Goal: Task Accomplishment & Management: Manage account settings

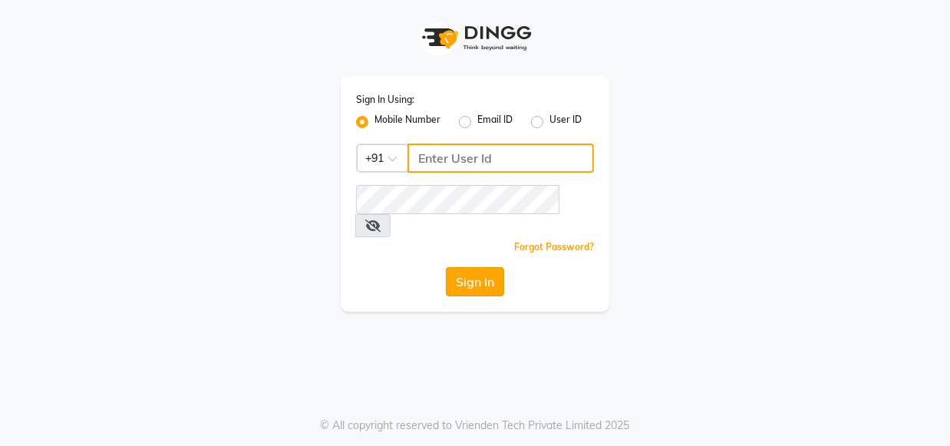
type input "9769013817"
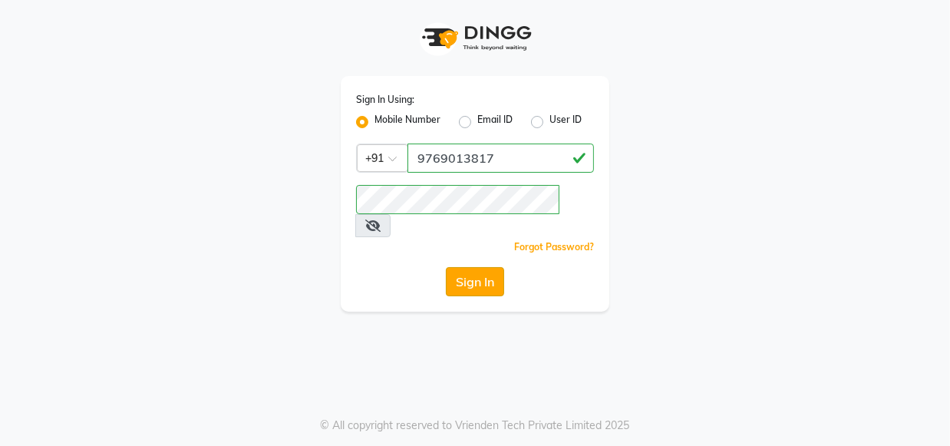
click at [475, 268] on button "Sign In" at bounding box center [475, 281] width 58 height 29
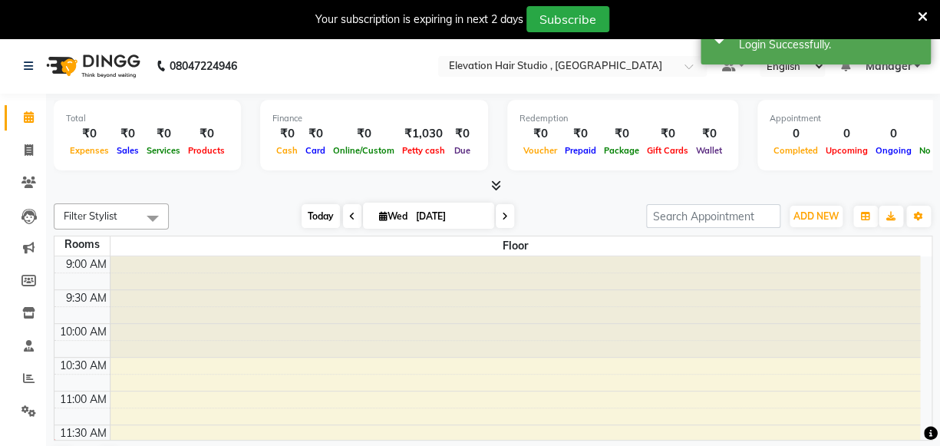
click at [312, 219] on span "Today" at bounding box center [321, 216] width 38 height 24
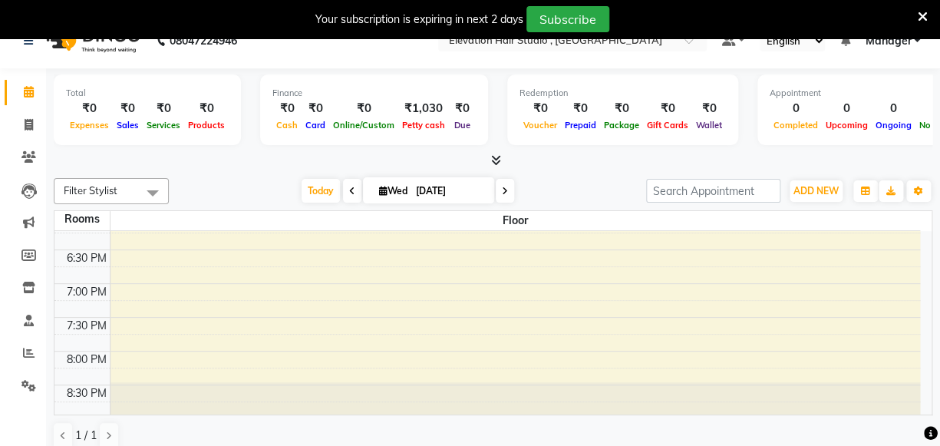
scroll to position [38, 0]
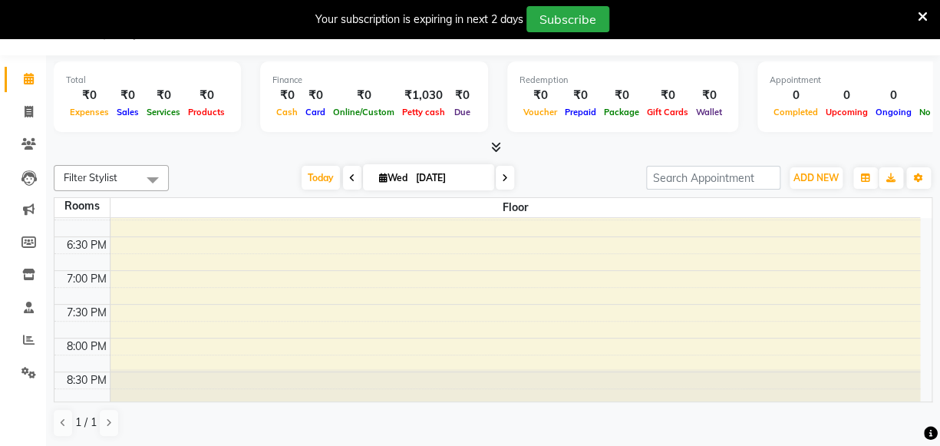
click at [920, 14] on icon at bounding box center [923, 17] width 10 height 14
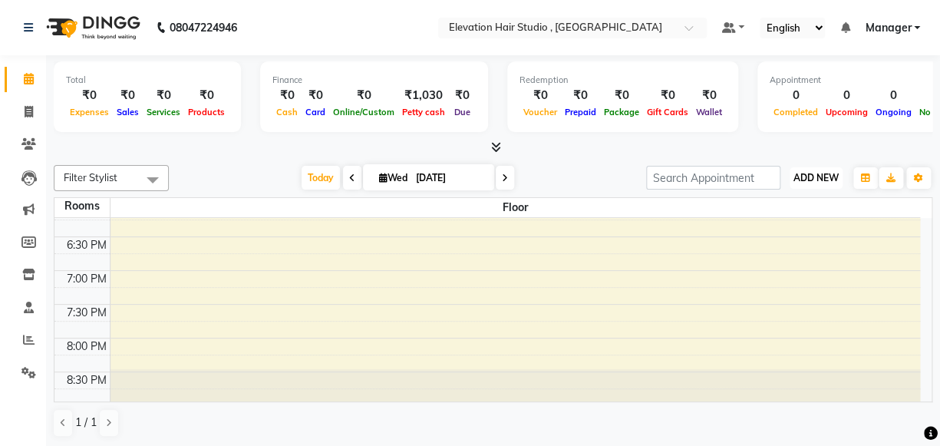
click at [807, 183] on button "ADD NEW Toggle Dropdown" at bounding box center [816, 177] width 53 height 21
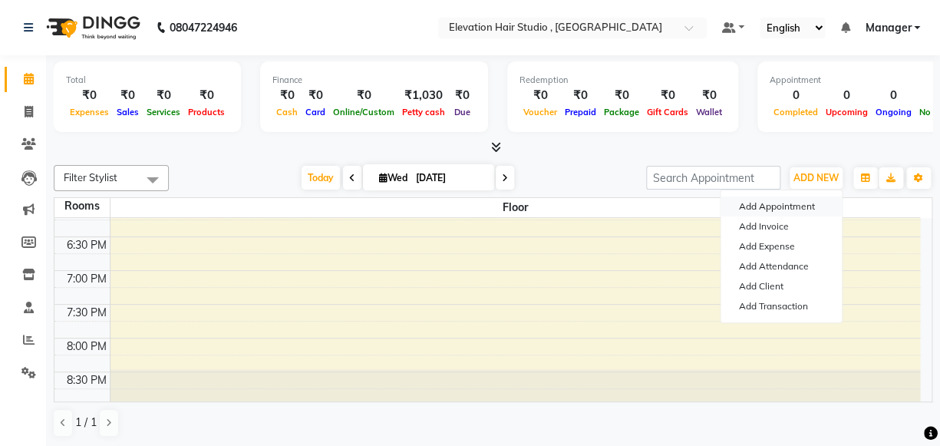
click at [785, 203] on button "Add Appointment" at bounding box center [781, 206] width 121 height 20
select select "tentative"
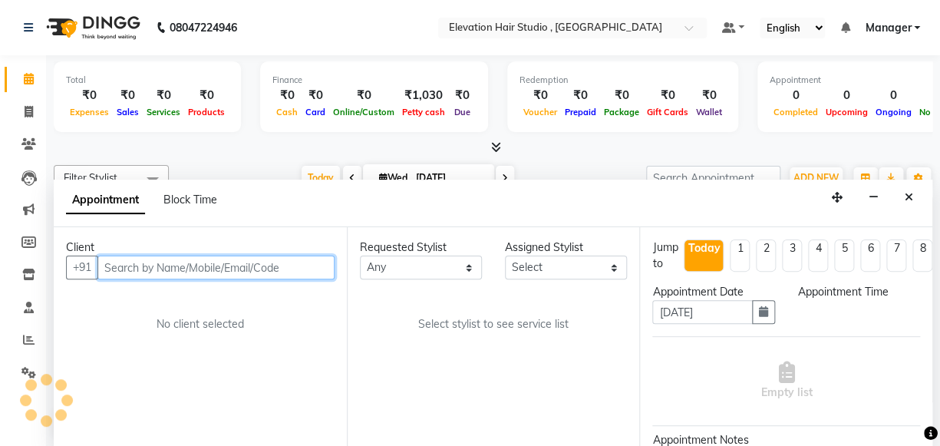
select select "600"
click at [242, 261] on input "text" at bounding box center [215, 268] width 237 height 24
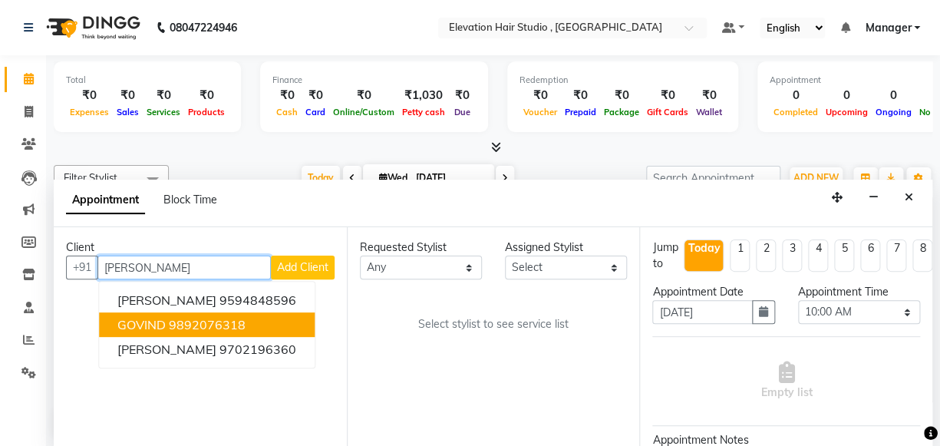
click at [223, 325] on ngb-highlight "9892076318" at bounding box center [207, 324] width 77 height 15
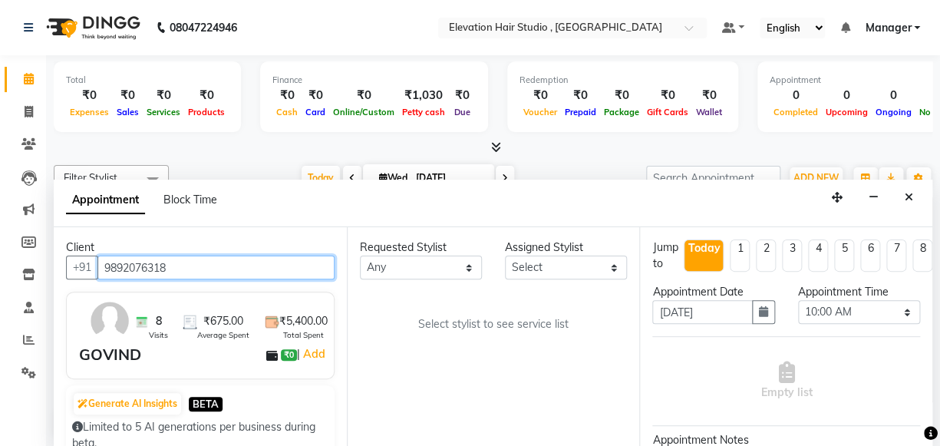
type input "9892076318"
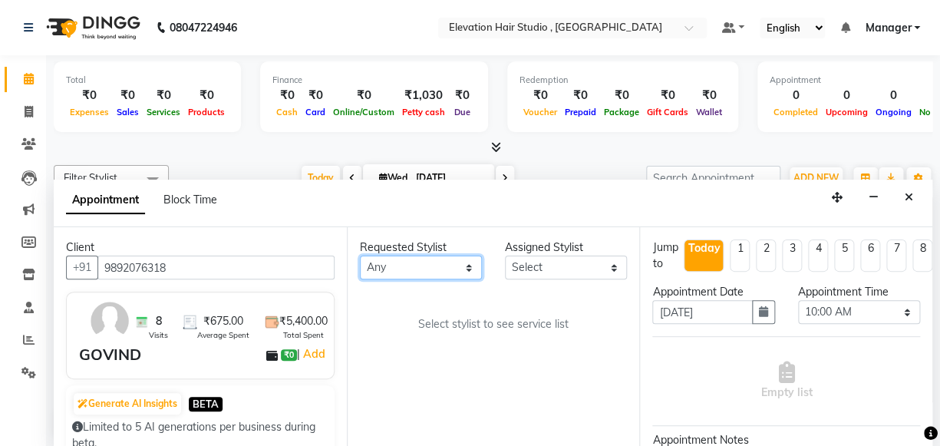
click at [407, 268] on select "Any Anish shaikh Dilip Manager mehboob sahil sameer Sanjay Sarfaraz Tamanna" at bounding box center [421, 268] width 122 height 24
select select "62586"
click at [360, 256] on select "Any Anish shaikh Dilip Manager mehboob sahil sameer Sanjay Sarfaraz Tamanna" at bounding box center [421, 268] width 122 height 24
select select "62586"
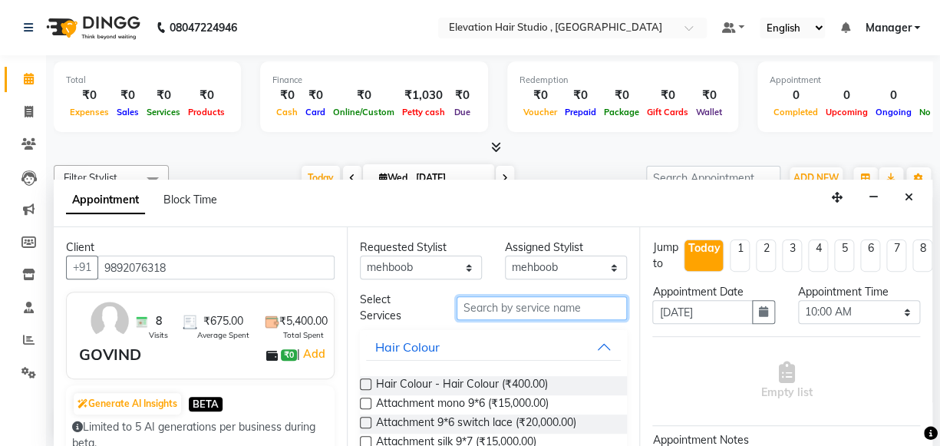
drag, startPoint x: 525, startPoint y: 308, endPoint x: 529, endPoint y: 302, distance: 7.9
click at [522, 308] on input "text" at bounding box center [542, 308] width 170 height 24
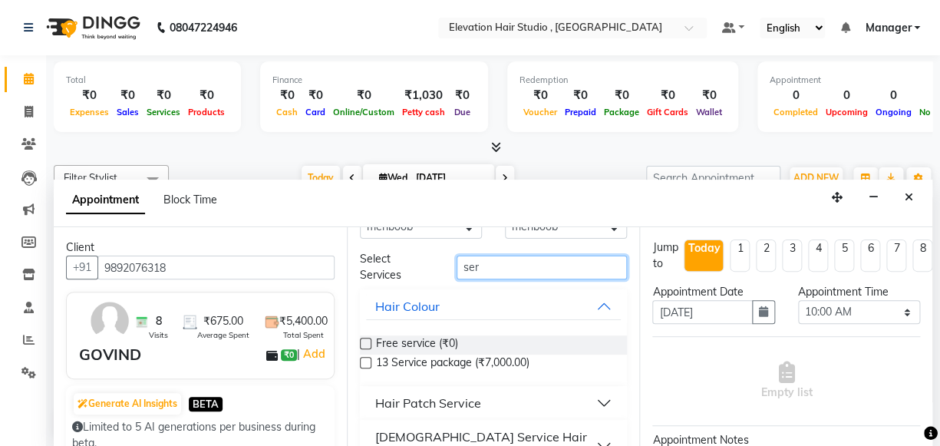
scroll to position [59, 0]
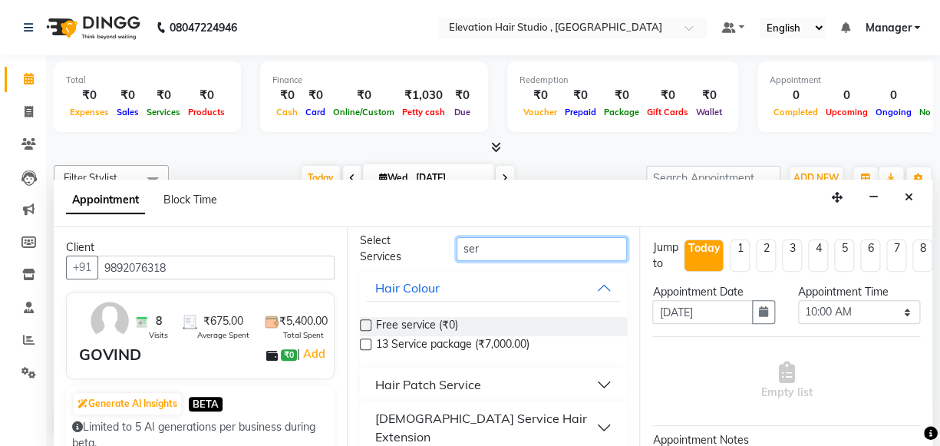
type input "ser"
click at [468, 383] on div "Hair Patch Service" at bounding box center [428, 384] width 106 height 18
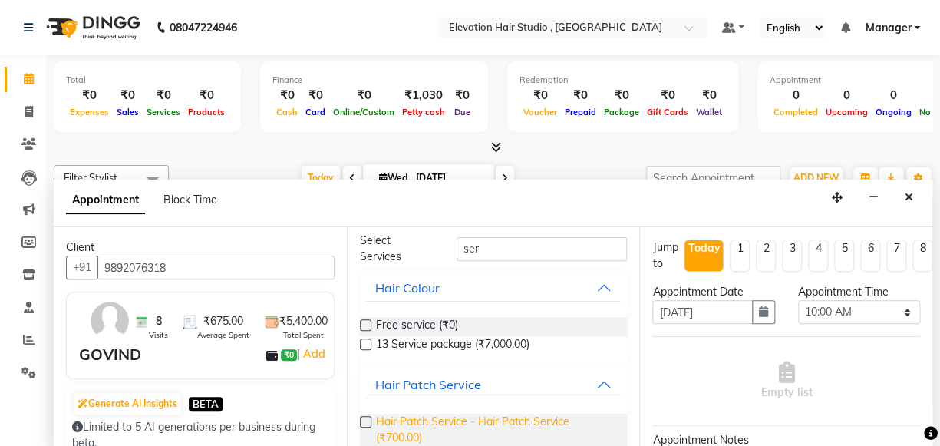
click at [483, 417] on span "Hair Patch Service - Hair Patch Service (₹700.00)" at bounding box center [495, 430] width 239 height 32
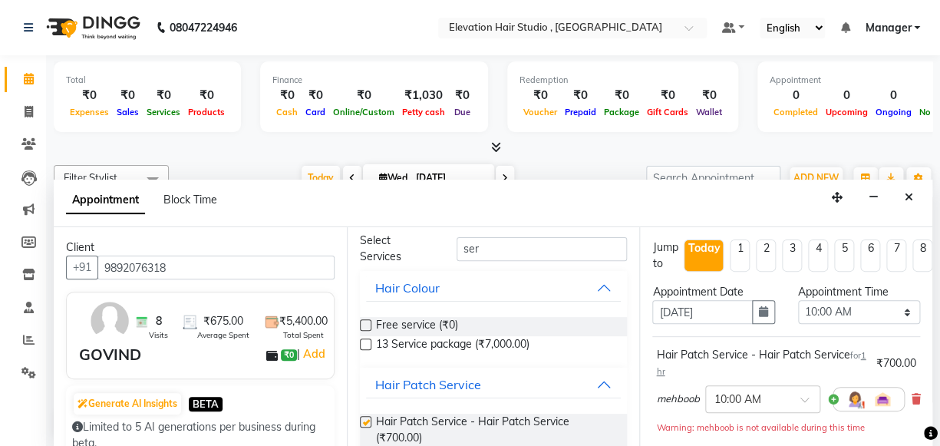
checkbox input "false"
drag, startPoint x: 850, startPoint y: 315, endPoint x: 840, endPoint y: 307, distance: 12.6
click at [845, 310] on select "Select 10:00 AM 10:15 AM 10:30 AM 10:45 AM 11:00 AM 11:15 AM 11:30 AM 11:45 AM …" at bounding box center [859, 312] width 122 height 24
select select "750"
click at [798, 300] on select "Select 10:00 AM 10:15 AM 10:30 AM 10:45 AM 11:00 AM 11:15 AM 11:30 AM 11:45 AM …" at bounding box center [859, 312] width 122 height 24
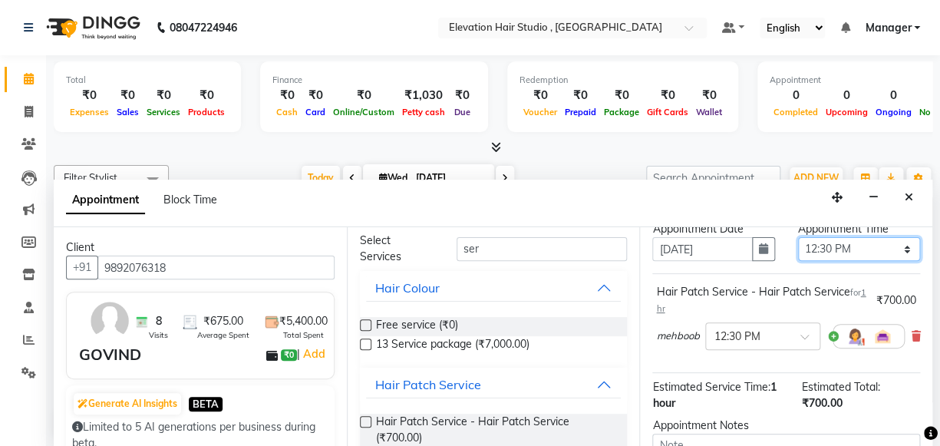
scroll to position [139, 0]
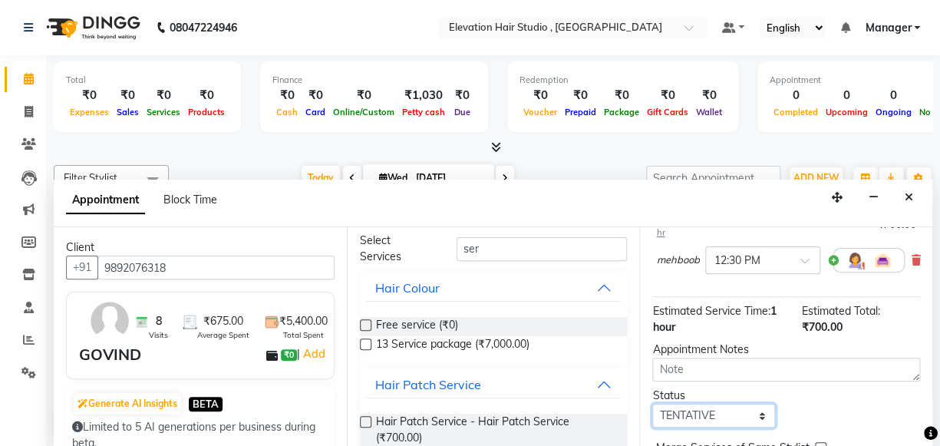
click at [735, 411] on select "Select TENTATIVE CONFIRM CHECK-IN UPCOMING" at bounding box center [713, 416] width 122 height 24
select select "confirm booking"
click at [652, 404] on select "Select TENTATIVE CONFIRM CHECK-IN UPCOMING" at bounding box center [713, 416] width 122 height 24
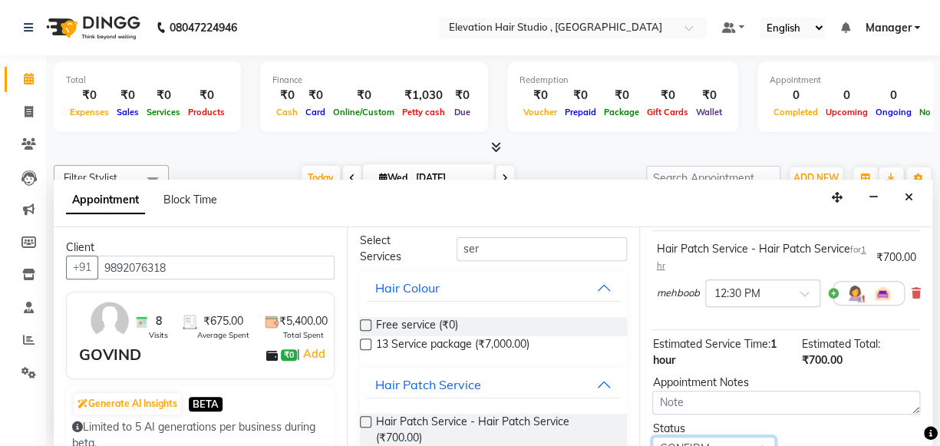
scroll to position [209, 0]
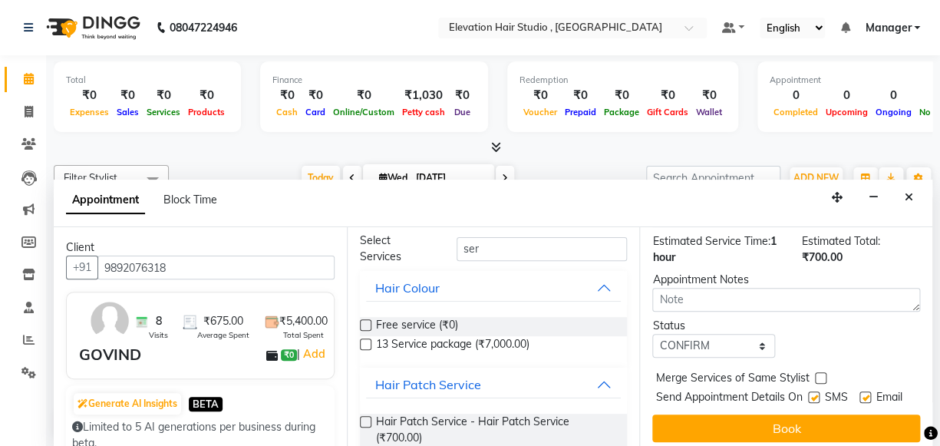
click at [859, 397] on label at bounding box center [865, 397] width 12 height 12
click at [859, 397] on input "checkbox" at bounding box center [864, 399] width 10 height 10
checkbox input "false"
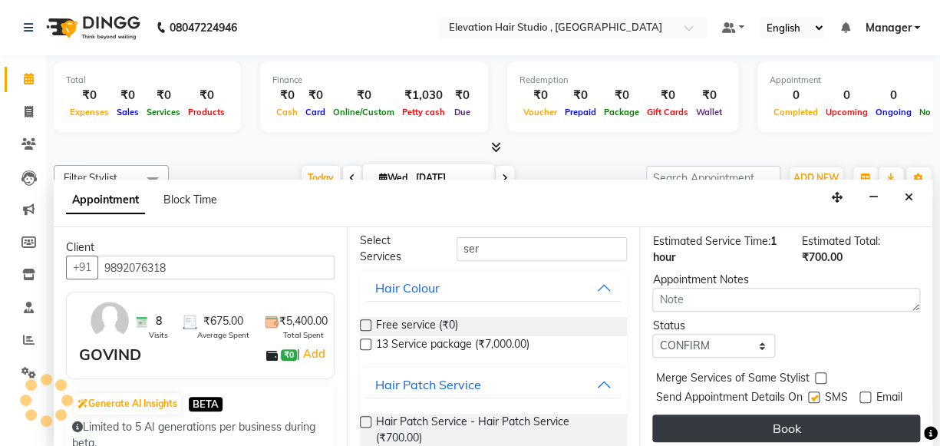
click at [815, 427] on button "Book" at bounding box center [786, 428] width 268 height 28
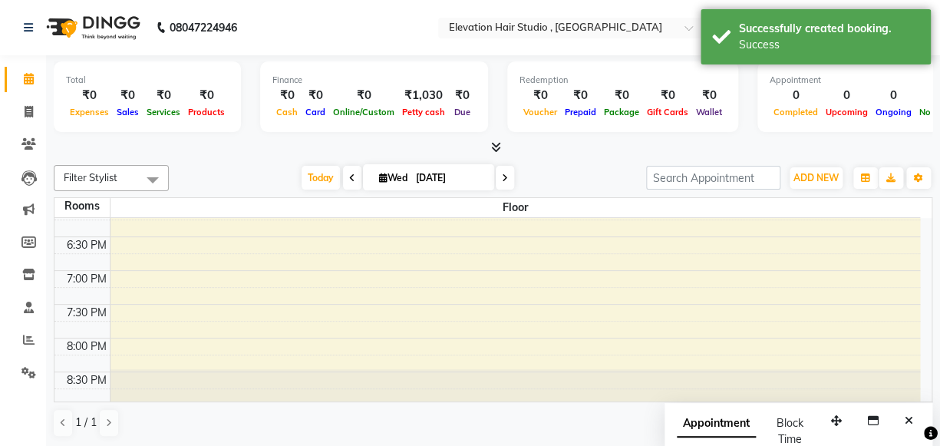
scroll to position [0, 0]
drag, startPoint x: 329, startPoint y: 184, endPoint x: 338, endPoint y: 178, distance: 11.1
click at [333, 181] on span "Today" at bounding box center [321, 178] width 38 height 24
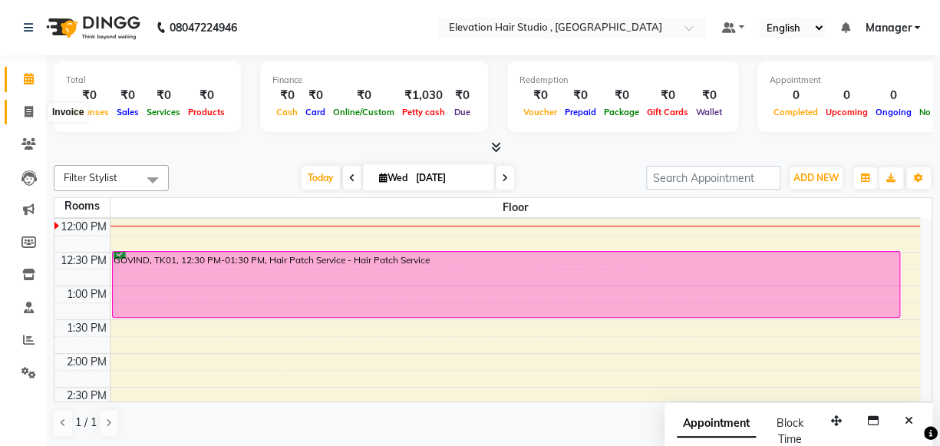
click at [28, 115] on icon at bounding box center [29, 112] width 8 height 12
select select "service"
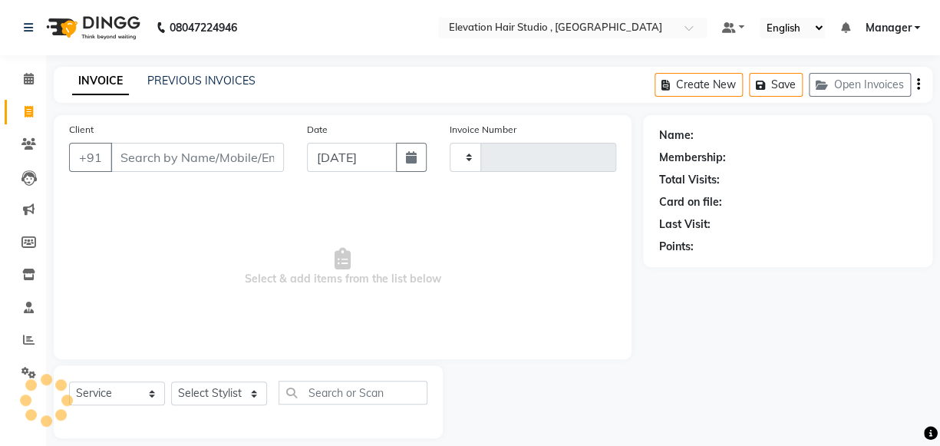
type input "0848"
select select "6886"
click at [213, 91] on div "INVOICE PREVIOUS INVOICES Create New Save Open Invoices" at bounding box center [493, 85] width 879 height 36
click at [214, 76] on link "PREVIOUS INVOICES" at bounding box center [201, 81] width 108 height 14
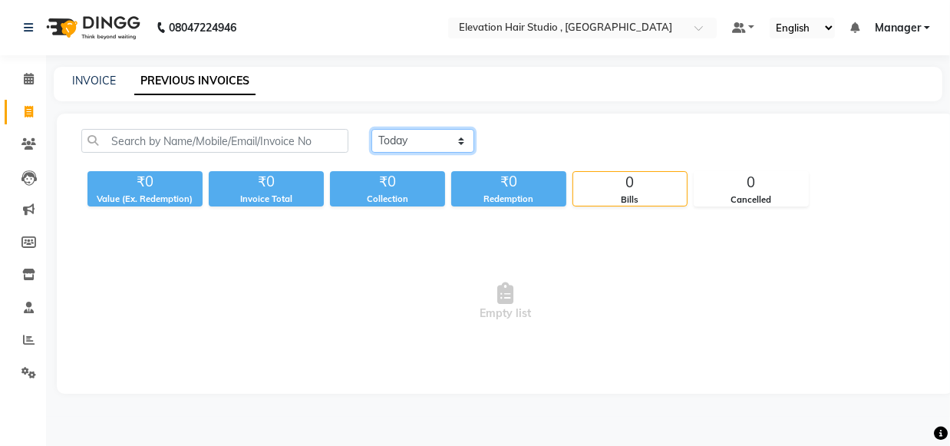
click at [434, 140] on select "Today Yesterday Custom Range" at bounding box center [422, 141] width 103 height 24
select select "range"
click at [371, 129] on select "Today Yesterday Custom Range" at bounding box center [422, 141] width 103 height 24
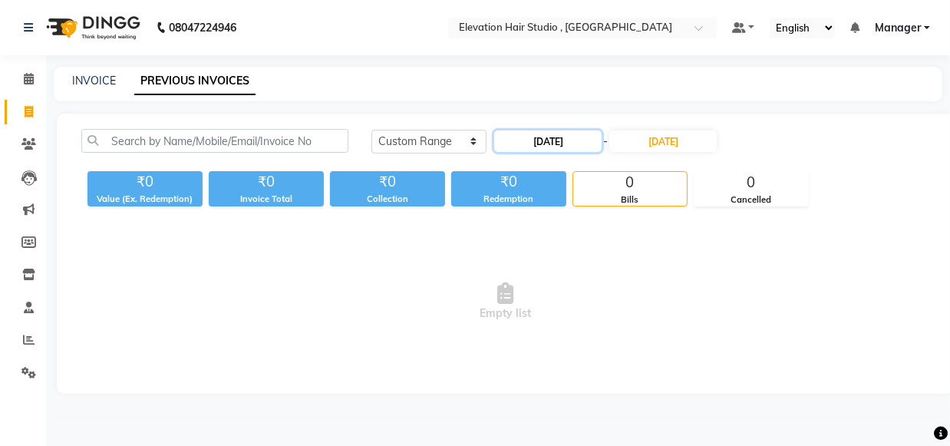
click at [540, 144] on input "[DATE]" at bounding box center [547, 140] width 107 height 21
select select "9"
select select "2025"
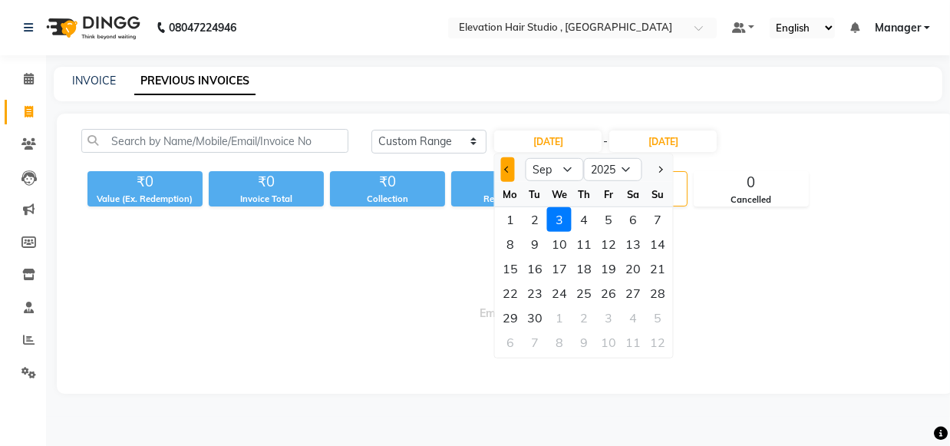
click at [501, 167] on button "Previous month" at bounding box center [507, 169] width 13 height 25
click at [506, 173] on button "Previous month" at bounding box center [507, 169] width 13 height 25
select select "7"
click at [529, 219] on div "1" at bounding box center [535, 219] width 25 height 25
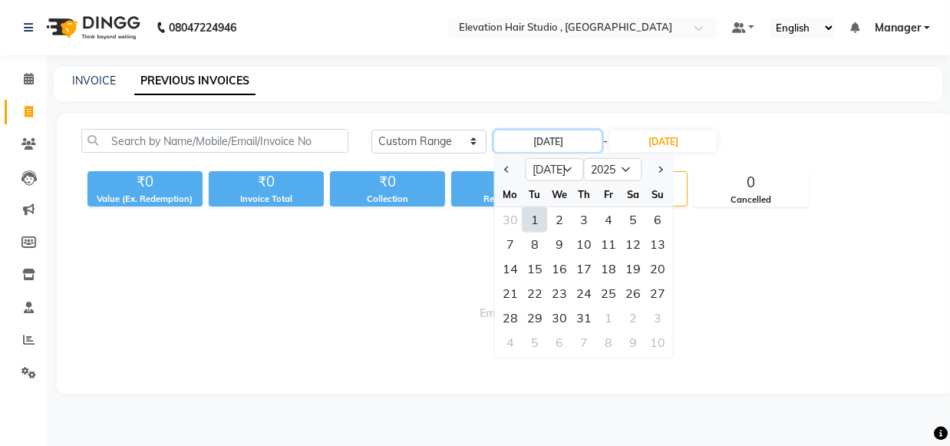
type input "01-07-2025"
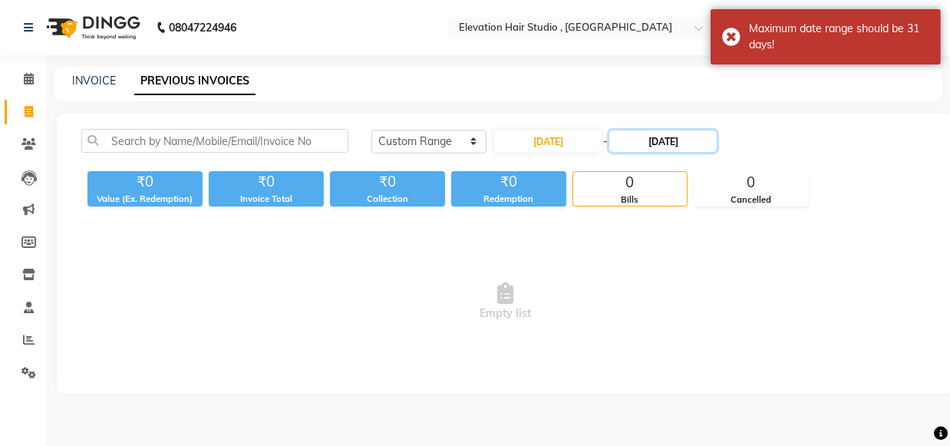
click at [657, 147] on input "03-09-2025" at bounding box center [662, 140] width 107 height 21
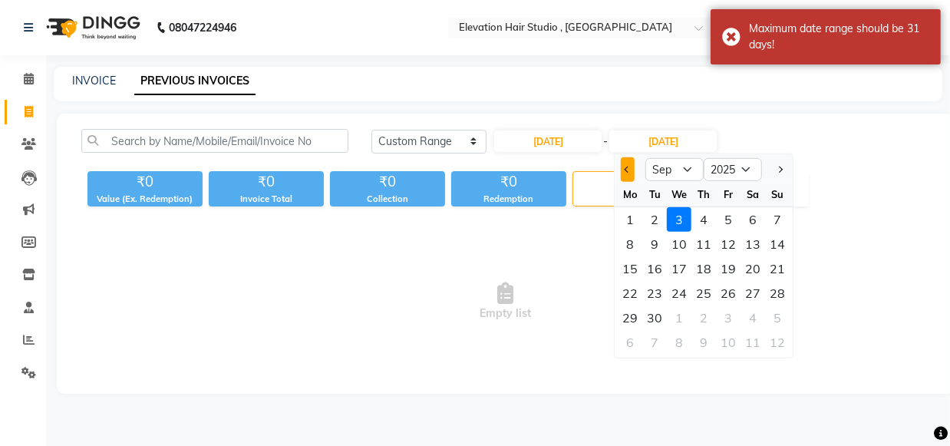
click at [629, 168] on span "Previous month" at bounding box center [628, 170] width 6 height 6
select select "7"
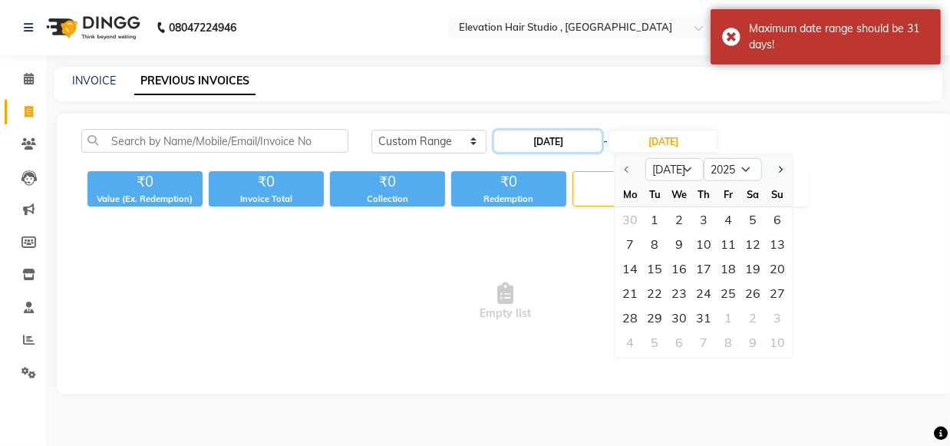
click at [560, 142] on input "01-07-2025" at bounding box center [547, 140] width 107 height 21
select select "7"
select select "2025"
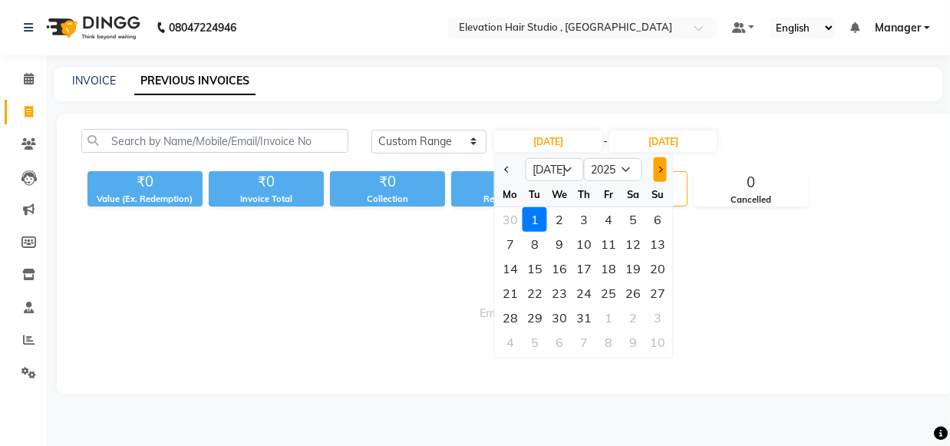
click at [661, 167] on button "Next month" at bounding box center [660, 169] width 13 height 25
select select "8"
click at [609, 220] on div "1" at bounding box center [608, 219] width 25 height 25
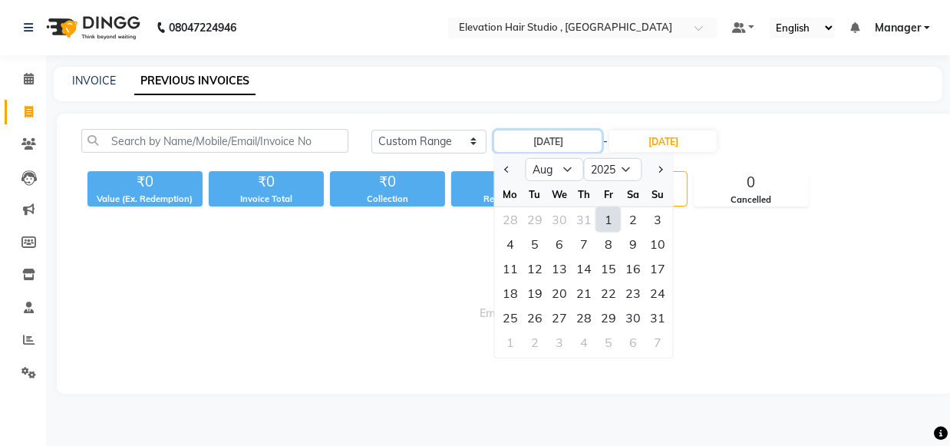
type input "01-08-2025"
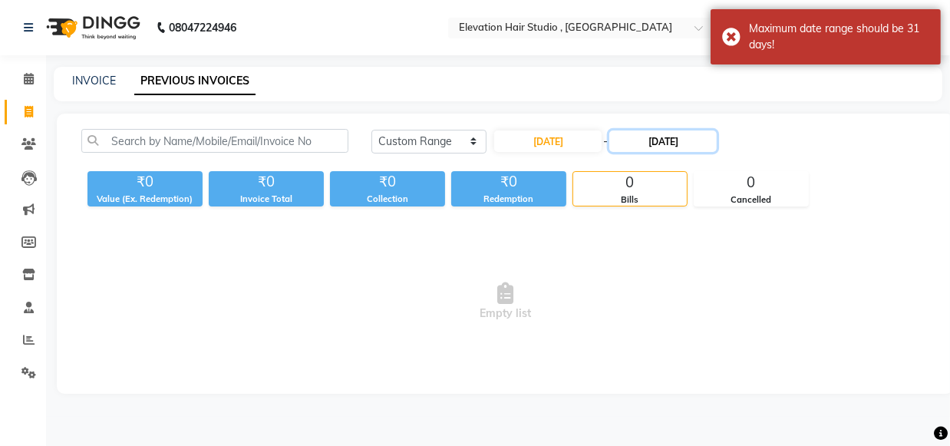
click at [652, 144] on input "03-09-2025" at bounding box center [662, 140] width 107 height 21
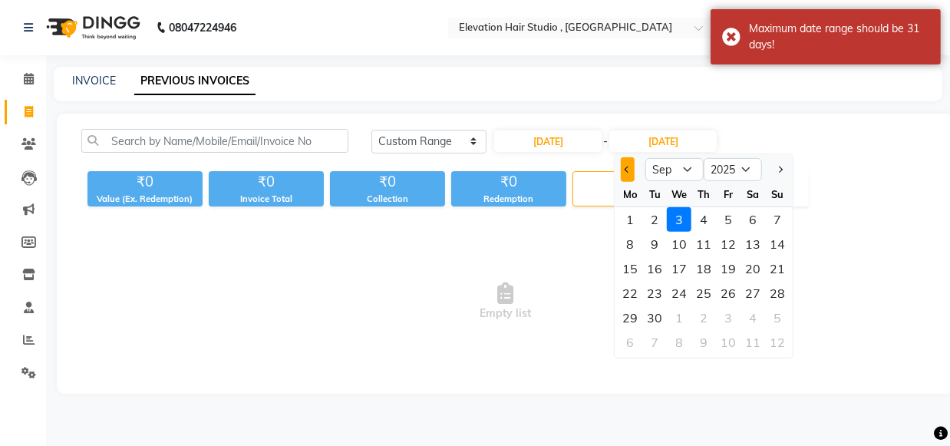
click at [625, 170] on button "Previous month" at bounding box center [627, 169] width 13 height 25
select select "8"
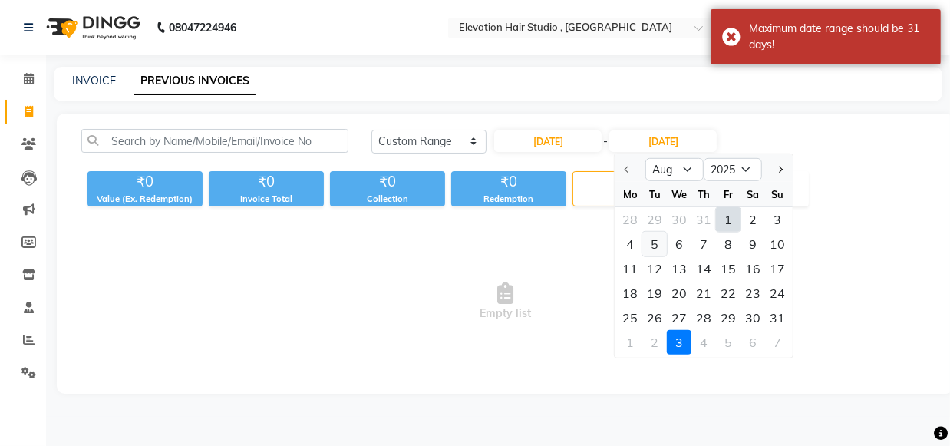
click at [652, 246] on div "5" at bounding box center [654, 244] width 25 height 25
type input "05-08-2025"
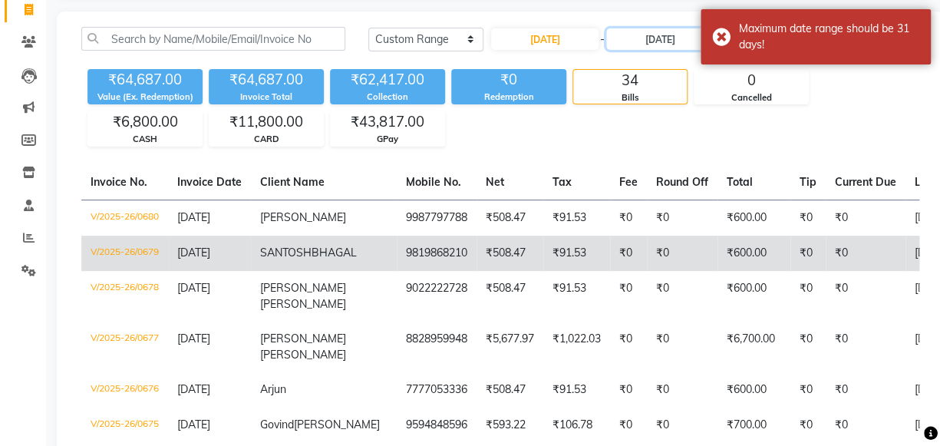
scroll to position [69, 0]
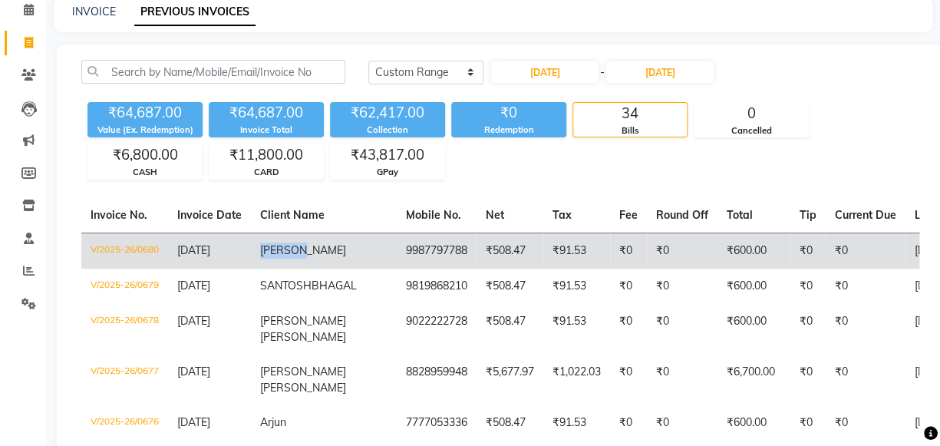
copy span "[PERSON_NAME]"
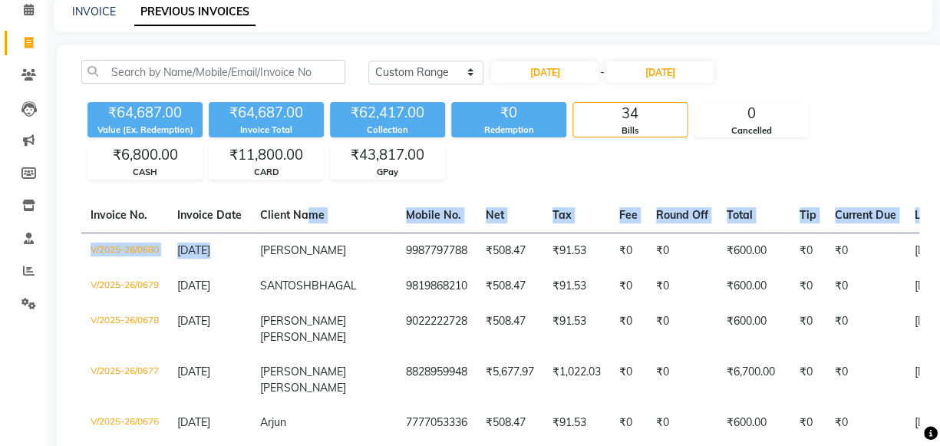
drag, startPoint x: 261, startPoint y: 246, endPoint x: 302, endPoint y: 208, distance: 56.5
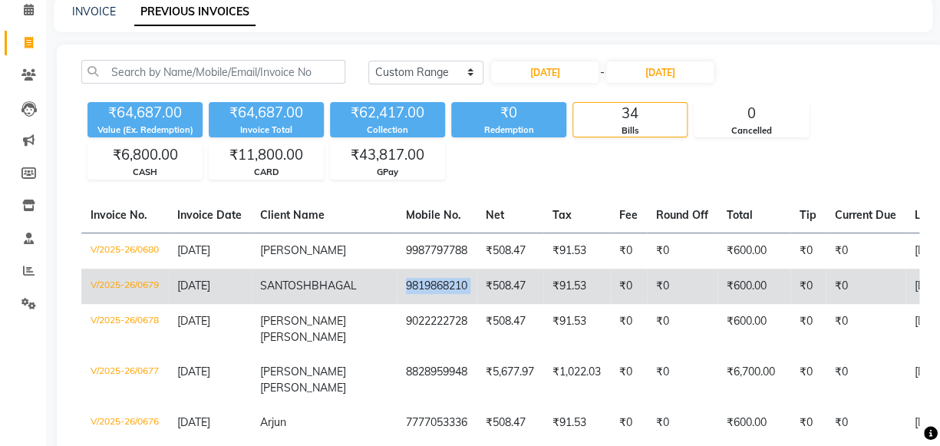
copy td "9819868210"
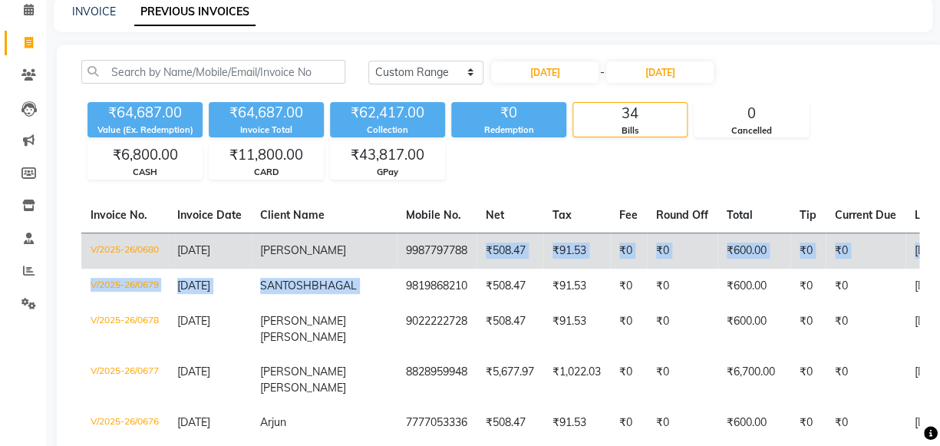
drag, startPoint x: 340, startPoint y: 285, endPoint x: 413, endPoint y: 259, distance: 77.7
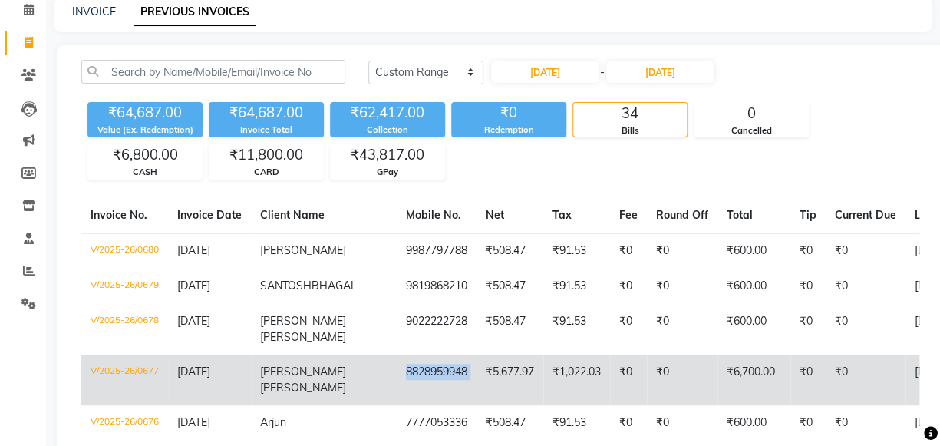
copy td "8828959948"
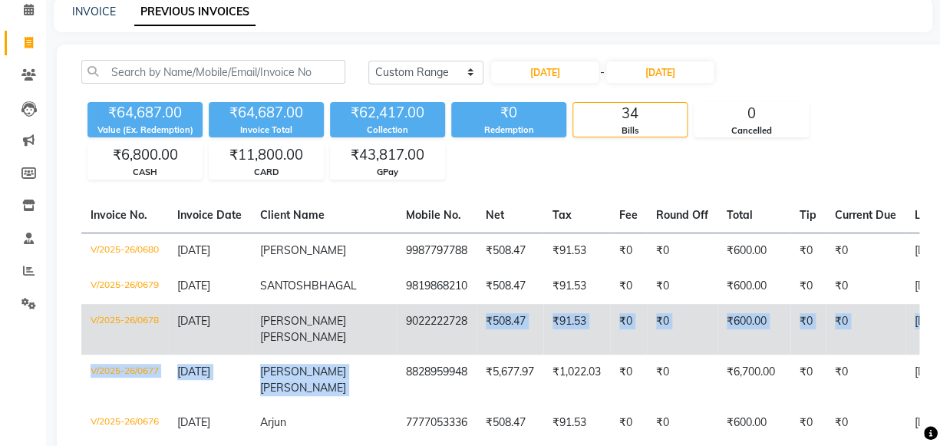
drag, startPoint x: 342, startPoint y: 390, endPoint x: 419, endPoint y: 361, distance: 81.8
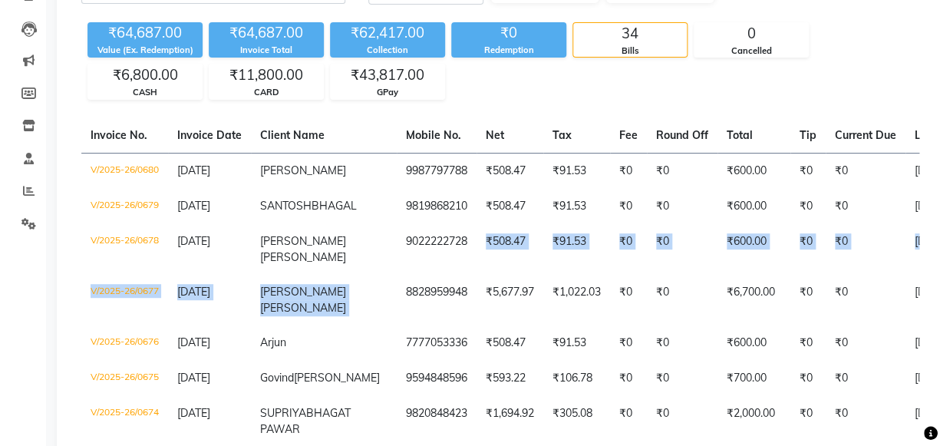
scroll to position [279, 0]
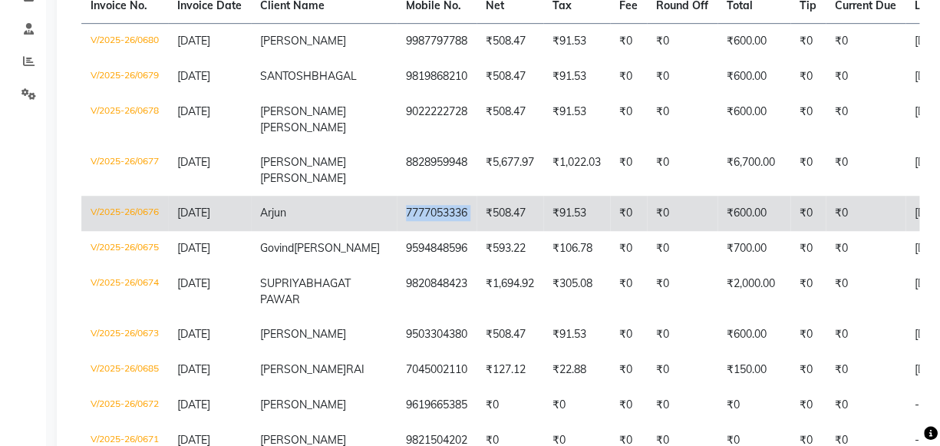
copy td "7777053336"
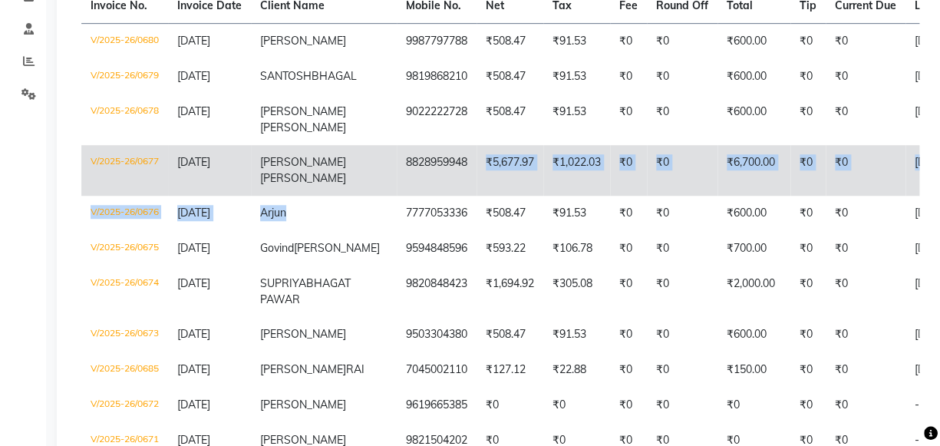
drag, startPoint x: 337, startPoint y: 233, endPoint x: 408, endPoint y: 183, distance: 86.6
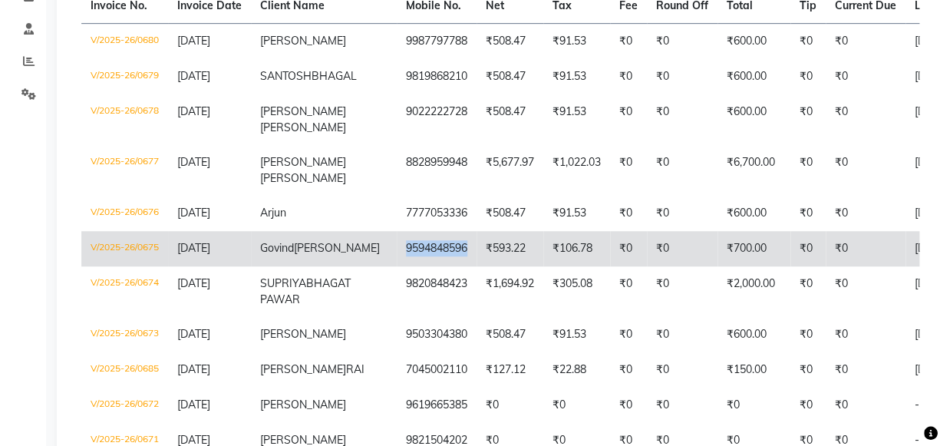
copy td "9594848596"
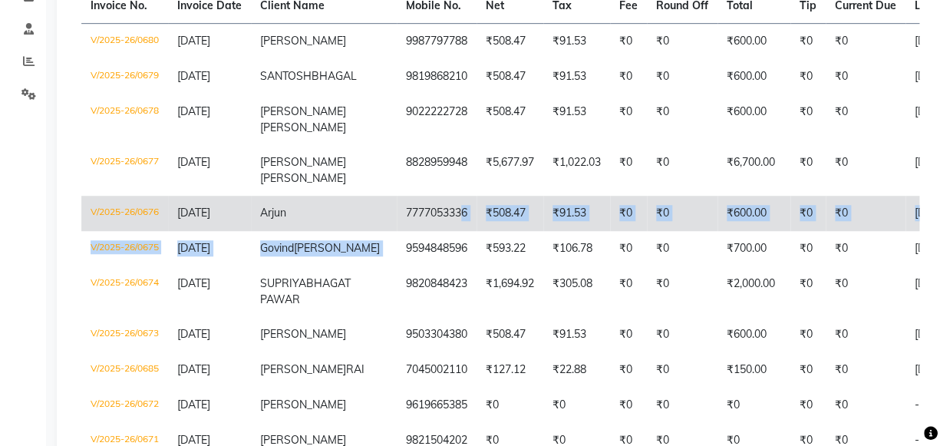
drag, startPoint x: 338, startPoint y: 262, endPoint x: 399, endPoint y: 229, distance: 69.0
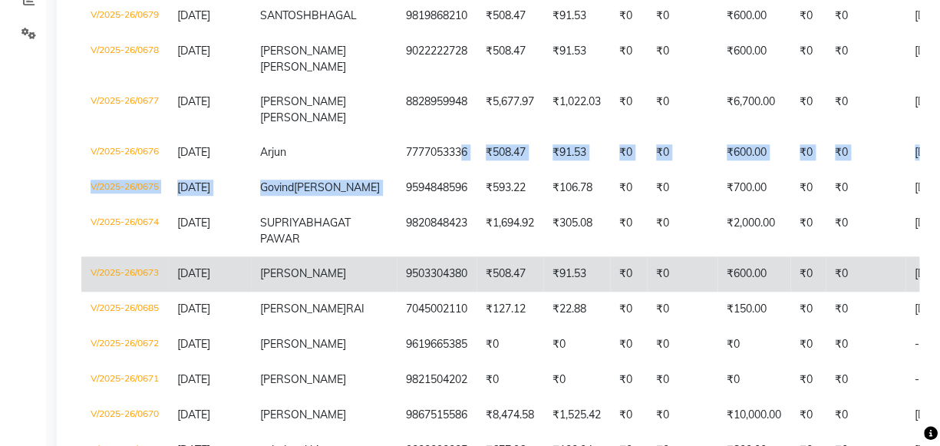
scroll to position [348, 0]
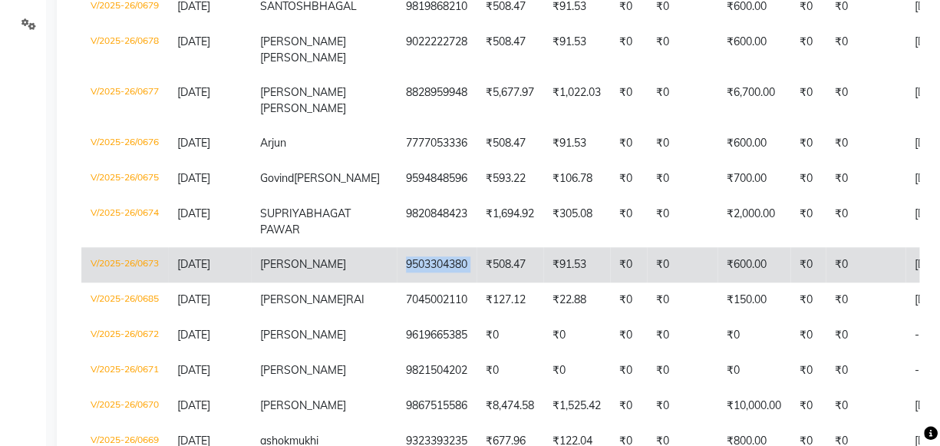
copy td "9503304380"
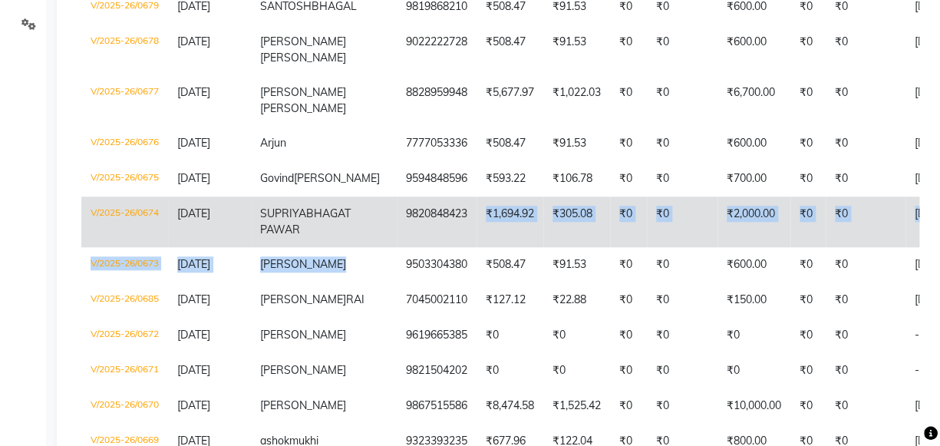
drag, startPoint x: 341, startPoint y: 313, endPoint x: 407, endPoint y: 267, distance: 80.5
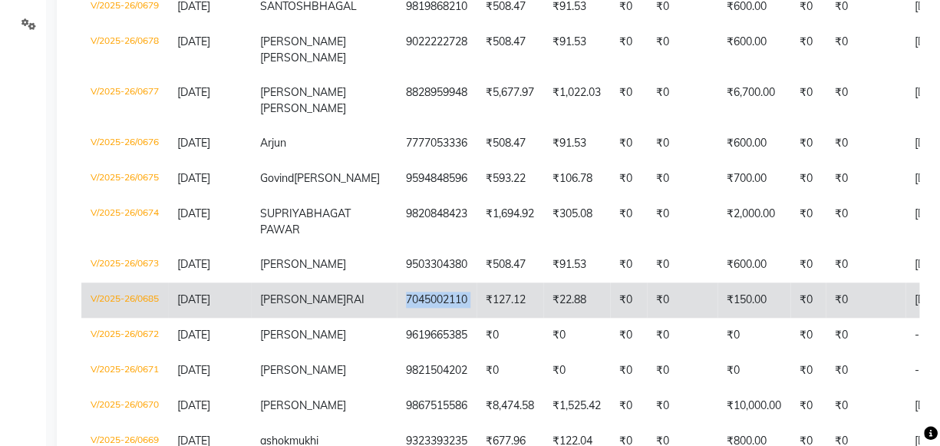
copy td "7045002110"
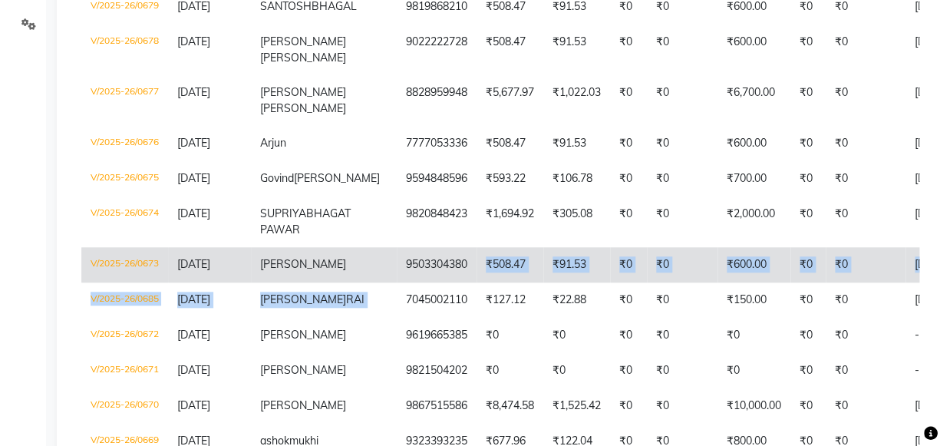
drag, startPoint x: 343, startPoint y: 347, endPoint x: 417, endPoint y: 307, distance: 84.5
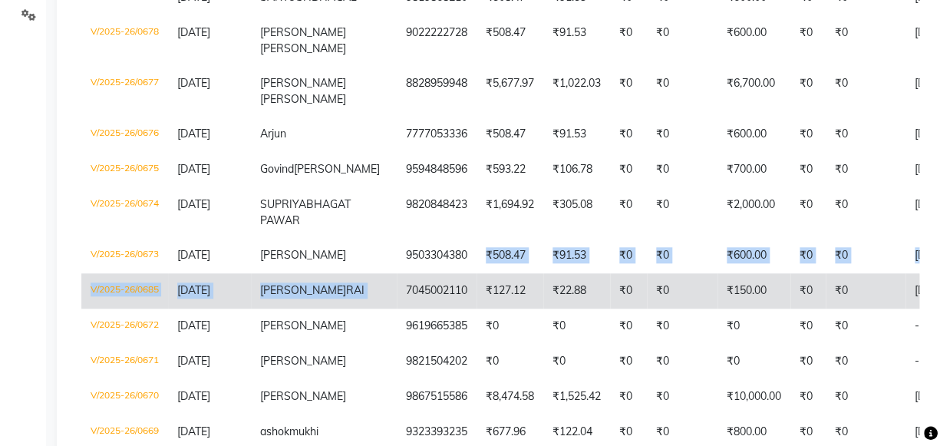
scroll to position [558, 0]
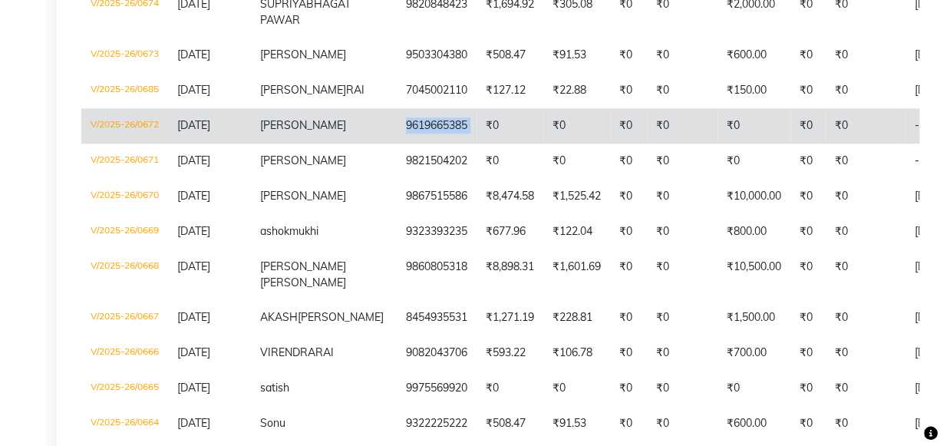
copy td "9619665385"
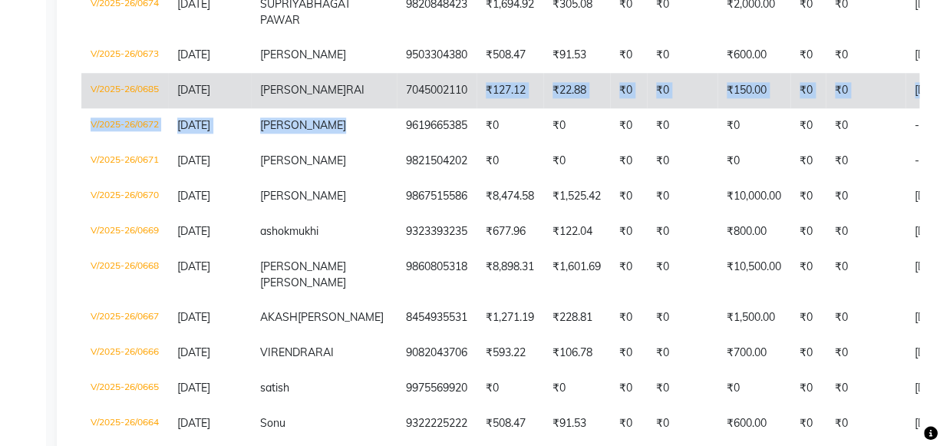
drag, startPoint x: 339, startPoint y: 187, endPoint x: 417, endPoint y: 162, distance: 81.5
click at [417, 162] on tbody "V/2025-26/0680 05-08-2025 pralhad 9987797788 ₹508.47 ₹91.53 ₹0 ₹0 ₹600.00 ₹0 ₹0…" at bounding box center [748, 400] width 1334 height 1313
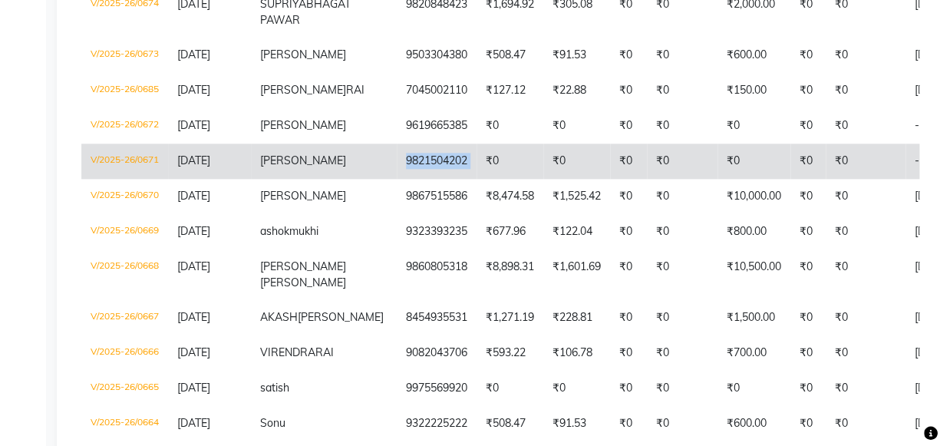
copy td "9821504202"
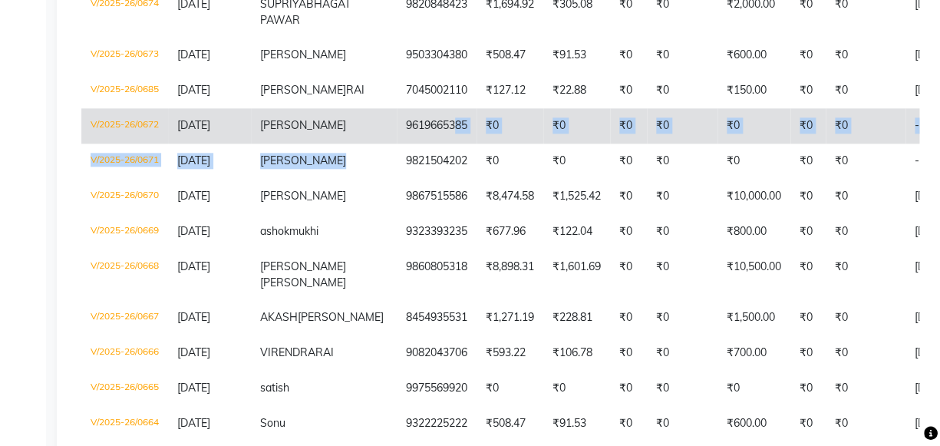
drag, startPoint x: 337, startPoint y: 223, endPoint x: 397, endPoint y: 178, distance: 74.6
click at [397, 178] on tbody "V/2025-26/0680 05-08-2025 pralhad 9987797788 ₹508.47 ₹91.53 ₹0 ₹0 ₹600.00 ₹0 ₹0…" at bounding box center [748, 400] width 1334 height 1313
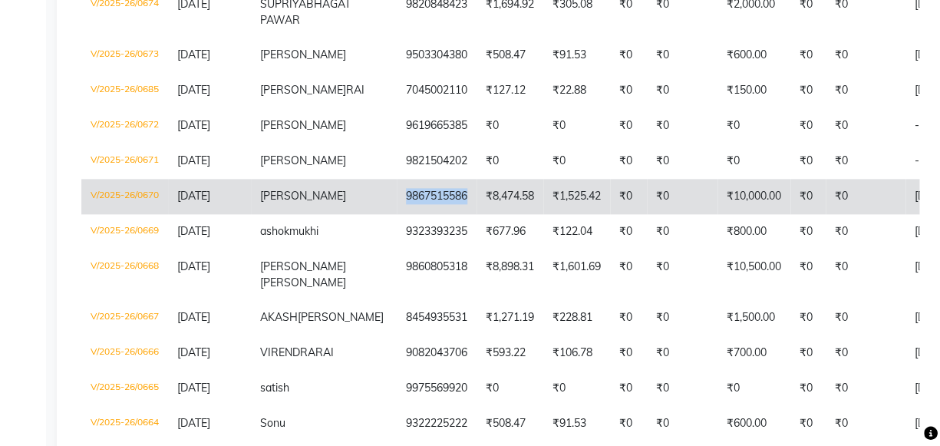
copy td "9867515586"
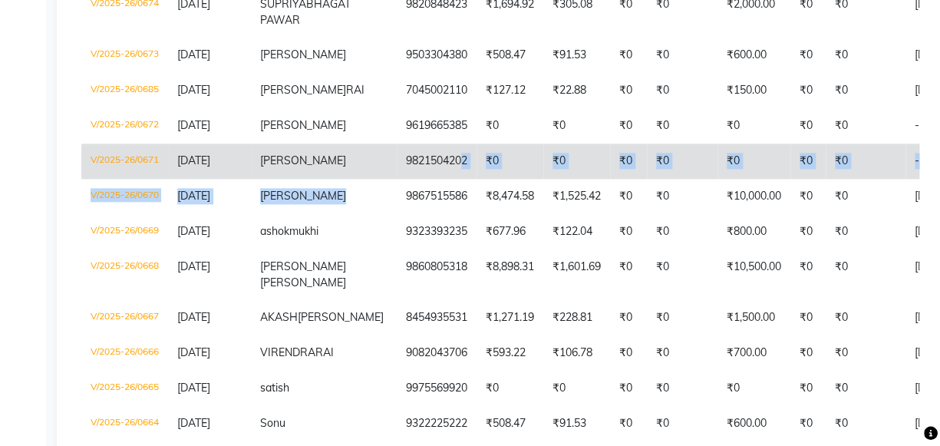
drag, startPoint x: 337, startPoint y: 255, endPoint x: 402, endPoint y: 229, distance: 70.3
click at [402, 229] on tbody "V/2025-26/0680 05-08-2025 pralhad 9987797788 ₹508.47 ₹91.53 ₹0 ₹0 ₹600.00 ₹0 ₹0…" at bounding box center [748, 400] width 1334 height 1313
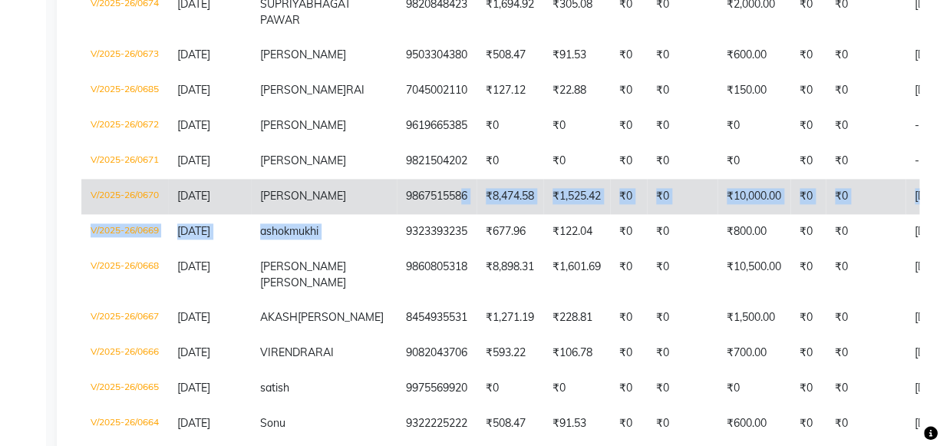
drag, startPoint x: 341, startPoint y: 292, endPoint x: 400, endPoint y: 252, distance: 71.7
click at [400, 252] on tbody "V/2025-26/0680 05-08-2025 pralhad 9987797788 ₹508.47 ₹91.53 ₹0 ₹0 ₹600.00 ₹0 ₹0…" at bounding box center [748, 400] width 1334 height 1313
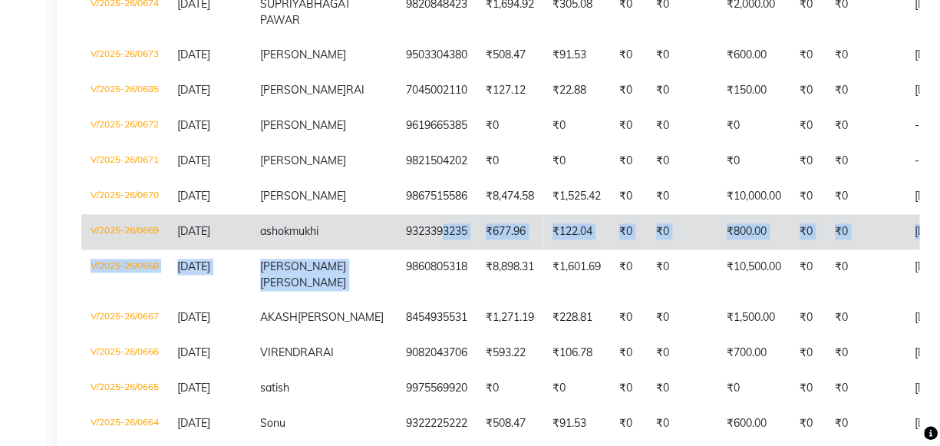
drag, startPoint x: 341, startPoint y: 328, endPoint x: 381, endPoint y: 301, distance: 49.2
click at [381, 301] on tbody "V/2025-26/0680 05-08-2025 pralhad 9987797788 ₹508.47 ₹91.53 ₹0 ₹0 ₹600.00 ₹0 ₹0…" at bounding box center [748, 400] width 1334 height 1313
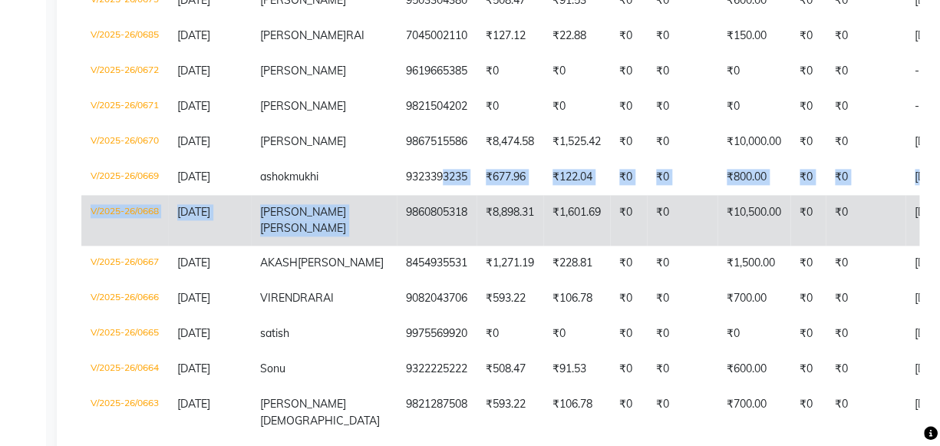
scroll to position [698, 0]
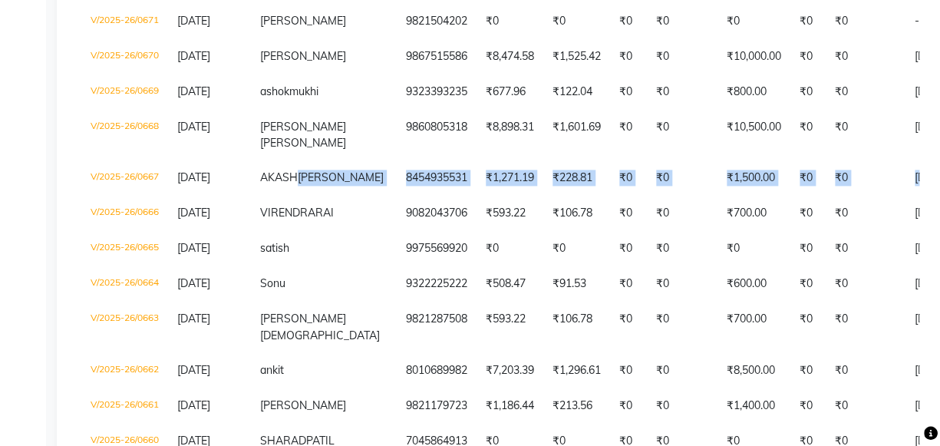
drag, startPoint x: 328, startPoint y: 239, endPoint x: -1, endPoint y: 283, distance: 332.1
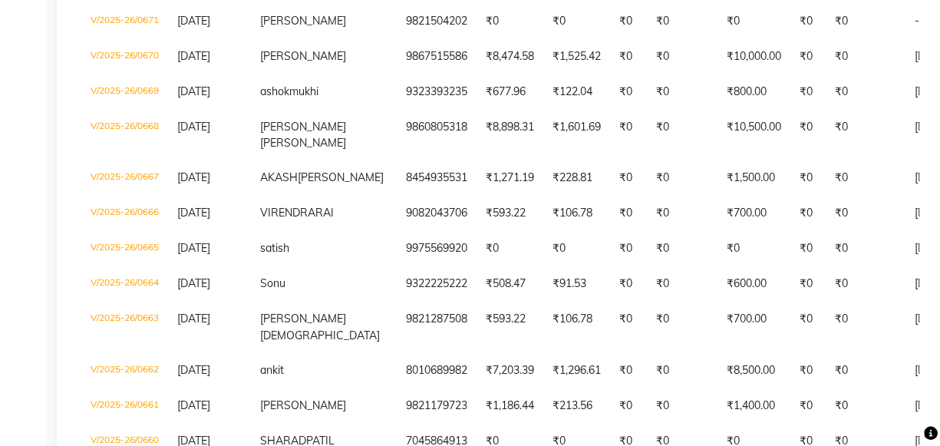
click at [19, 240] on div "Calendar Invoice Clients Leads Marketing Members Inventory Staff Reports Settin…" at bounding box center [103, 161] width 207 height 1631
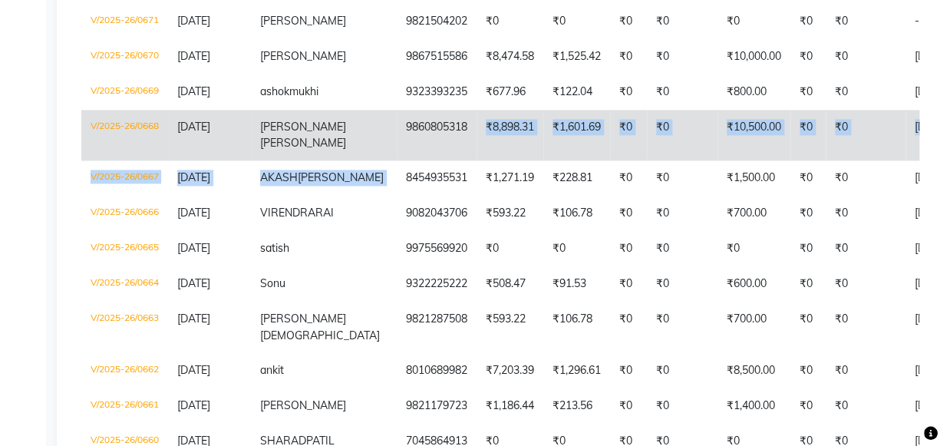
drag, startPoint x: 341, startPoint y: 240, endPoint x: 408, endPoint y: 201, distance: 78.0
click at [408, 201] on tbody "V/2025-26/0680 05-08-2025 pralhad 9987797788 ₹508.47 ₹91.53 ₹0 ₹0 ₹600.00 ₹0 ₹0…" at bounding box center [748, 260] width 1334 height 1313
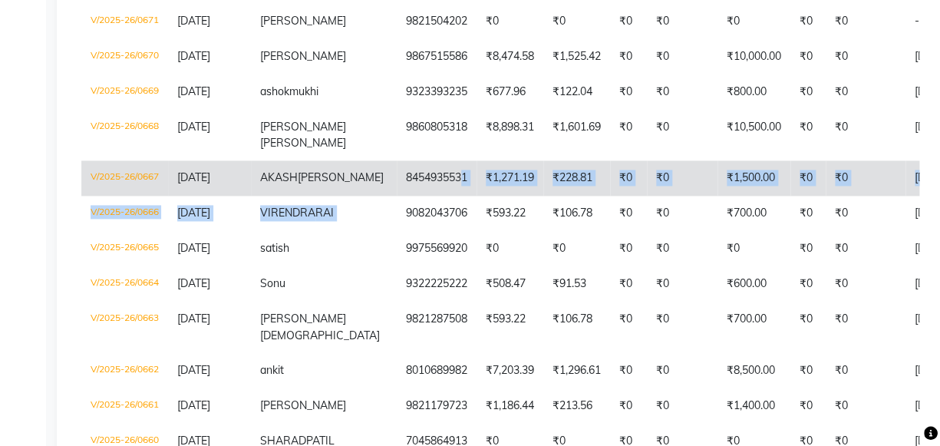
drag, startPoint x: 339, startPoint y: 298, endPoint x: 394, endPoint y: 249, distance: 73.4
click at [398, 247] on tbody "V/2025-26/0680 05-08-2025 pralhad 9987797788 ₹508.47 ₹91.53 ₹0 ₹0 ₹600.00 ₹0 ₹0…" at bounding box center [748, 260] width 1334 height 1313
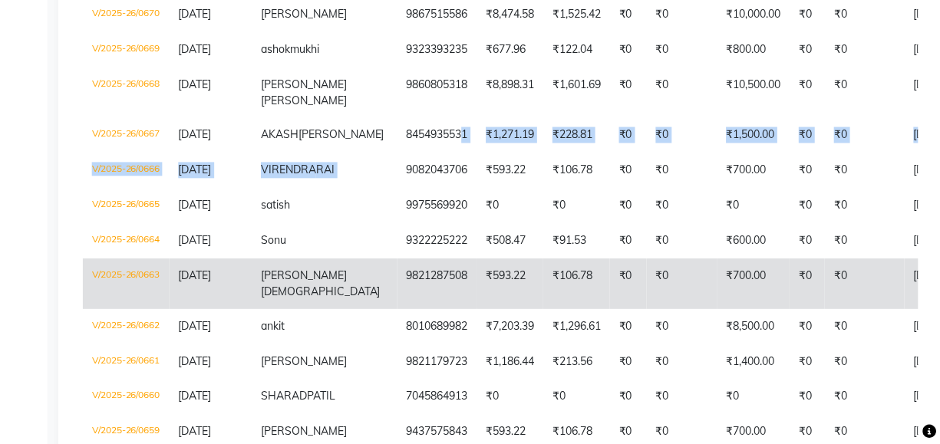
scroll to position [836, 0]
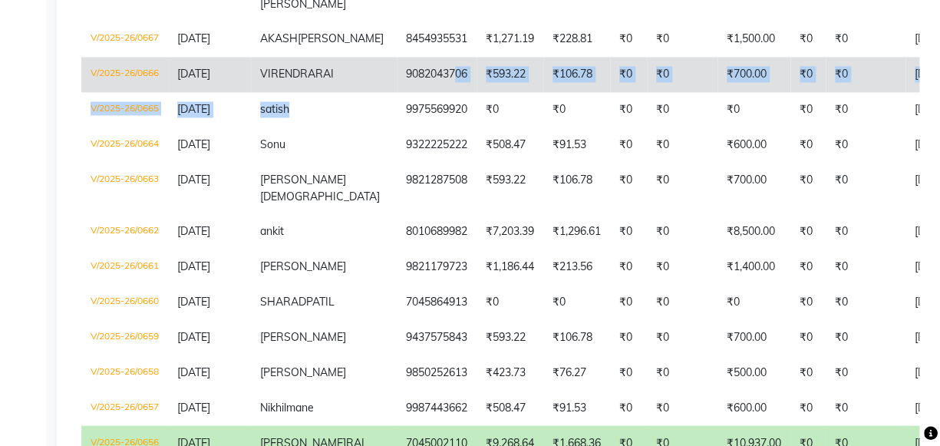
drag, startPoint x: 338, startPoint y: 202, endPoint x: 396, endPoint y: 157, distance: 73.4
click at [396, 157] on tbody "V/2025-26/0680 05-08-2025 pralhad 9987797788 ₹508.47 ₹91.53 ₹0 ₹0 ₹600.00 ₹0 ₹0…" at bounding box center [748, 121] width 1334 height 1313
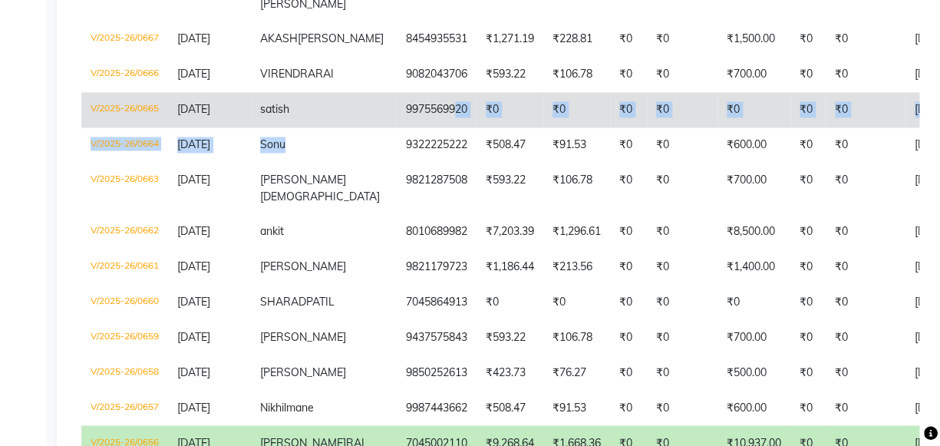
drag, startPoint x: 343, startPoint y: 241, endPoint x: 393, endPoint y: 211, distance: 58.2
click at [393, 211] on tbody "V/2025-26/0680 05-08-2025 pralhad 9987797788 ₹508.47 ₹91.53 ₹0 ₹0 ₹600.00 ₹0 ₹0…" at bounding box center [748, 121] width 1334 height 1313
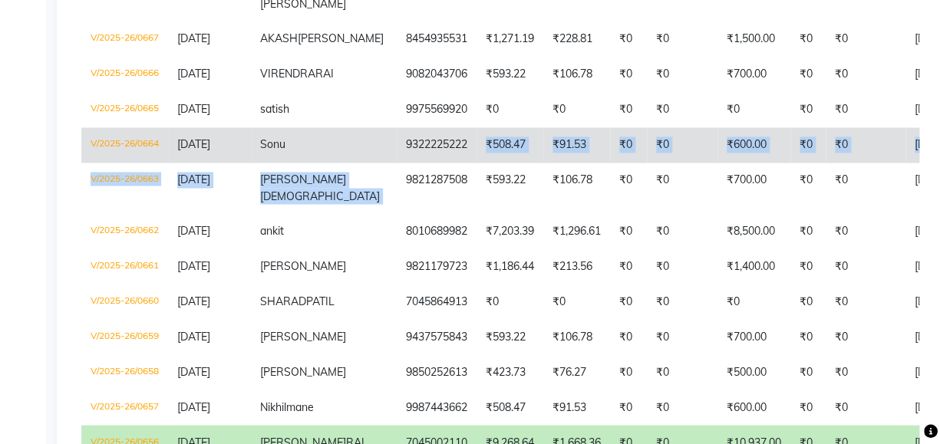
drag, startPoint x: 341, startPoint y: 274, endPoint x: 411, endPoint y: 237, distance: 78.9
click at [411, 237] on tbody "V/2025-26/0680 05-08-2025 pralhad 9987797788 ₹508.47 ₹91.53 ₹0 ₹0 ₹600.00 ₹0 ₹0…" at bounding box center [748, 121] width 1334 height 1313
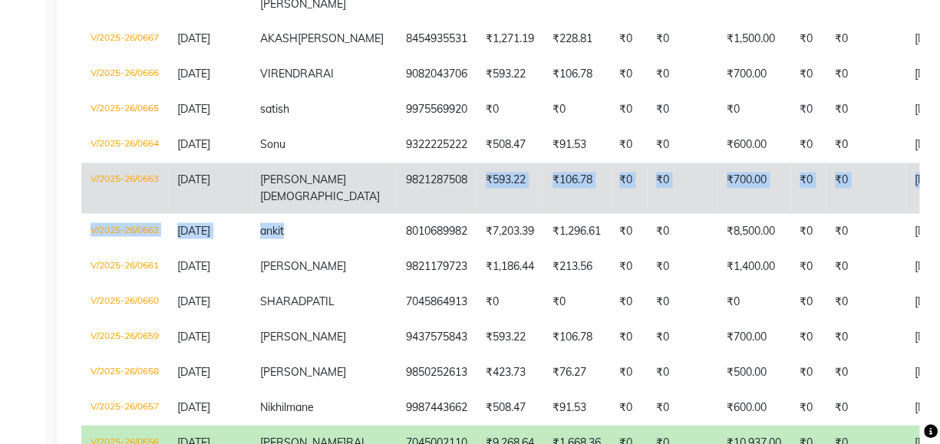
drag, startPoint x: 339, startPoint y: 322, endPoint x: 417, endPoint y: 282, distance: 87.5
click at [417, 282] on tbody "V/2025-26/0680 05-08-2025 pralhad 9987797788 ₹508.47 ₹91.53 ₹0 ₹0 ₹600.00 ₹0 ₹0…" at bounding box center [748, 121] width 1334 height 1313
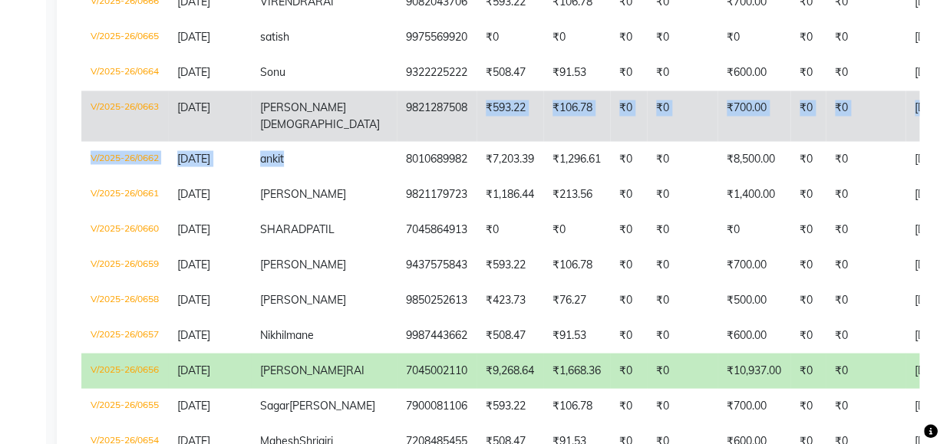
scroll to position [976, 0]
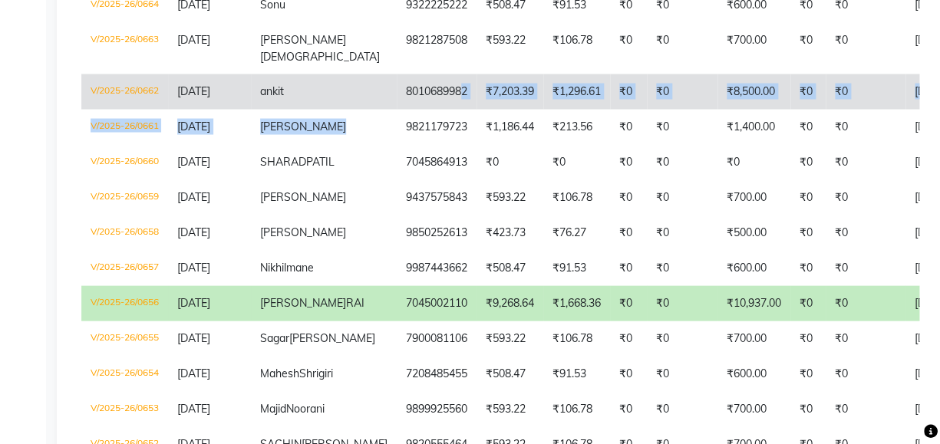
drag, startPoint x: 337, startPoint y: 223, endPoint x: 403, endPoint y: 188, distance: 74.5
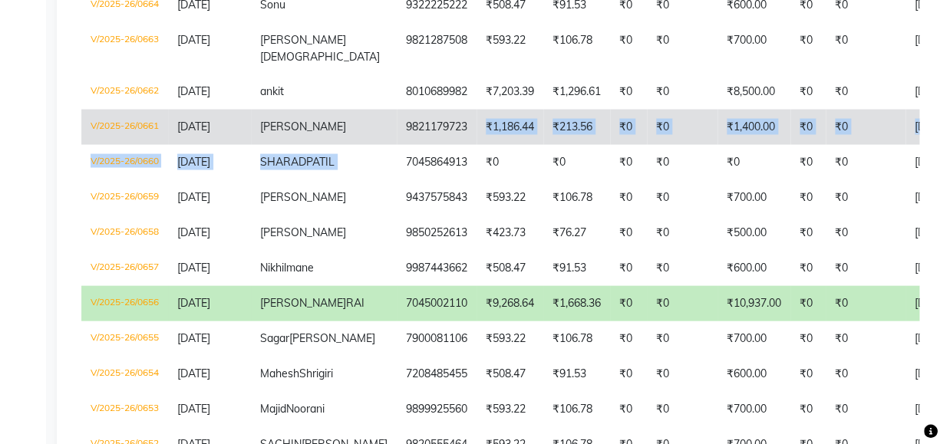
drag, startPoint x: 341, startPoint y: 270, endPoint x: 414, endPoint y: 229, distance: 84.5
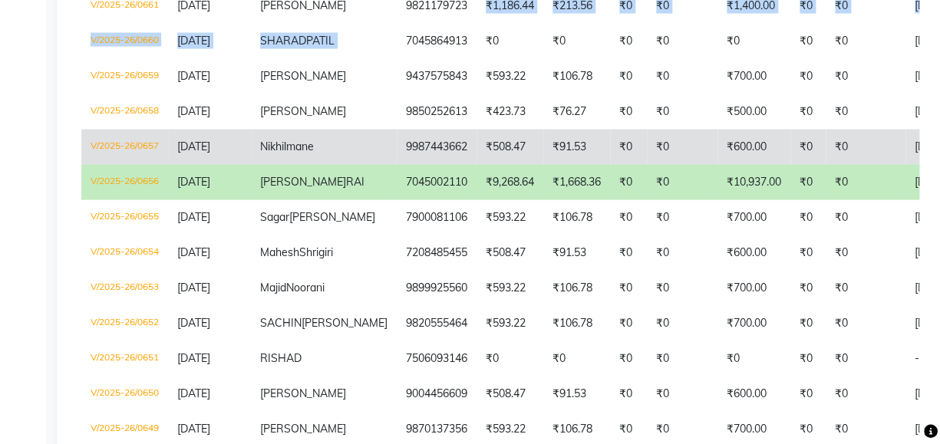
scroll to position [1116, 0]
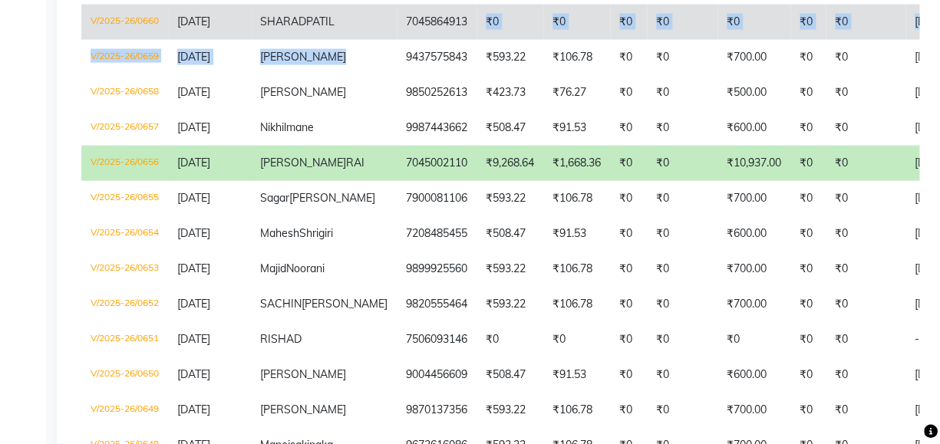
drag, startPoint x: 341, startPoint y: 183, endPoint x: 417, endPoint y: 139, distance: 88.0
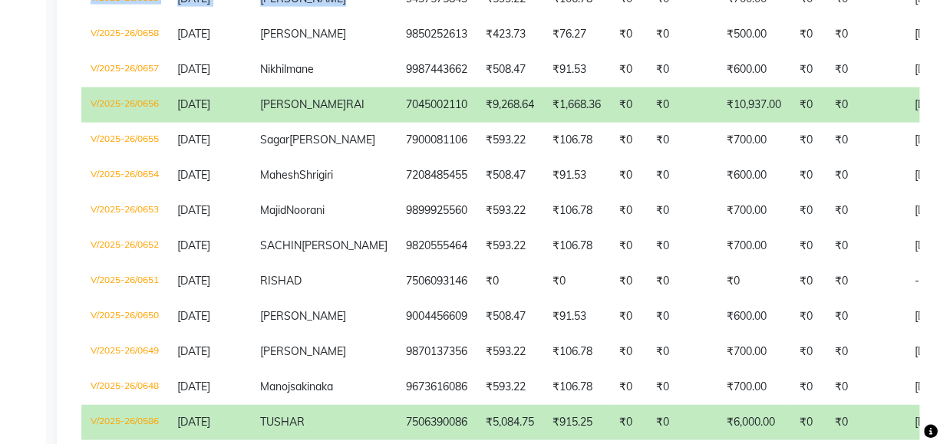
scroll to position [1255, 0]
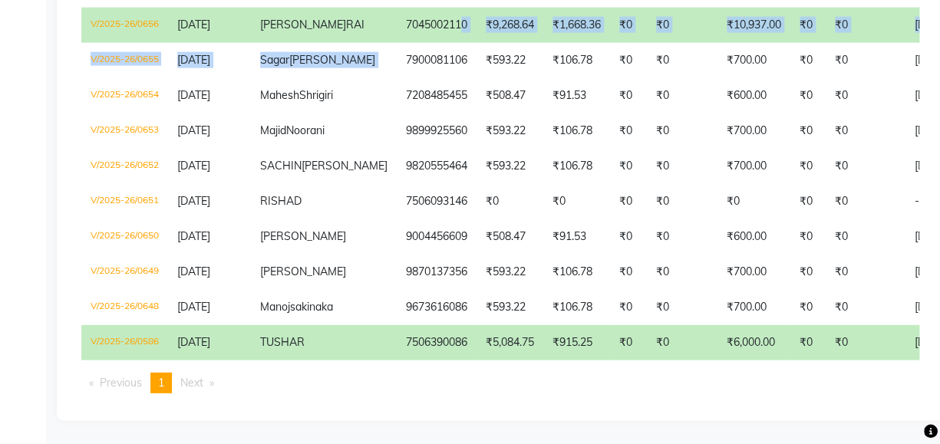
drag, startPoint x: 341, startPoint y: 200, endPoint x: 405, endPoint y: 157, distance: 77.5
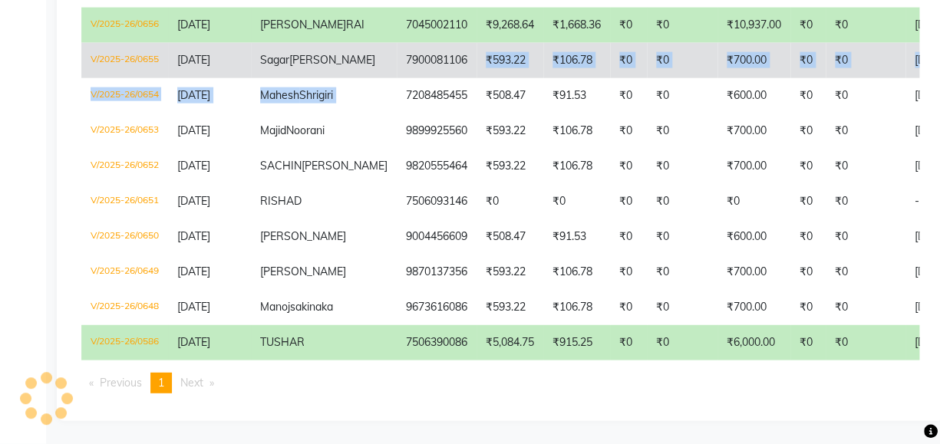
drag, startPoint x: 339, startPoint y: 252, endPoint x: 404, endPoint y: 201, distance: 82.6
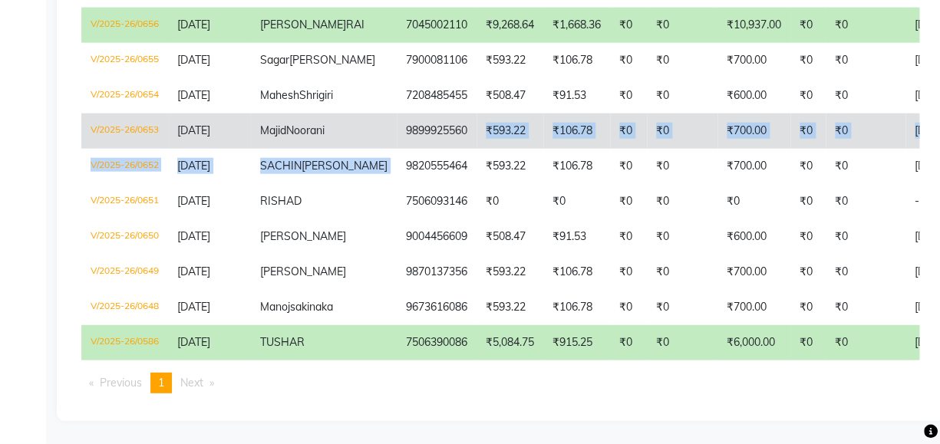
drag, startPoint x: 339, startPoint y: 350, endPoint x: 414, endPoint y: 299, distance: 90.5
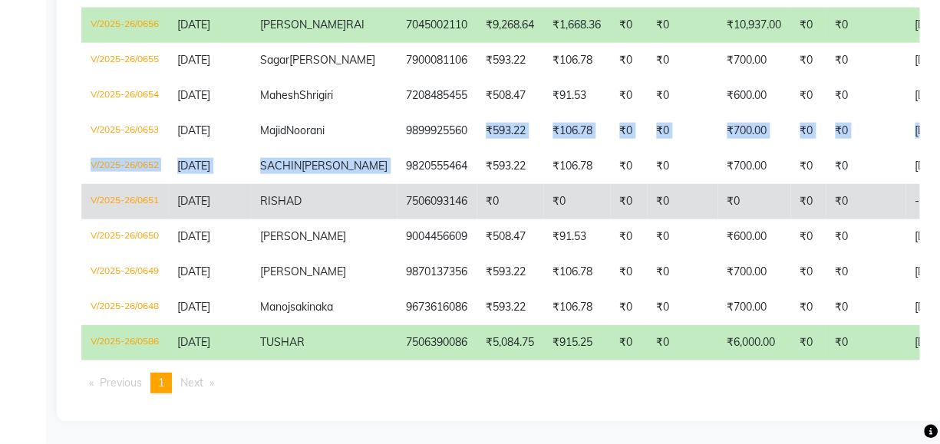
scroll to position [1465, 0]
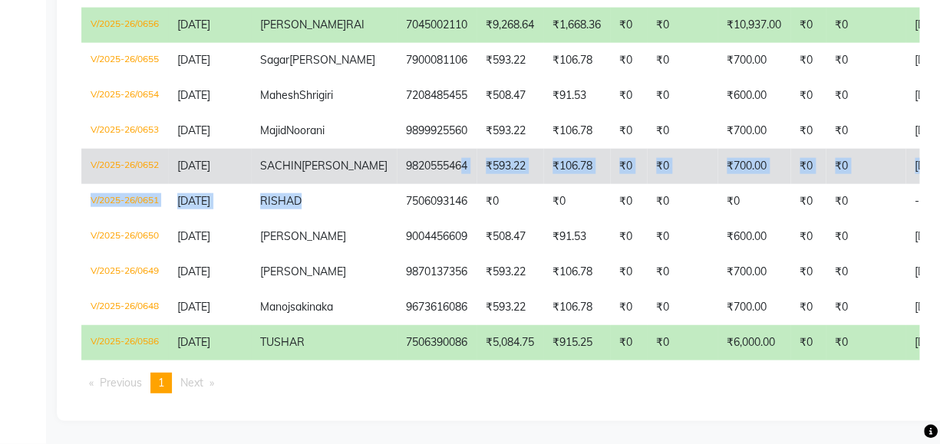
drag, startPoint x: 341, startPoint y: 193, endPoint x: 400, endPoint y: 140, distance: 79.9
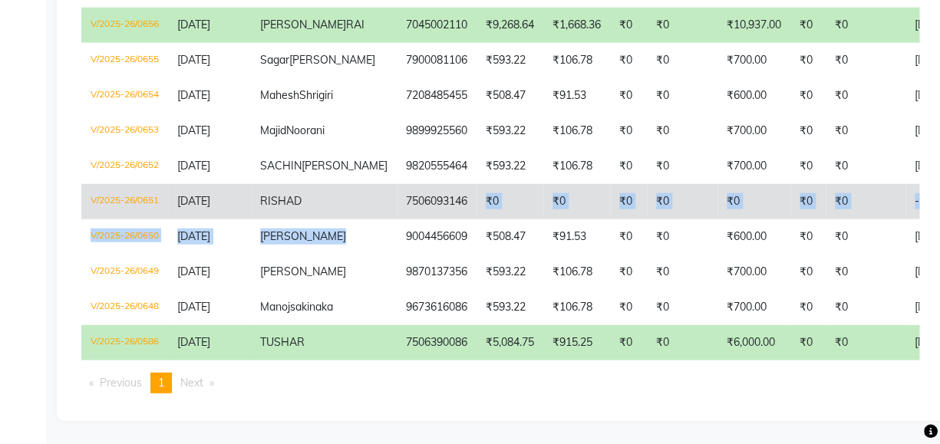
drag, startPoint x: 341, startPoint y: 230, endPoint x: 409, endPoint y: 191, distance: 78.7
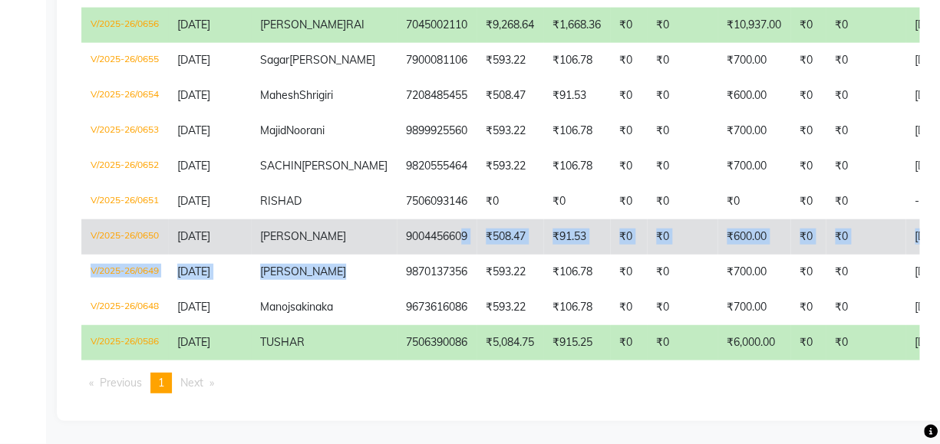
drag, startPoint x: 340, startPoint y: 265, endPoint x: 401, endPoint y: 219, distance: 76.7
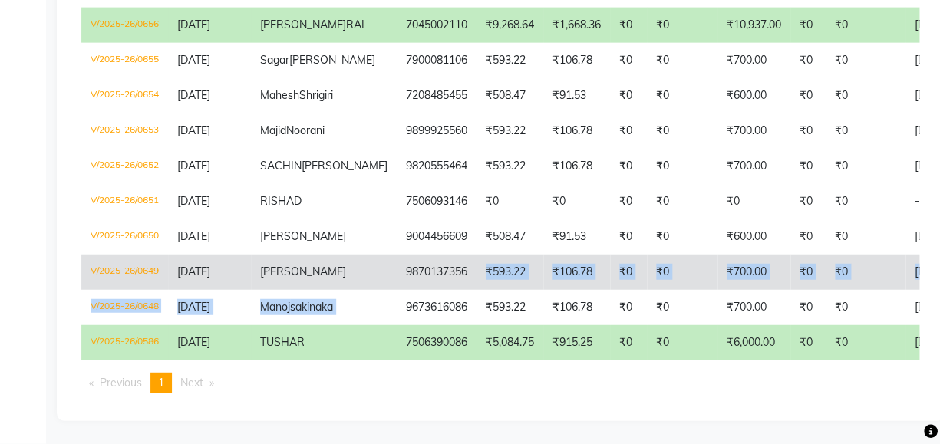
drag, startPoint x: 339, startPoint y: 299, endPoint x: 405, endPoint y: 266, distance: 73.8
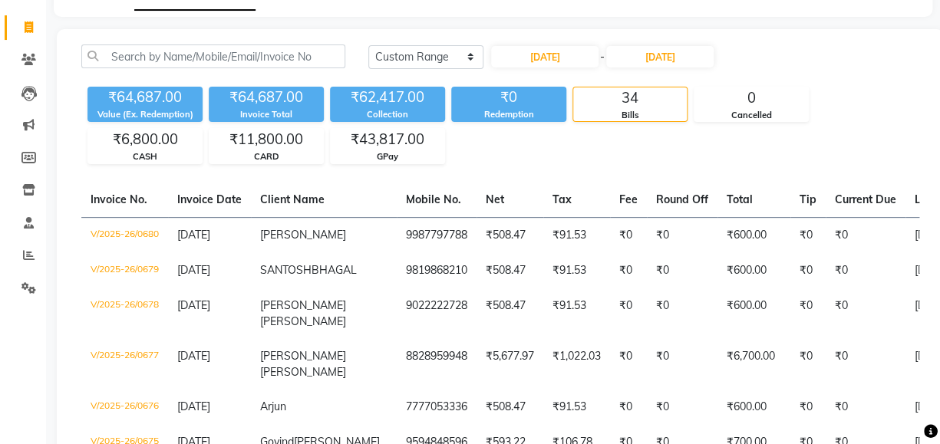
scroll to position [0, 0]
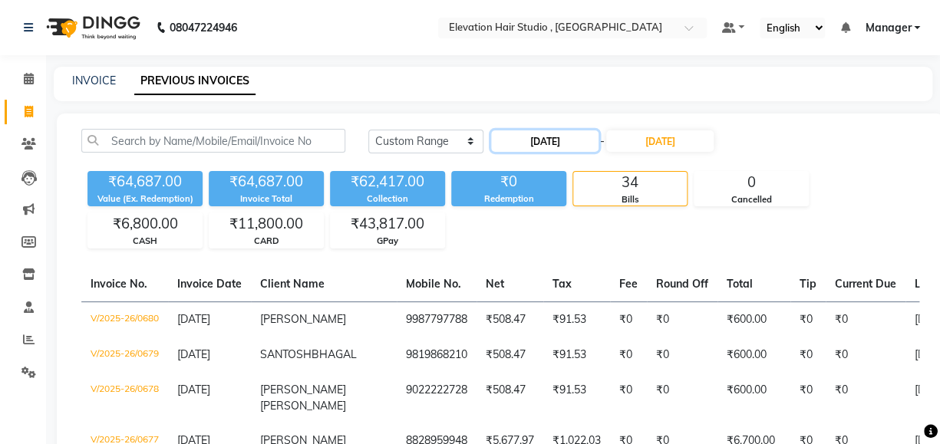
click at [545, 147] on input "01-08-2025" at bounding box center [544, 140] width 107 height 21
select select "8"
select select "2025"
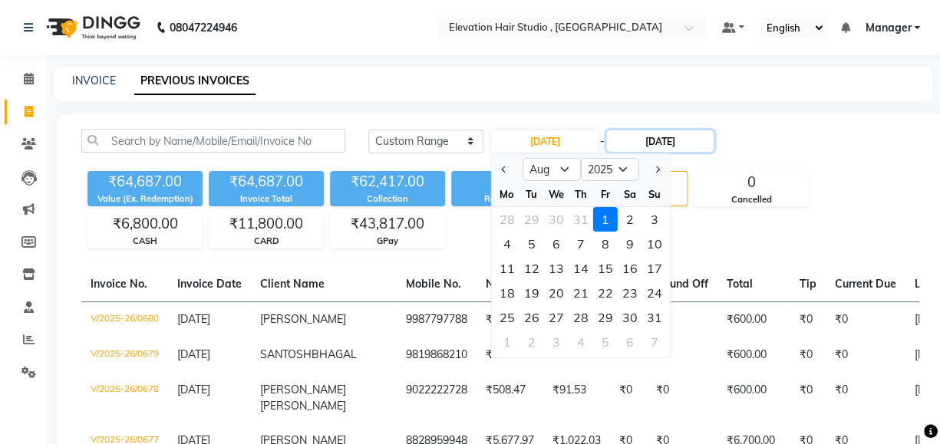
click at [645, 142] on input "05-08-2025" at bounding box center [659, 140] width 107 height 21
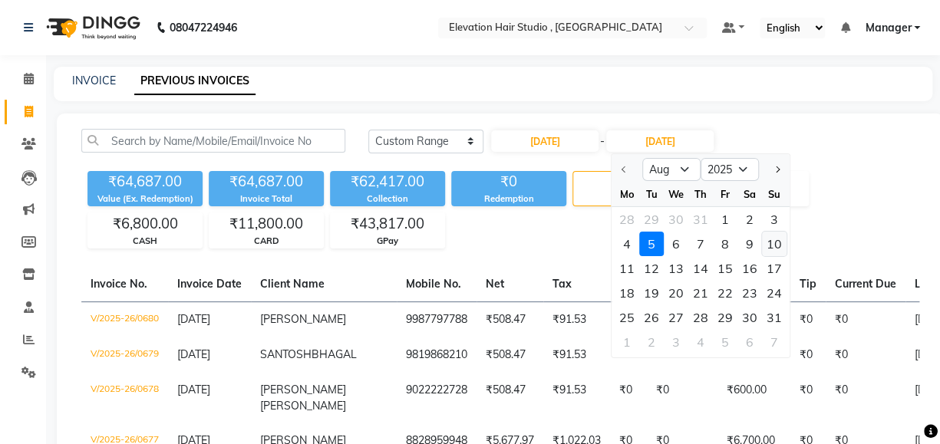
click at [768, 245] on div "10" at bounding box center [774, 244] width 25 height 25
type input "10-08-2025"
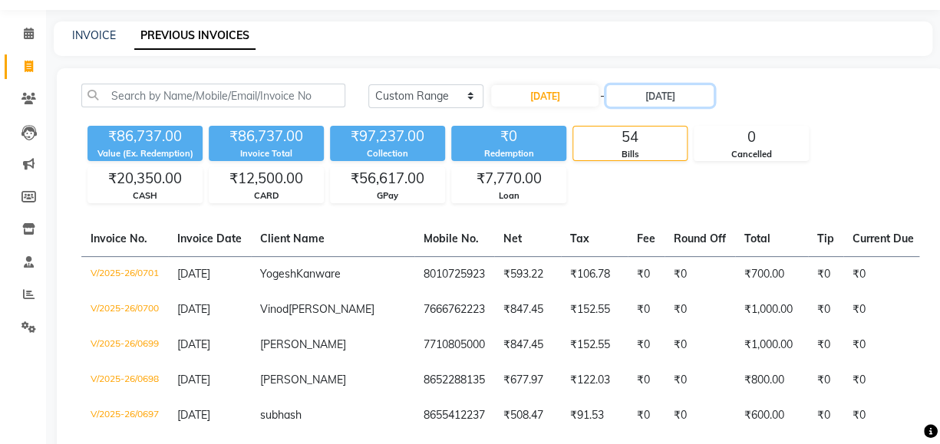
scroll to position [69, 0]
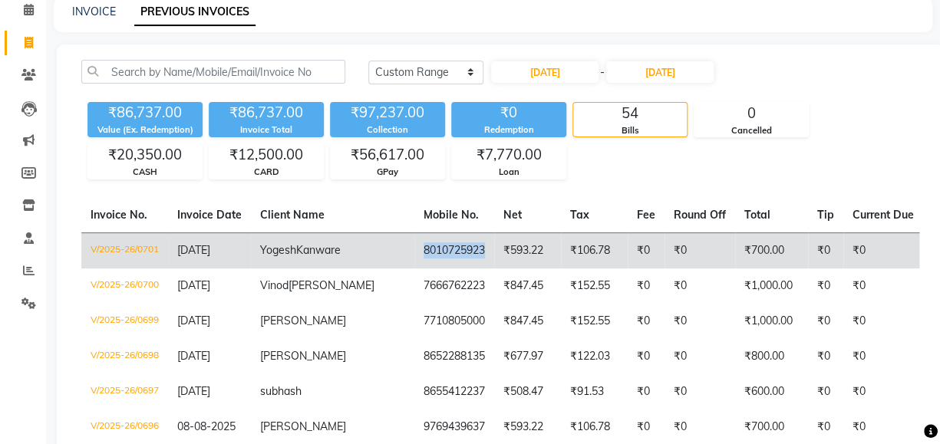
drag, startPoint x: 345, startPoint y: 249, endPoint x: 411, endPoint y: 255, distance: 67.0
click at [414, 255] on td "8010725923" at bounding box center [454, 251] width 80 height 36
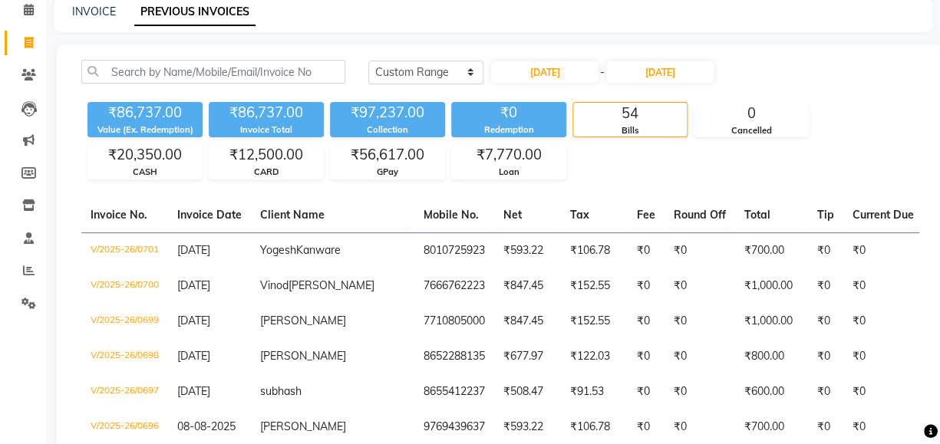
drag, startPoint x: 338, startPoint y: 249, endPoint x: 399, endPoint y: 215, distance: 69.8
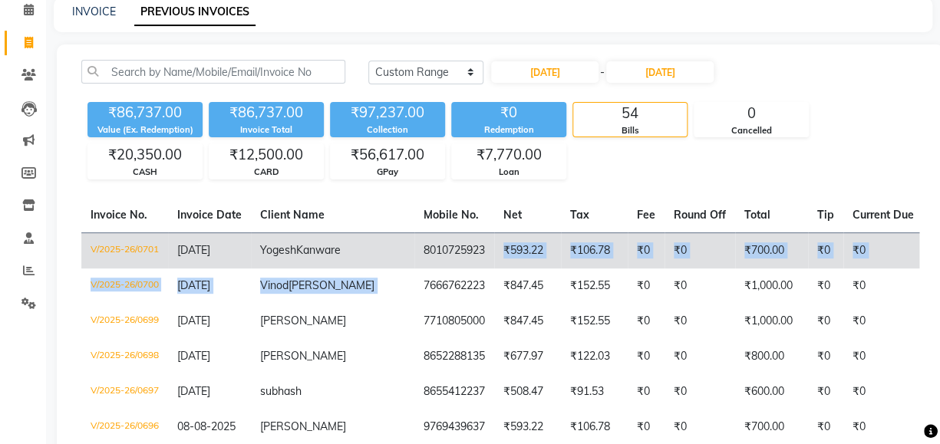
drag, startPoint x: 341, startPoint y: 299, endPoint x: 404, endPoint y: 261, distance: 73.0
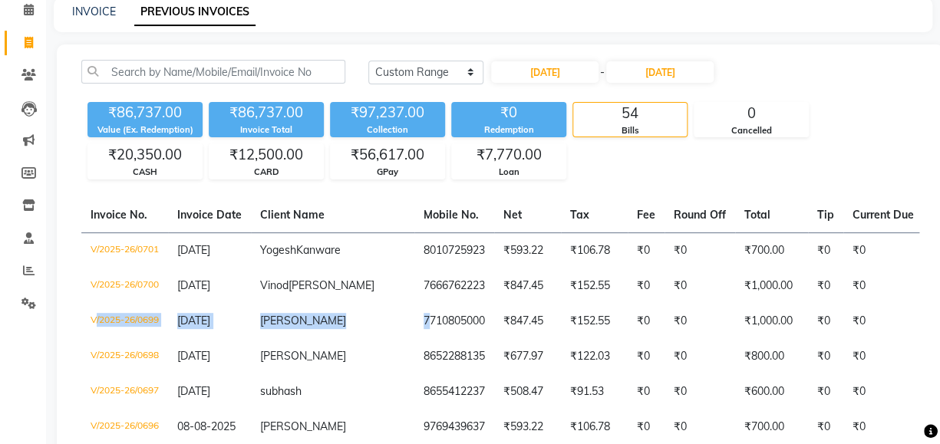
drag, startPoint x: 350, startPoint y: 337, endPoint x: -1, endPoint y: 360, distance: 351.4
click at [0, 360] on html "08047224946 Select Location × Elevation Hair Studio , Thane West Default Panel …" at bounding box center [470, 153] width 940 height 444
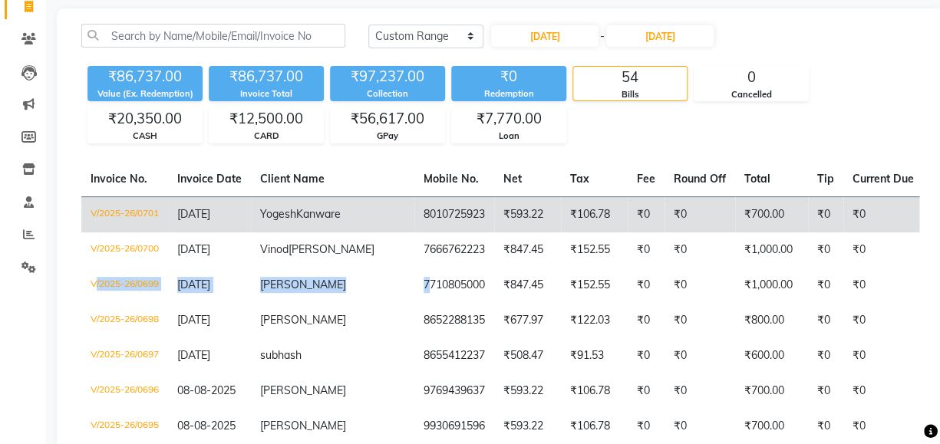
scroll to position [139, 0]
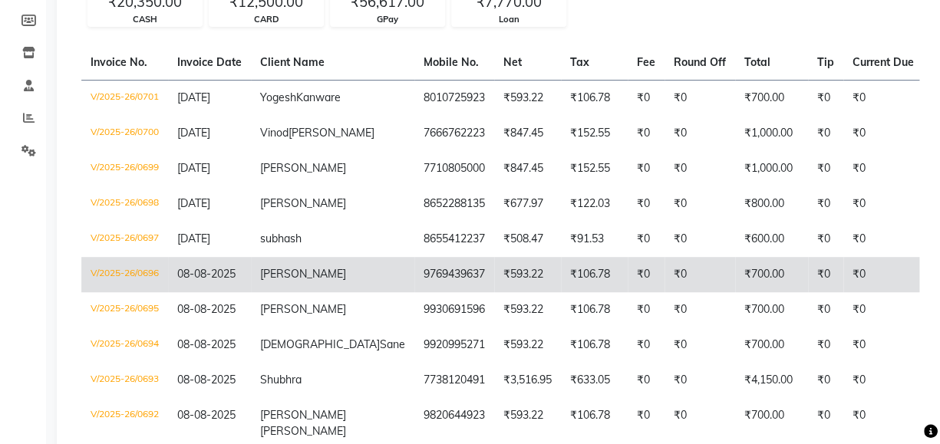
scroll to position [348, 0]
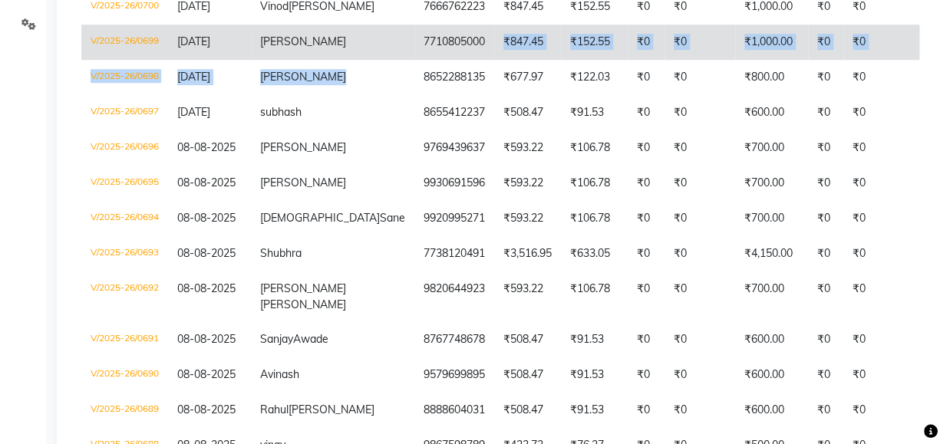
drag, startPoint x: 338, startPoint y: 107, endPoint x: 412, endPoint y: 69, distance: 83.1
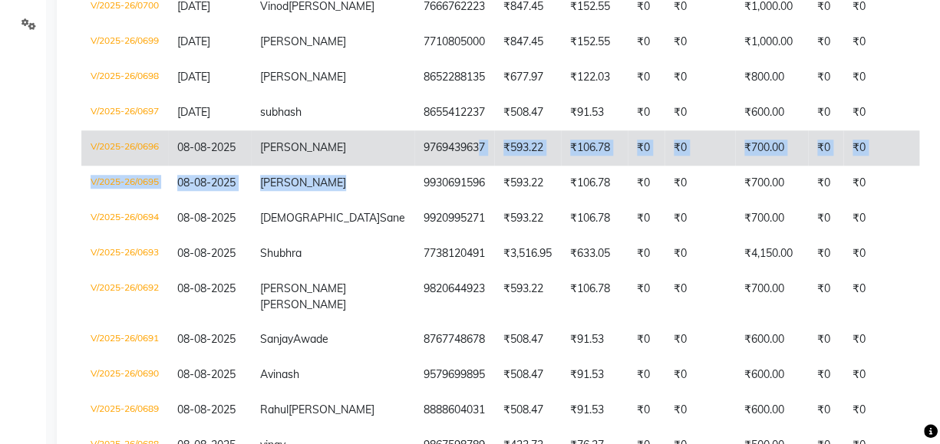
drag, startPoint x: 341, startPoint y: 216, endPoint x: 397, endPoint y: 174, distance: 70.8
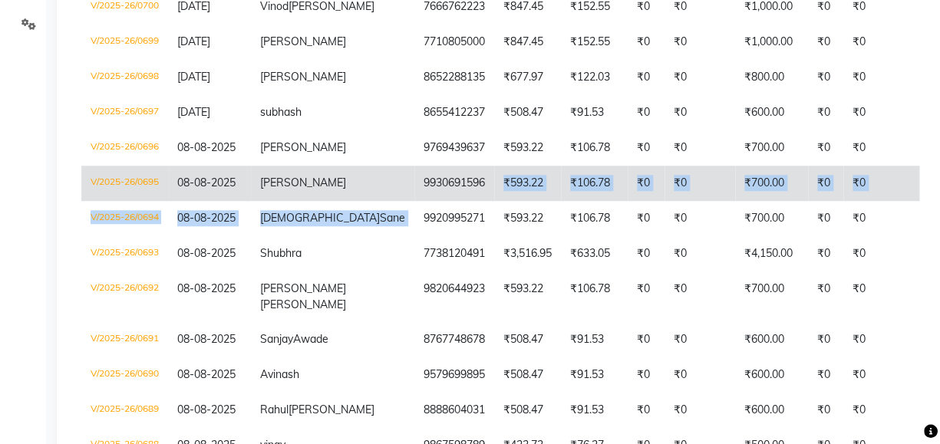
drag, startPoint x: 338, startPoint y: 249, endPoint x: 407, endPoint y: 228, distance: 71.6
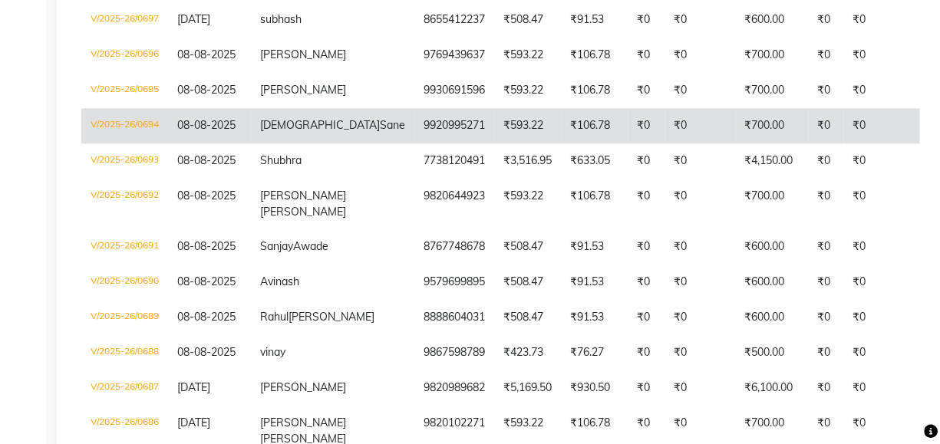
scroll to position [628, 0]
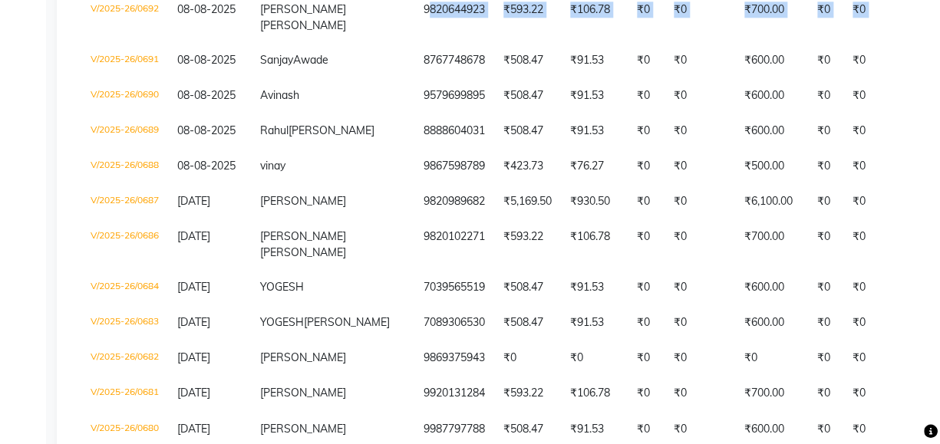
drag, startPoint x: 347, startPoint y: 54, endPoint x: -1, endPoint y: 104, distance: 351.1
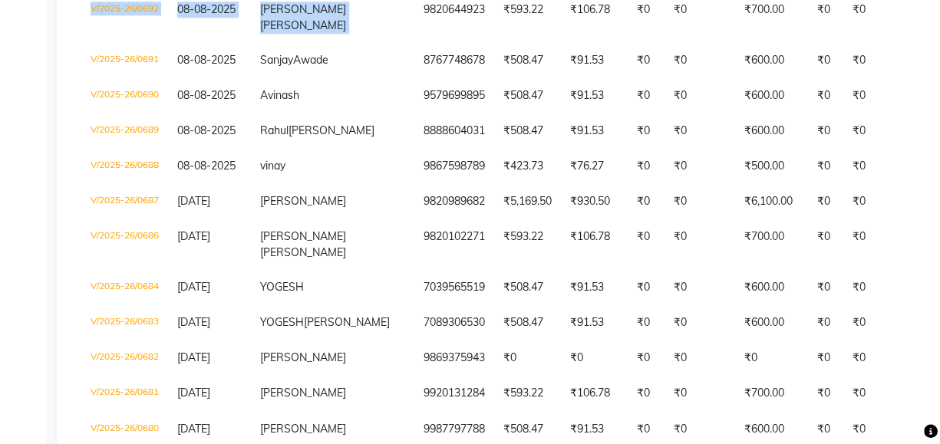
drag, startPoint x: 337, startPoint y: 59, endPoint x: 387, endPoint y: 28, distance: 58.6
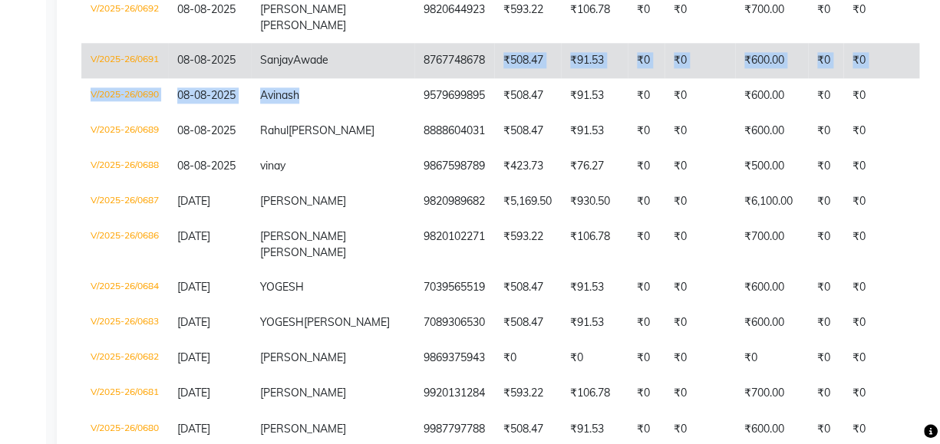
drag, startPoint x: 340, startPoint y: 157, endPoint x: 411, endPoint y: 114, distance: 82.3
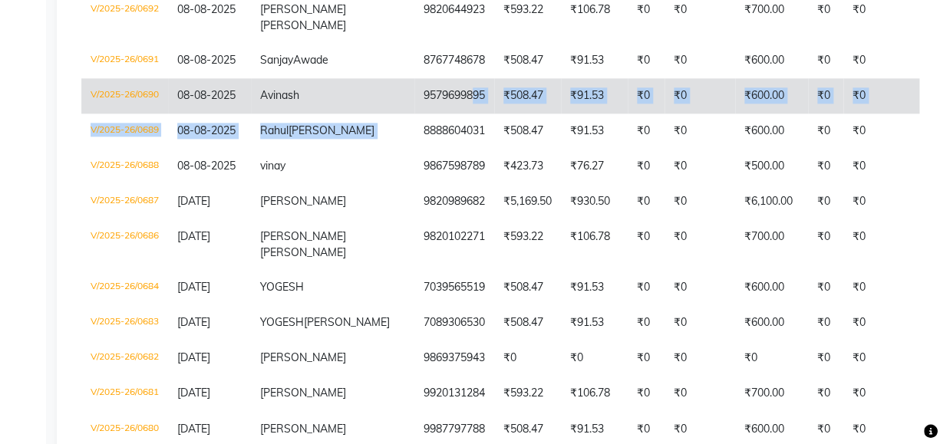
drag, startPoint x: 338, startPoint y: 190, endPoint x: 392, endPoint y: 154, distance: 64.3
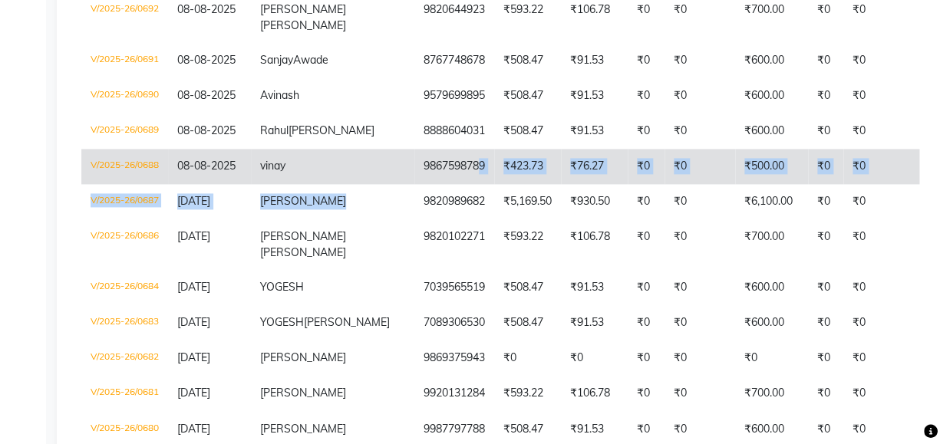
drag, startPoint x: 341, startPoint y: 263, endPoint x: 397, endPoint y: 218, distance: 72.6
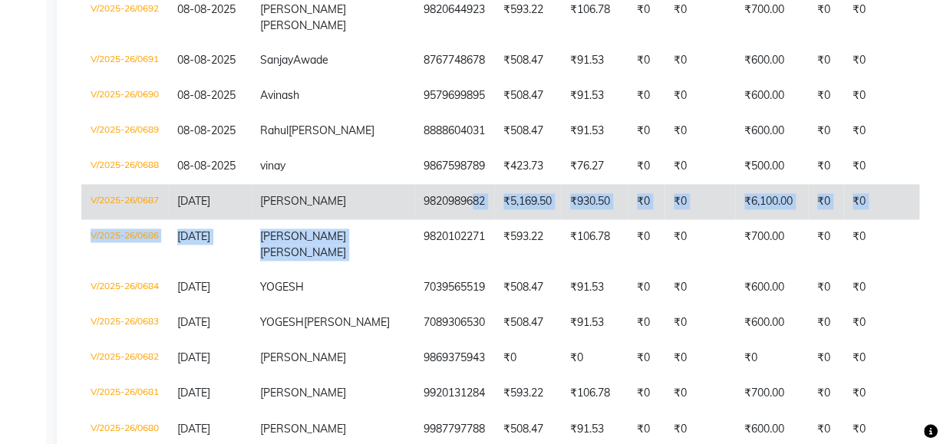
drag, startPoint x: 345, startPoint y: 299, endPoint x: 397, endPoint y: 259, distance: 66.2
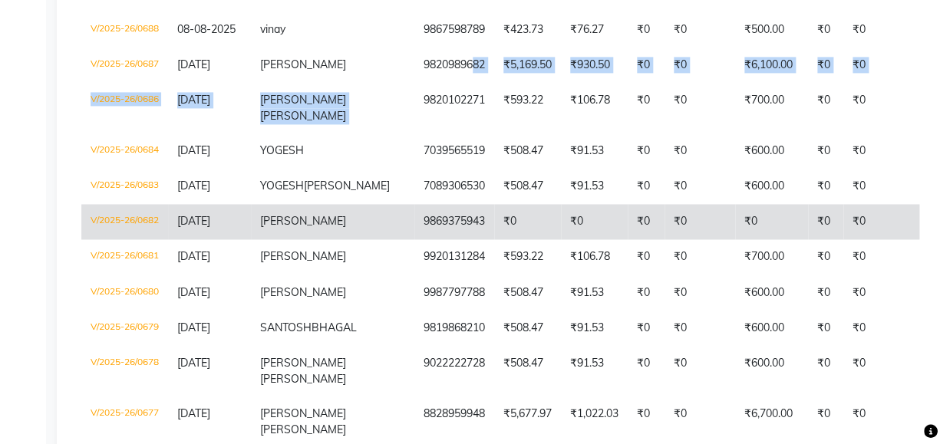
scroll to position [767, 0]
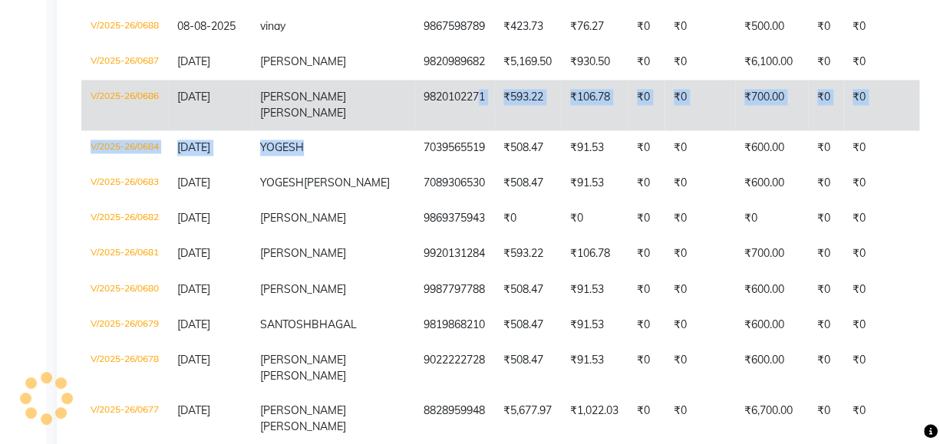
drag, startPoint x: 341, startPoint y: 215, endPoint x: 398, endPoint y: 170, distance: 73.2
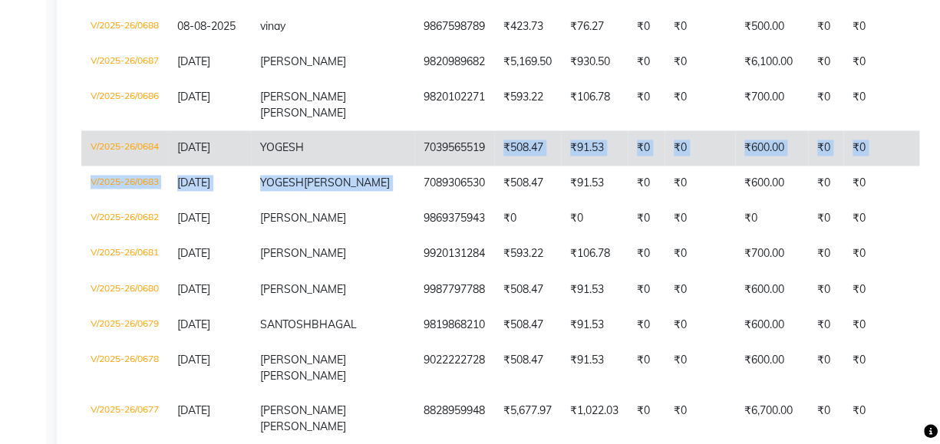
drag, startPoint x: 341, startPoint y: 246, endPoint x: 413, endPoint y: 217, distance: 77.5
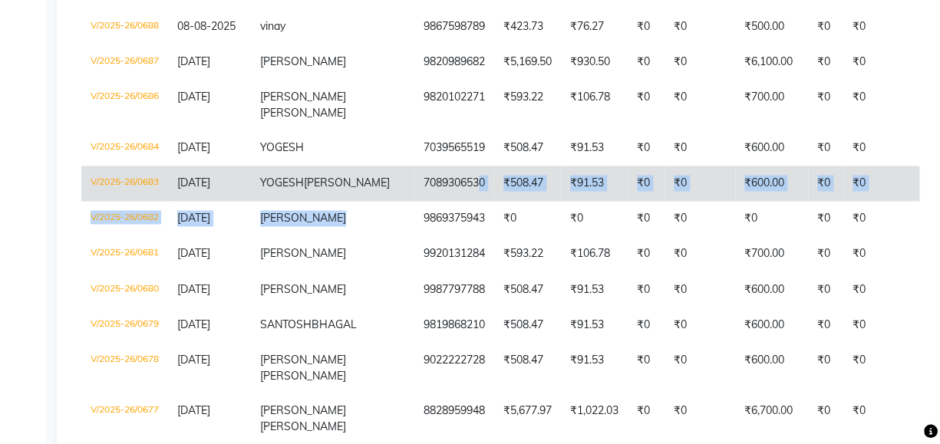
drag, startPoint x: 341, startPoint y: 297, endPoint x: 402, endPoint y: 262, distance: 70.4
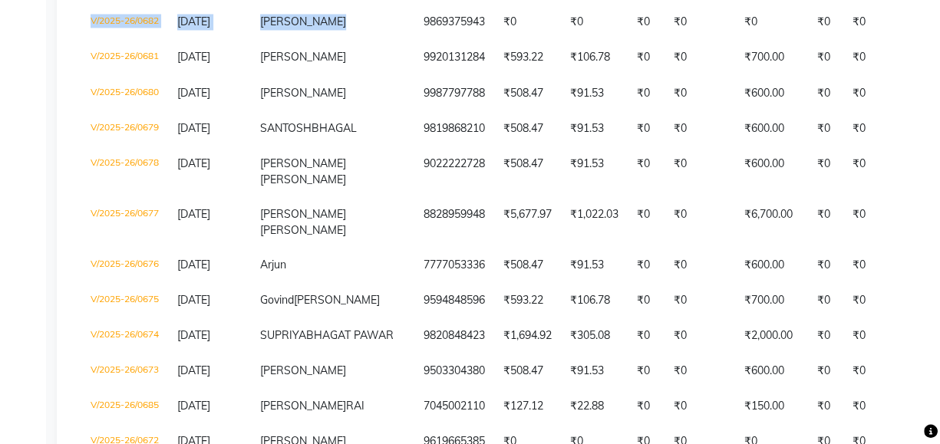
scroll to position [976, 0]
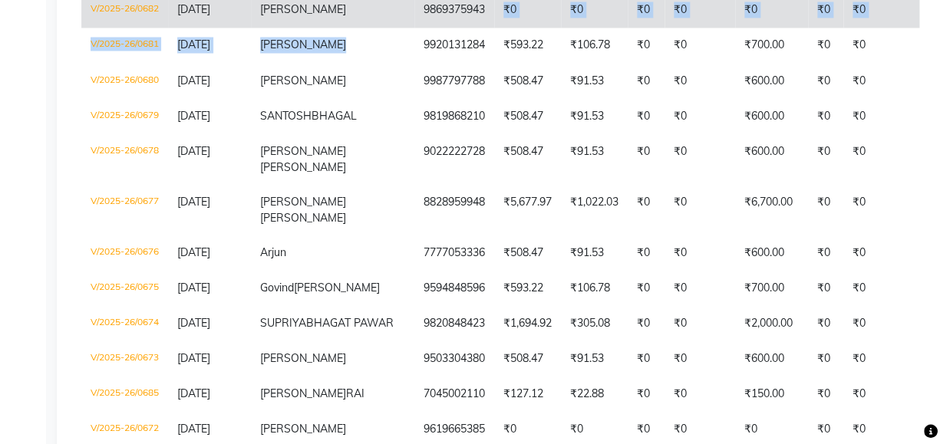
drag, startPoint x: 341, startPoint y: 124, endPoint x: 407, endPoint y: 84, distance: 76.1
click at [407, 84] on tbody "V/2025-26/0701 09-08-2025 Yogesh Kanware 8010725923 ₹593.22 ₹106.78 ₹0 ₹0 ₹700.…" at bounding box center [756, 367] width 1351 height 2085
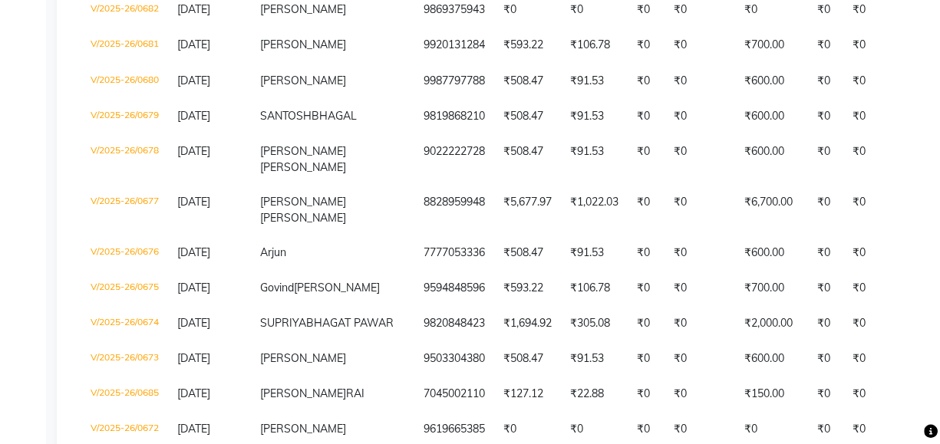
click at [20, 254] on div "Calendar Invoice Clients Leads Marketing Members Inventory Staff Reports Settin…" at bounding box center [103, 269] width 207 height 2403
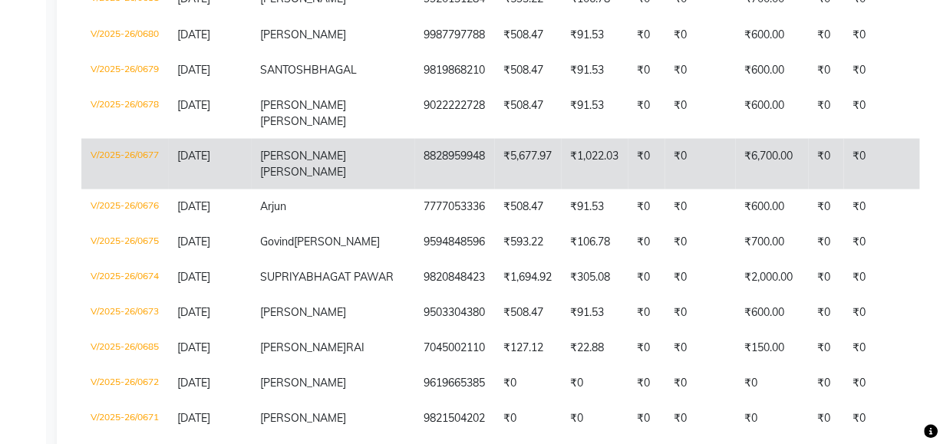
scroll to position [1046, 0]
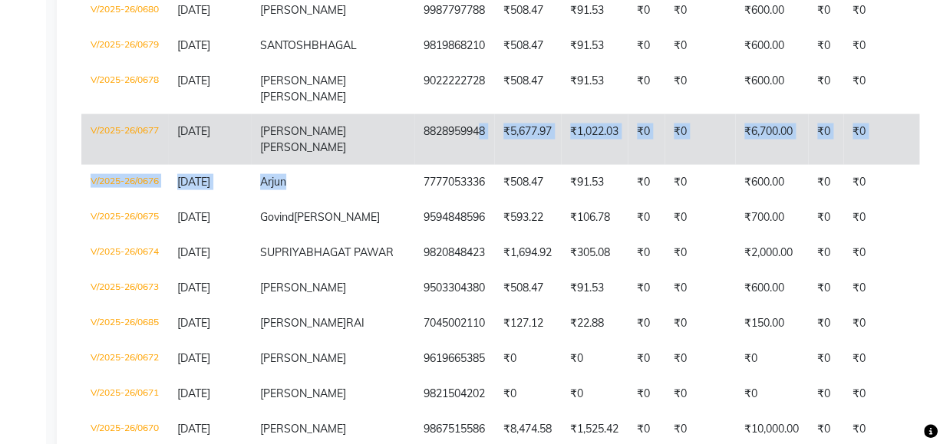
drag, startPoint x: 341, startPoint y: 279, endPoint x: 401, endPoint y: 238, distance: 72.8
click at [401, 238] on tbody "V/2025-26/0701 09-08-2025 Yogesh Kanware 8010725923 ₹593.22 ₹106.78 ₹0 ₹0 ₹700.…" at bounding box center [756, 298] width 1351 height 2085
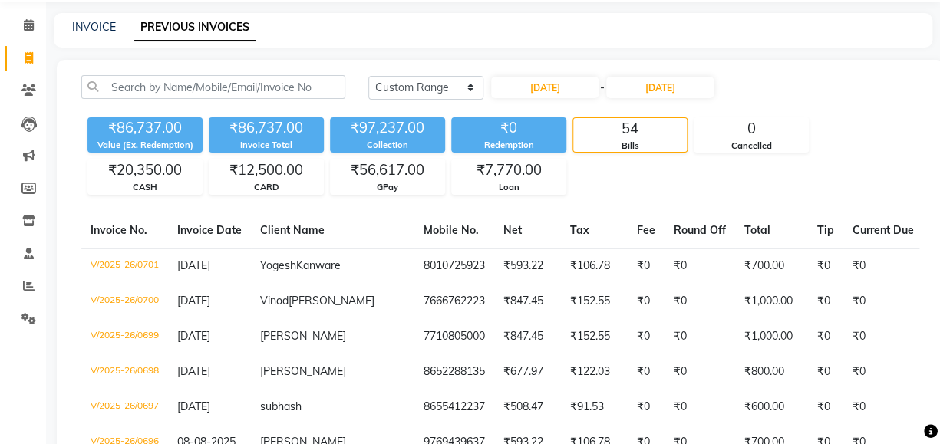
scroll to position [46, 0]
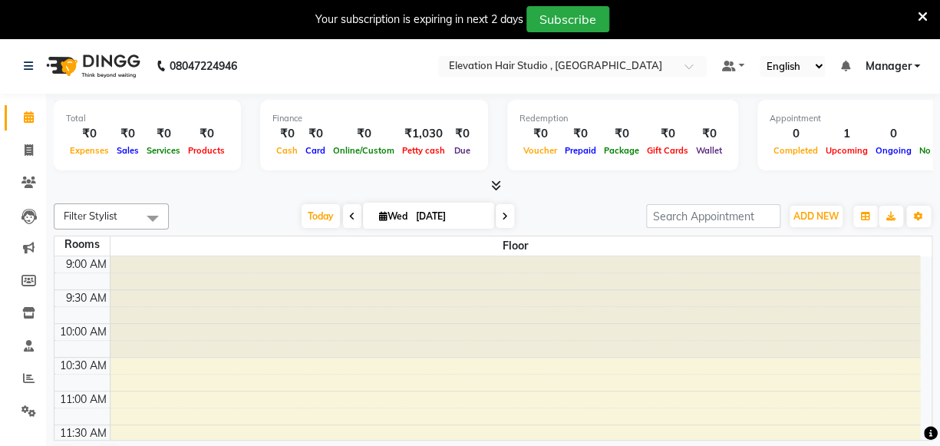
click at [924, 18] on icon at bounding box center [923, 17] width 10 height 14
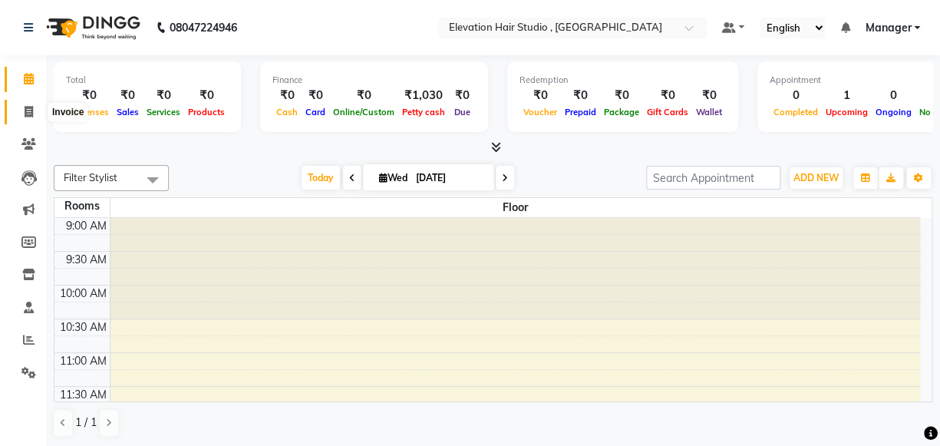
click at [28, 117] on icon at bounding box center [29, 112] width 8 height 12
select select "6886"
select select "service"
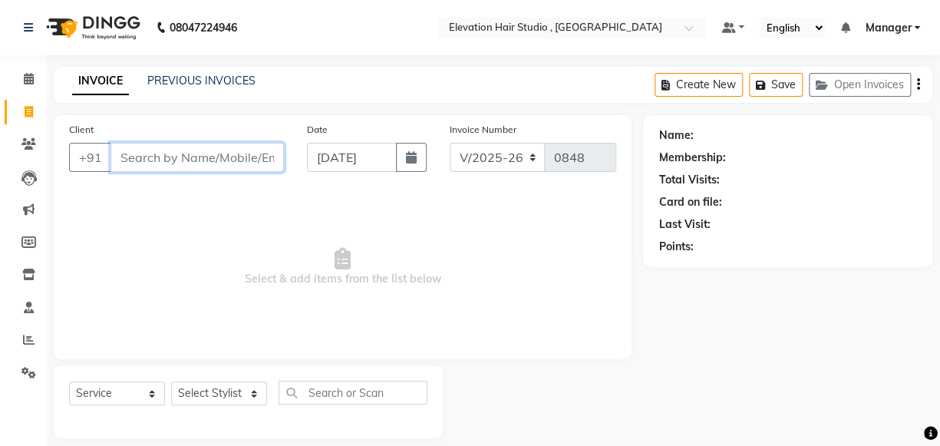
click at [234, 161] on input "Client" at bounding box center [197, 157] width 173 height 29
paste input "[PERSON_NAME]"
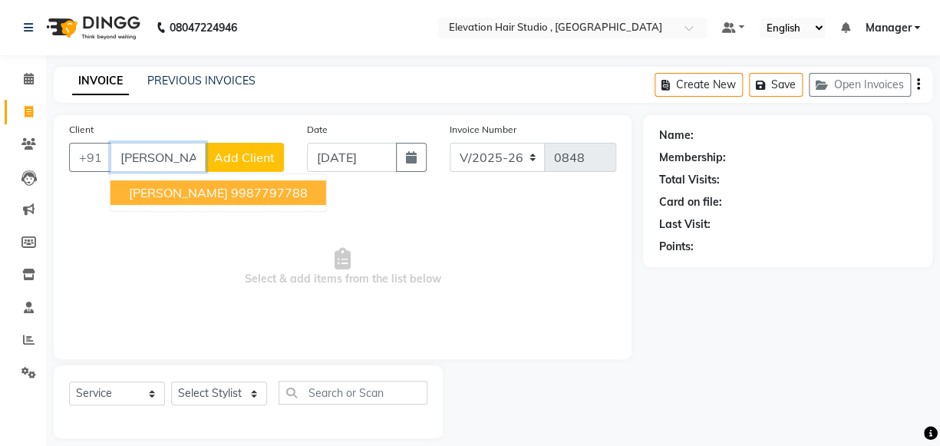
click at [170, 187] on span "[PERSON_NAME]" at bounding box center [178, 192] width 99 height 15
type input "9987797788"
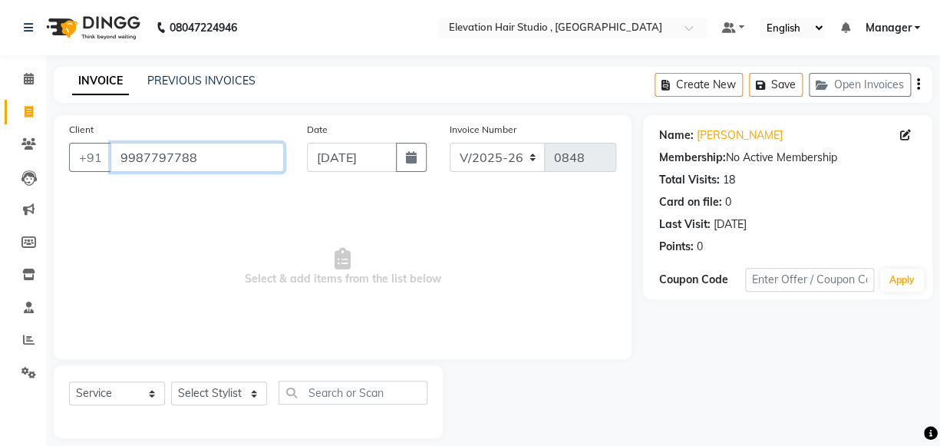
drag, startPoint x: 216, startPoint y: 153, endPoint x: 0, endPoint y: 171, distance: 217.2
click at [0, 181] on html "08047224946 Select Location × Elevation Hair Studio , Thane West Default Panel …" at bounding box center [470, 223] width 940 height 446
paste input "9819868210"
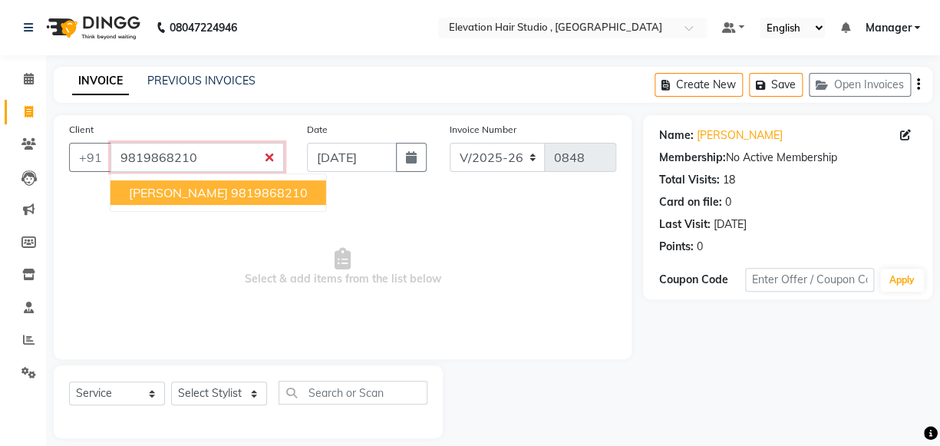
click at [275, 195] on ngb-highlight "9819868210" at bounding box center [269, 192] width 77 height 15
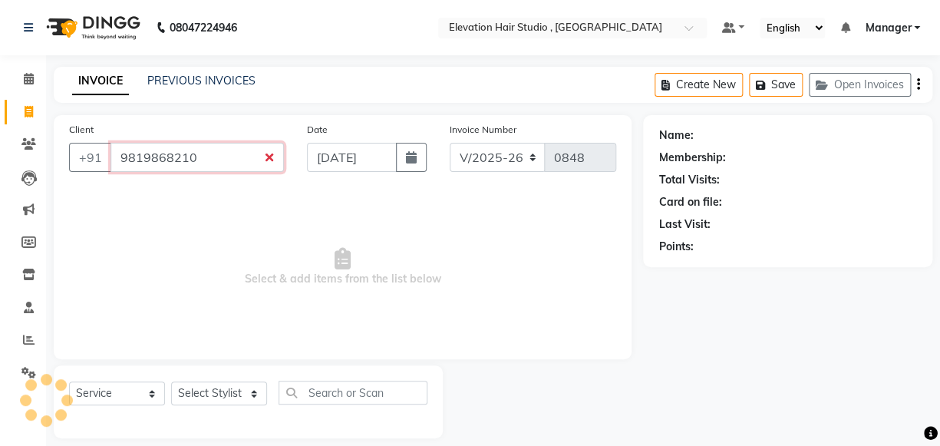
type input "9819868210"
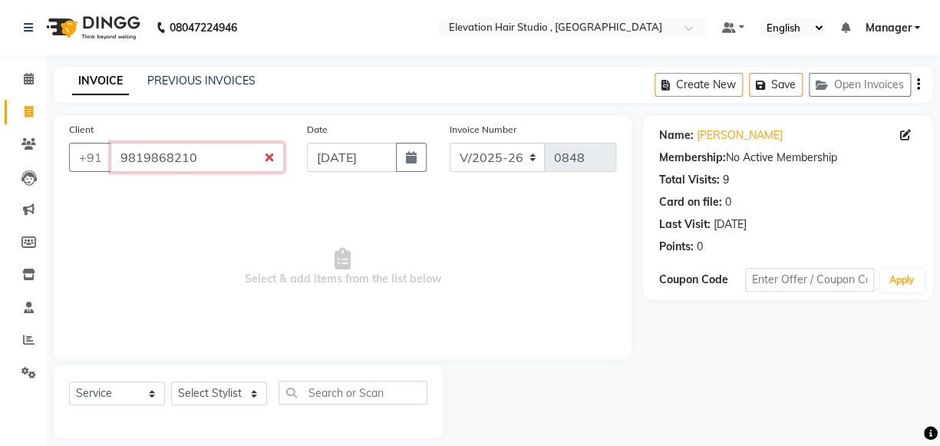
drag, startPoint x: 210, startPoint y: 156, endPoint x: 9, endPoint y: 157, distance: 201.1
click at [120, 156] on input "9819868210" at bounding box center [197, 157] width 173 height 29
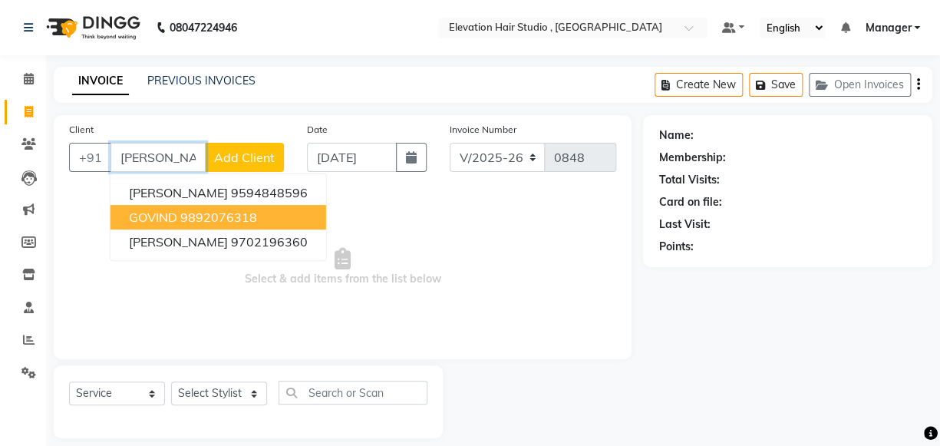
click at [187, 224] on ngb-highlight "9892076318" at bounding box center [218, 216] width 77 height 15
type input "9892076318"
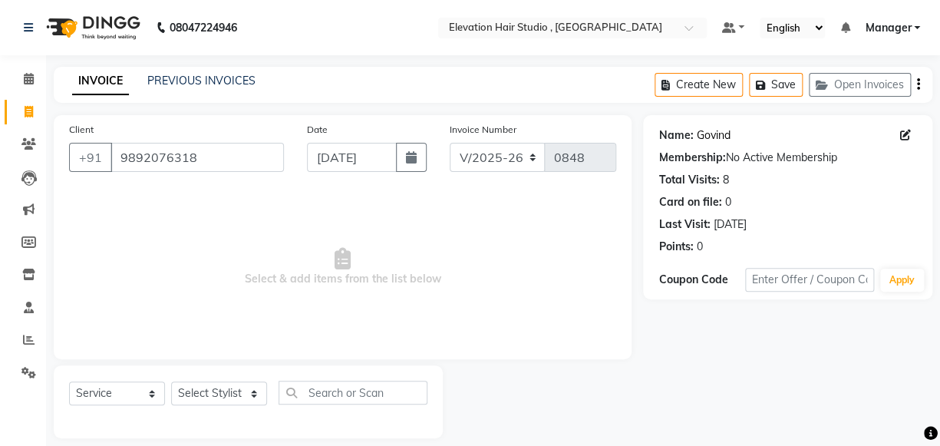
click at [708, 133] on link "Govind" at bounding box center [713, 135] width 34 height 16
drag, startPoint x: 214, startPoint y: 159, endPoint x: 10, endPoint y: 81, distance: 218.6
click at [0, 132] on html "08047224946 Select Location × Elevation Hair Studio , Thane West Default Panel …" at bounding box center [470, 223] width 940 height 446
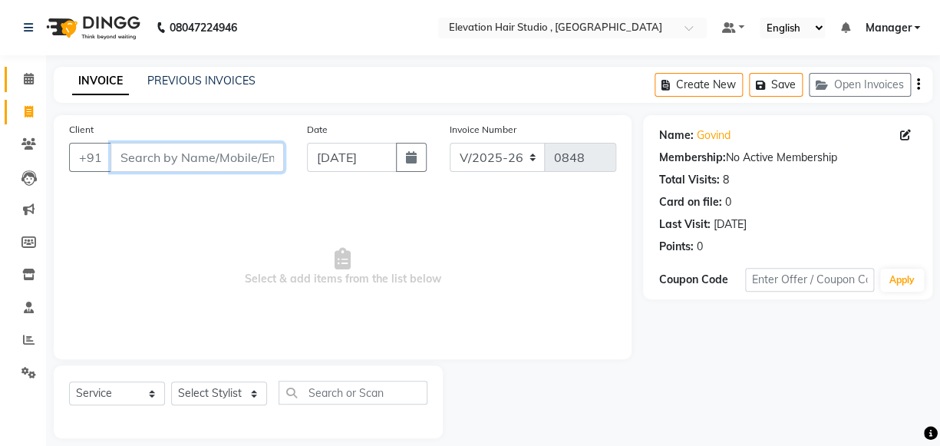
paste input "8828959948"
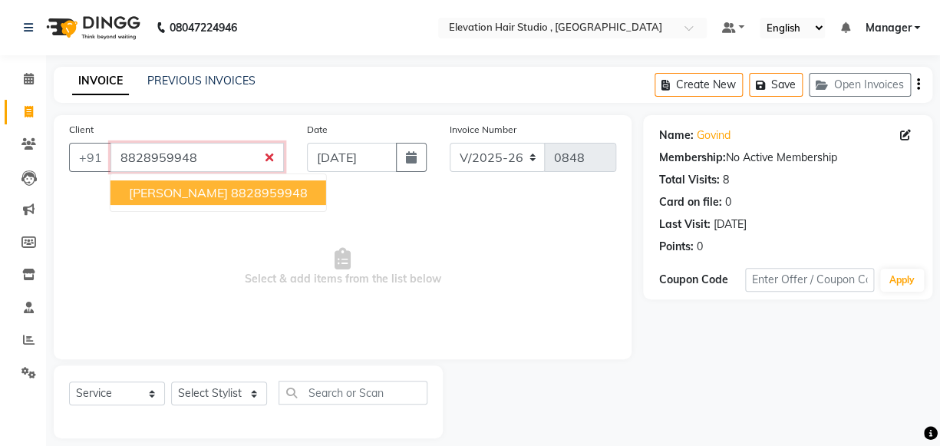
click at [223, 191] on span "SIDDHANT MOHD" at bounding box center [178, 192] width 99 height 15
type input "8828959948"
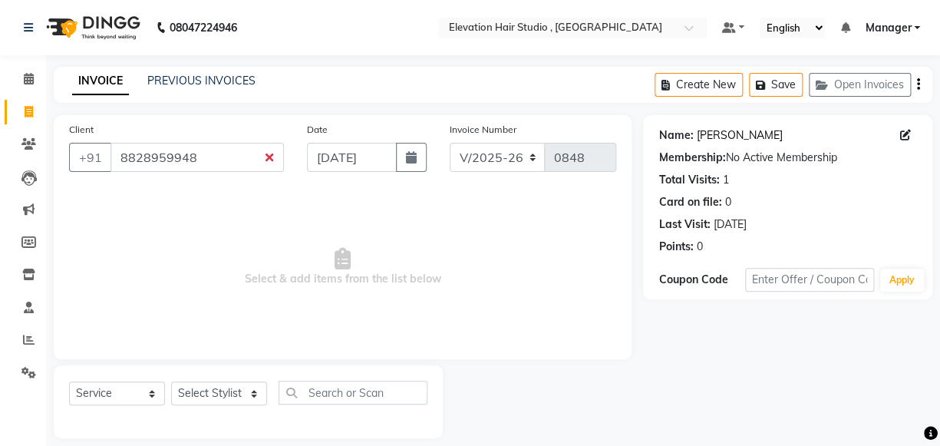
click at [744, 140] on link "Siddhant Mohd" at bounding box center [739, 135] width 86 height 16
drag, startPoint x: 212, startPoint y: 167, endPoint x: -1, endPoint y: 146, distance: 213.6
click at [0, 146] on html "08047224946 Select Location × Elevation Hair Studio , Thane West Default Panel …" at bounding box center [470, 223] width 940 height 446
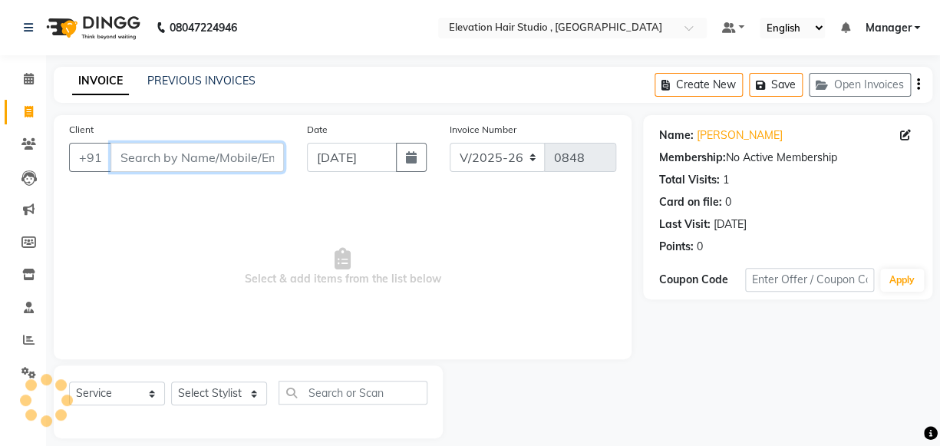
paste input "7777053336"
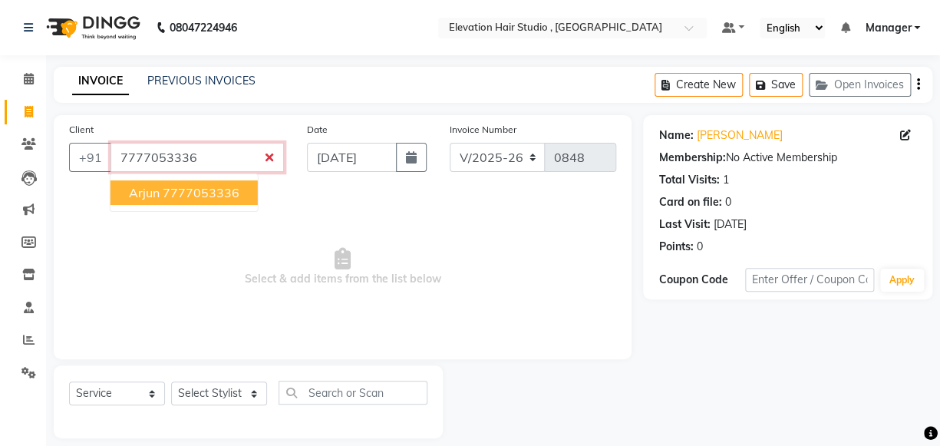
click at [171, 206] on ngb-typeahead-window "Arjun 7777053336" at bounding box center [184, 192] width 149 height 38
click at [171, 202] on button "Arjun 7777053336" at bounding box center [184, 192] width 147 height 25
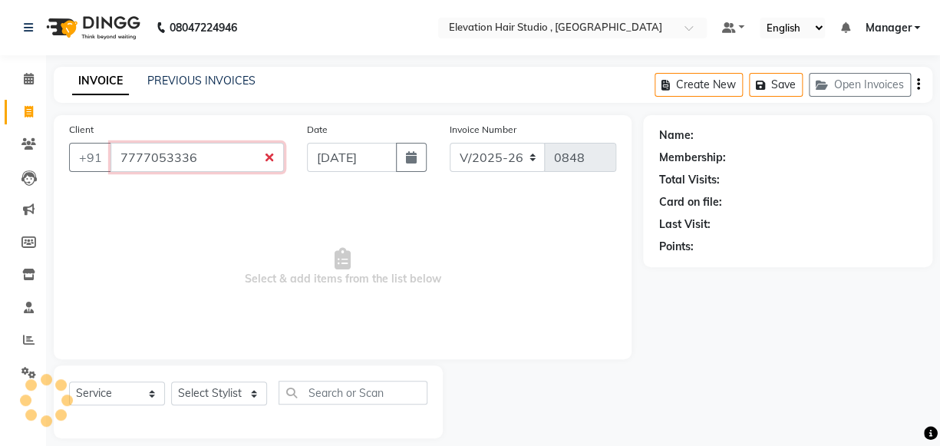
type input "7777053336"
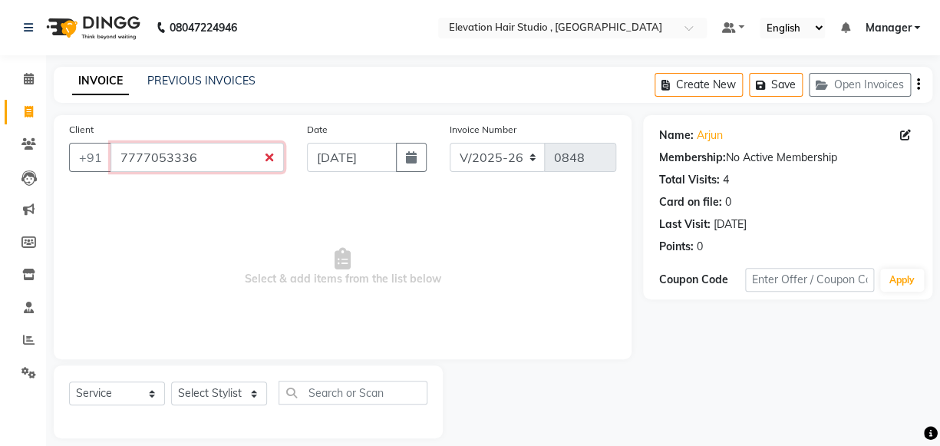
drag, startPoint x: 229, startPoint y: 153, endPoint x: -1, endPoint y: 257, distance: 252.4
click at [0, 257] on html "08047224946 Select Location × Elevation Hair Studio , Thane West Default Panel …" at bounding box center [470, 223] width 940 height 446
paste input "9594848596"
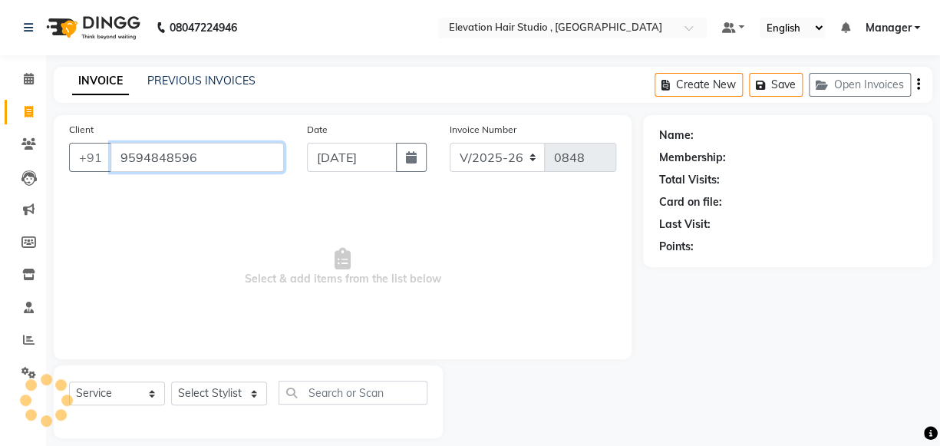
type input "9594848596"
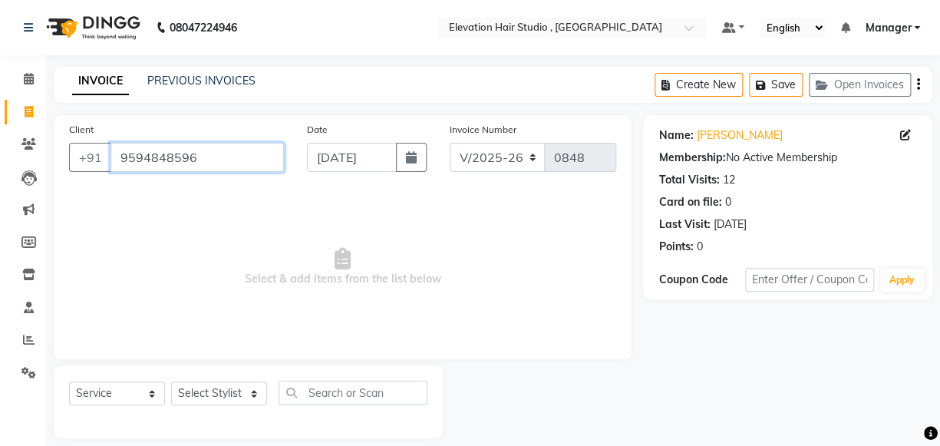
drag, startPoint x: 198, startPoint y: 155, endPoint x: -1, endPoint y: 135, distance: 199.7
click at [0, 135] on html "08047224946 Select Location × Elevation Hair Studio , Thane West Default Panel …" at bounding box center [470, 223] width 940 height 446
paste input "9503304380"
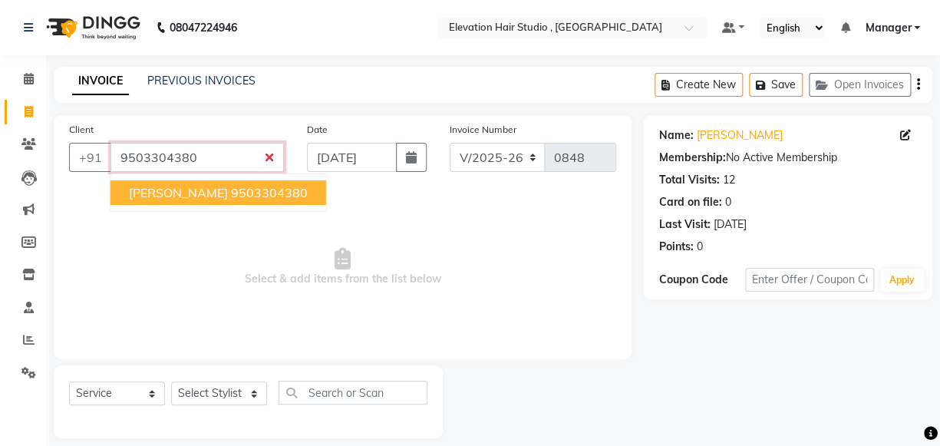
click at [231, 191] on ngb-highlight "9503304380" at bounding box center [269, 192] width 77 height 15
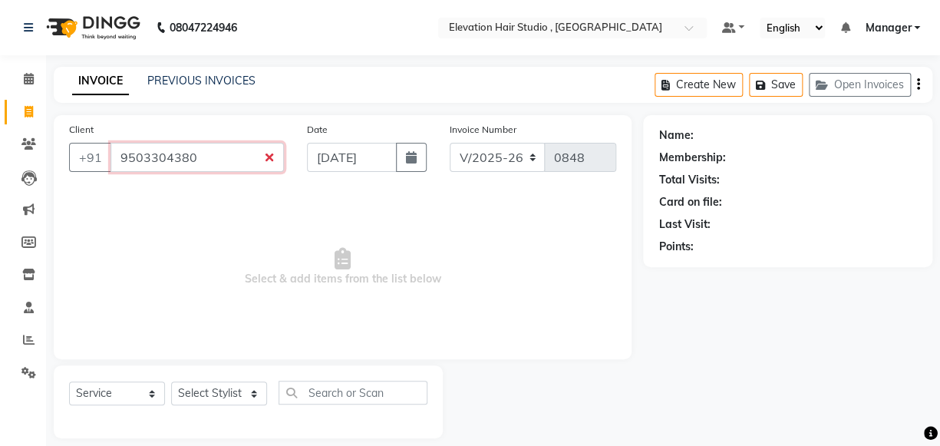
type input "9503304380"
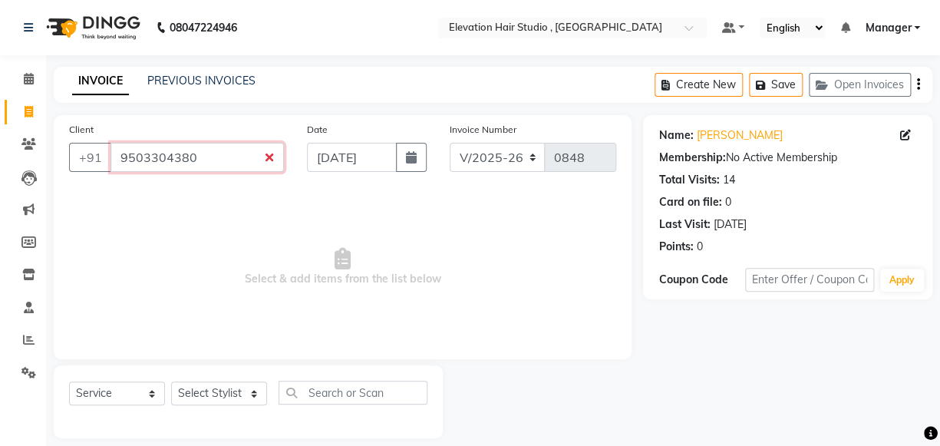
drag, startPoint x: 199, startPoint y: 150, endPoint x: -1, endPoint y: 147, distance: 199.5
click at [0, 147] on html "08047224946 Select Location × Elevation Hair Studio , Thane West Default Panel …" at bounding box center [470, 223] width 940 height 446
paste input "7045002110"
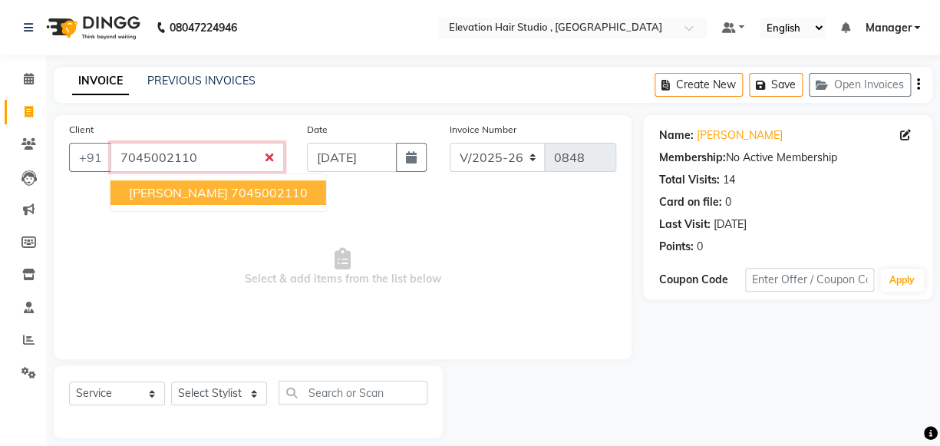
click at [154, 191] on span "NISHANT RAI" at bounding box center [178, 192] width 99 height 15
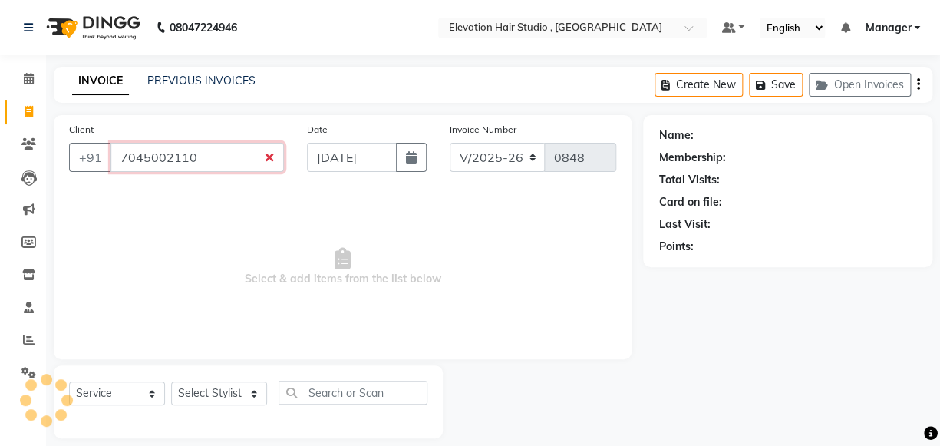
type input "7045002110"
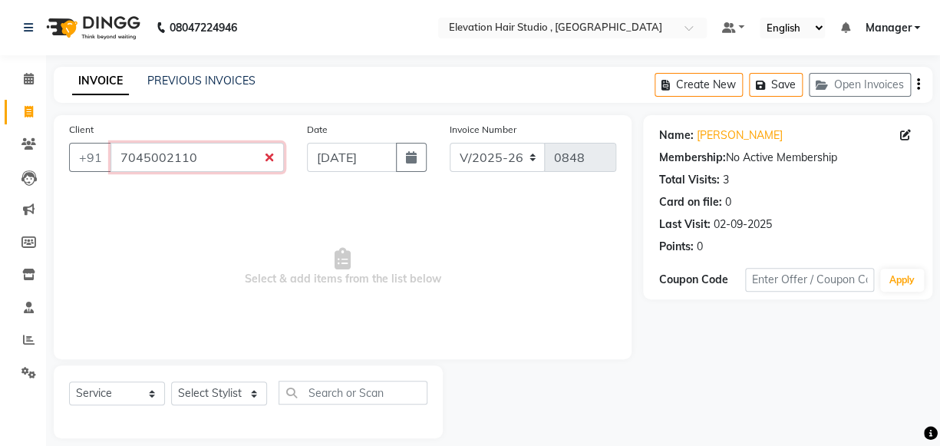
drag, startPoint x: 219, startPoint y: 156, endPoint x: -1, endPoint y: 127, distance: 221.3
click at [0, 127] on html "08047224946 Select Location × Elevation Hair Studio , Thane West Default Panel …" at bounding box center [470, 223] width 940 height 446
paste input "9619665385"
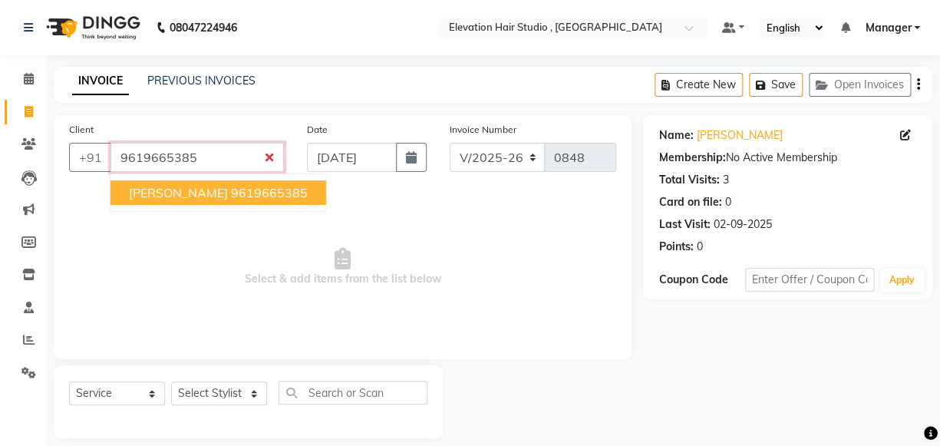
click at [231, 191] on ngb-highlight "9619665385" at bounding box center [269, 192] width 77 height 15
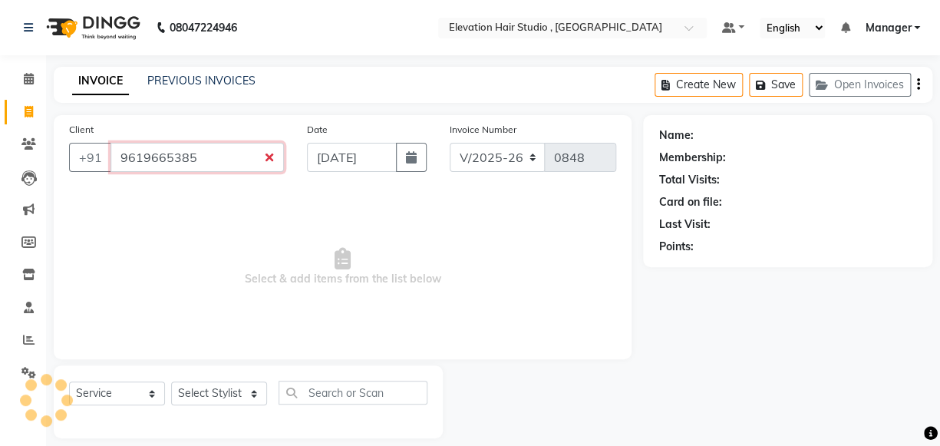
type input "9619665385"
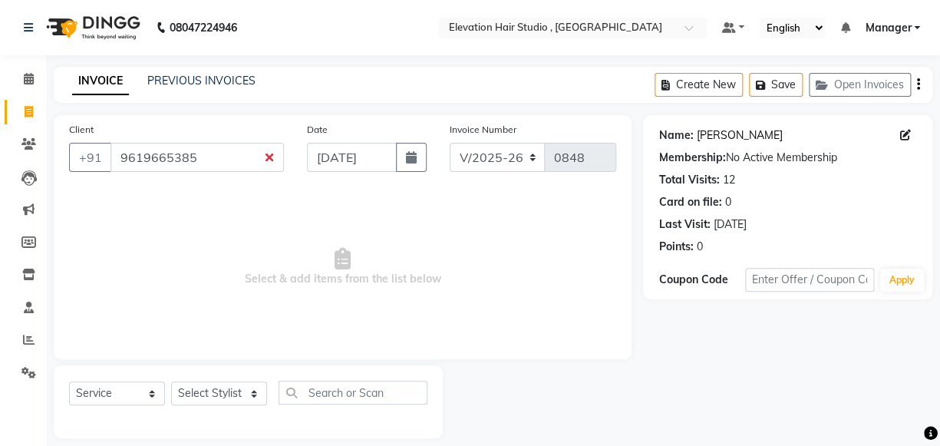
click at [705, 135] on link "Hitesh" at bounding box center [739, 135] width 86 height 16
drag, startPoint x: 203, startPoint y: 164, endPoint x: -1, endPoint y: 170, distance: 204.2
click at [0, 170] on html "08047224946 Select Location × Elevation Hair Studio , Thane West Default Panel …" at bounding box center [470, 223] width 940 height 446
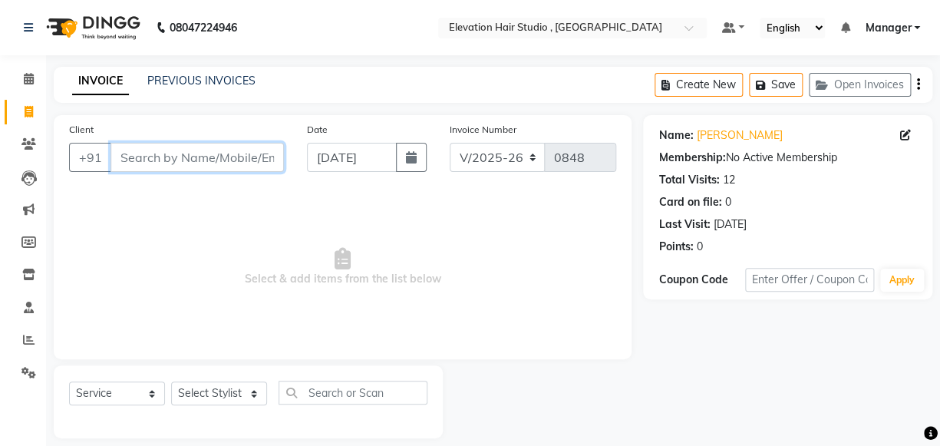
paste input "9821504202"
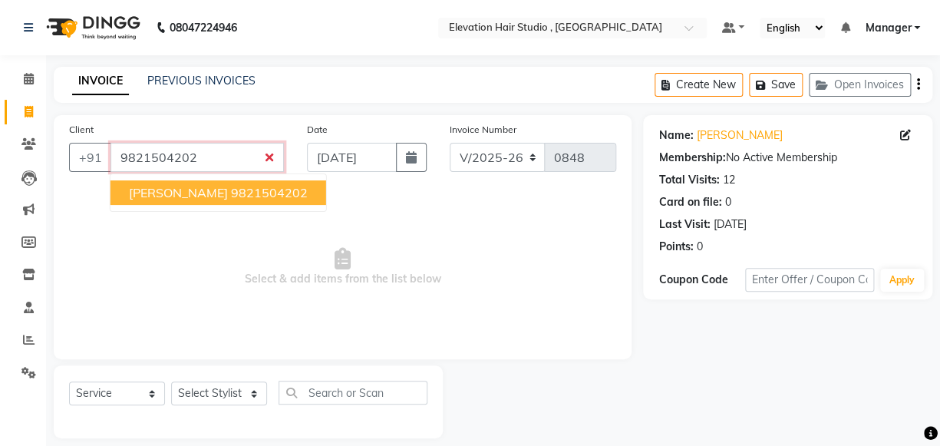
click at [231, 188] on ngb-highlight "9821504202" at bounding box center [269, 192] width 77 height 15
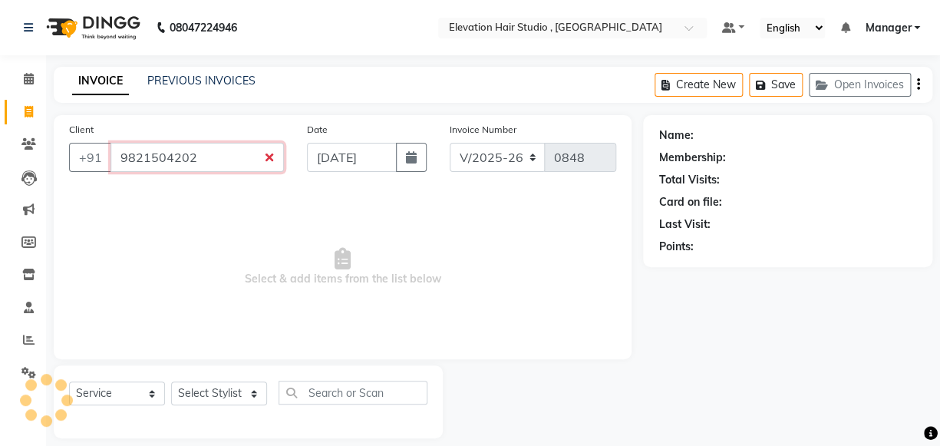
type input "9821504202"
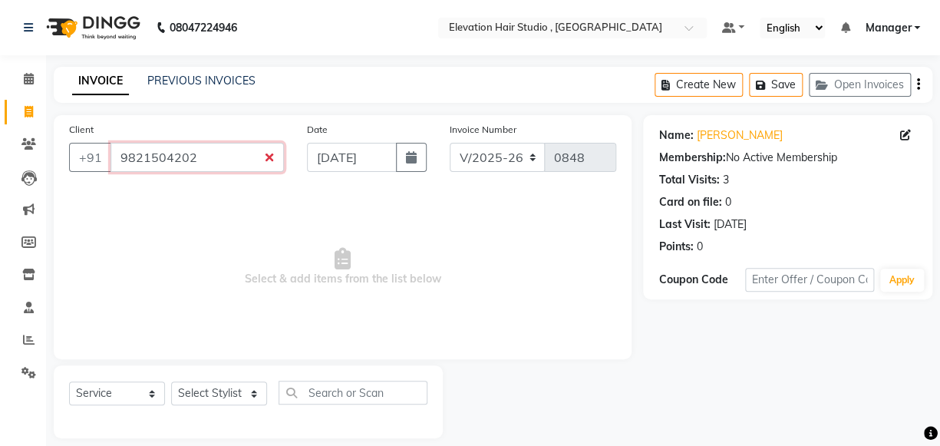
drag, startPoint x: 200, startPoint y: 154, endPoint x: -1, endPoint y: 161, distance: 200.4
click at [0, 161] on html "08047224946 Select Location × Elevation Hair Studio , Thane West Default Panel …" at bounding box center [470, 223] width 940 height 446
paste input "9867515586"
type input "9867515586"
click at [711, 139] on link "Uttam" at bounding box center [739, 135] width 86 height 16
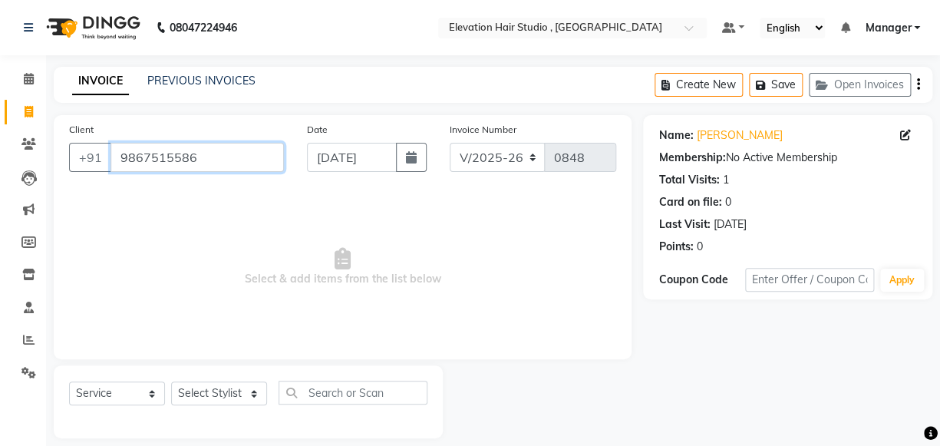
drag, startPoint x: 240, startPoint y: 157, endPoint x: -1, endPoint y: 223, distance: 249.8
click at [0, 223] on html "08047224946 Select Location × Elevation Hair Studio , Thane West Default Panel …" at bounding box center [470, 223] width 940 height 446
paste input "9323393235"
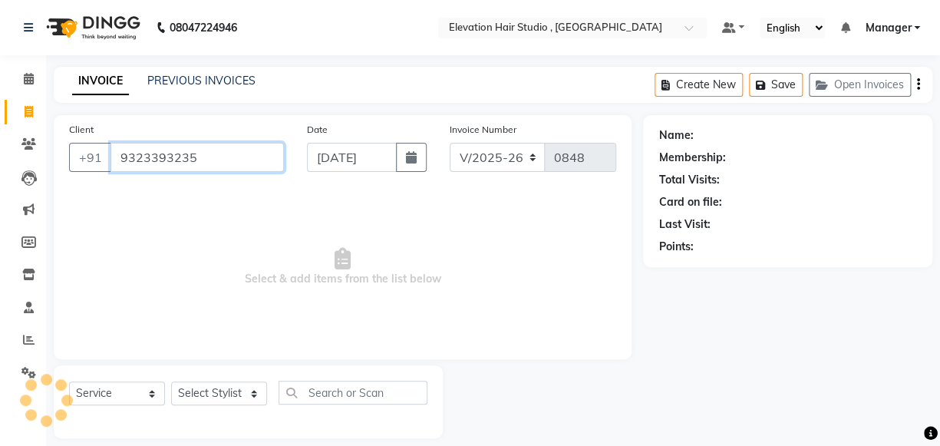
type input "9323393235"
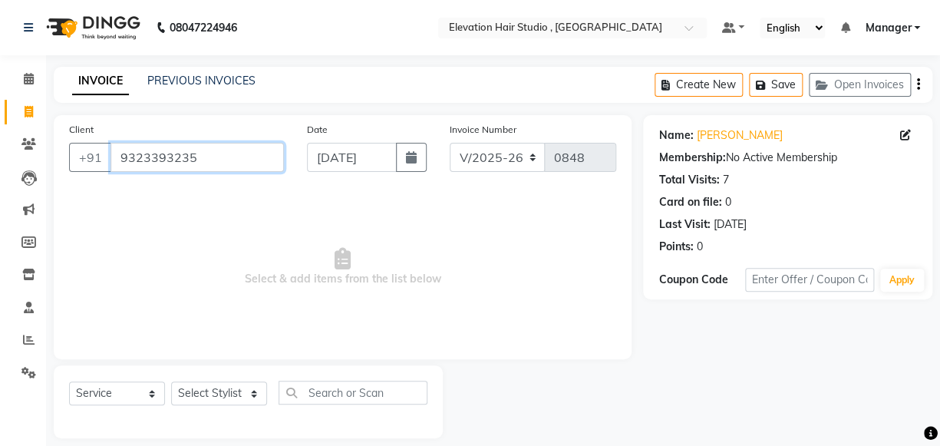
drag, startPoint x: 217, startPoint y: 164, endPoint x: -1, endPoint y: 196, distance: 220.2
click at [0, 196] on html "08047224946 Select Location × Elevation Hair Studio , Thane West Default Panel …" at bounding box center [470, 223] width 940 height 446
paste input "9860805318"
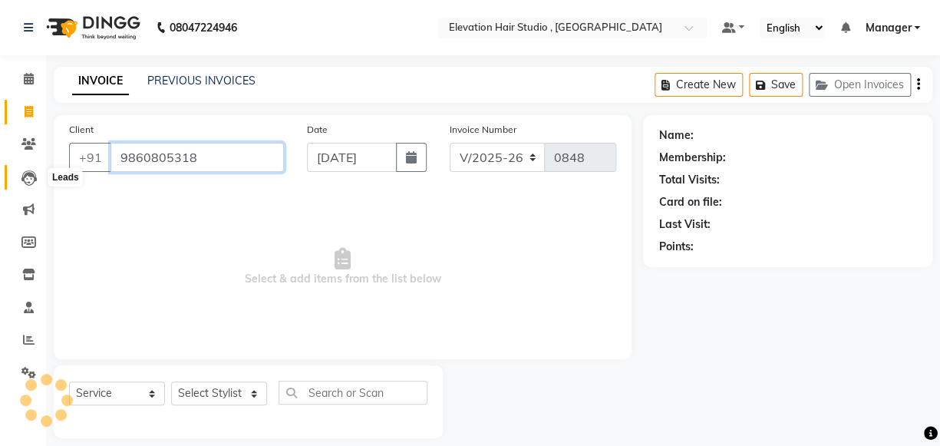
type input "9860805318"
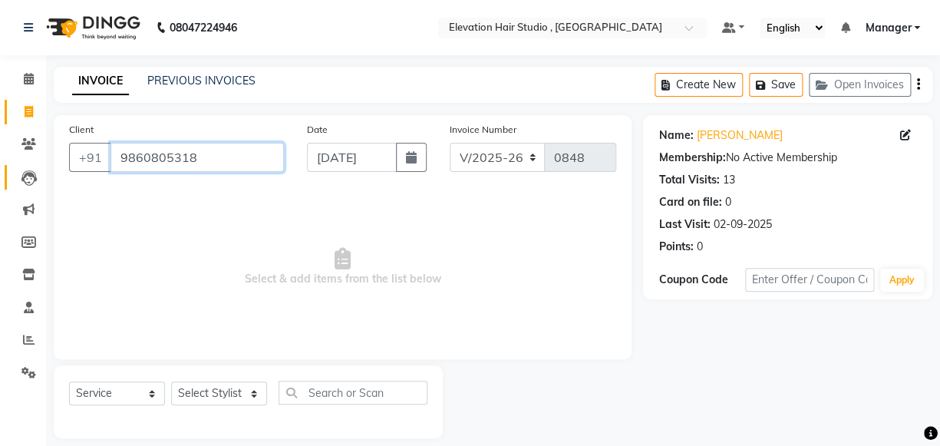
drag, startPoint x: 212, startPoint y: 163, endPoint x: 22, endPoint y: 176, distance: 190.0
click at [47, 187] on div "Client +91 9860805318 Date 03-09-2025 Invoice Number V/2025 V/2025-26 0848 Sele…" at bounding box center [342, 276] width 601 height 323
paste input "8454935531"
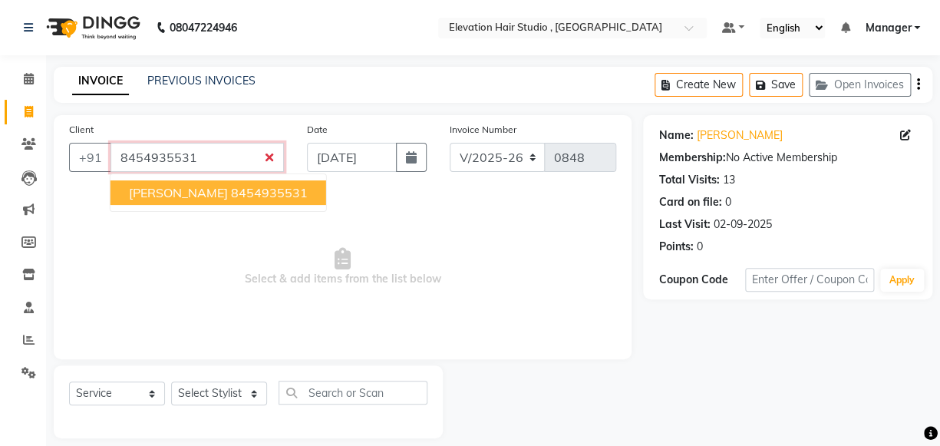
click at [176, 187] on span "AKASH NATHANI" at bounding box center [178, 192] width 99 height 15
type input "8454935531"
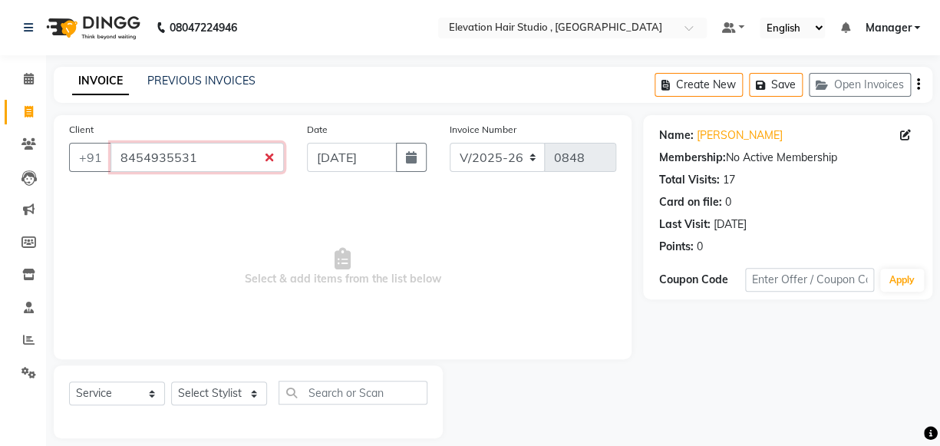
drag, startPoint x: 193, startPoint y: 161, endPoint x: -1, endPoint y: 190, distance: 195.6
click at [0, 190] on html "08047224946 Select Location × Elevation Hair Studio , Thane West Default Panel …" at bounding box center [470, 223] width 940 height 446
click at [210, 151] on input "Client" at bounding box center [197, 157] width 173 height 29
paste input "9082043706"
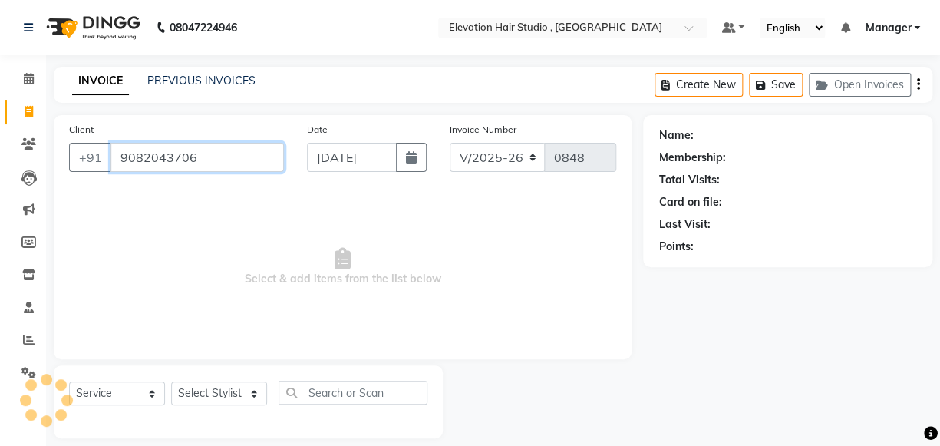
type input "9082043706"
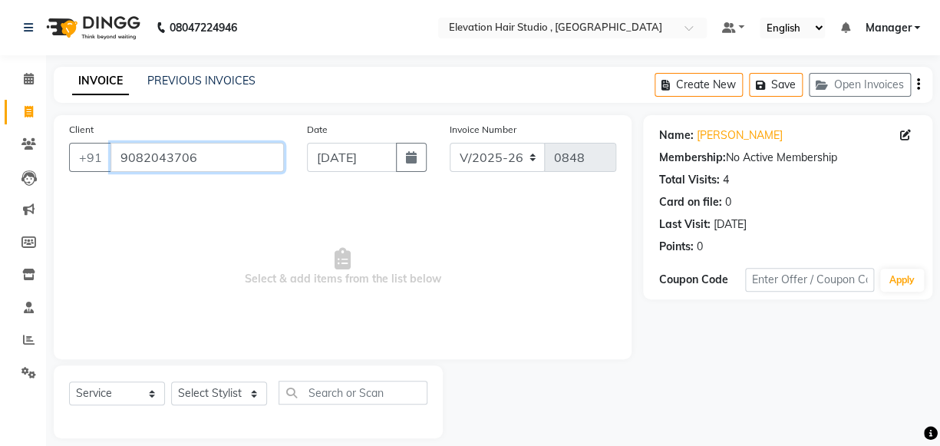
drag, startPoint x: 193, startPoint y: 146, endPoint x: -1, endPoint y: 186, distance: 198.4
click at [0, 186] on html "08047224946 Select Location × Elevation Hair Studio , Thane West Default Panel …" at bounding box center [470, 223] width 940 height 446
click at [204, 159] on input "Client" at bounding box center [197, 157] width 173 height 29
paste input "9975569920"
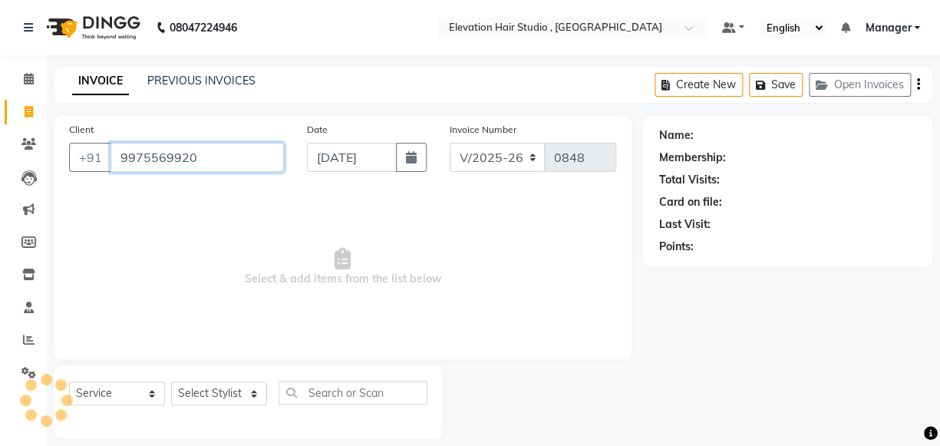
type input "9975569920"
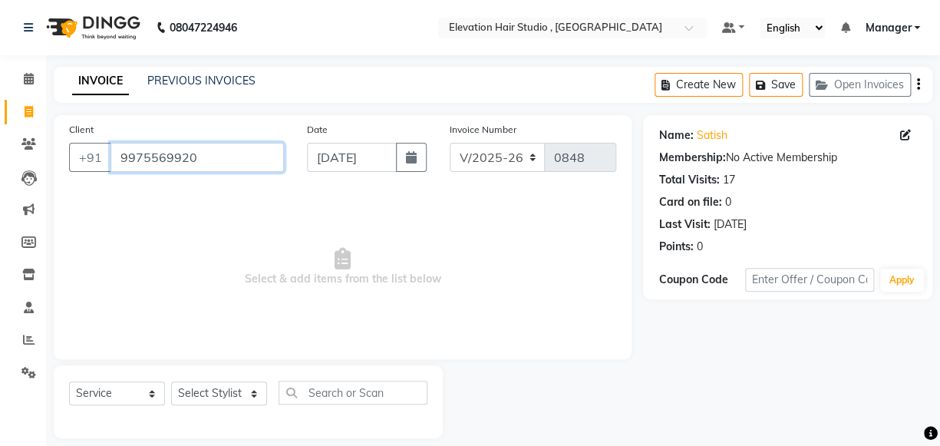
drag, startPoint x: 226, startPoint y: 151, endPoint x: -1, endPoint y: 160, distance: 227.3
click at [0, 160] on html "08047224946 Select Location × Elevation Hair Studio , Thane West Default Panel …" at bounding box center [470, 223] width 940 height 446
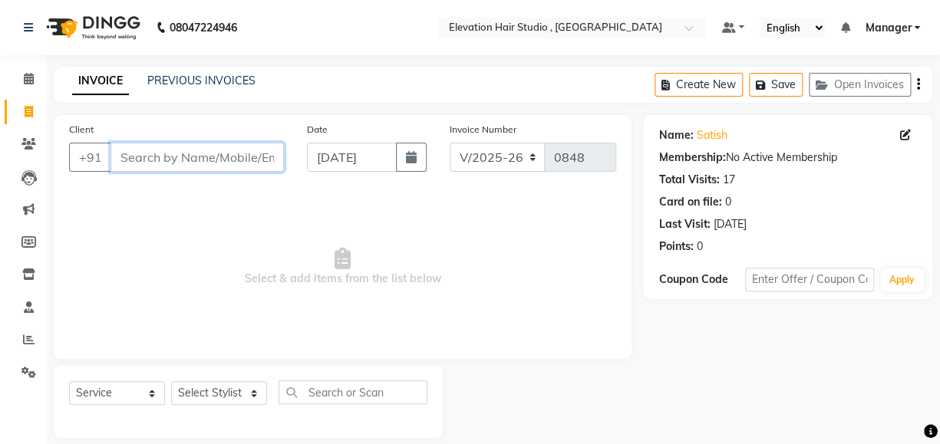
click at [176, 150] on input "Client" at bounding box center [197, 157] width 173 height 29
paste input "9322225222"
type input "9322225222"
drag, startPoint x: 185, startPoint y: 160, endPoint x: 8, endPoint y: 279, distance: 213.5
click at [0, 272] on html "08047224946 Select Location × Elevation Hair Studio , Thane West Default Panel …" at bounding box center [470, 222] width 940 height 444
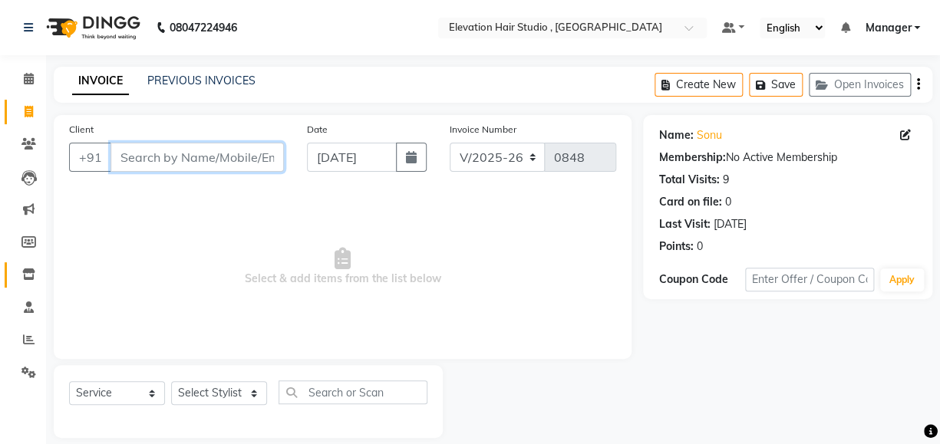
paste input "9821287508"
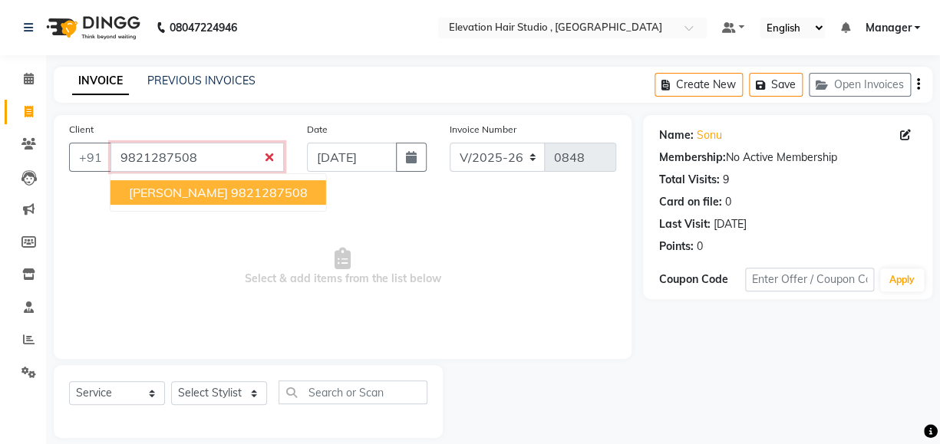
click at [200, 196] on span "mahendra jain" at bounding box center [178, 192] width 99 height 15
type input "9821287508"
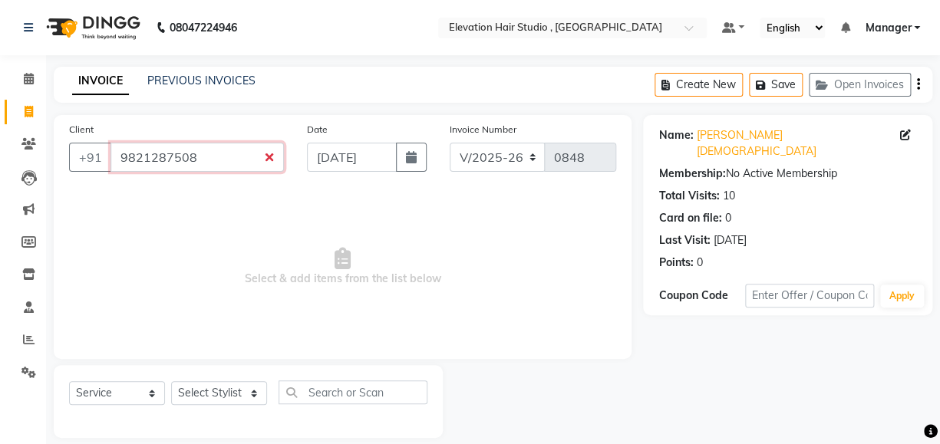
drag, startPoint x: 207, startPoint y: 160, endPoint x: -1, endPoint y: 221, distance: 216.8
click at [0, 221] on html "08047224946 Select Location × Elevation Hair Studio , Thane West Default Panel …" at bounding box center [470, 222] width 940 height 444
paste input "8010689982"
type input "8010689982"
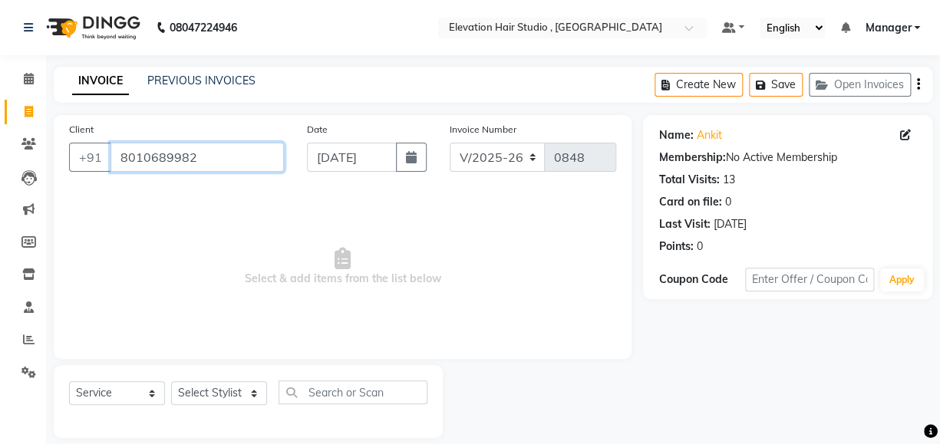
drag, startPoint x: 205, startPoint y: 161, endPoint x: -1, endPoint y: 303, distance: 249.9
click at [0, 303] on html "08047224946 Select Location × Elevation Hair Studio , Thane West Default Panel …" at bounding box center [470, 222] width 940 height 444
paste input "9821179723"
type input "9821179723"
drag, startPoint x: 236, startPoint y: 161, endPoint x: -1, endPoint y: 222, distance: 244.7
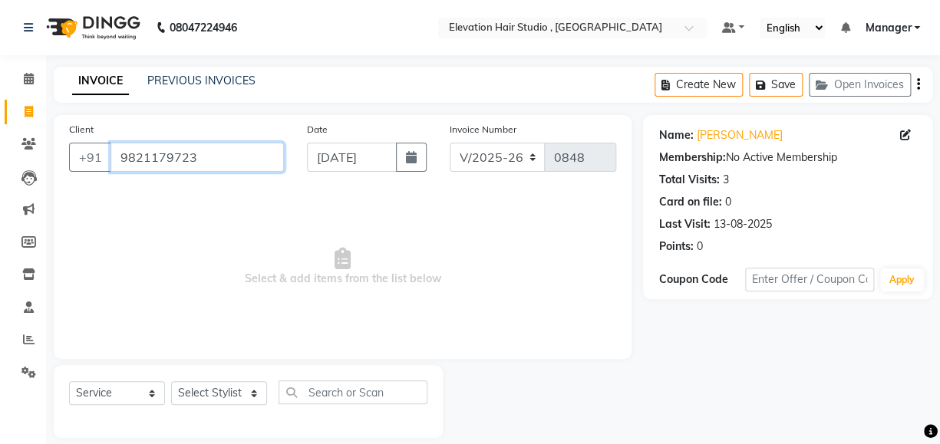
click at [0, 222] on html "08047224946 Select Location × Elevation Hair Studio , Thane West Default Panel …" at bounding box center [470, 222] width 940 height 444
paste input "7045864913"
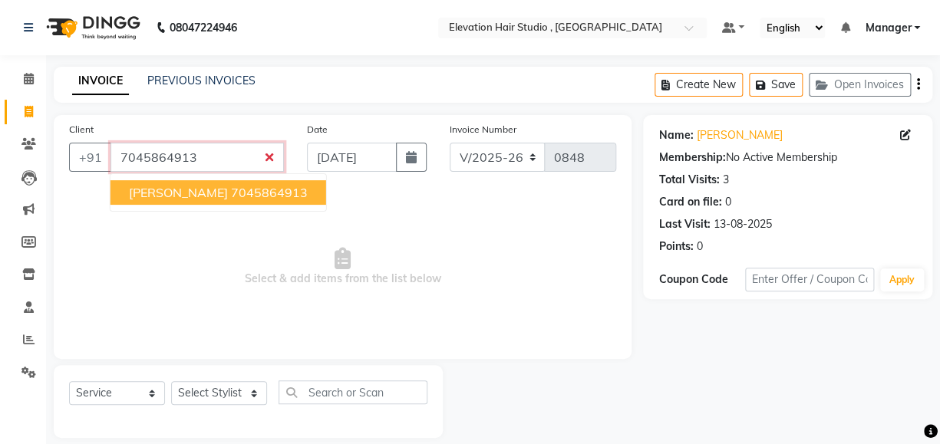
click at [265, 185] on ngb-highlight "7045864913" at bounding box center [269, 192] width 77 height 15
type input "7045864913"
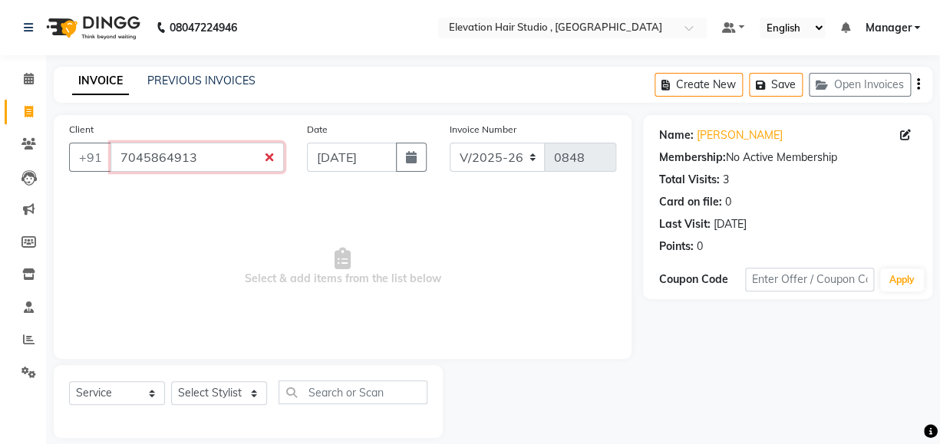
drag, startPoint x: 216, startPoint y: 161, endPoint x: -1, endPoint y: 176, distance: 217.7
click at [0, 176] on html "08047224946 Select Location × Elevation Hair Studio , Thane West Default Panel …" at bounding box center [470, 222] width 940 height 444
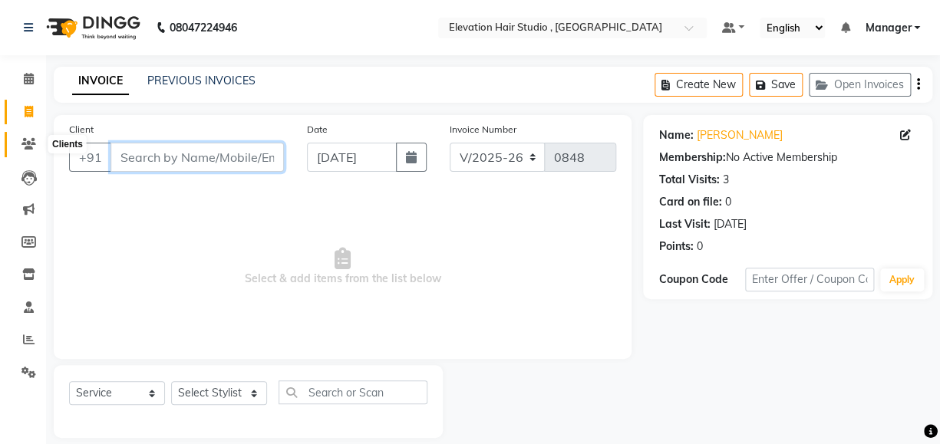
paste input "9437575843"
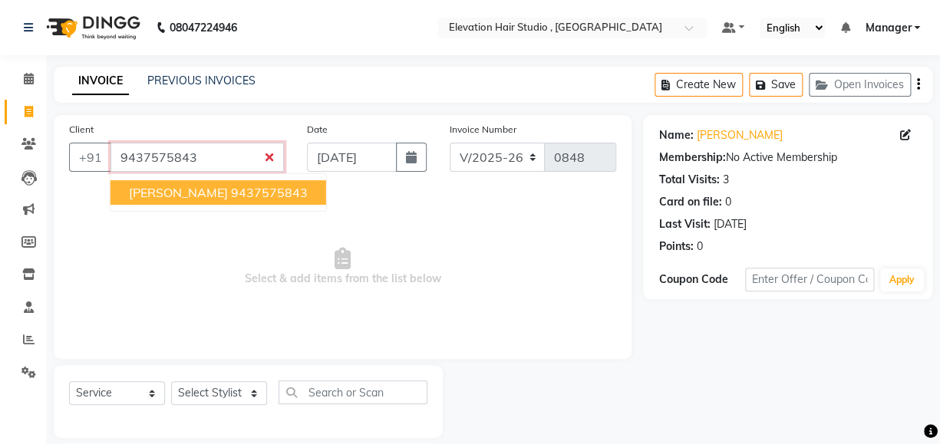
click at [231, 190] on ngb-highlight "9437575843" at bounding box center [269, 192] width 77 height 15
type input "9437575843"
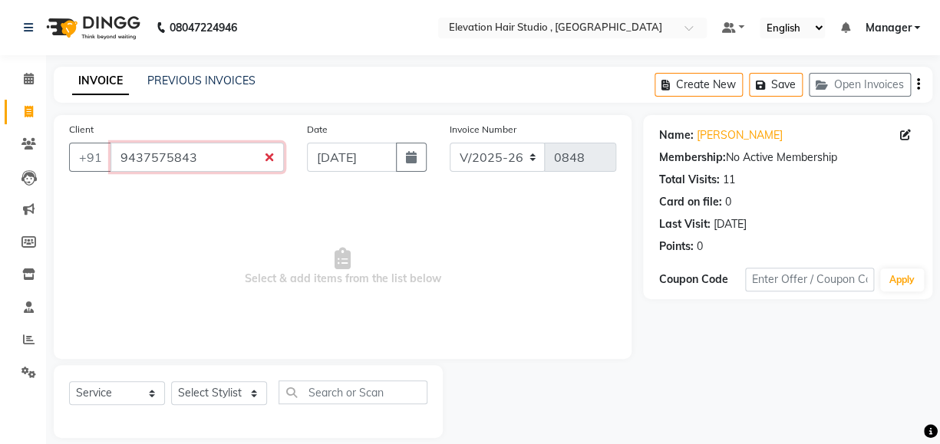
drag, startPoint x: 235, startPoint y: 157, endPoint x: 39, endPoint y: 192, distance: 198.8
click at [0, 236] on html "08047224946 Select Location × Elevation Hair Studio , Thane West Default Panel …" at bounding box center [470, 222] width 940 height 444
paste input "7900081106"
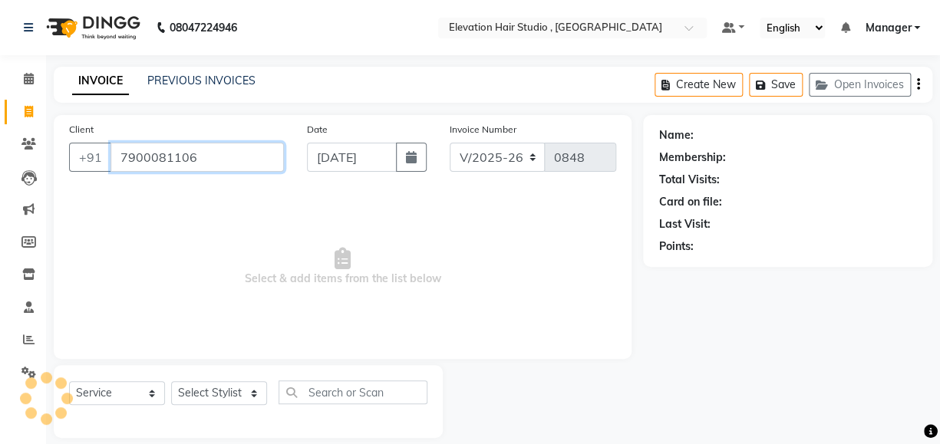
type input "7900081106"
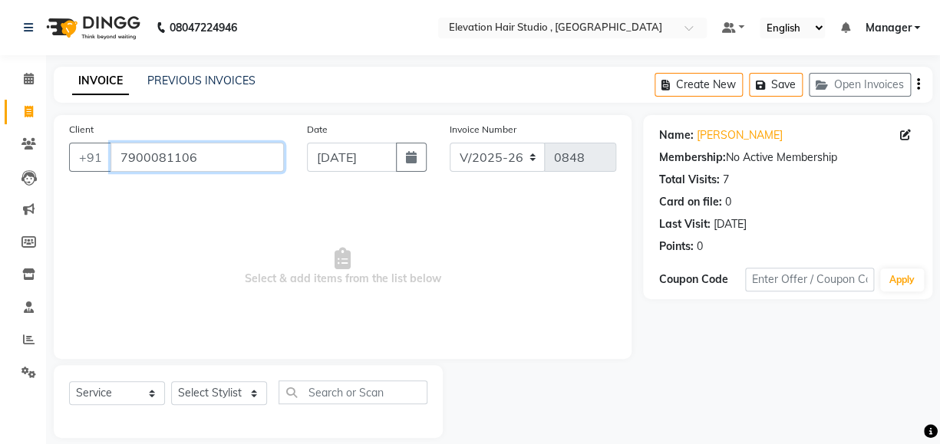
drag, startPoint x: 216, startPoint y: 159, endPoint x: 2, endPoint y: 130, distance: 216.8
click at [0, 152] on html "08047224946 Select Location × Elevation Hair Studio , Thane West Default Panel …" at bounding box center [470, 222] width 940 height 444
click at [198, 160] on input "Client" at bounding box center [197, 157] width 173 height 29
paste input "7208485455"
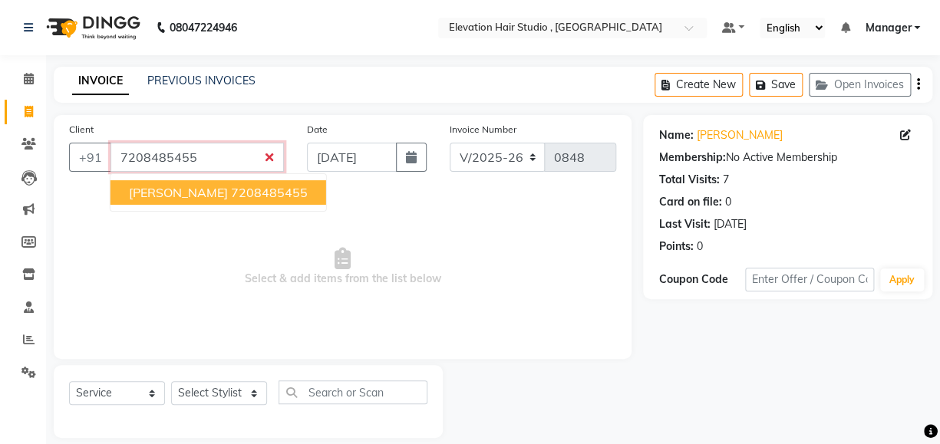
click at [206, 189] on span "Mahesh Shrigiri" at bounding box center [178, 192] width 99 height 15
type input "7208485455"
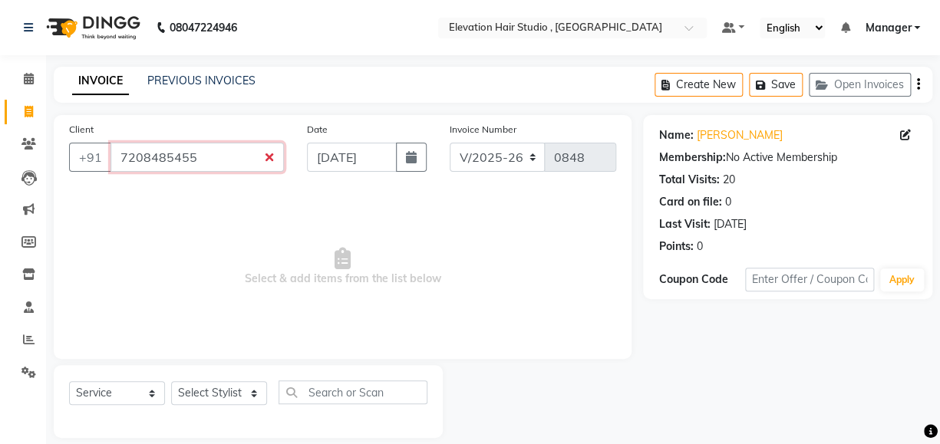
drag, startPoint x: 221, startPoint y: 161, endPoint x: 68, endPoint y: 161, distance: 153.5
click at [0, 188] on html "08047224946 Select Location × Elevation Hair Studio , Thane West Default Panel …" at bounding box center [470, 222] width 940 height 444
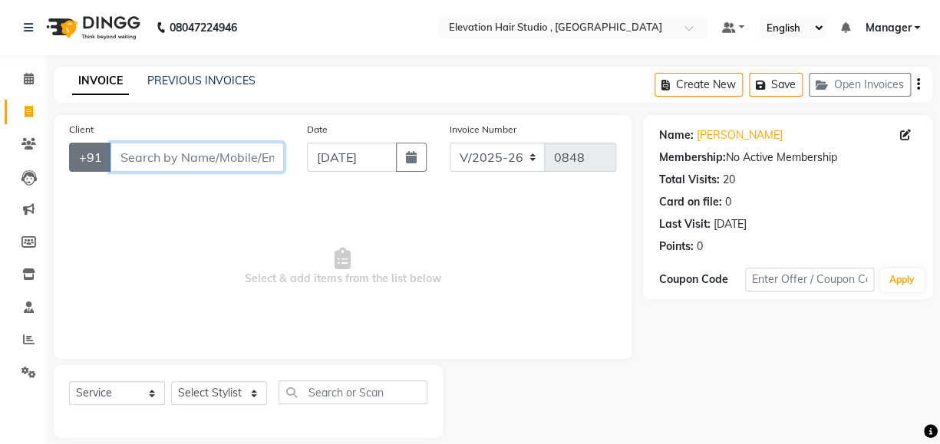
paste input "9820555464"
type input "9820555464"
drag, startPoint x: 236, startPoint y: 147, endPoint x: -1, endPoint y: 214, distance: 246.5
click at [0, 214] on html "08047224946 Select Location × Elevation Hair Studio , Thane West Default Panel …" at bounding box center [470, 222] width 940 height 444
paste input "7506093146"
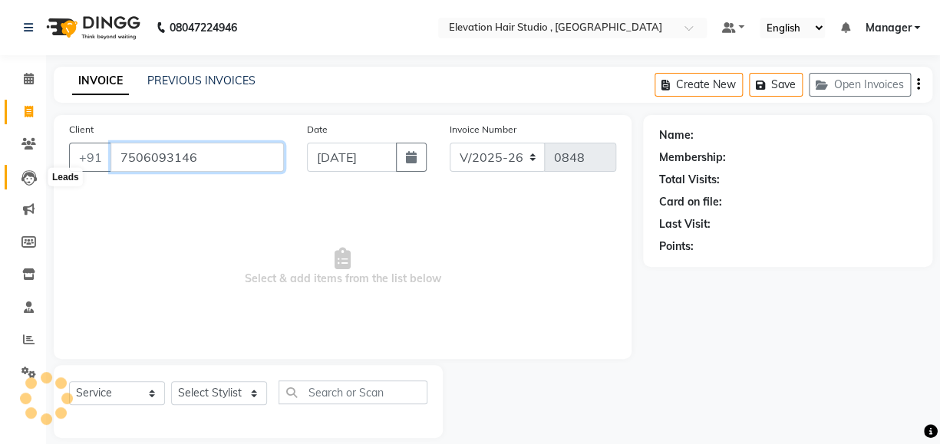
type input "7506093146"
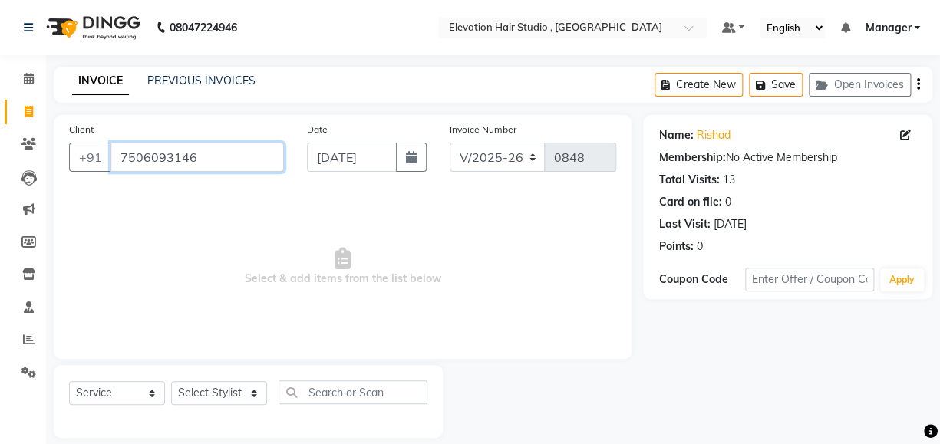
drag, startPoint x: 209, startPoint y: 152, endPoint x: -1, endPoint y: 201, distance: 215.2
click at [0, 201] on html "08047224946 Select Location × Elevation Hair Studio , Thane West Default Panel …" at bounding box center [470, 222] width 940 height 444
paste input "9004456609"
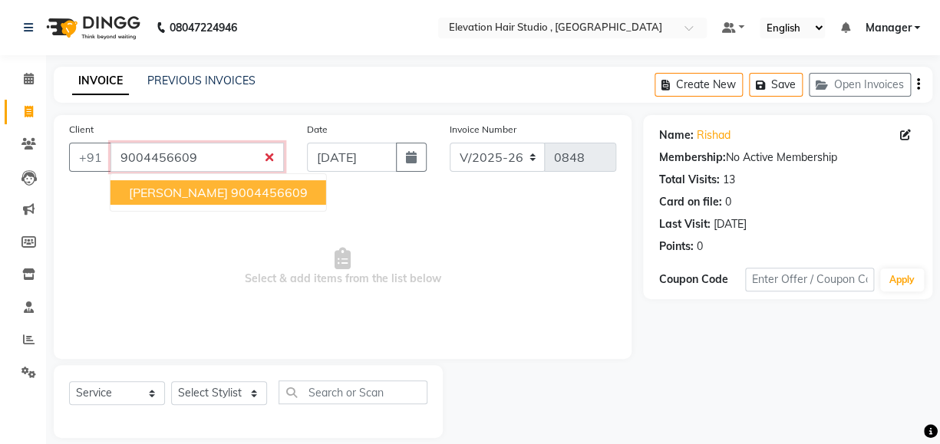
click at [231, 193] on ngb-highlight "9004456609" at bounding box center [269, 192] width 77 height 15
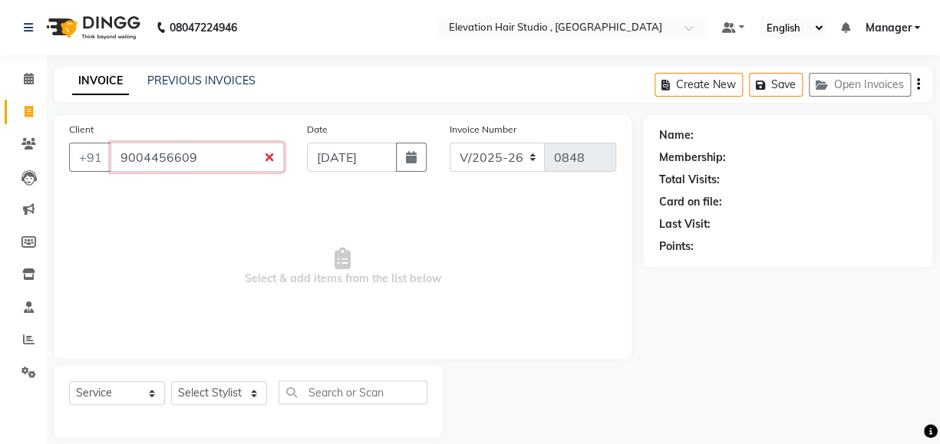
type input "9004456609"
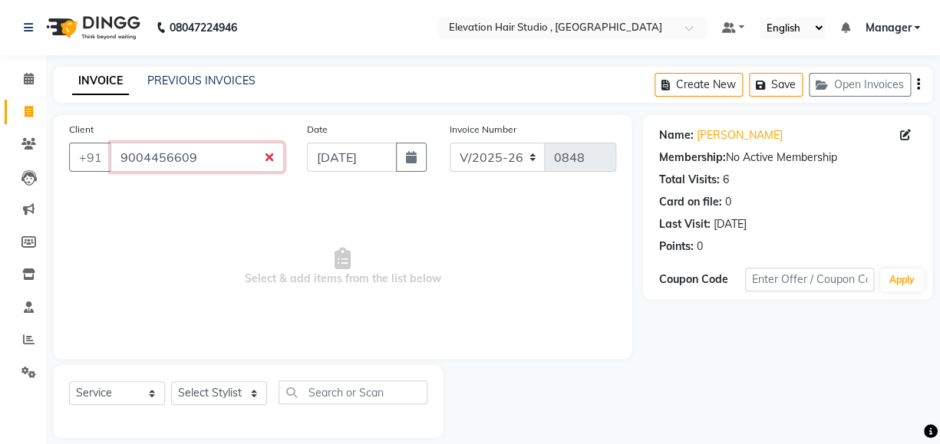
drag, startPoint x: 215, startPoint y: 159, endPoint x: -1, endPoint y: 173, distance: 216.1
click at [0, 173] on html "08047224946 Select Location × Elevation Hair Studio , Thane West Default Panel …" at bounding box center [470, 222] width 940 height 444
paste input "9870137356"
type input "9870137356"
drag, startPoint x: 233, startPoint y: 153, endPoint x: -1, endPoint y: 127, distance: 234.7
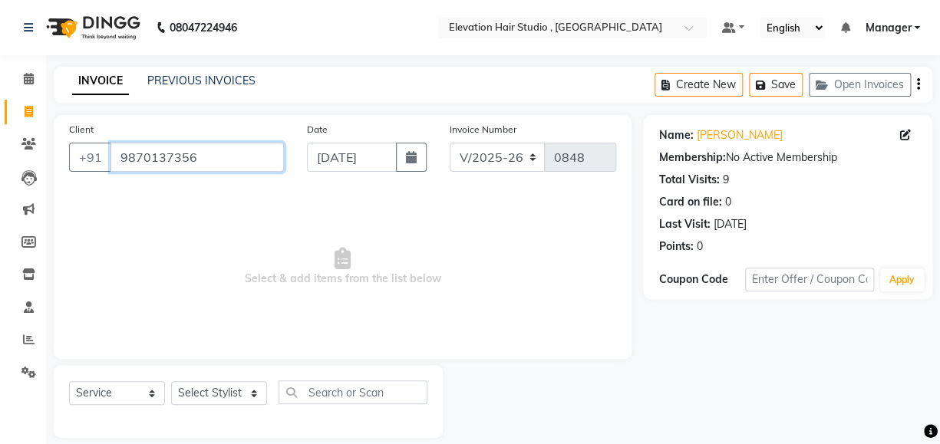
click at [0, 127] on html "08047224946 Select Location × Elevation Hair Studio , Thane West Default Panel …" at bounding box center [470, 222] width 940 height 444
paste input "9673616086"
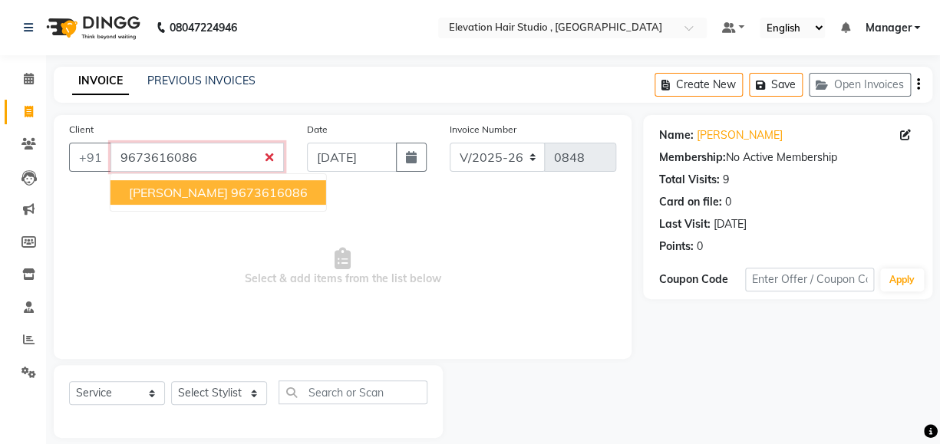
click at [197, 190] on span "Manoj sakinaka" at bounding box center [178, 192] width 99 height 15
type input "9673616086"
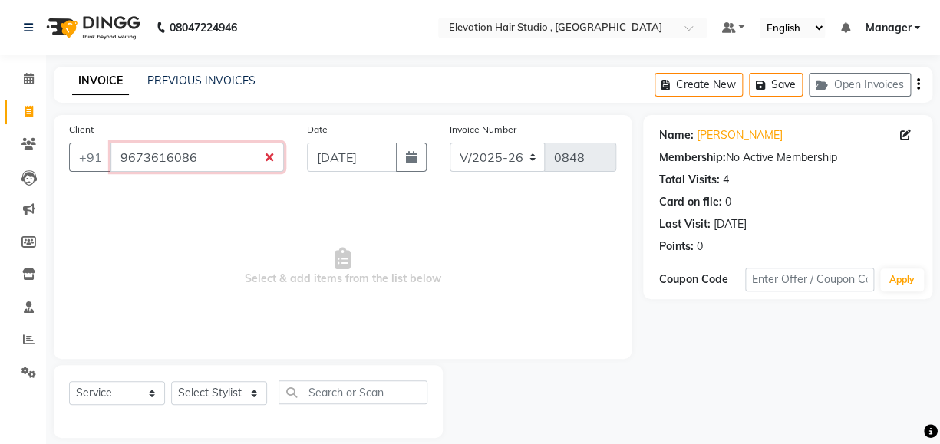
drag, startPoint x: 200, startPoint y: 168, endPoint x: -1, endPoint y: 115, distance: 207.9
click at [0, 115] on html "08047224946 Select Location × Elevation Hair Studio , Thane West Default Panel …" at bounding box center [470, 222] width 940 height 444
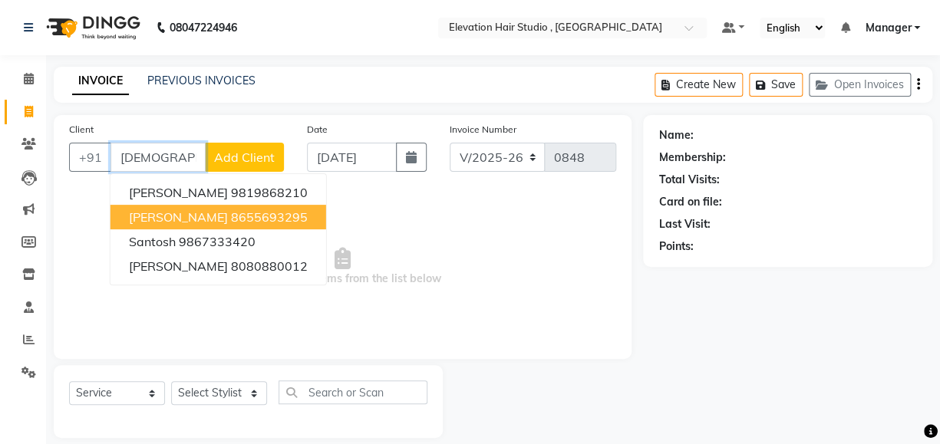
click at [279, 214] on ngb-highlight "8655693295" at bounding box center [269, 216] width 77 height 15
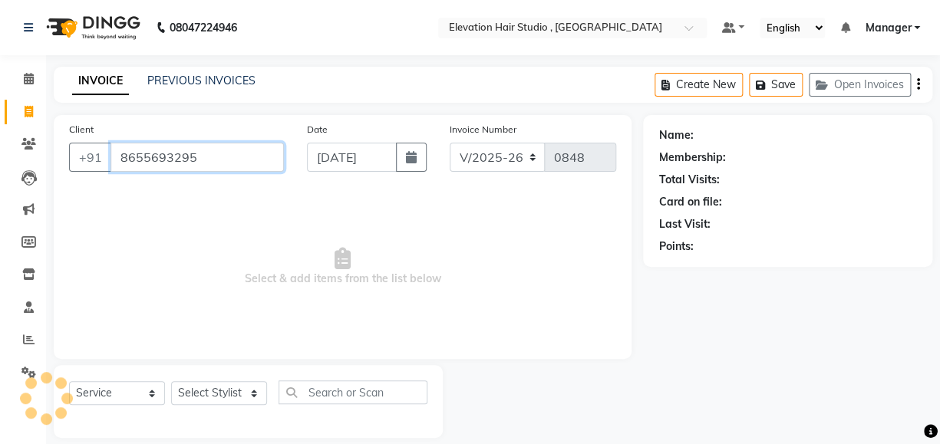
type input "8655693295"
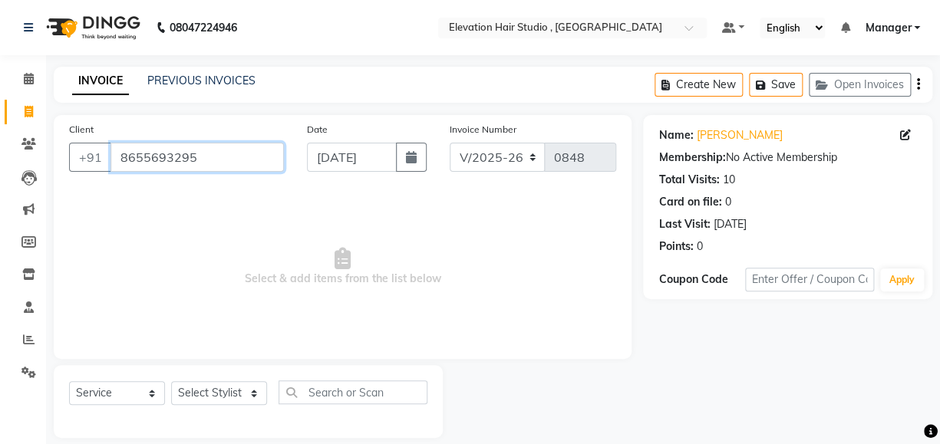
drag, startPoint x: 237, startPoint y: 163, endPoint x: -1, endPoint y: 221, distance: 244.7
click at [0, 221] on html "08047224946 Select Location × Elevation Hair Studio , Thane West Default Panel …" at bounding box center [470, 222] width 940 height 444
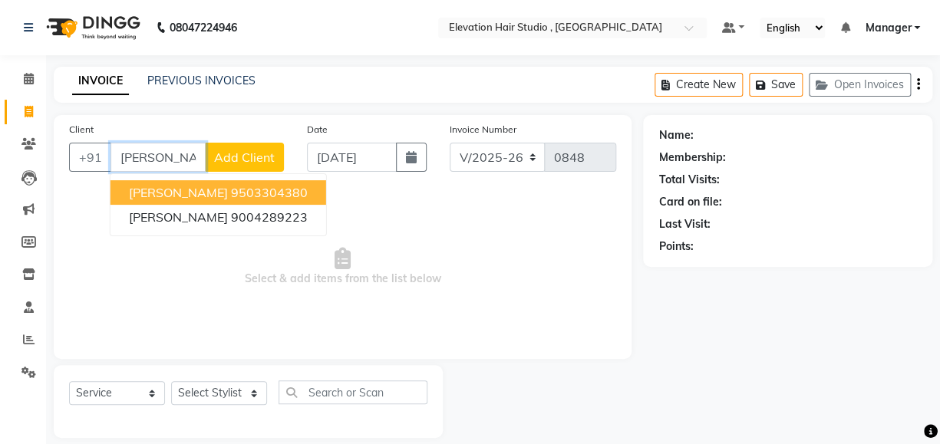
click at [239, 198] on ngb-highlight "9503304380" at bounding box center [269, 192] width 77 height 15
type input "9503304380"
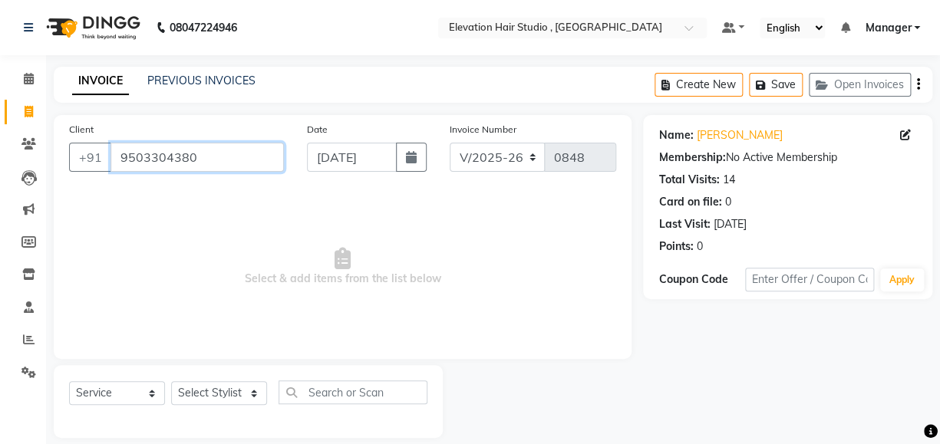
drag, startPoint x: 240, startPoint y: 156, endPoint x: 0, endPoint y: 206, distance: 245.5
click at [0, 207] on html "08047224946 Select Location × Elevation Hair Studio , Thane West Default Panel …" at bounding box center [470, 222] width 940 height 444
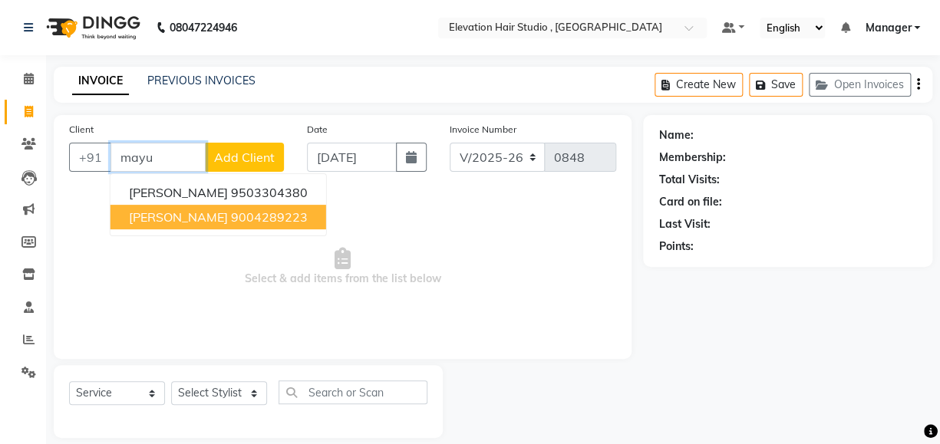
click at [194, 221] on span "Mayur Shinde" at bounding box center [178, 216] width 99 height 15
type input "9004289223"
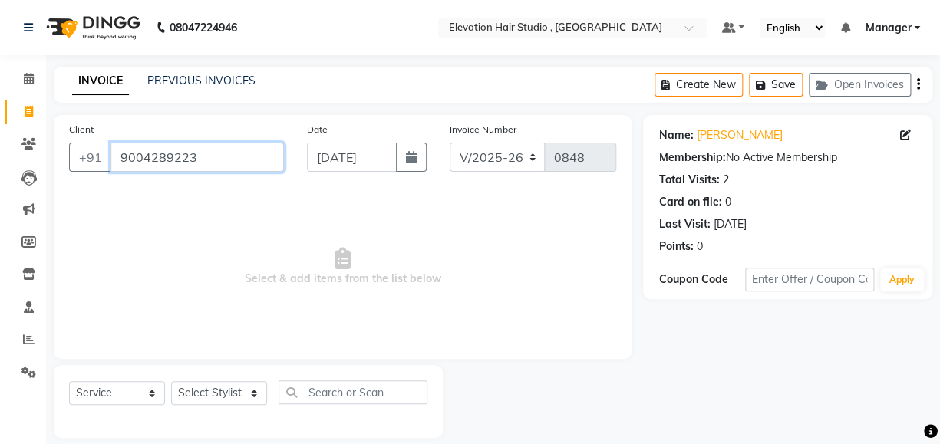
drag, startPoint x: 198, startPoint y: 160, endPoint x: 16, endPoint y: 303, distance: 231.7
click at [0, 300] on html "08047224946 Select Location × Elevation Hair Studio , Thane West Default Panel …" at bounding box center [470, 222] width 940 height 444
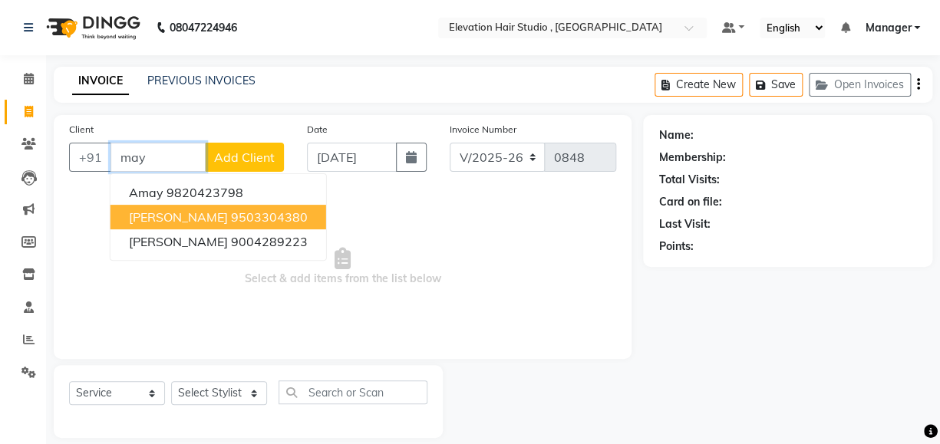
click at [261, 216] on button "Mayur 9503304380" at bounding box center [219, 217] width 216 height 25
type input "9503304380"
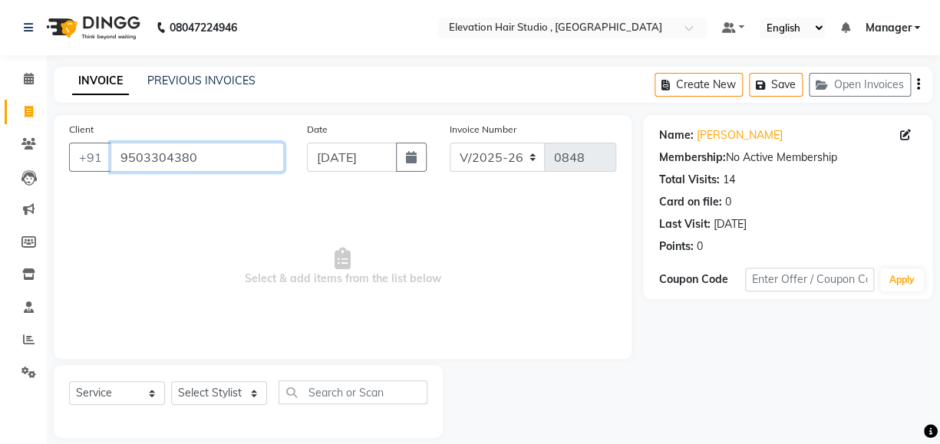
drag, startPoint x: 224, startPoint y: 162, endPoint x: -1, endPoint y: 225, distance: 233.5
click at [0, 225] on html "08047224946 Select Location × Elevation Hair Studio , Thane West Default Panel …" at bounding box center [470, 222] width 940 height 444
paste input "8010725923"
type input "8010725923"
click at [741, 131] on link "Yogesh Kanware" at bounding box center [739, 135] width 86 height 16
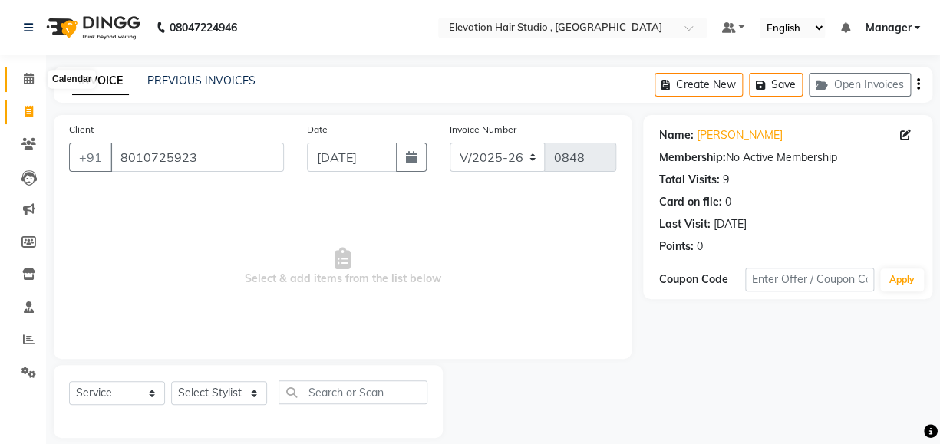
click at [25, 81] on icon at bounding box center [29, 79] width 10 height 12
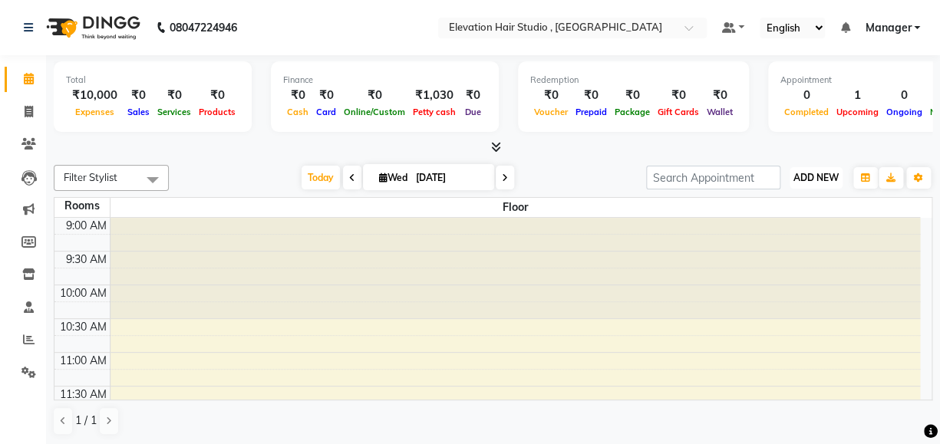
click at [836, 182] on span "ADD NEW" at bounding box center [815, 178] width 45 height 12
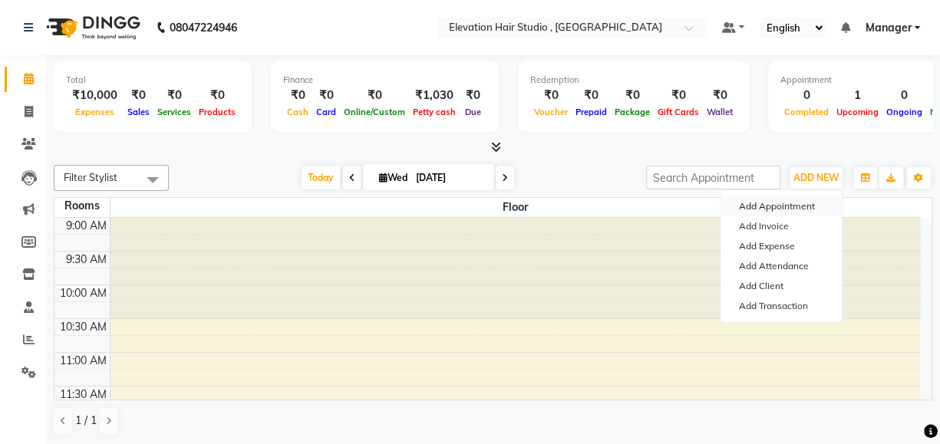
click at [790, 201] on button "Add Appointment" at bounding box center [781, 206] width 121 height 20
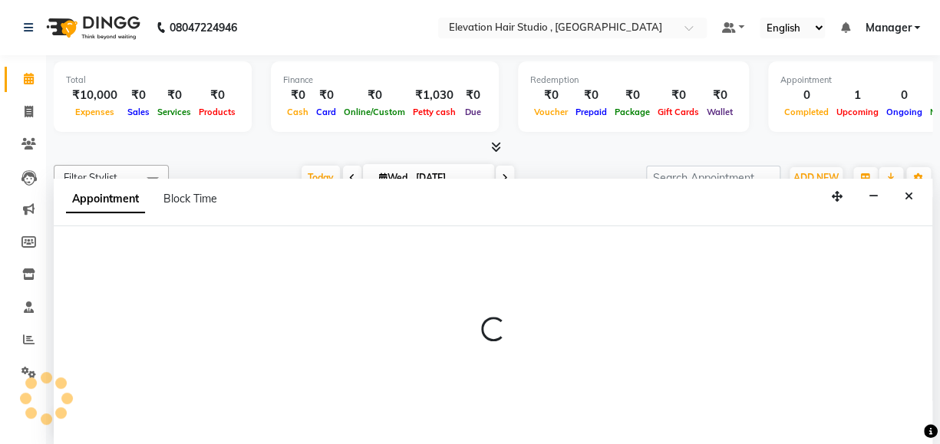
select select "tentative"
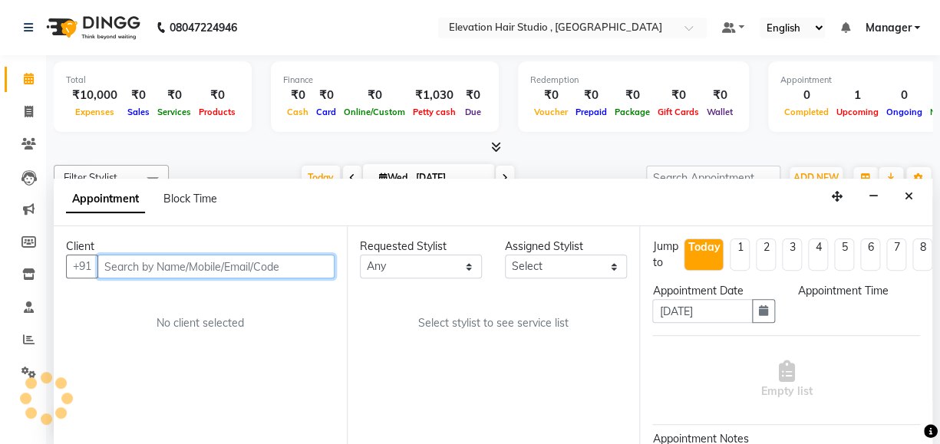
select select "600"
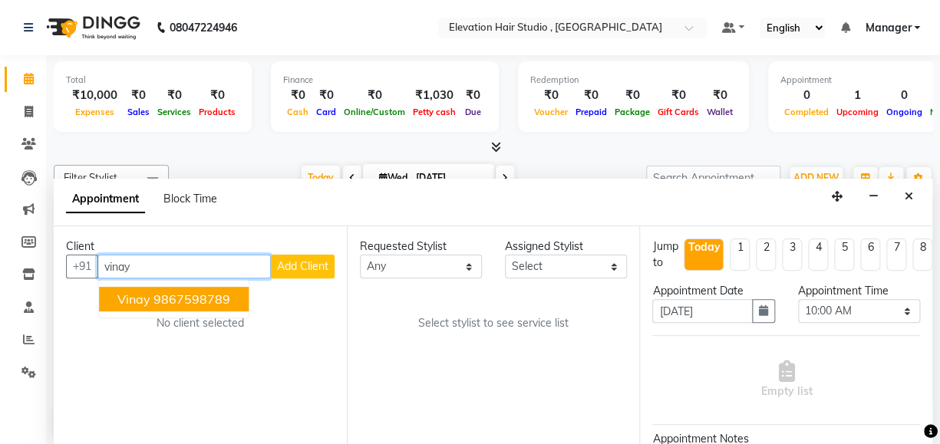
click at [200, 297] on ngb-highlight "9867598789" at bounding box center [191, 299] width 77 height 15
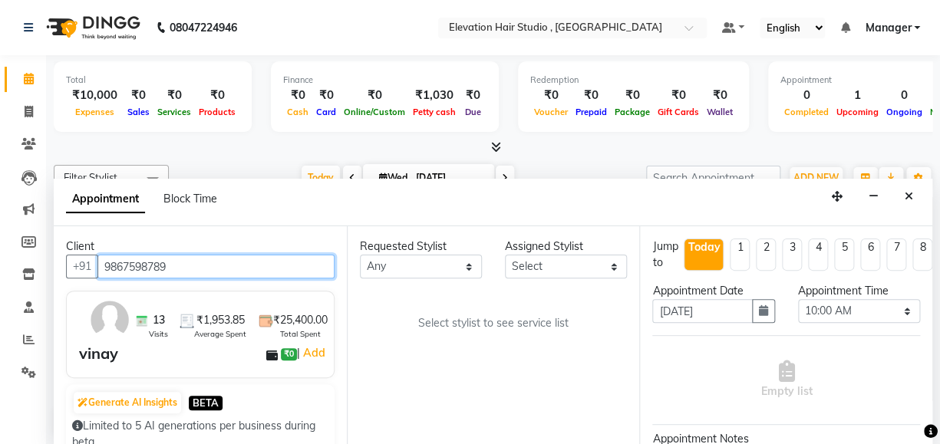
type input "9867598789"
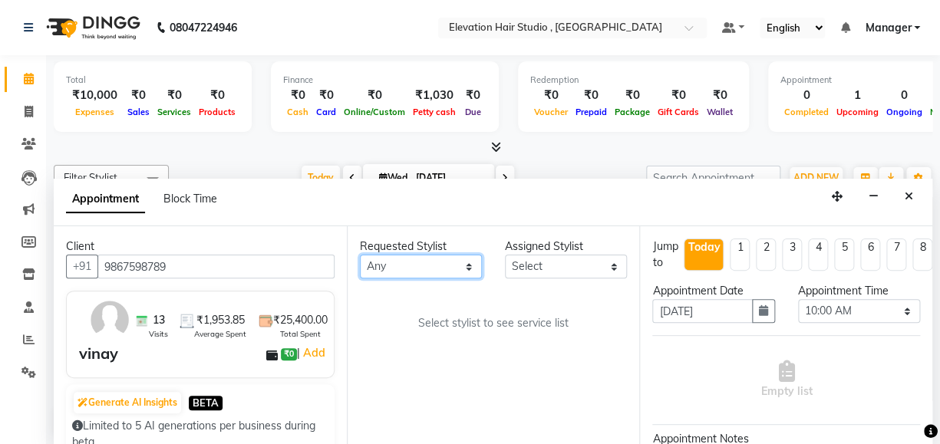
click at [444, 264] on select "Any Anish shaikh Dilip Manager mehboob sahil sameer Sanjay Sarfaraz Tamanna" at bounding box center [421, 267] width 122 height 24
select select "62586"
click at [360, 255] on select "Any Anish shaikh Dilip Manager mehboob sahil sameer Sanjay Sarfaraz Tamanna" at bounding box center [421, 267] width 122 height 24
select select "62586"
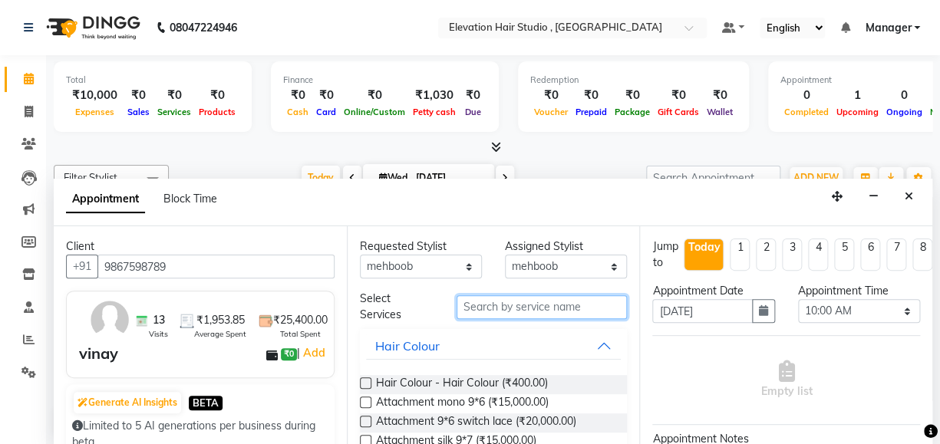
click at [460, 306] on input "text" at bounding box center [542, 307] width 170 height 24
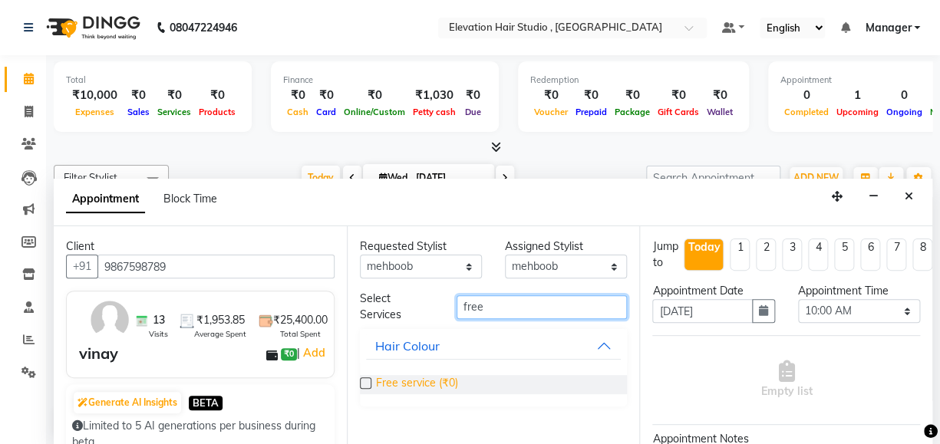
type input "free"
click at [407, 378] on span "Free service (₹0)" at bounding box center [417, 384] width 82 height 19
checkbox input "false"
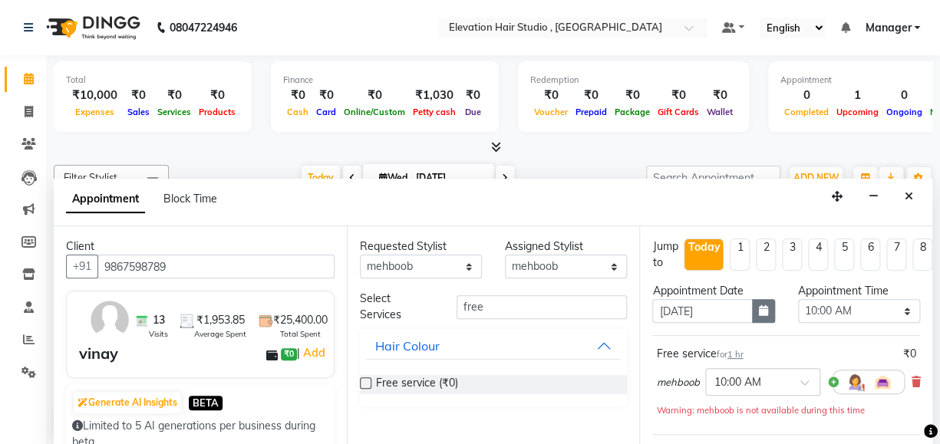
click at [752, 311] on button "button" at bounding box center [763, 311] width 23 height 24
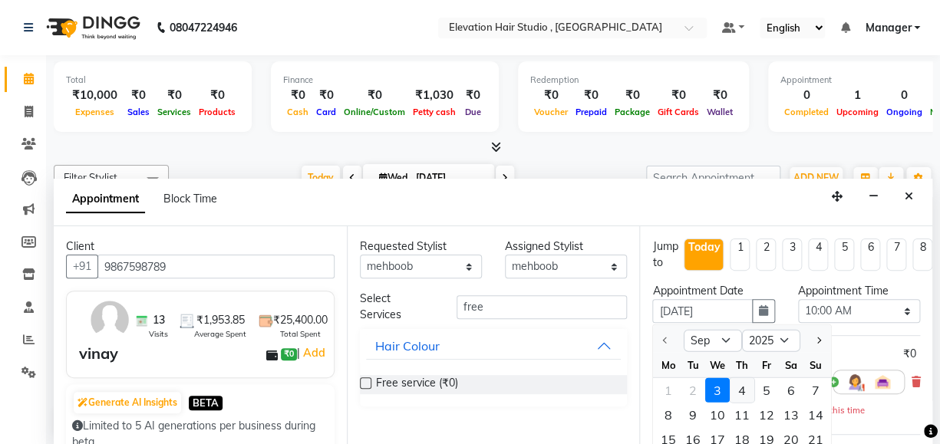
click at [745, 384] on div "4" at bounding box center [742, 390] width 25 height 25
type input "04-09-2025"
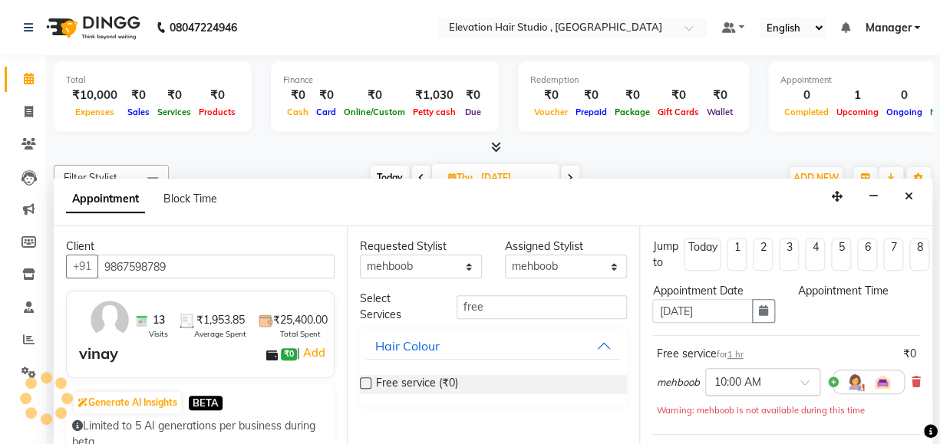
scroll to position [269, 0]
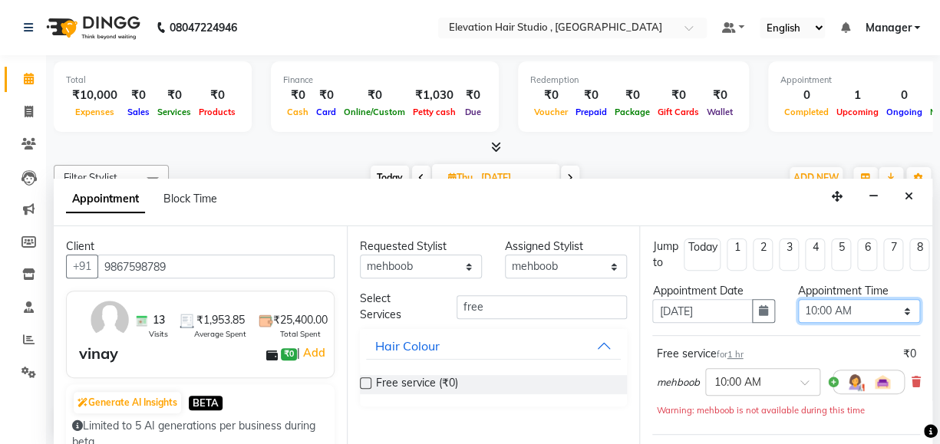
click at [826, 307] on select "Select 10:00 AM 10:15 AM 10:30 AM 10:45 AM 11:00 AM 11:15 AM 11:30 AM 11:45 AM …" at bounding box center [859, 311] width 122 height 24
select select "1140"
click at [798, 299] on select "Select 10:00 AM 10:15 AM 10:30 AM 10:45 AM 11:00 AM 11:15 AM 11:30 AM 11:45 AM …" at bounding box center [859, 311] width 122 height 24
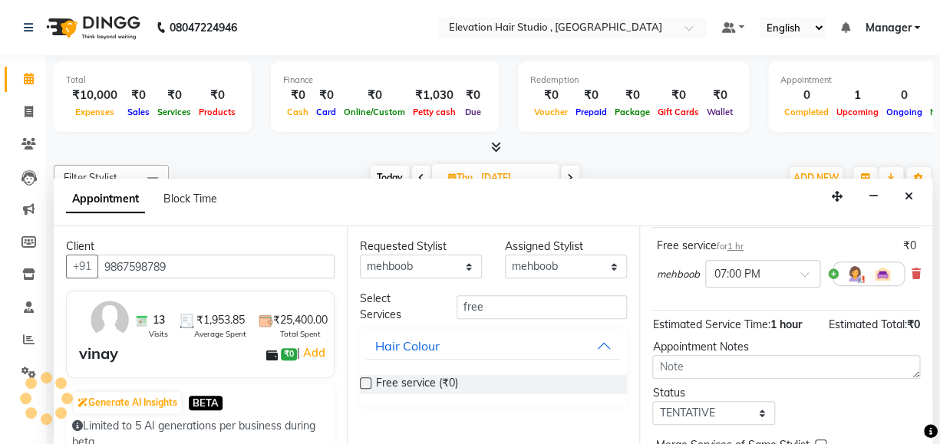
scroll to position [207, 0]
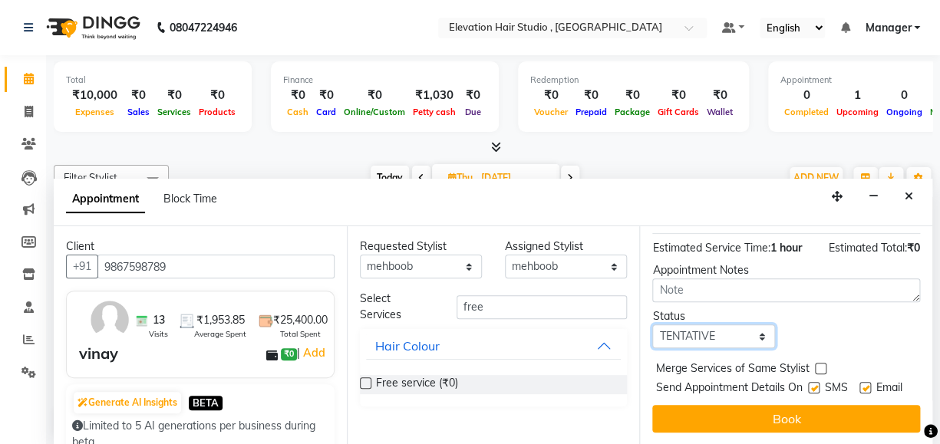
click at [743, 325] on select "Select TENTATIVE CONFIRM UPCOMING" at bounding box center [713, 337] width 122 height 24
select select "confirm booking"
click at [652, 325] on select "Select TENTATIVE CONFIRM UPCOMING" at bounding box center [713, 337] width 122 height 24
click at [859, 382] on label at bounding box center [865, 388] width 12 height 12
click at [859, 384] on input "checkbox" at bounding box center [864, 389] width 10 height 10
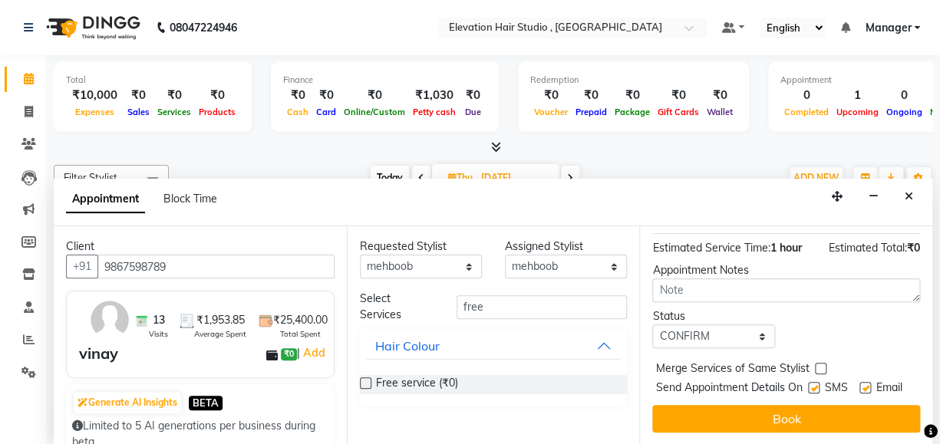
checkbox input "false"
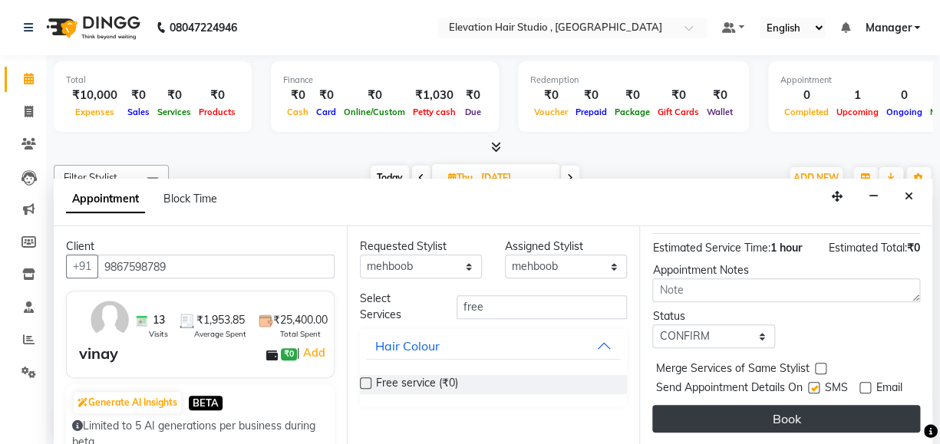
click at [794, 405] on button "Book" at bounding box center [786, 419] width 268 height 28
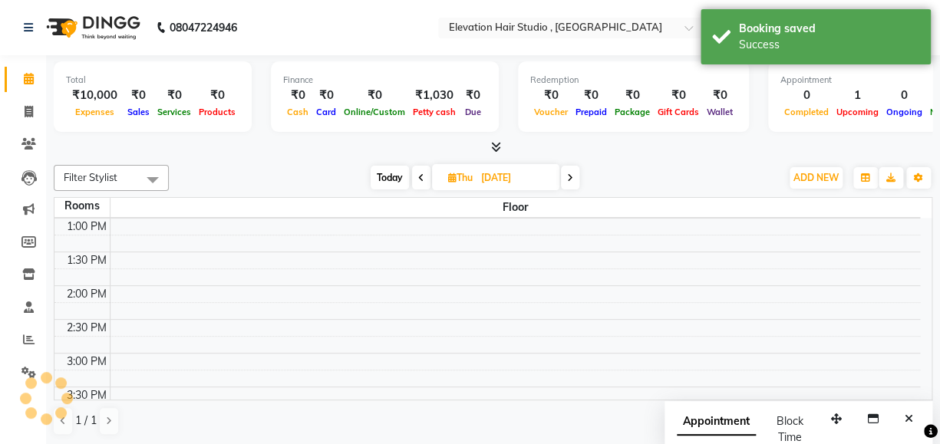
scroll to position [0, 0]
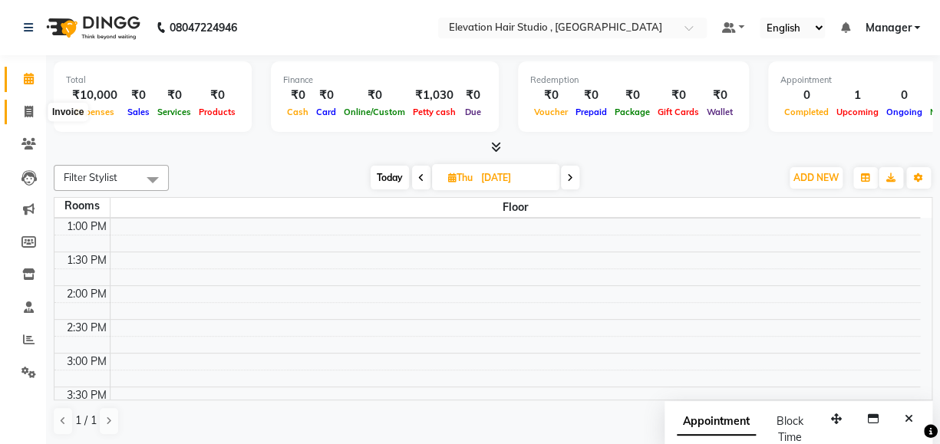
click at [26, 112] on icon at bounding box center [29, 112] width 8 height 12
select select "service"
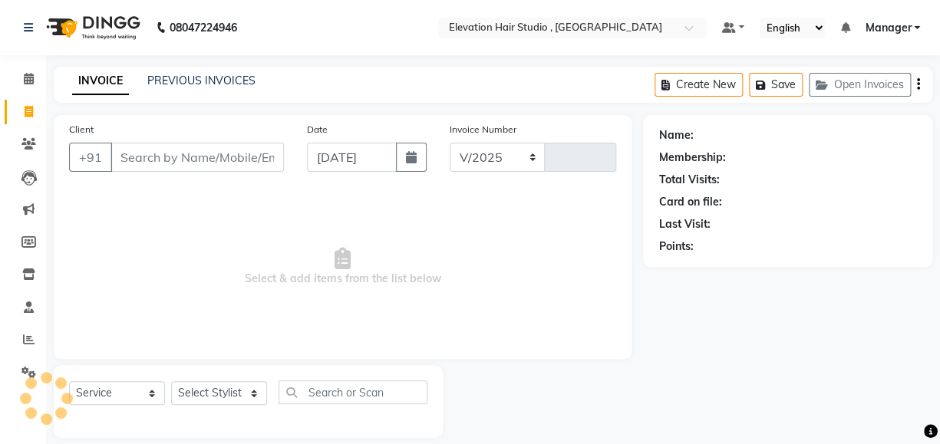
select select "6886"
type input "0848"
click at [133, 156] on input "Client" at bounding box center [197, 157] width 173 height 29
type input "7666762223"
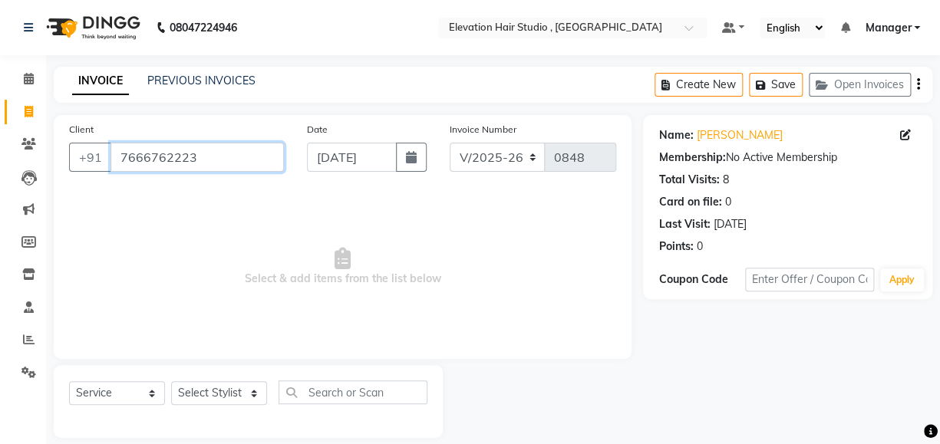
drag, startPoint x: 224, startPoint y: 160, endPoint x: -1, endPoint y: 231, distance: 235.9
click at [0, 231] on html "08047224946 Select Location × Elevation Hair Studio , Thane West Default Panel …" at bounding box center [470, 222] width 940 height 444
paste input "8652288135"
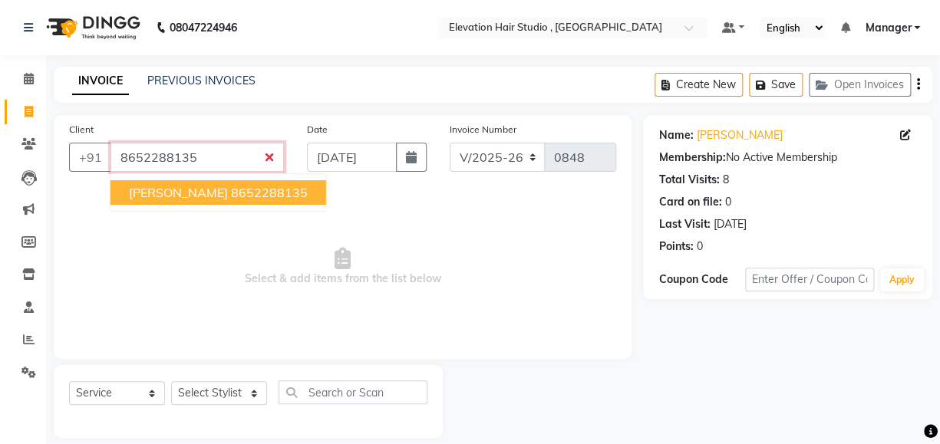
click at [127, 194] on button "Pratik 8652288135" at bounding box center [219, 192] width 216 height 25
type input "8652288135"
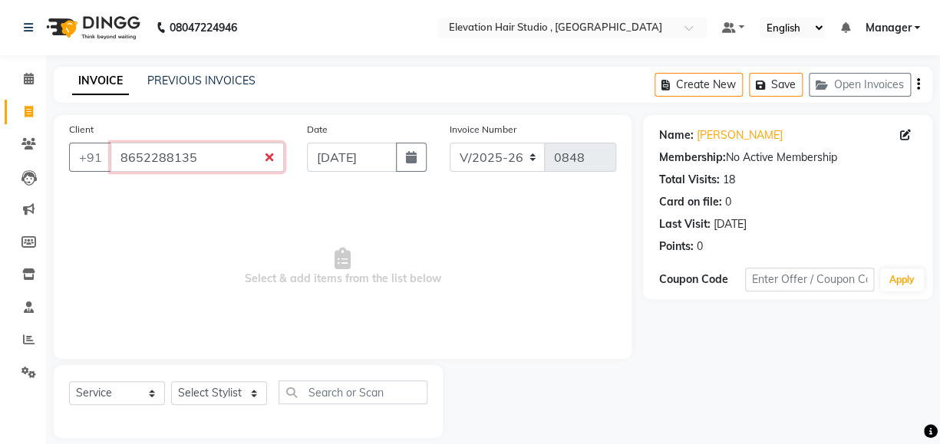
drag, startPoint x: 233, startPoint y: 160, endPoint x: 2, endPoint y: 255, distance: 249.1
click at [0, 269] on html "08047224946 Select Location × Elevation Hair Studio , Thane West Default Panel …" at bounding box center [470, 222] width 940 height 444
paste input "9920995271"
type input "9920995271"
drag, startPoint x: 233, startPoint y: 164, endPoint x: 22, endPoint y: 220, distance: 217.6
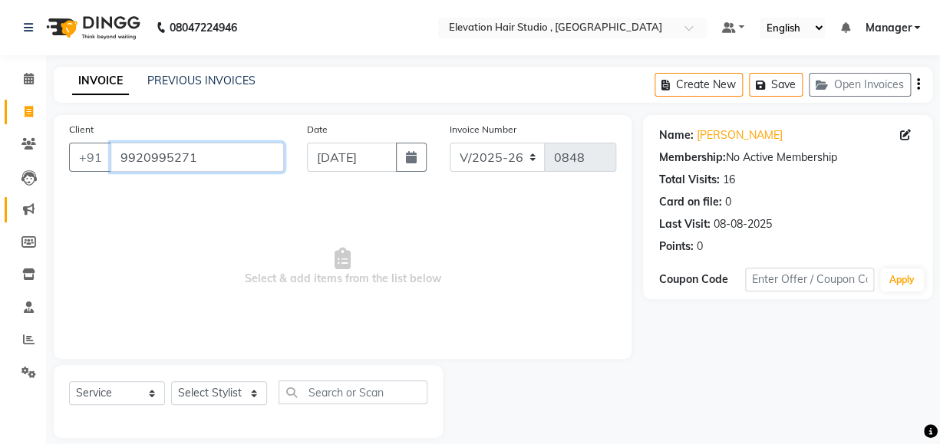
click at [84, 206] on div "Client +91 9920995271 Date 03-09-2025 Invoice Number V/2025 V/2025-26 0848 Sele…" at bounding box center [343, 237] width 578 height 244
paste input "9820644923"
type input "9820644923"
drag, startPoint x: 224, startPoint y: 162, endPoint x: -1, endPoint y: 191, distance: 226.7
click at [0, 191] on html "08047224946 Select Location × Elevation Hair Studio , Thane West Default Panel …" at bounding box center [470, 222] width 940 height 444
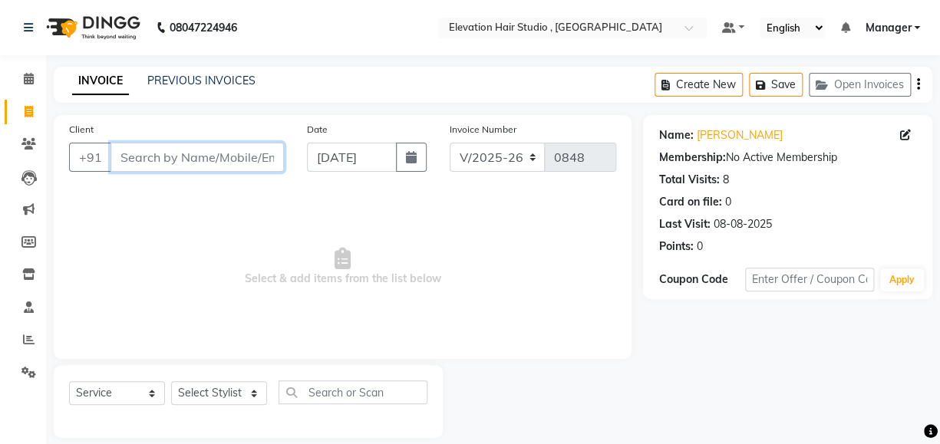
paste input "9579699895"
type input "9579699895"
drag, startPoint x: 218, startPoint y: 161, endPoint x: -1, endPoint y: 190, distance: 220.6
click at [0, 190] on html "08047224946 Select Location × Elevation Hair Studio , Thane West Default Panel …" at bounding box center [470, 222] width 940 height 444
paste input "9820989682"
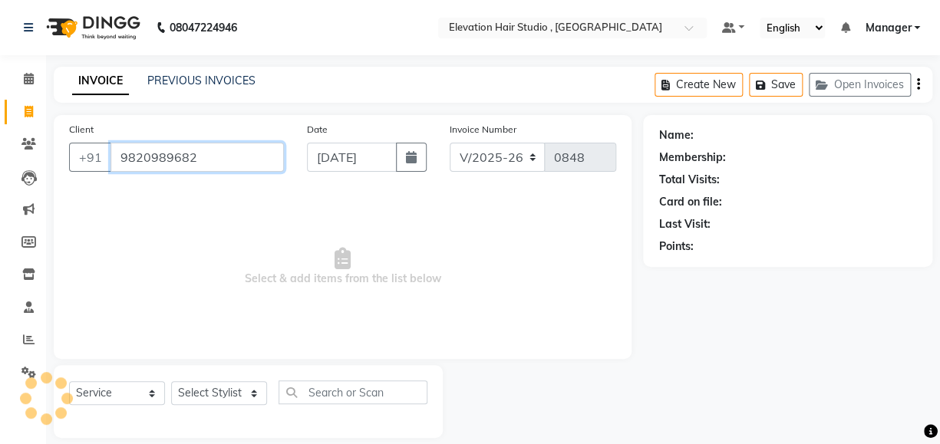
type input "9820989682"
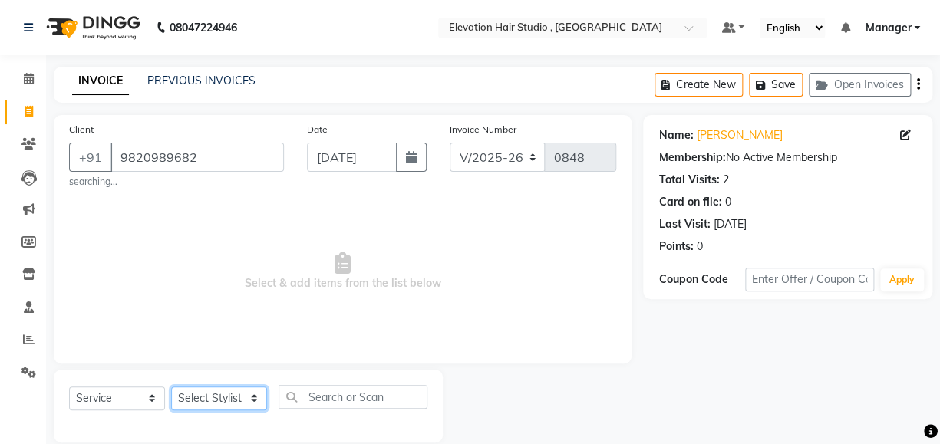
drag, startPoint x: 239, startPoint y: 394, endPoint x: 412, endPoint y: 234, distance: 236.2
click at [412, 234] on div "Client +91 9820989682 searching... Date 03-09-2025 Invoice Number V/2025 V/2025…" at bounding box center [342, 279] width 601 height 328
click at [412, 234] on span "Select & add items from the list below" at bounding box center [342, 271] width 547 height 153
click at [727, 134] on link "[PERSON_NAME]" at bounding box center [739, 135] width 86 height 16
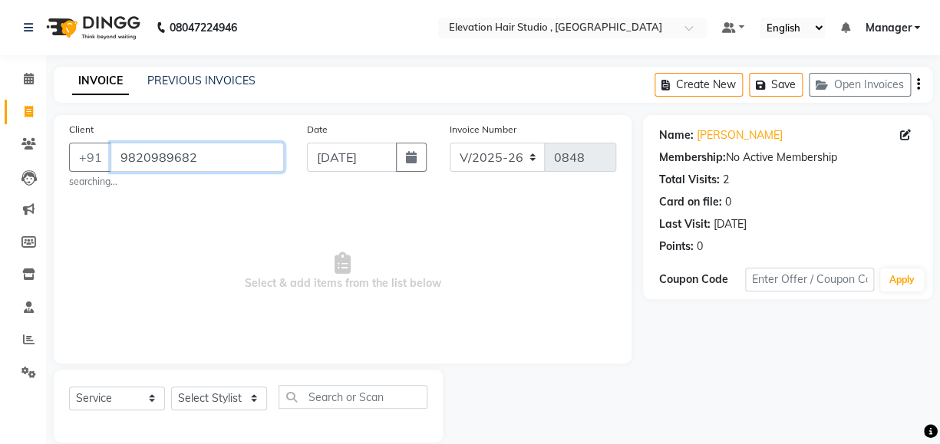
drag, startPoint x: 210, startPoint y: 159, endPoint x: -1, endPoint y: 260, distance: 234.1
click at [0, 260] on html "08047224946 Select Location × Elevation Hair Studio , Thane West Default Panel …" at bounding box center [470, 222] width 940 height 444
paste input "9820102271"
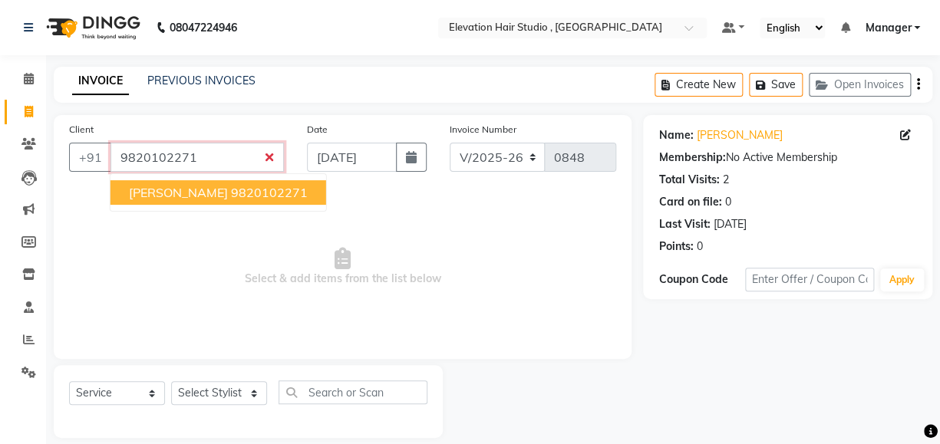
click at [232, 201] on button "NIRAJ PARDESHI 9820102271" at bounding box center [219, 192] width 216 height 25
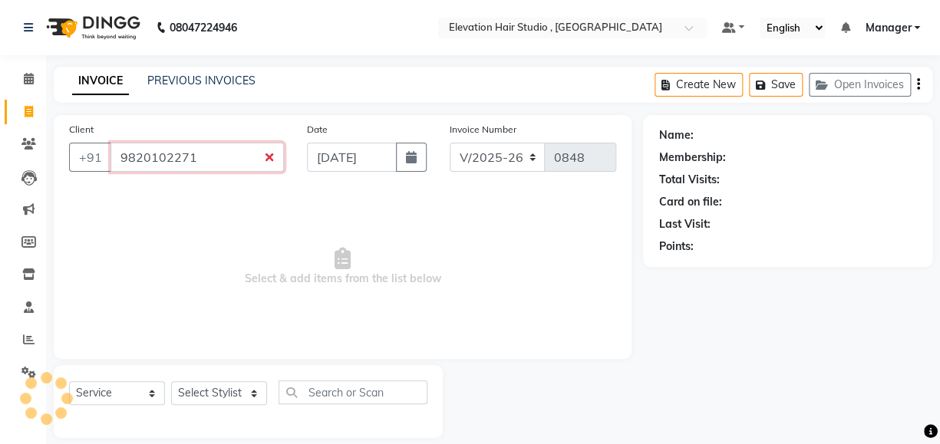
type input "9820102271"
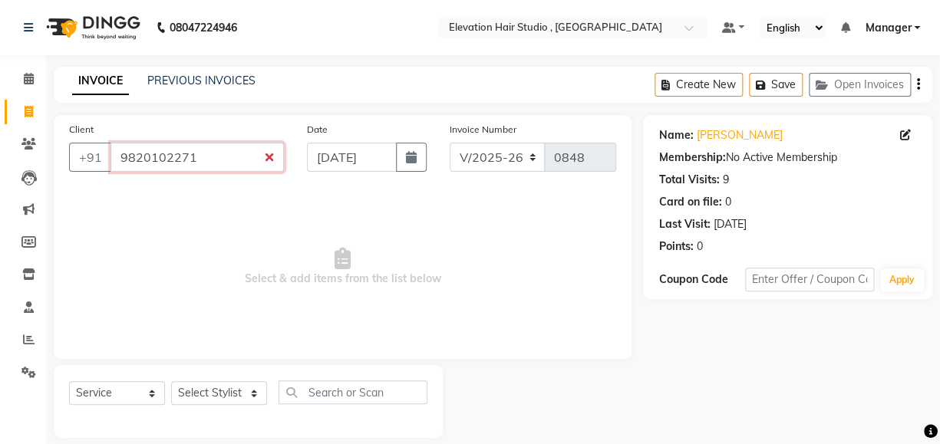
drag, startPoint x: 206, startPoint y: 153, endPoint x: -1, endPoint y: 198, distance: 211.9
click at [0, 198] on html "08047224946 Select Location × Elevation Hair Studio , Thane West Default Panel …" at bounding box center [470, 222] width 940 height 444
paste input "7039565519"
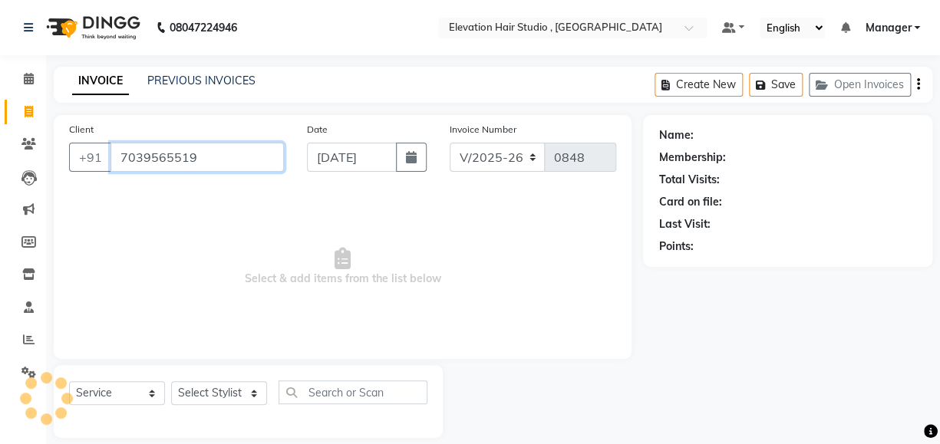
type input "7039565519"
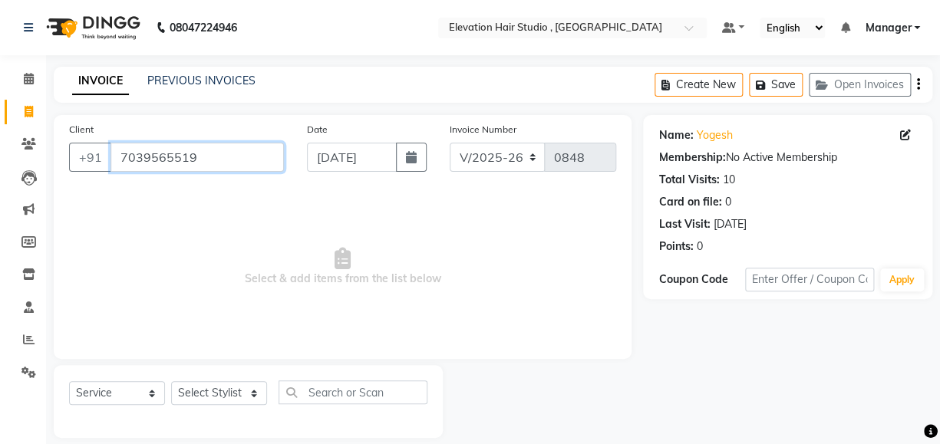
drag, startPoint x: 217, startPoint y: 155, endPoint x: -1, endPoint y: 243, distance: 235.1
click at [0, 243] on html "08047224946 Select Location × Elevation Hair Studio , Thane West Default Panel …" at bounding box center [470, 222] width 940 height 444
paste input "7089306530"
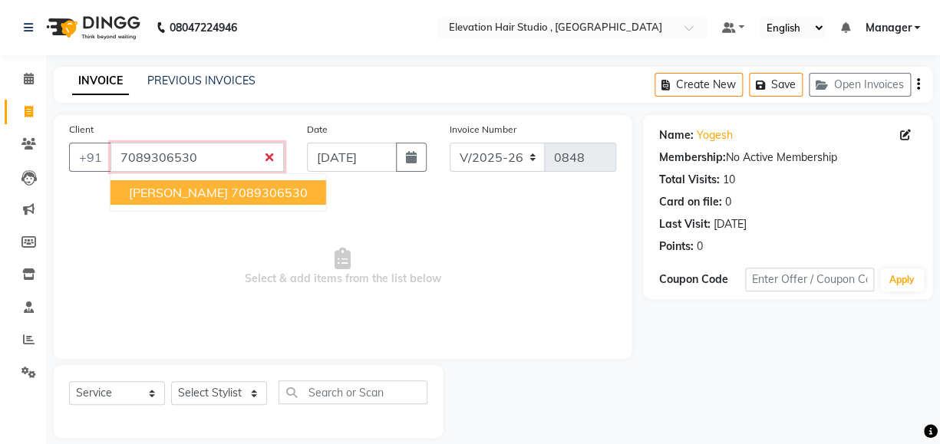
click at [197, 194] on span "YOGESH Kamble" at bounding box center [178, 192] width 99 height 15
type input "7089306530"
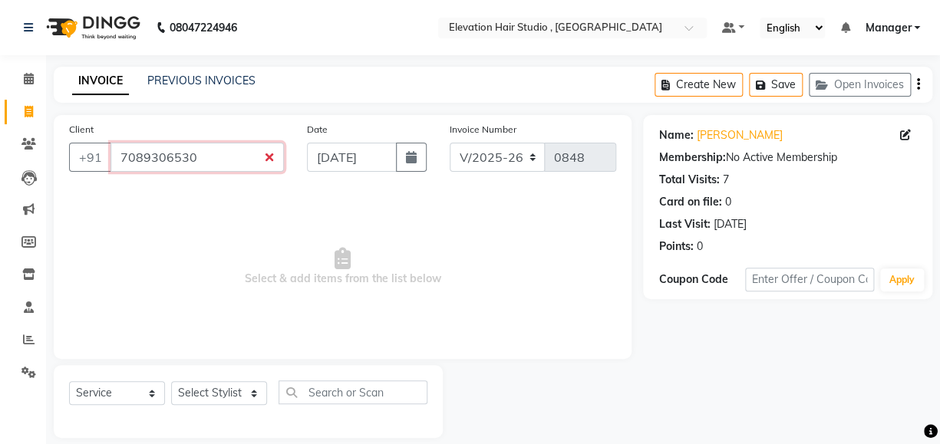
drag, startPoint x: 230, startPoint y: 143, endPoint x: 0, endPoint y: 183, distance: 233.8
click at [18, 190] on app-home "08047224946 Select Location × Elevation Hair Studio , Thane West Default Panel …" at bounding box center [470, 230] width 940 height 461
paste input "9869375943"
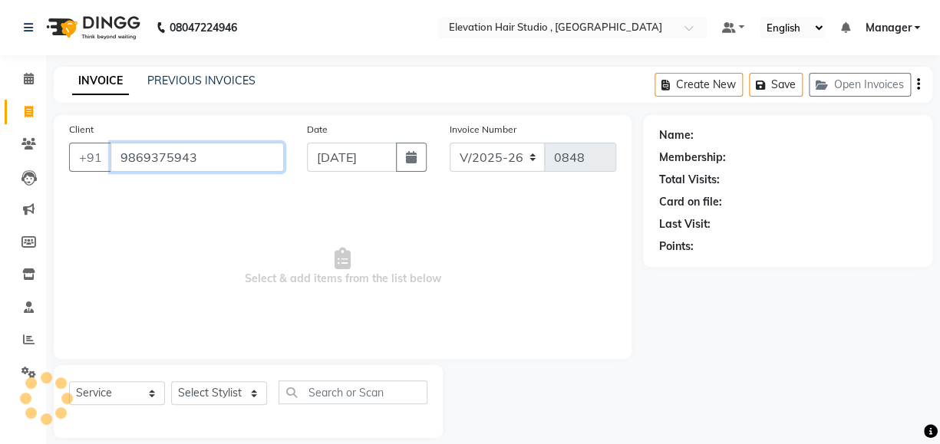
type input "9869375943"
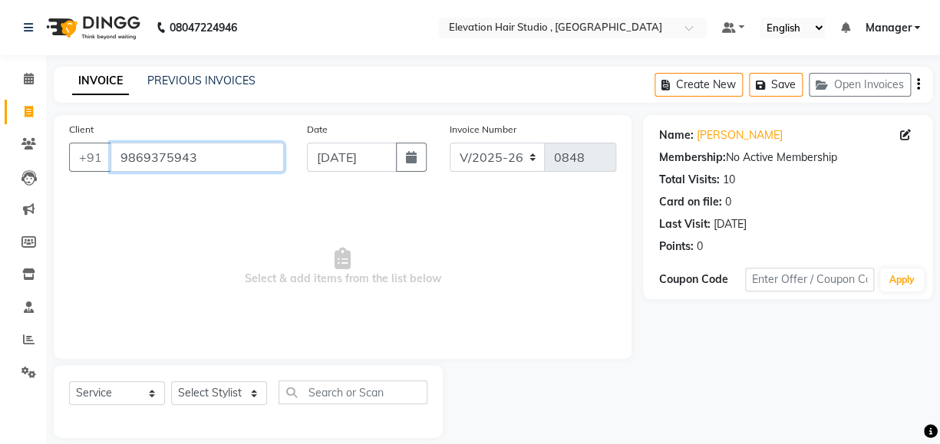
drag, startPoint x: 201, startPoint y: 153, endPoint x: -1, endPoint y: 247, distance: 222.5
click at [0, 247] on html "08047224946 Select Location × Elevation Hair Studio , Thane West Default Panel …" at bounding box center [470, 222] width 940 height 444
paste input "9920131284"
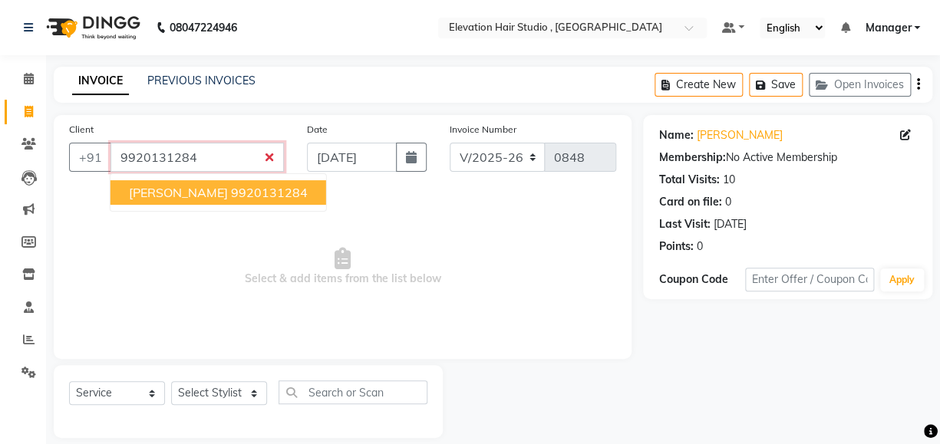
click at [231, 196] on ngb-highlight "9920131284" at bounding box center [269, 192] width 77 height 15
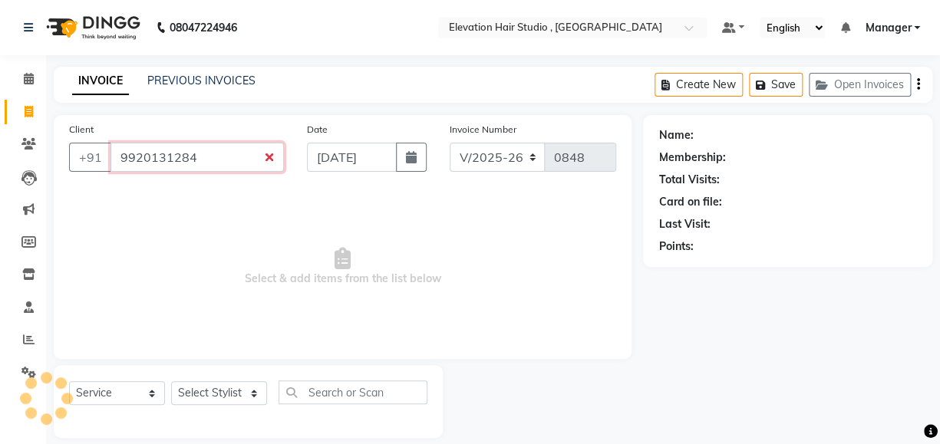
type input "9920131284"
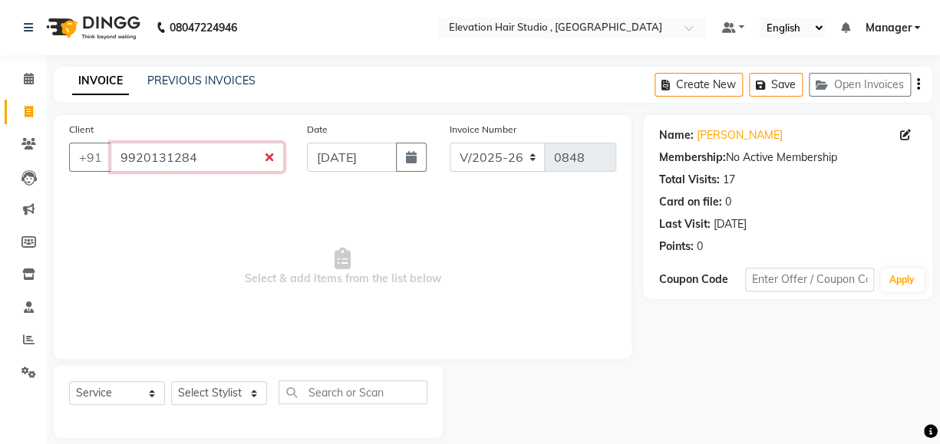
drag, startPoint x: 203, startPoint y: 162, endPoint x: -1, endPoint y: 203, distance: 207.4
click at [0, 203] on html "08047224946 Select Location × Elevation Hair Studio , Thane West Default Panel …" at bounding box center [470, 222] width 940 height 444
click at [28, 82] on icon at bounding box center [29, 79] width 10 height 12
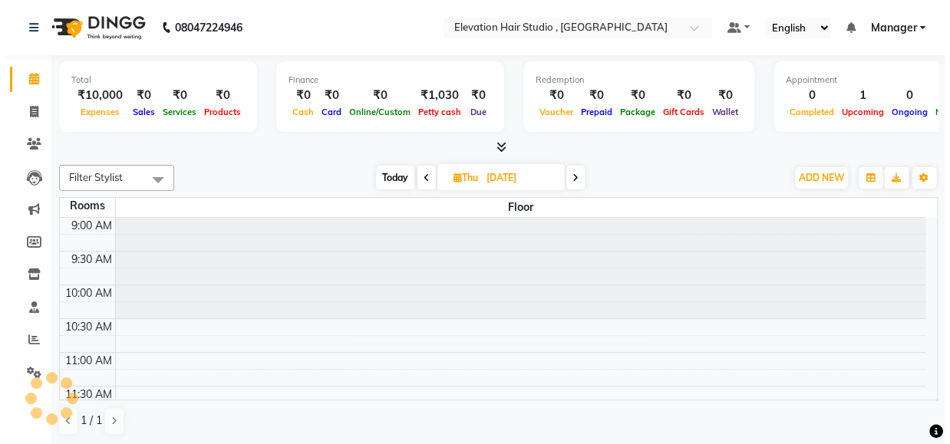
scroll to position [269, 0]
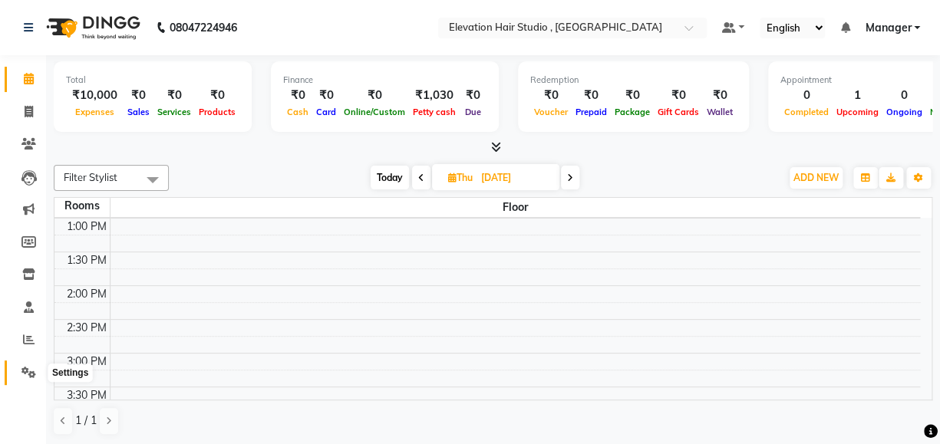
click at [28, 371] on icon at bounding box center [28, 373] width 15 height 12
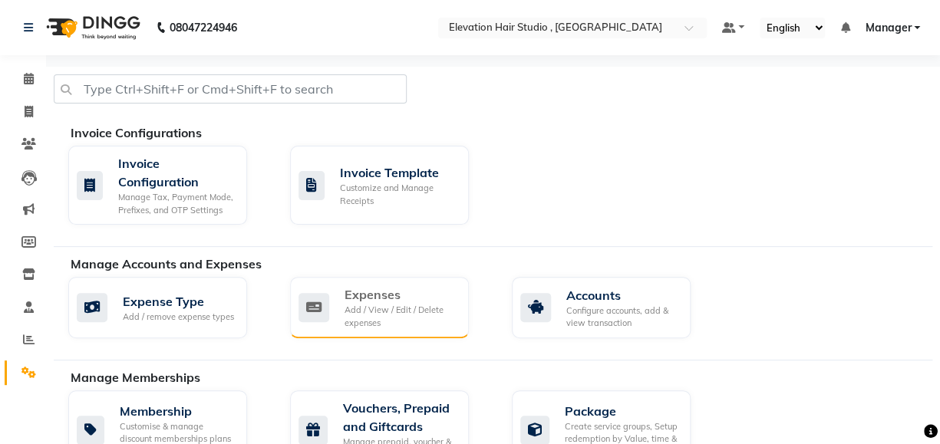
click at [384, 305] on div "Add / View / Edit / Delete expenses" at bounding box center [401, 316] width 112 height 25
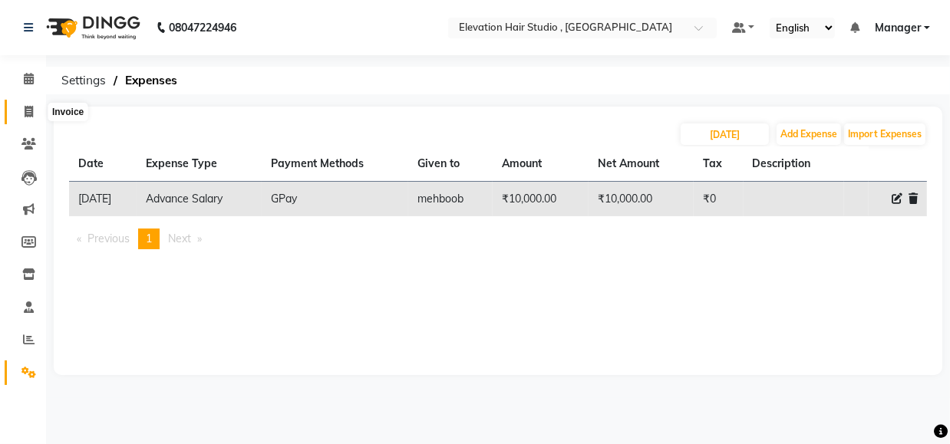
click at [28, 115] on icon at bounding box center [29, 112] width 8 height 12
select select "service"
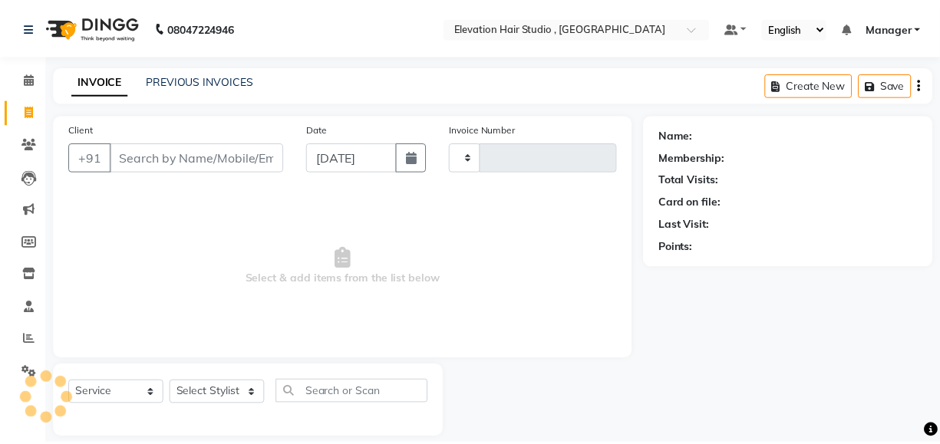
scroll to position [17, 0]
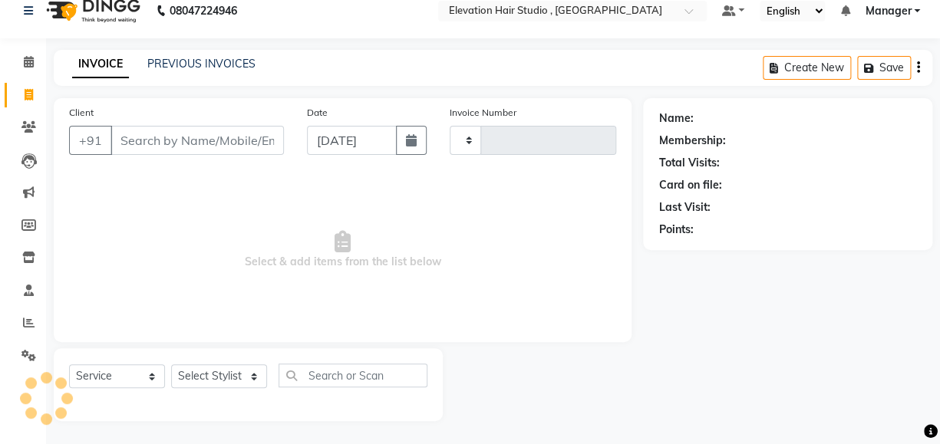
type input "0848"
select select "6886"
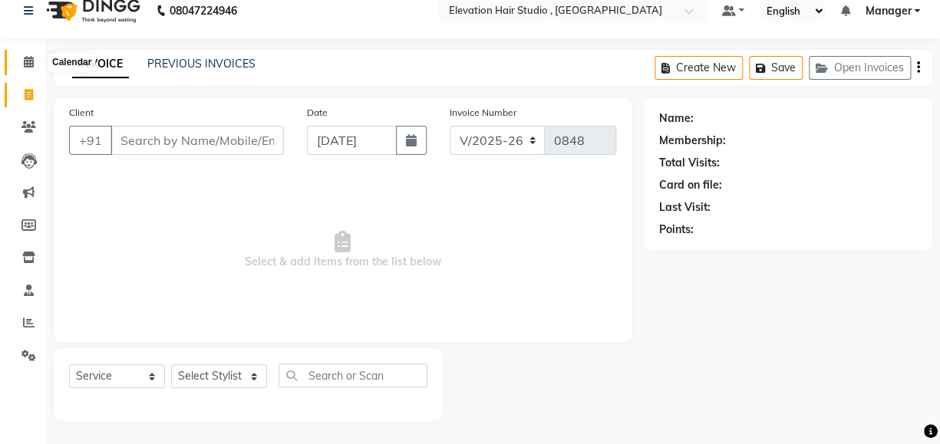
click at [27, 61] on icon at bounding box center [29, 62] width 10 height 12
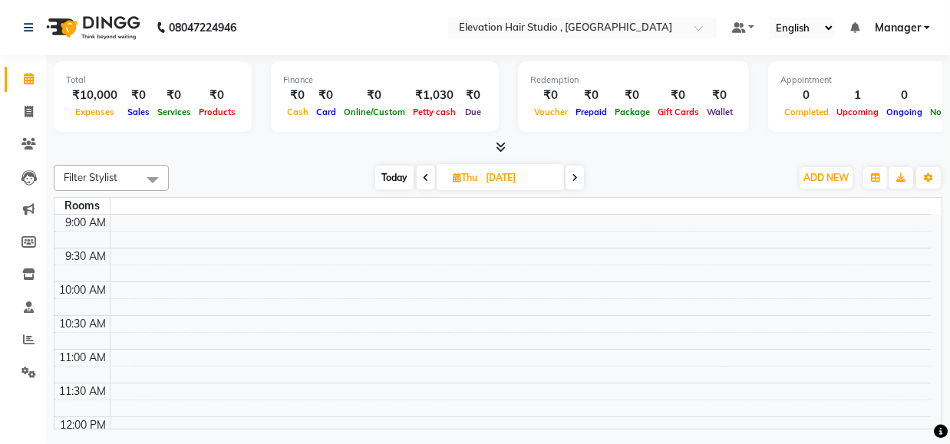
click at [397, 179] on span "Today" at bounding box center [394, 178] width 38 height 24
type input "03-09-2025"
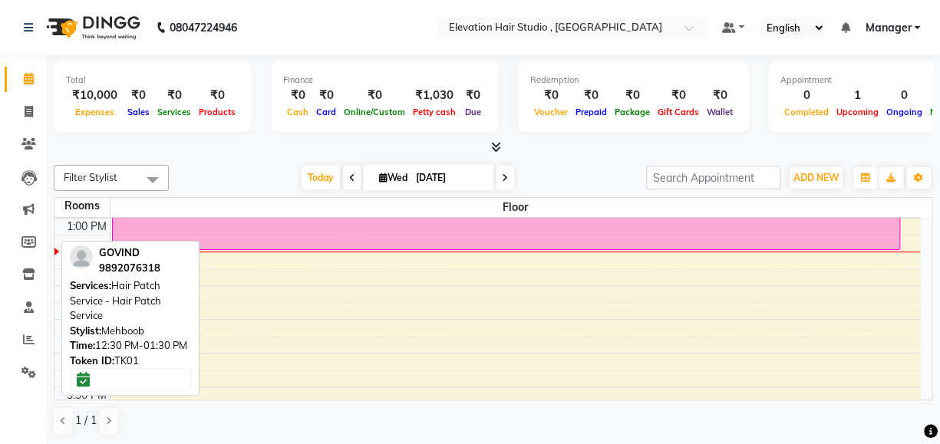
scroll to position [200, 0]
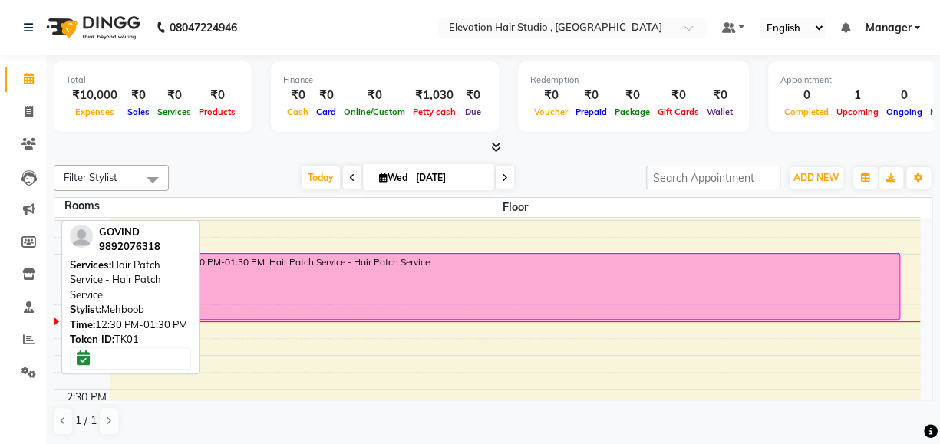
click at [428, 285] on div "GOVIND, TK01, 12:30 PM-01:30 PM, Hair Patch Service - Hair Patch Service" at bounding box center [506, 286] width 787 height 65
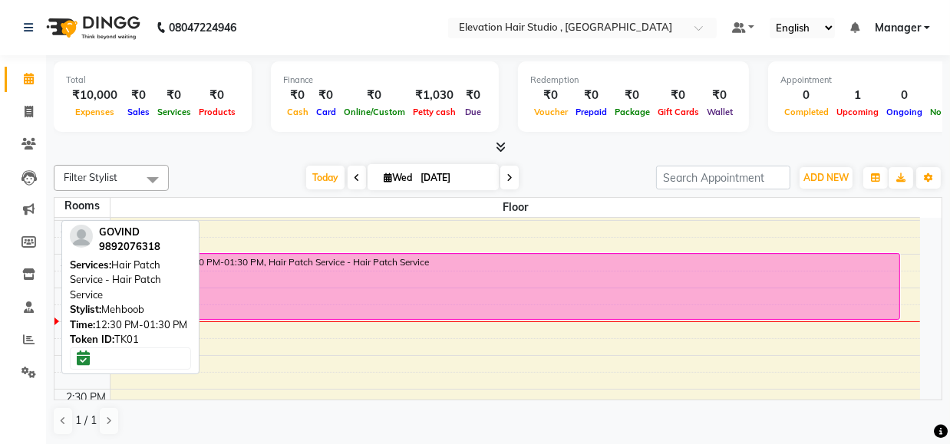
select select "6"
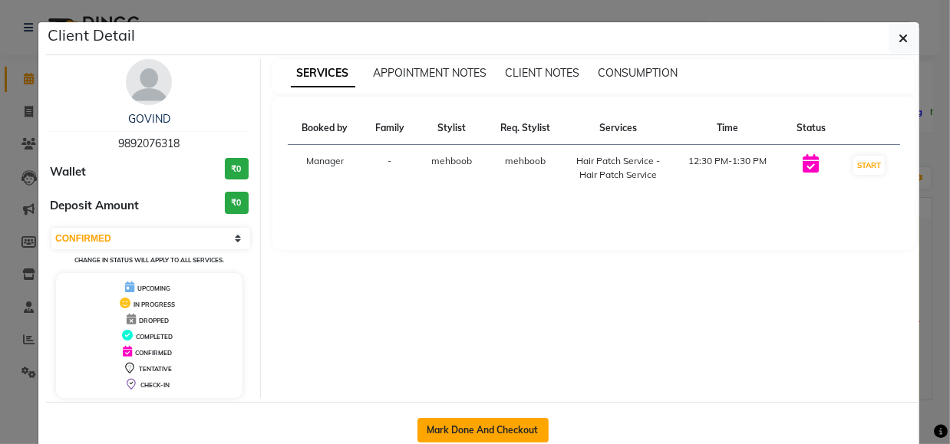
click at [469, 431] on button "Mark Done And Checkout" at bounding box center [482, 430] width 131 height 25
select select "6886"
select select "service"
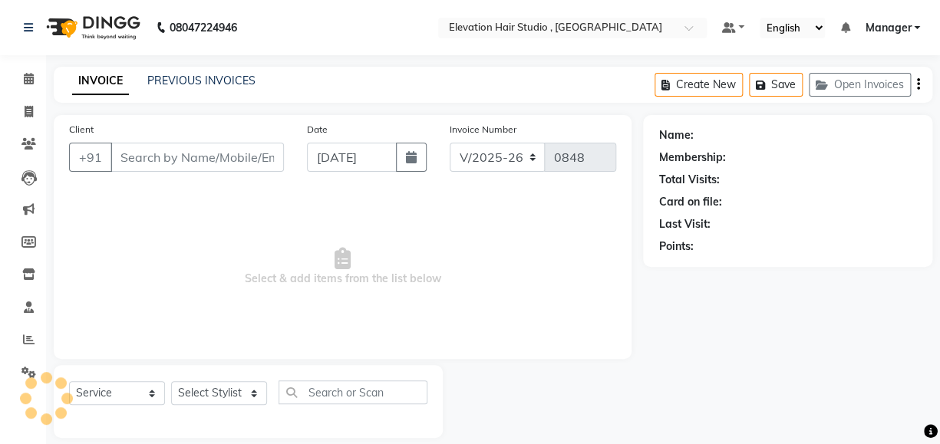
type input "9892076318"
select select "62586"
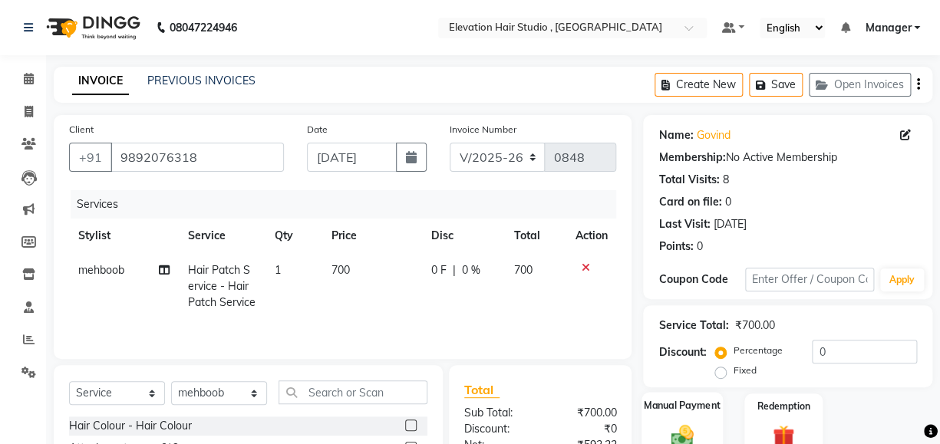
click at [701, 414] on div "Manual Payment" at bounding box center [682, 426] width 81 height 68
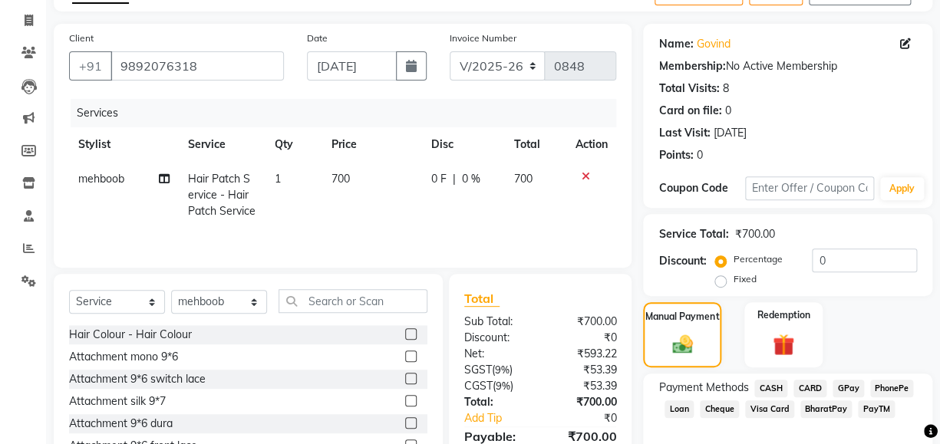
scroll to position [185, 0]
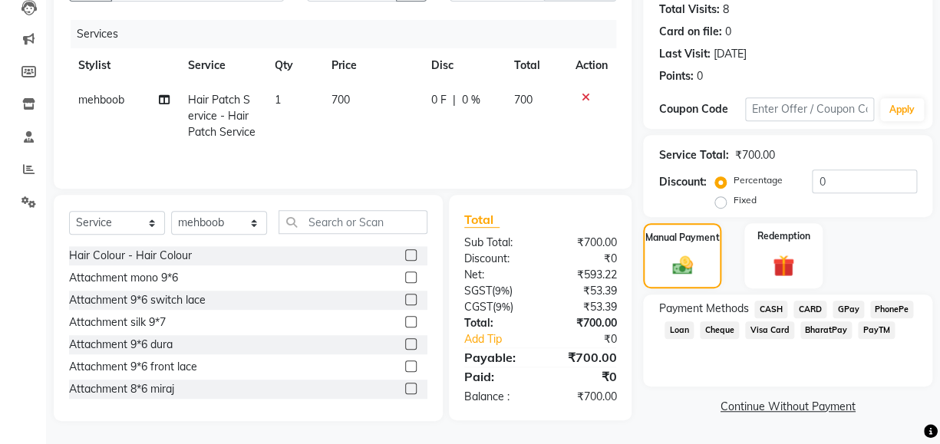
click at [770, 301] on span "CASH" at bounding box center [770, 310] width 33 height 18
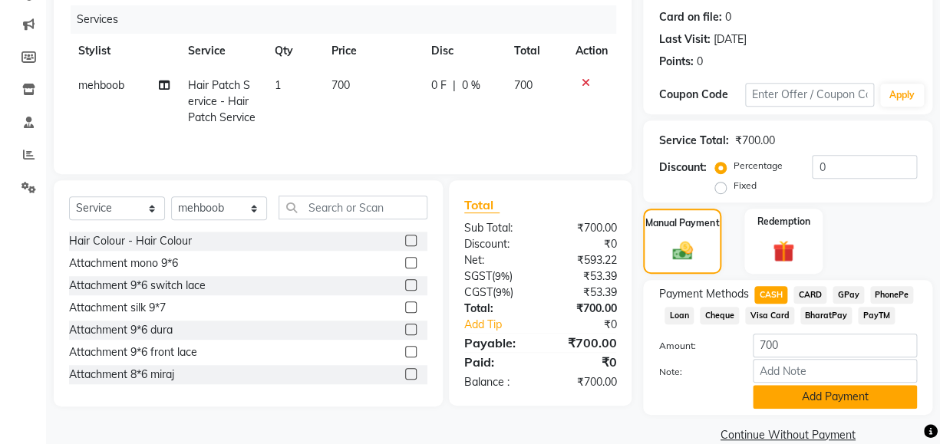
click at [816, 399] on button "Add Payment" at bounding box center [835, 397] width 164 height 24
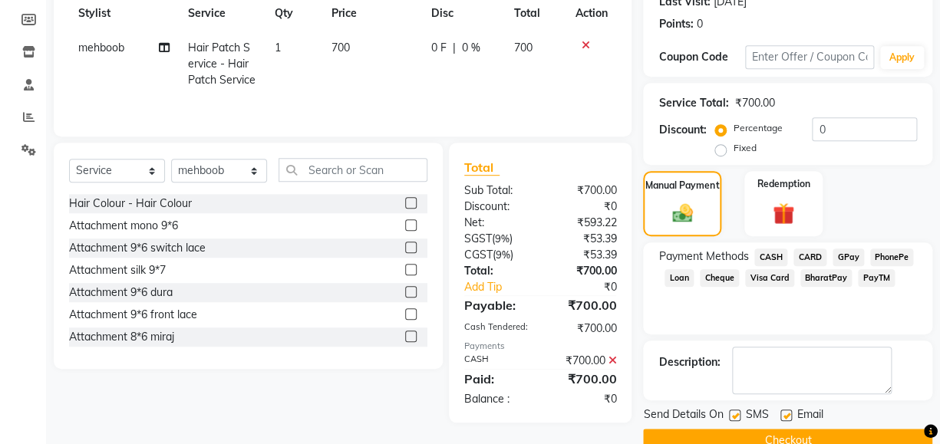
scroll to position [253, 0]
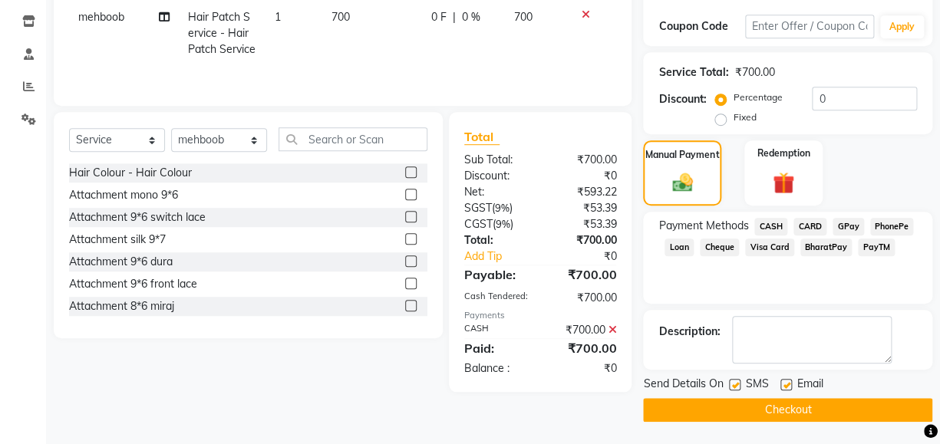
click at [784, 383] on label at bounding box center [786, 385] width 12 height 12
click at [784, 383] on input "checkbox" at bounding box center [785, 386] width 10 height 10
checkbox input "false"
click at [735, 384] on label at bounding box center [735, 385] width 12 height 12
click at [735, 384] on input "checkbox" at bounding box center [734, 386] width 10 height 10
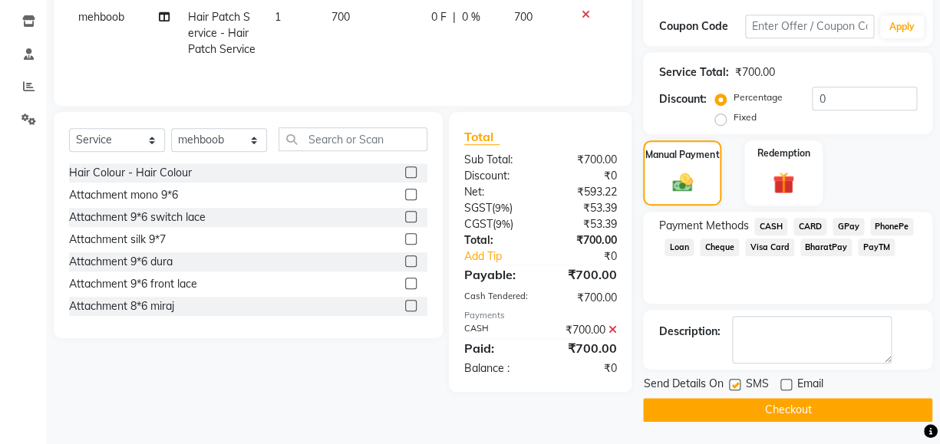
checkbox input "false"
click at [783, 415] on button "Checkout" at bounding box center [787, 410] width 289 height 24
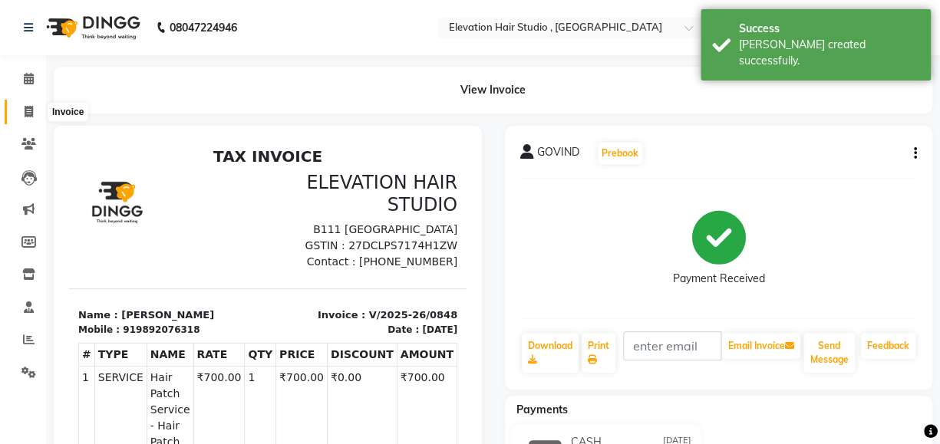
click at [28, 116] on icon at bounding box center [29, 112] width 8 height 12
select select "6886"
select select "service"
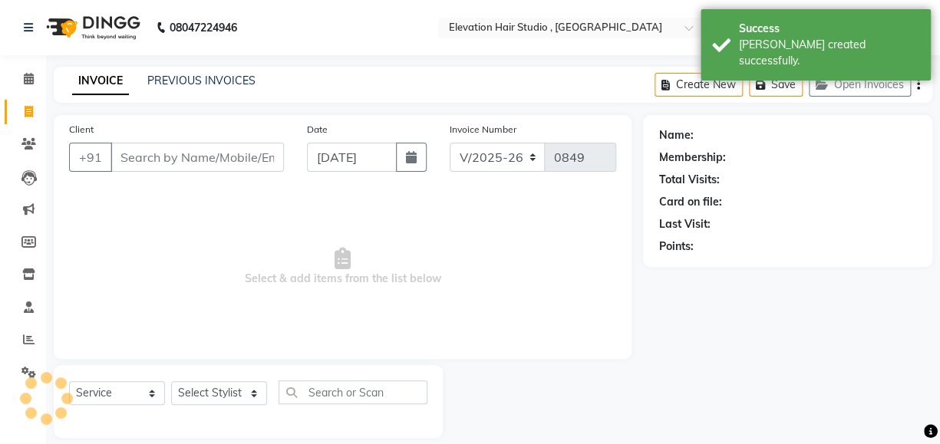
scroll to position [17, 0]
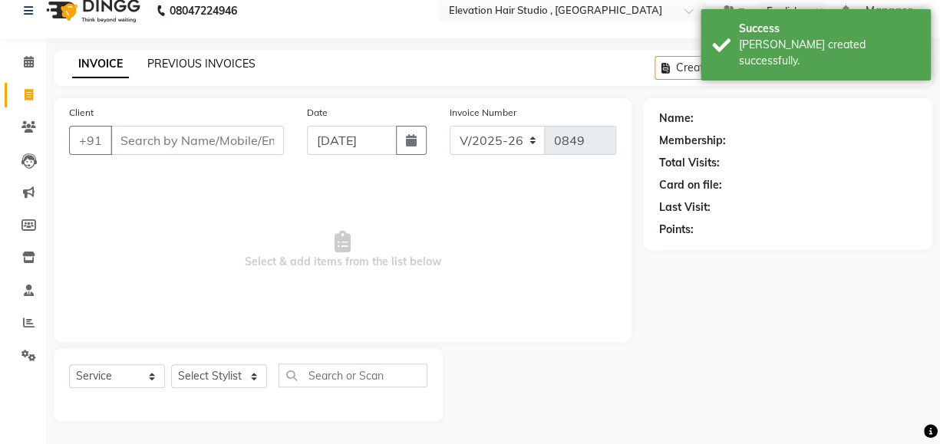
click at [200, 64] on link "PREVIOUS INVOICES" at bounding box center [201, 64] width 108 height 14
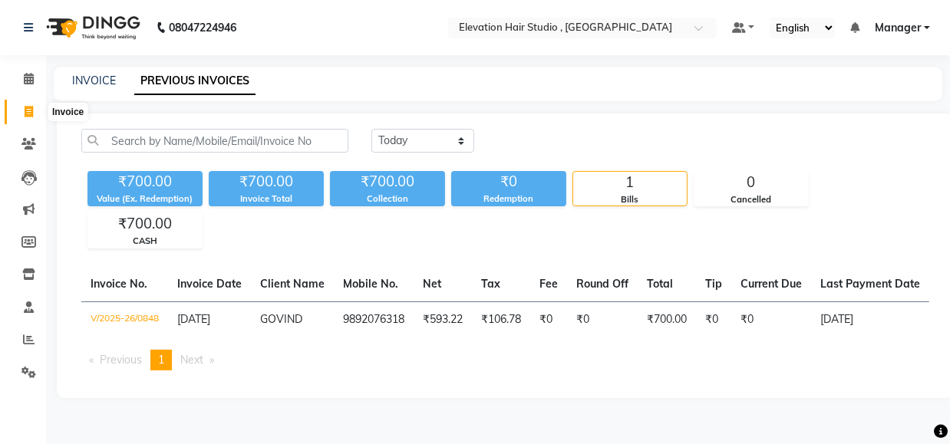
click at [28, 115] on icon at bounding box center [29, 112] width 8 height 12
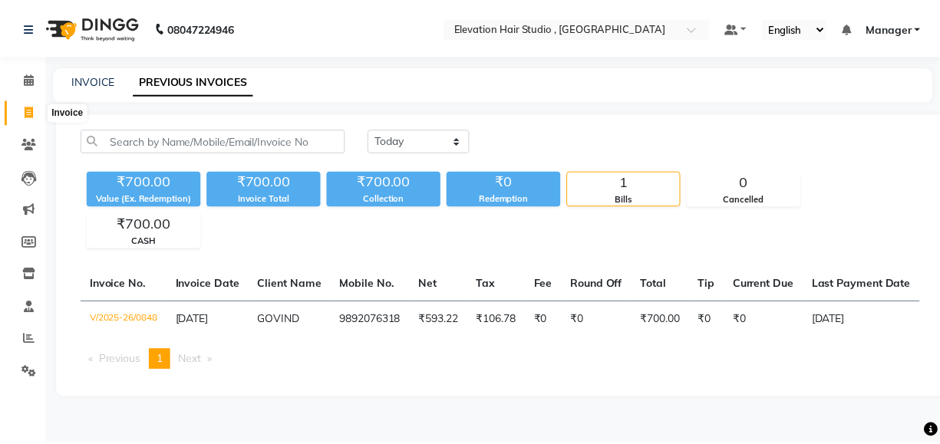
scroll to position [17, 0]
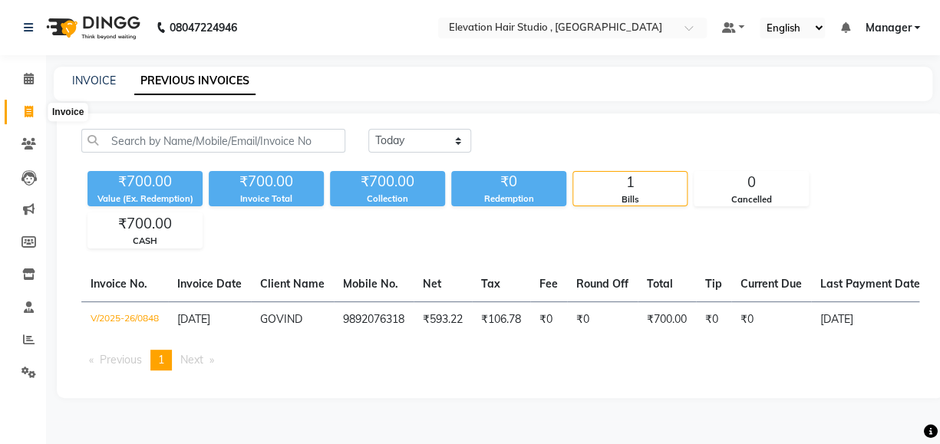
select select "service"
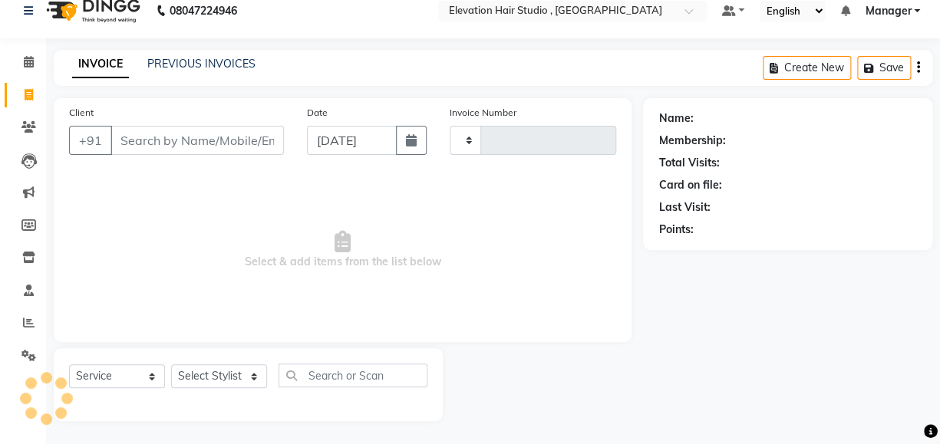
type input "0849"
select select "6886"
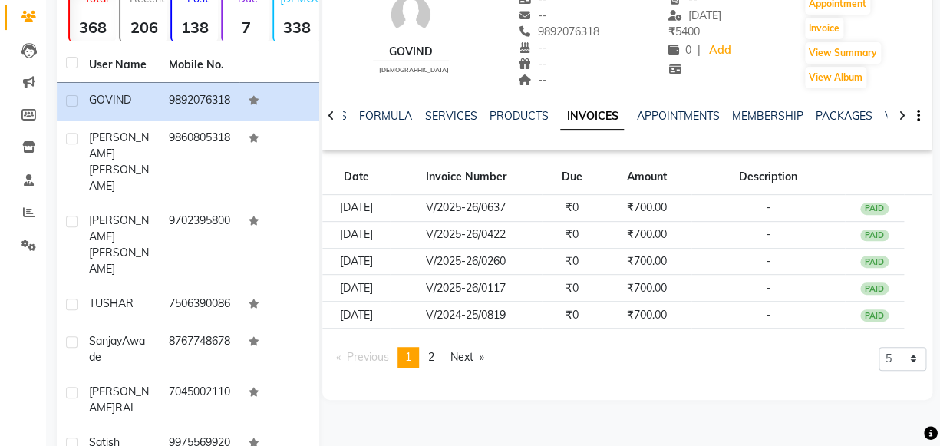
scroll to position [276, 0]
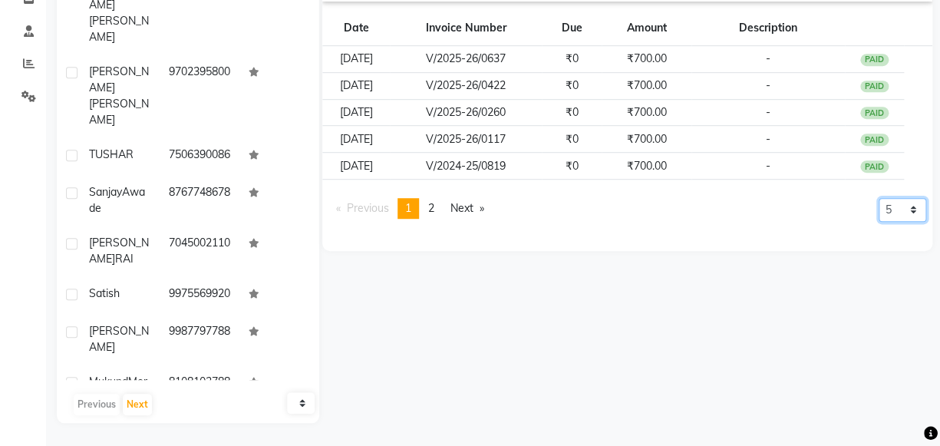
click at [899, 210] on select "5 10 50 100 500" at bounding box center [903, 210] width 48 height 24
click at [912, 206] on select "5 10 50 100 500" at bounding box center [903, 210] width 48 height 24
select select "50"
click at [879, 222] on select "5 10 50 100 500" at bounding box center [903, 210] width 48 height 24
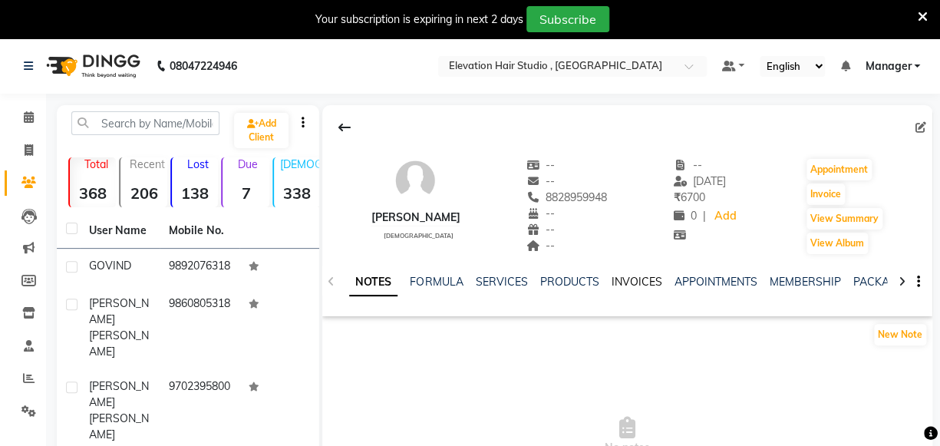
click at [629, 280] on link "INVOICES" at bounding box center [636, 282] width 51 height 14
click at [713, 282] on link "APPOINTMENTS" at bounding box center [715, 282] width 83 height 14
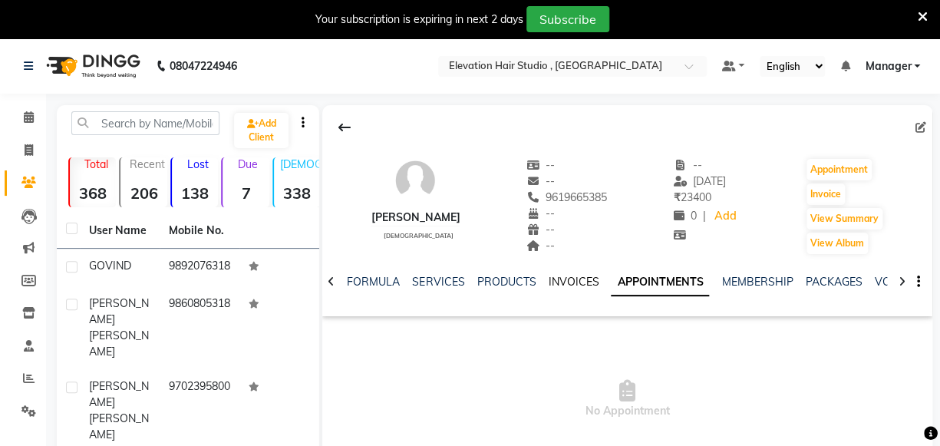
click at [565, 282] on link "INVOICES" at bounding box center [573, 282] width 51 height 14
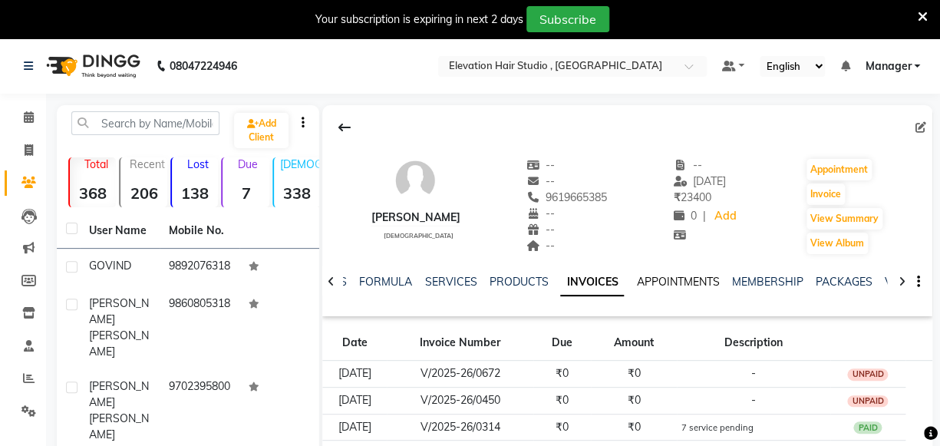
click at [681, 281] on link "APPOINTMENTS" at bounding box center [677, 282] width 83 height 14
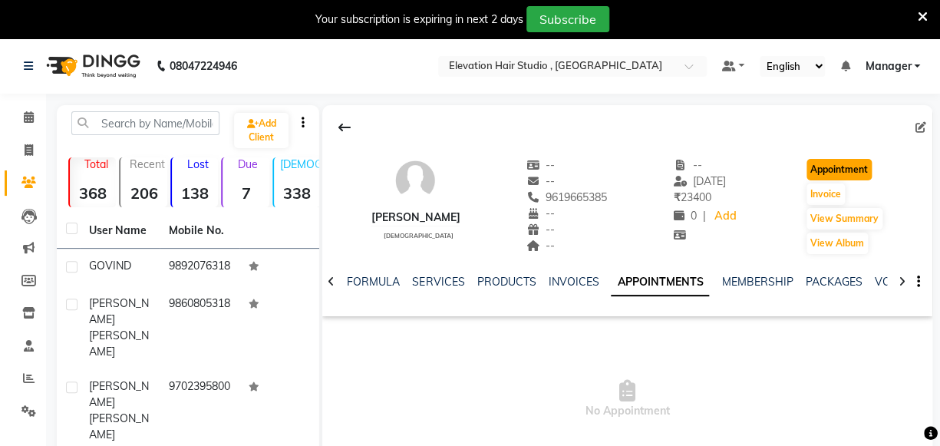
click at [826, 166] on button "Appointment" at bounding box center [839, 169] width 65 height 21
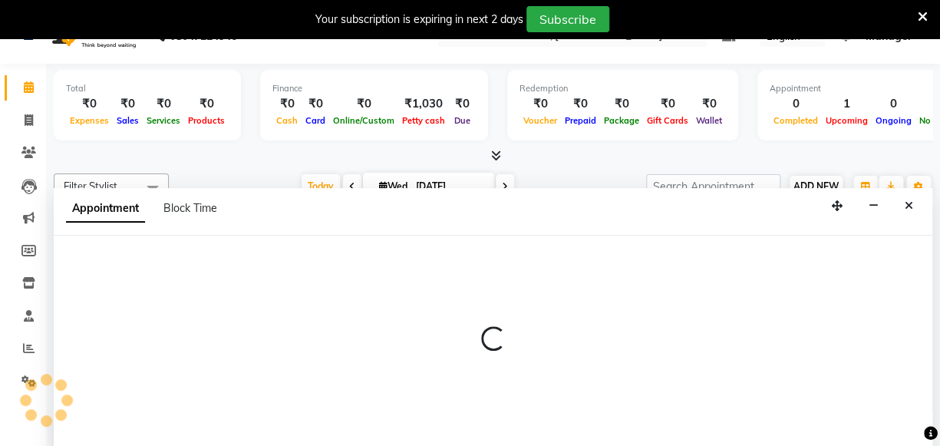
scroll to position [38, 0]
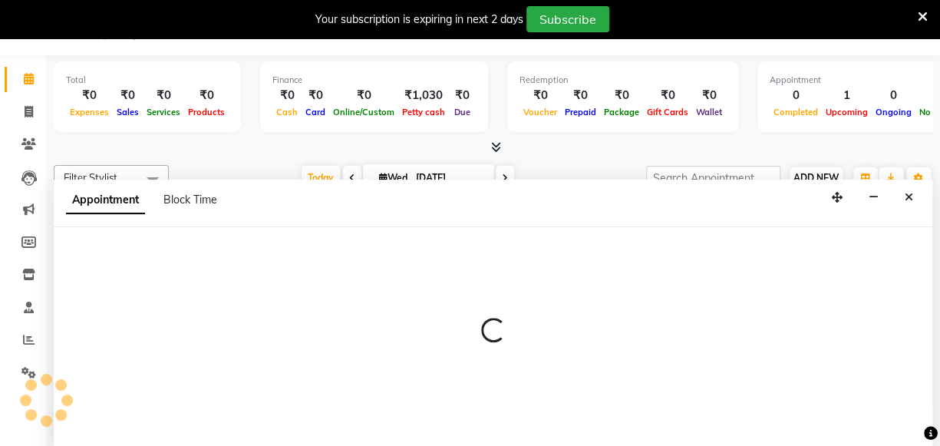
select select "tentative"
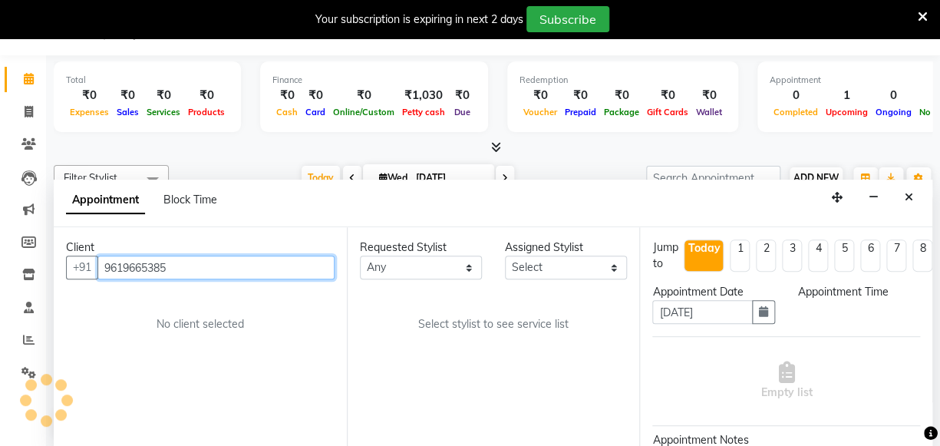
select select "600"
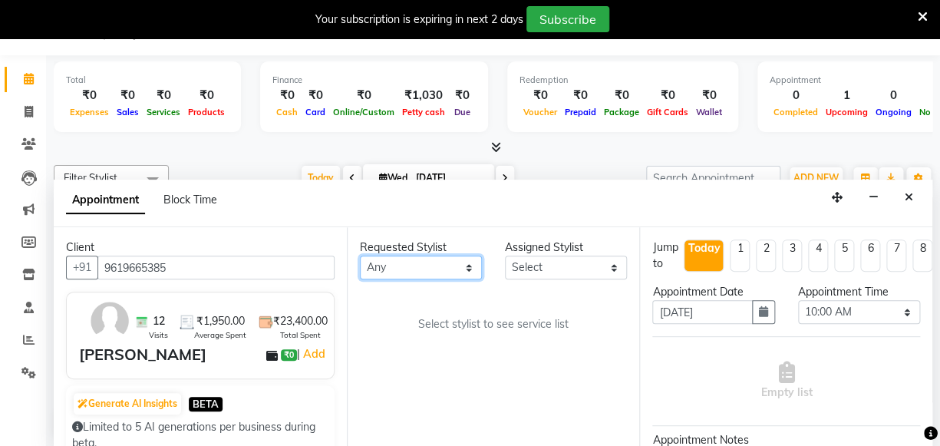
click at [442, 263] on select "Any Anish shaikh Dilip Manager mehboob sahil sameer Sanjay Sarfaraz Tamanna" at bounding box center [421, 268] width 122 height 24
select select "62586"
click at [360, 256] on select "Any Anish shaikh Dilip Manager mehboob sahil sameer Sanjay Sarfaraz Tamanna" at bounding box center [421, 268] width 122 height 24
select select "62586"
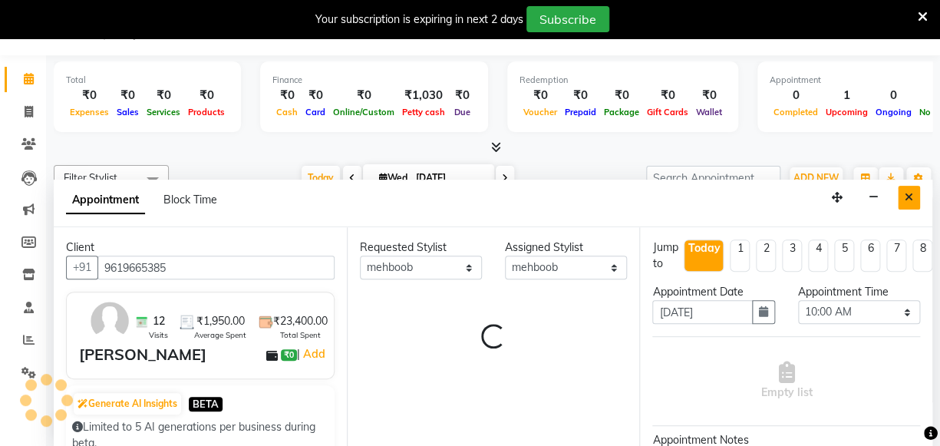
click at [908, 195] on icon "Close" at bounding box center [909, 197] width 8 height 11
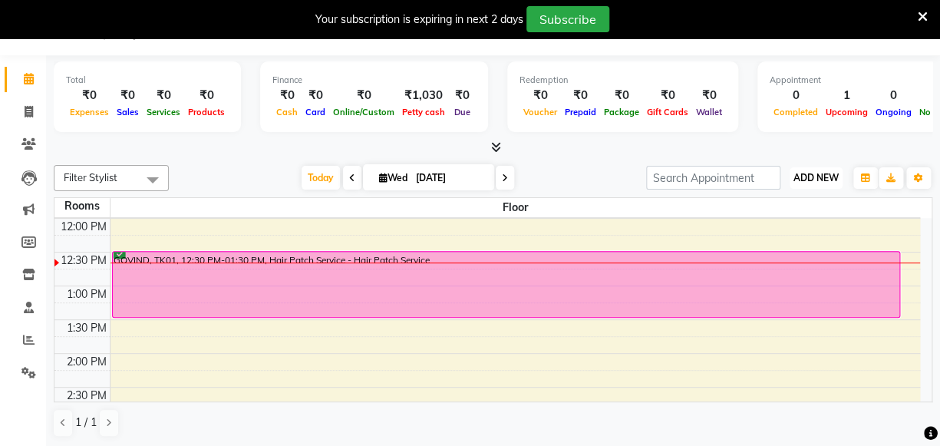
click at [816, 183] on button "ADD NEW Toggle Dropdown" at bounding box center [816, 177] width 53 height 21
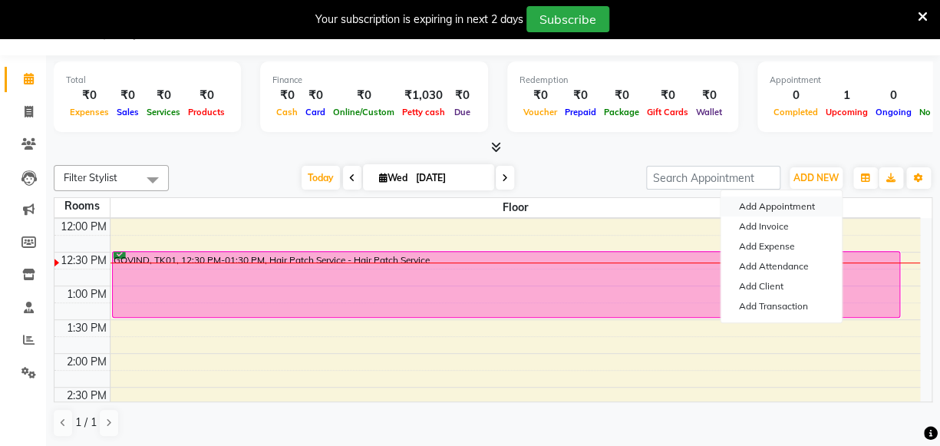
click at [777, 206] on button "Add Appointment" at bounding box center [781, 206] width 121 height 20
select select "tentative"
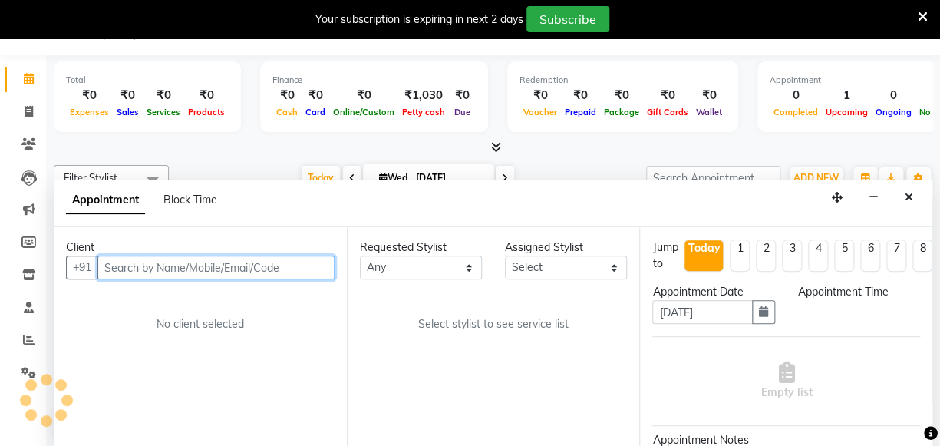
select select "600"
click at [307, 266] on input "text" at bounding box center [215, 268] width 237 height 24
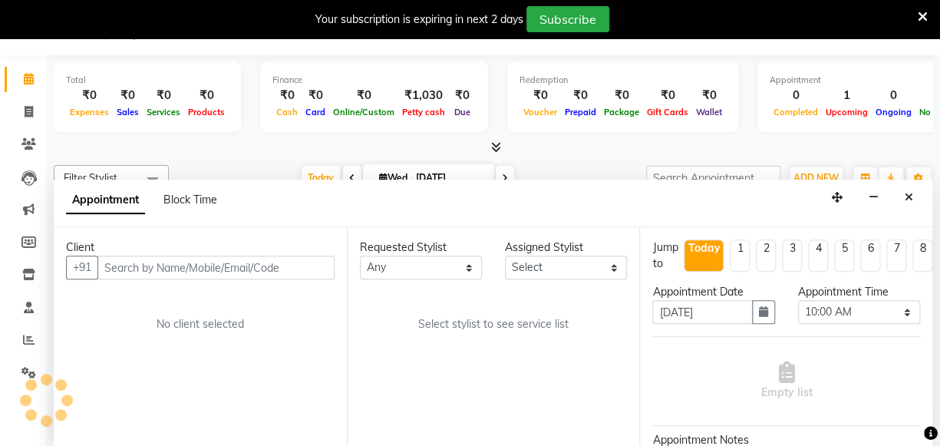
click at [563, 156] on div "Total ₹0 Expenses ₹0 Sales ₹0 Services ₹0 Products Finance ₹0 Cash ₹0 Card ₹0 O…" at bounding box center [493, 251] width 894 height 392
click at [503, 173] on icon at bounding box center [505, 177] width 6 height 9
type input "04-09-2025"
select select "600"
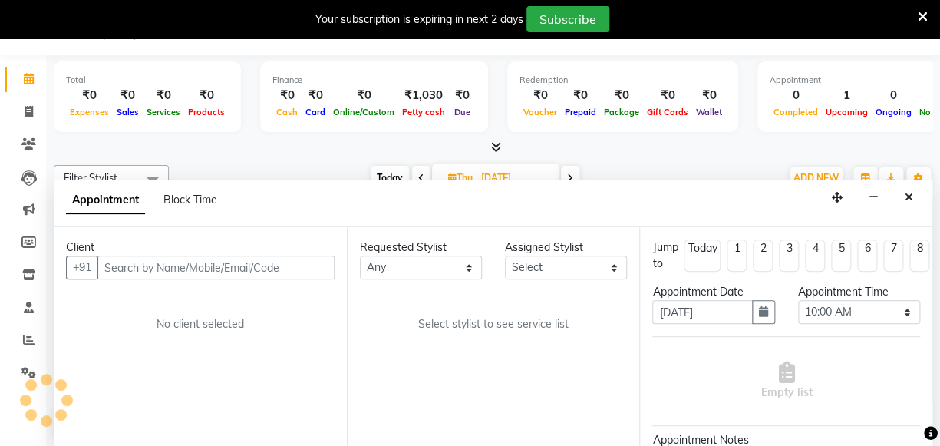
scroll to position [0, 0]
click at [567, 173] on icon at bounding box center [570, 177] width 6 height 9
type input "05-09-2025"
select select "600"
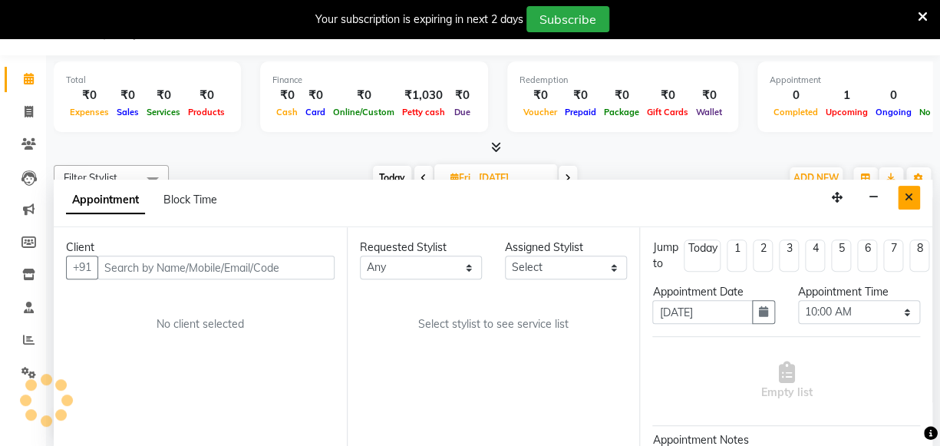
click at [909, 196] on icon "Close" at bounding box center [909, 197] width 8 height 11
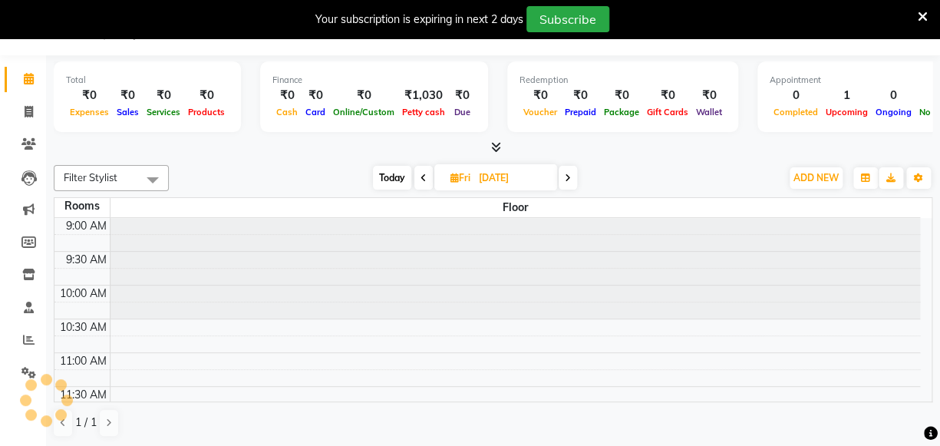
click at [566, 176] on icon at bounding box center [568, 177] width 6 height 9
type input "06-09-2025"
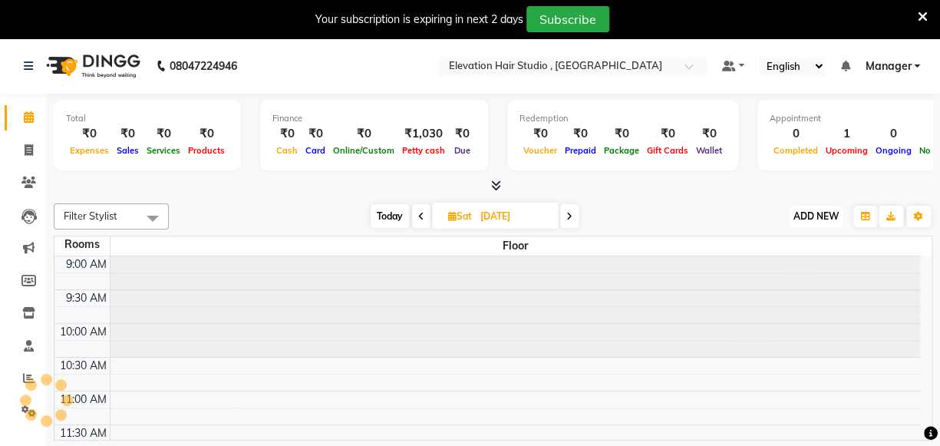
click at [817, 216] on span "ADD NEW" at bounding box center [815, 216] width 45 height 12
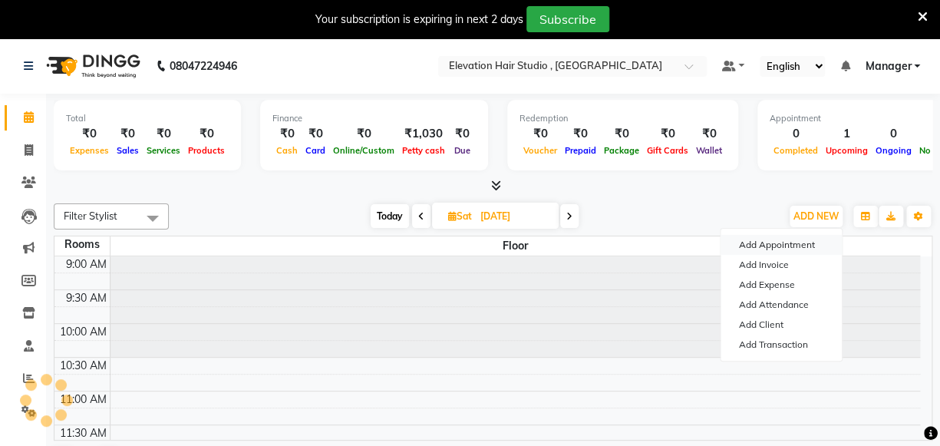
click at [787, 239] on button "Add Appointment" at bounding box center [781, 245] width 121 height 20
select select "tentative"
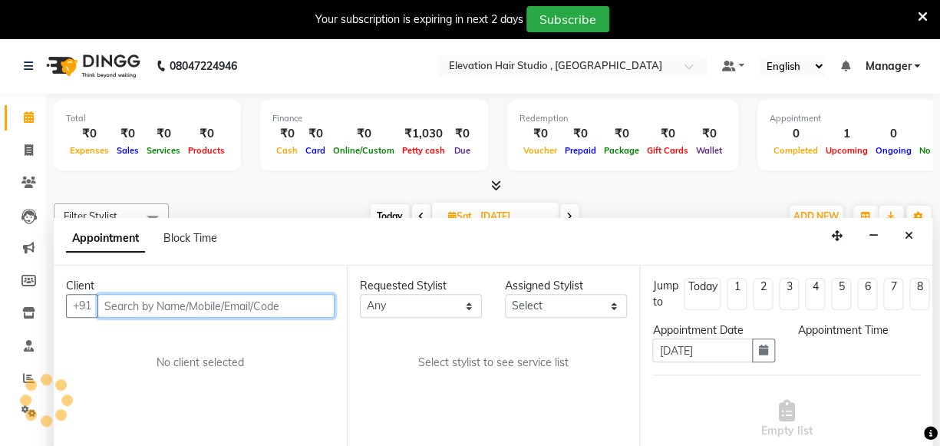
scroll to position [38, 0]
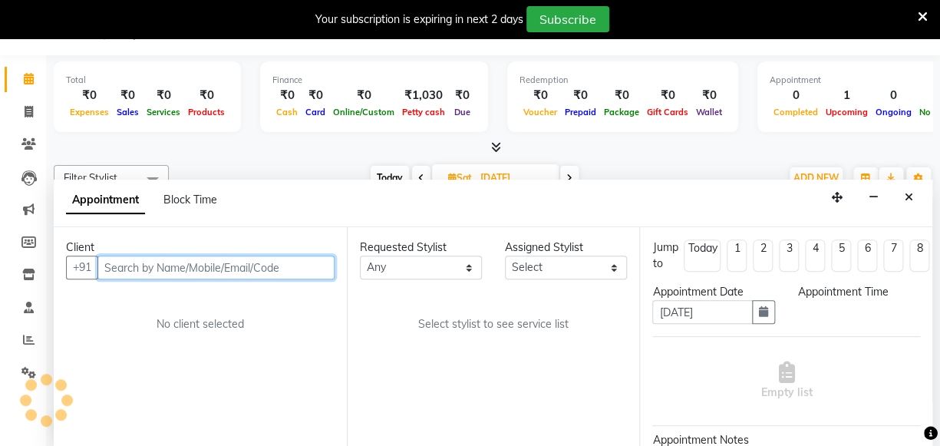
select select "600"
click at [252, 266] on input "text" at bounding box center [215, 268] width 237 height 24
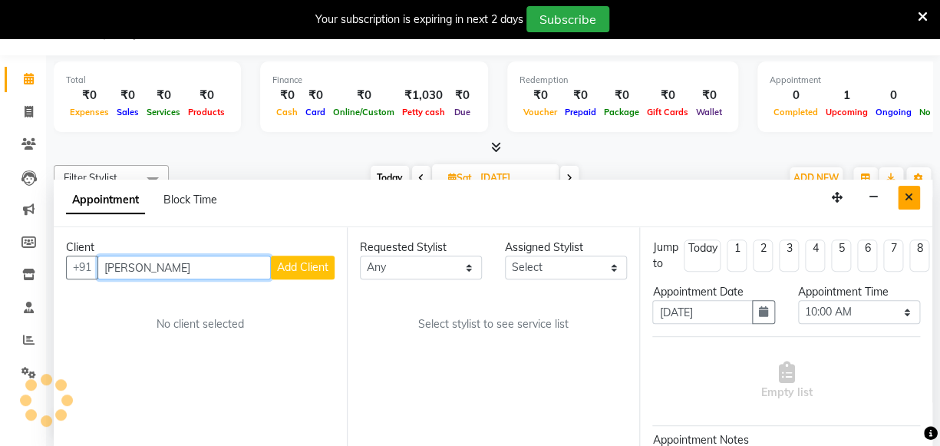
type input "hitesh"
click at [908, 194] on icon "Close" at bounding box center [909, 197] width 8 height 11
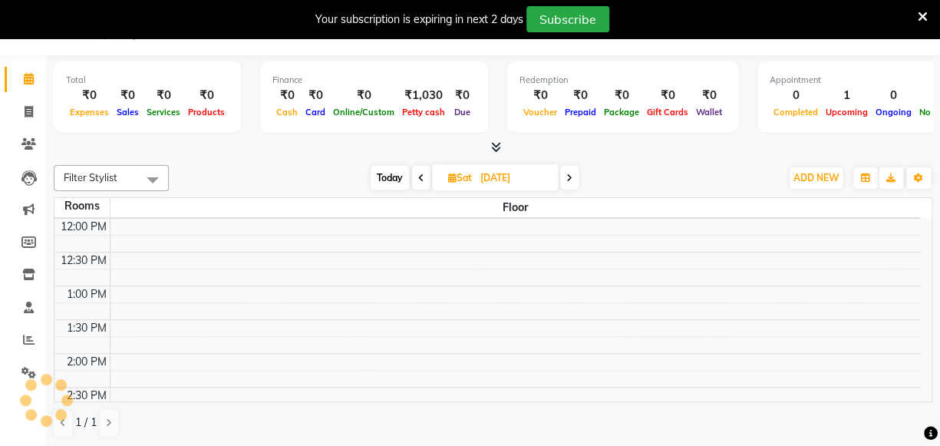
click at [398, 177] on span "Today" at bounding box center [390, 178] width 38 height 24
type input "03-09-2025"
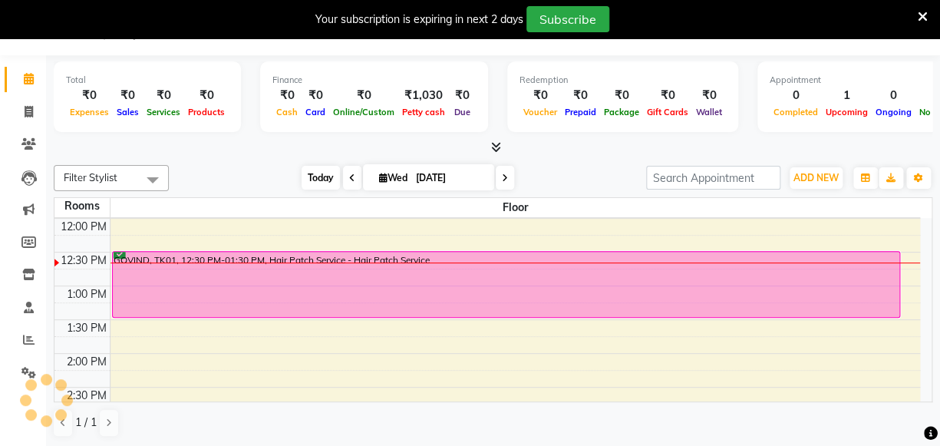
scroll to position [0, 0]
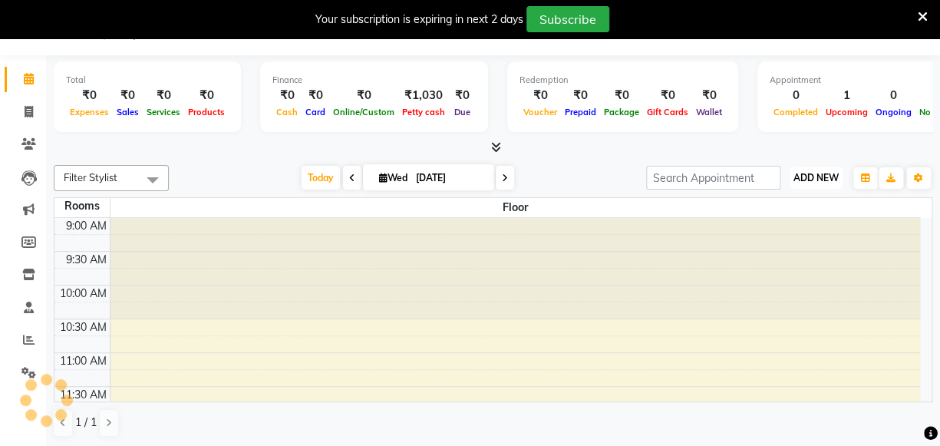
click at [829, 182] on button "ADD NEW Toggle Dropdown" at bounding box center [816, 177] width 53 height 21
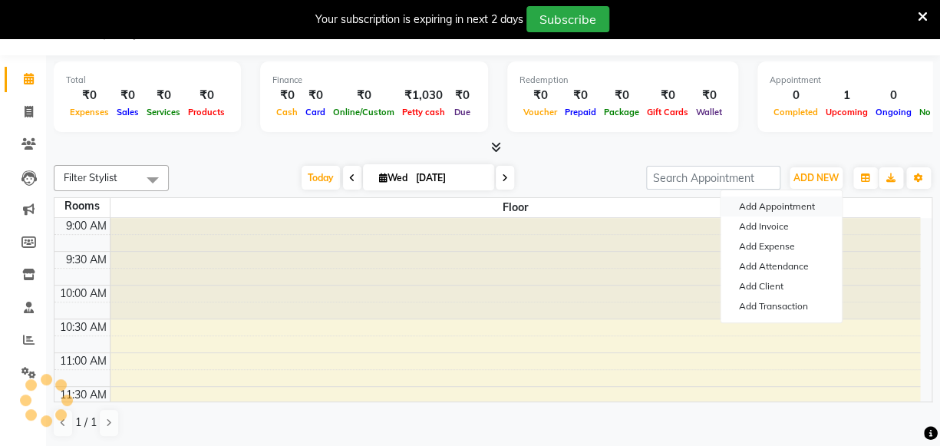
click at [781, 196] on button "Add Appointment" at bounding box center [781, 206] width 121 height 20
select select "600"
select select "tentative"
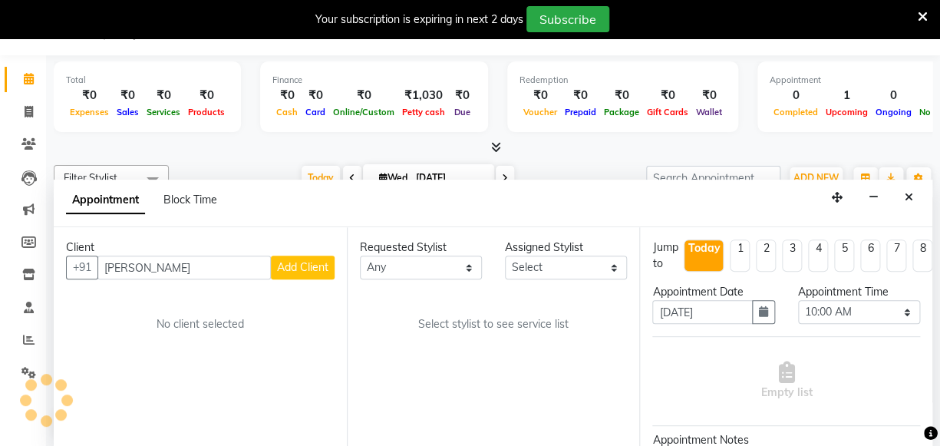
type input "hitesh"
click at [238, 325] on div "No client selected" at bounding box center [200, 324] width 195 height 16
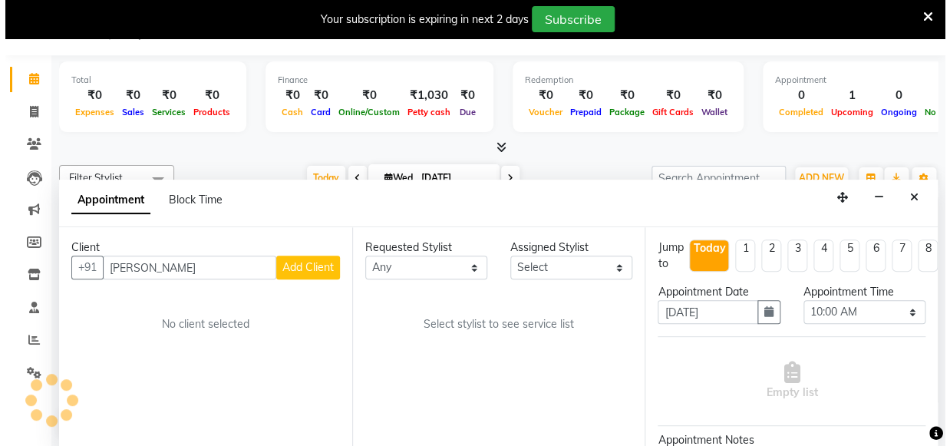
scroll to position [202, 0]
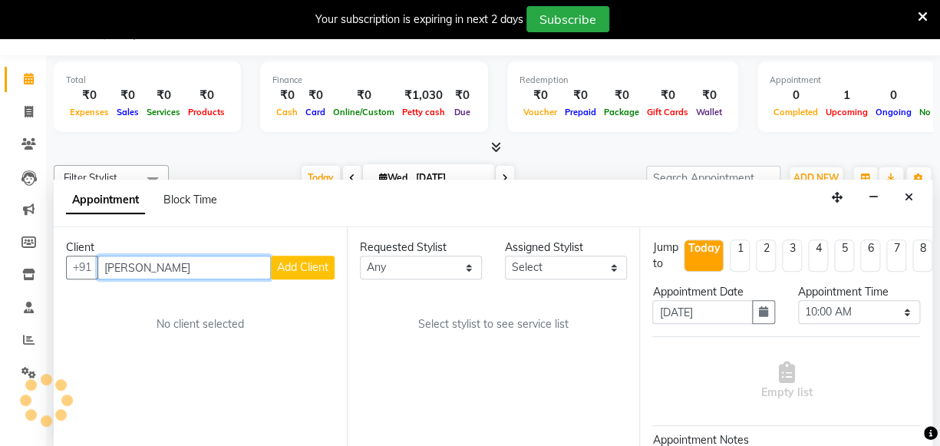
click at [136, 262] on input "hitesh" at bounding box center [183, 268] width 173 height 24
click at [319, 275] on button "Add Client" at bounding box center [303, 268] width 64 height 24
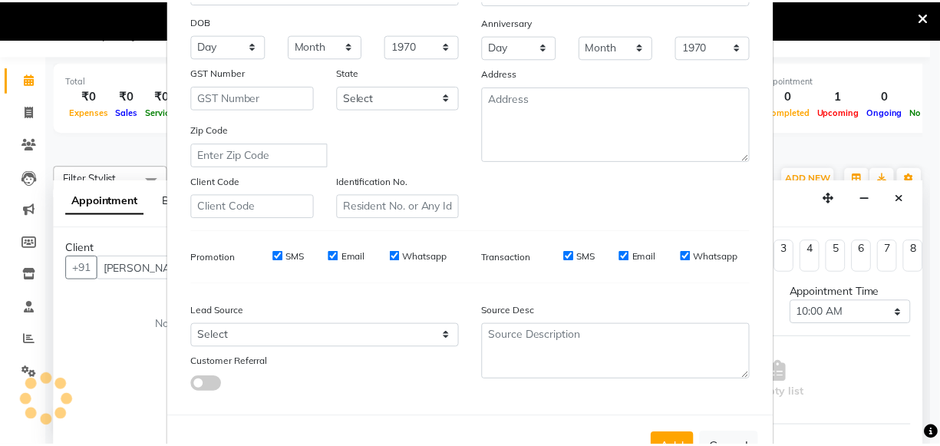
scroll to position [267, 0]
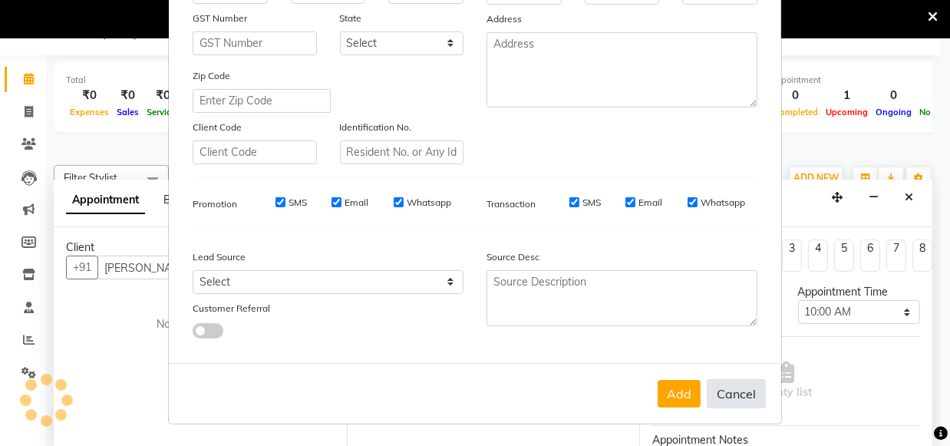
click at [738, 388] on button "Cancel" at bounding box center [736, 393] width 59 height 29
select select
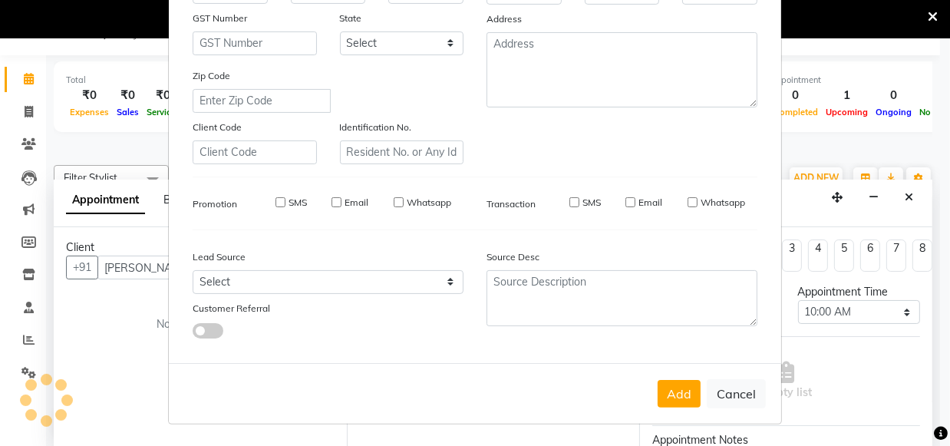
select select
checkbox input "false"
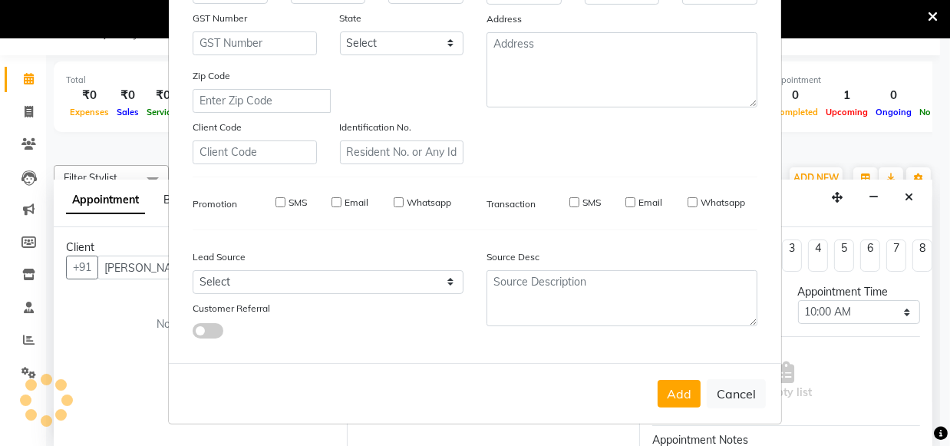
checkbox input "false"
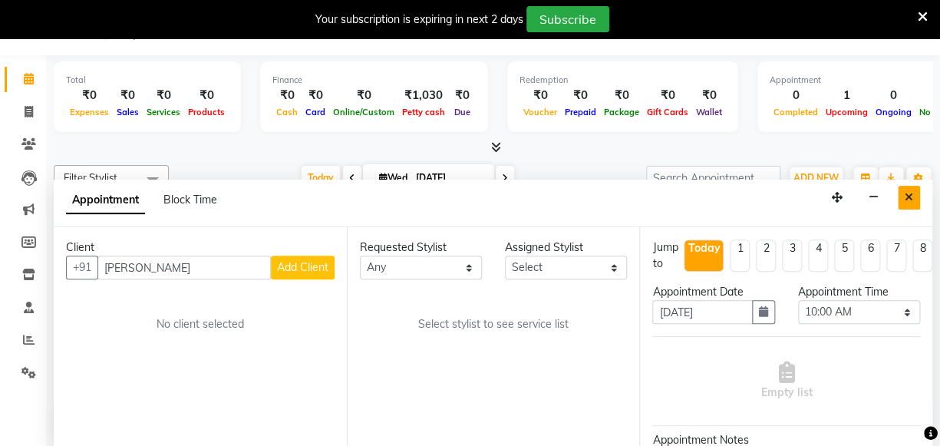
click at [905, 193] on icon "Close" at bounding box center [909, 197] width 8 height 11
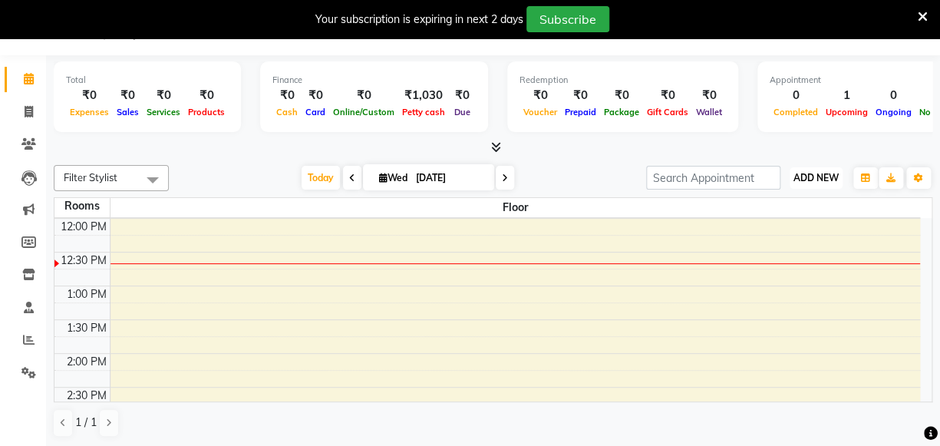
click at [816, 168] on button "ADD NEW Toggle Dropdown" at bounding box center [816, 177] width 53 height 21
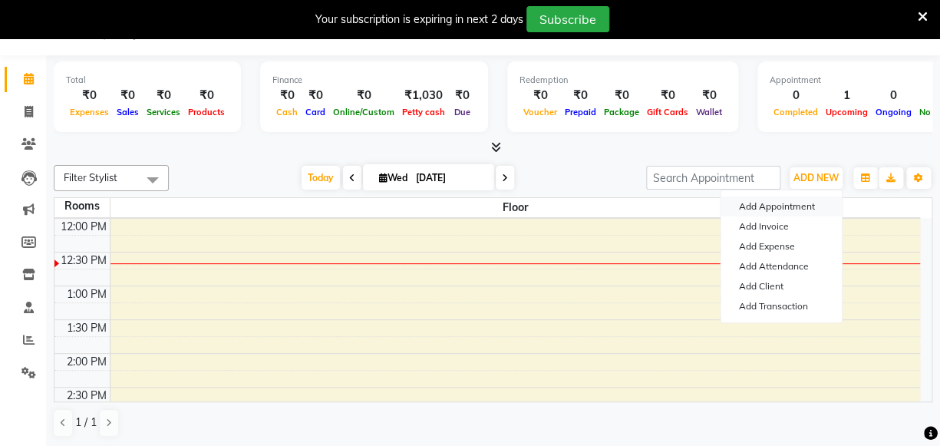
click at [783, 203] on button "Add Appointment" at bounding box center [781, 206] width 121 height 20
select select "tentative"
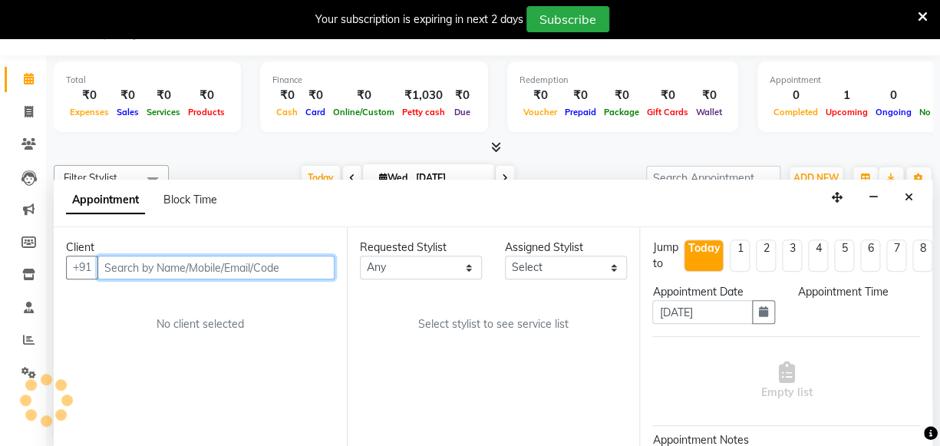
select select "600"
click at [265, 273] on input "text" at bounding box center [215, 268] width 237 height 24
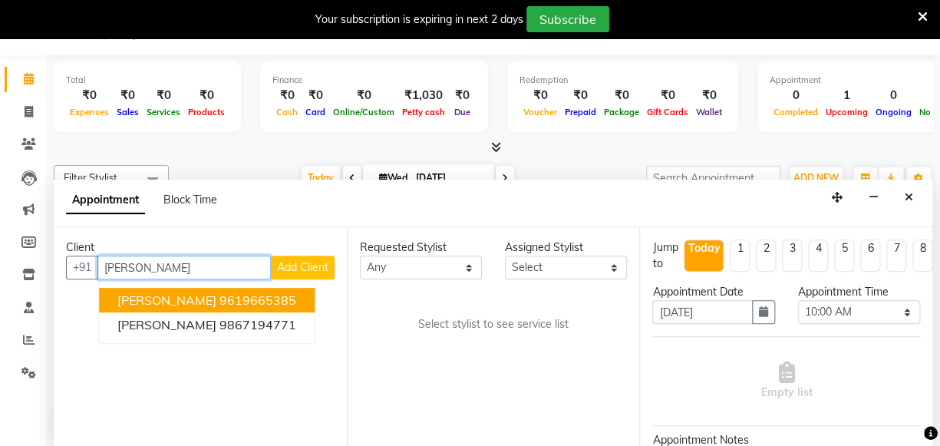
click at [219, 305] on ngb-highlight "9619665385" at bounding box center [257, 299] width 77 height 15
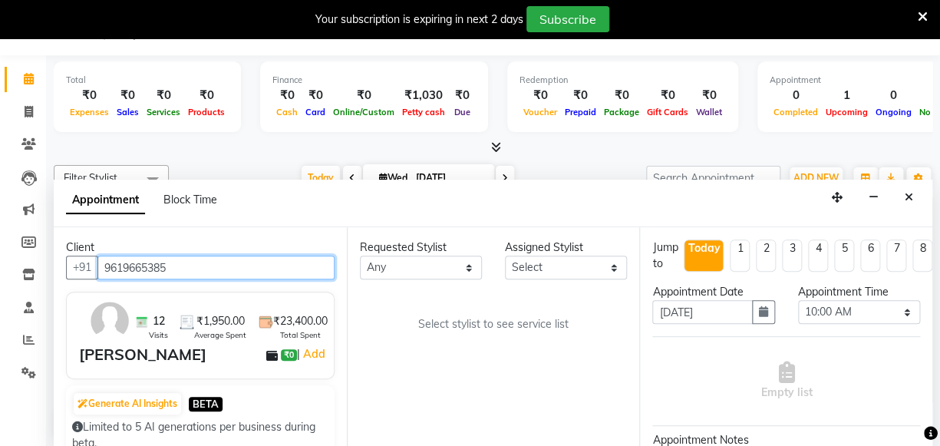
type input "9619665385"
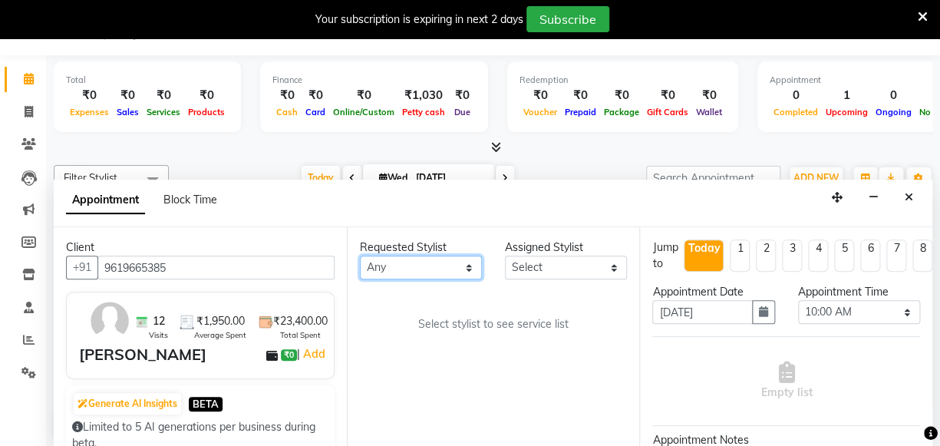
click at [430, 258] on select "Any Anish shaikh Dilip Manager mehboob sahil sameer Sanjay Sarfaraz Tamanna" at bounding box center [421, 268] width 122 height 24
select select "62586"
click at [360, 256] on select "Any Anish shaikh Dilip Manager mehboob sahil sameer Sanjay Sarfaraz Tamanna" at bounding box center [421, 268] width 122 height 24
select select "62586"
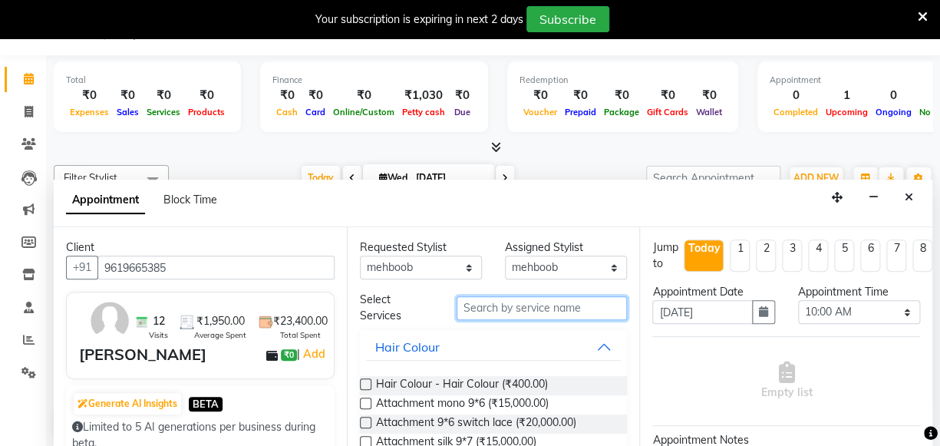
click at [490, 307] on input "text" at bounding box center [542, 308] width 170 height 24
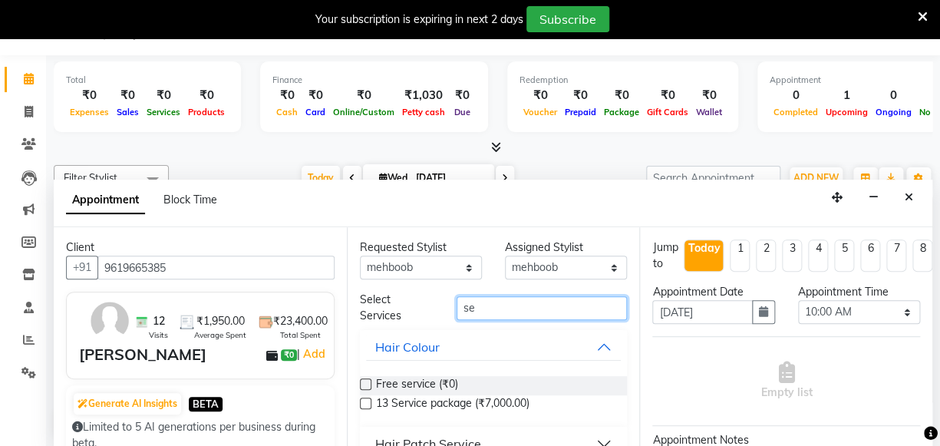
type input "ser"
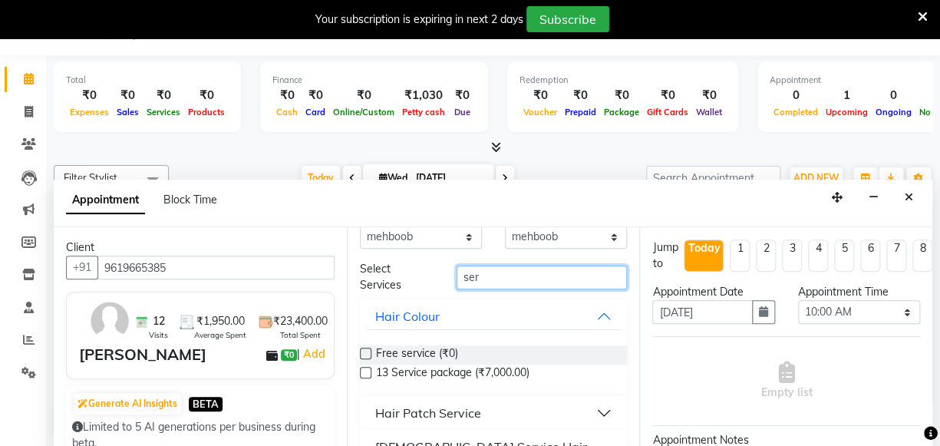
scroll to position [59, 0]
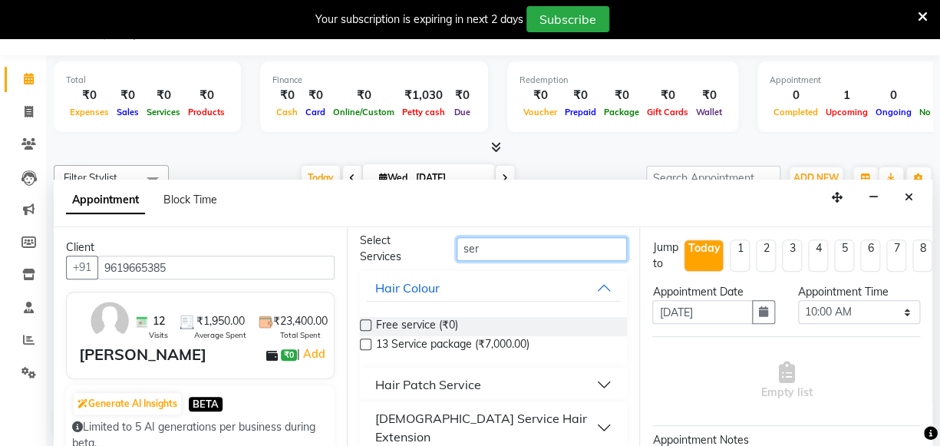
drag, startPoint x: 500, startPoint y: 251, endPoint x: 204, endPoint y: 216, distance: 297.5
click at [285, 234] on div "Client +91 9619665385 12 Visits ₹1,950.00 Average Spent ₹23,400.00 Total Spent …" at bounding box center [493, 337] width 879 height 220
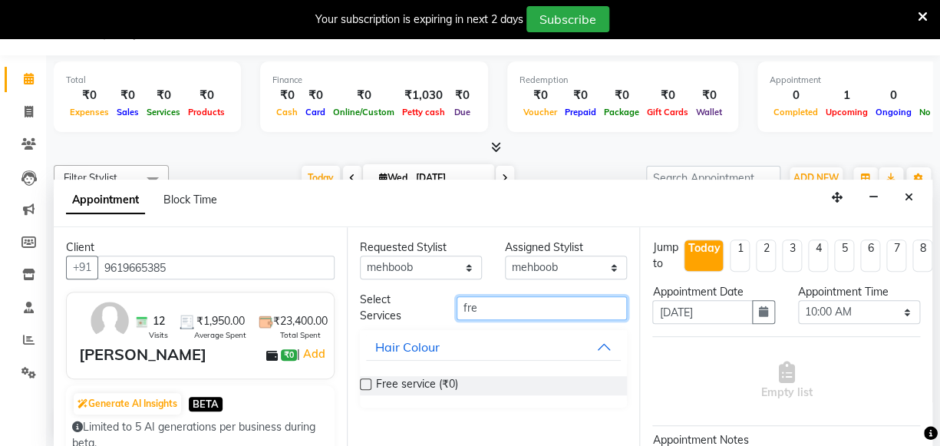
scroll to position [0, 0]
type input "fre"
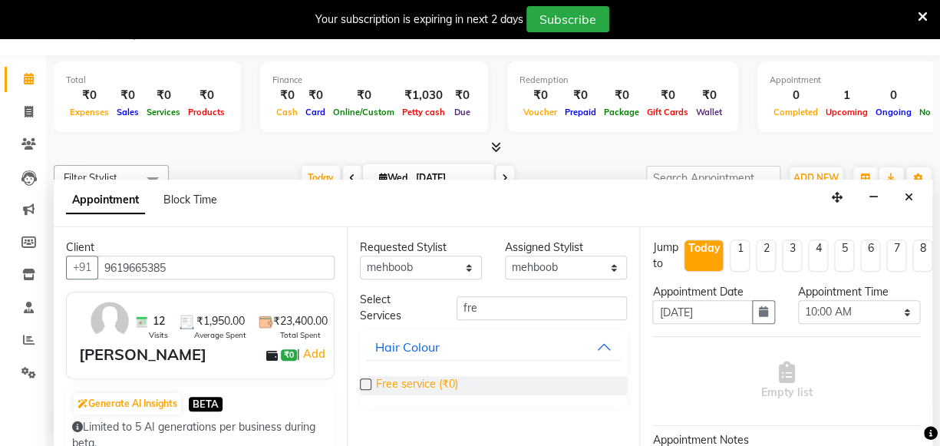
click at [398, 385] on span "Free service (₹0)" at bounding box center [417, 385] width 82 height 19
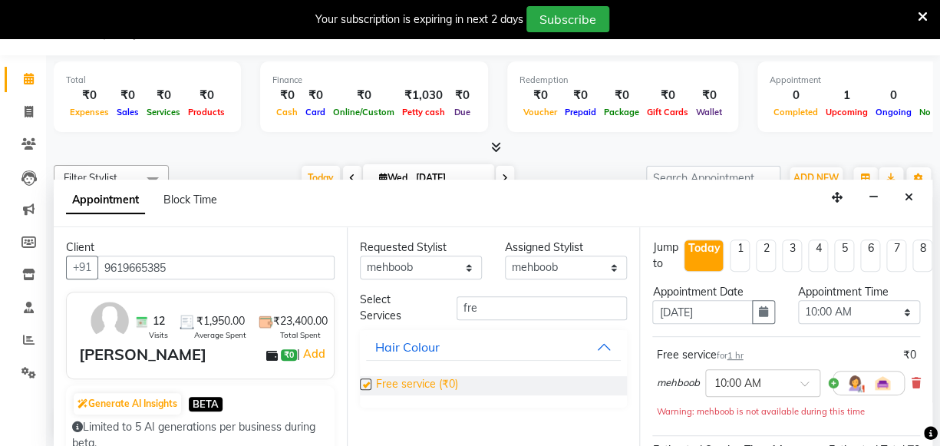
checkbox input "false"
click at [759, 308] on icon "button" at bounding box center [763, 311] width 9 height 11
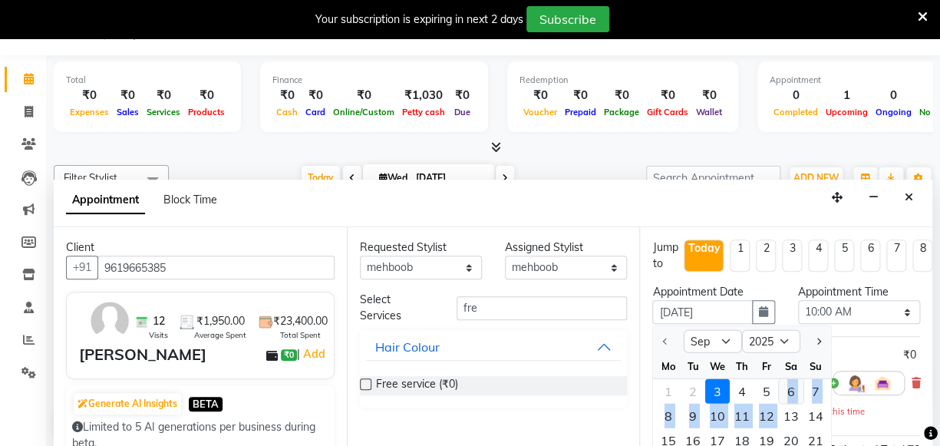
drag, startPoint x: 787, startPoint y: 416, endPoint x: 789, endPoint y: 384, distance: 32.3
click at [789, 384] on ngb-datepicker-month "Mo Tu We Th Fr Sa Su 1 2 3 4 5 6 7 8 9 10 11 12 13 14 15 16 17 18 19 20 21 22 2…" at bounding box center [742, 442] width 178 height 176
click at [789, 388] on div "6" at bounding box center [791, 391] width 25 height 25
type input "06-09-2025"
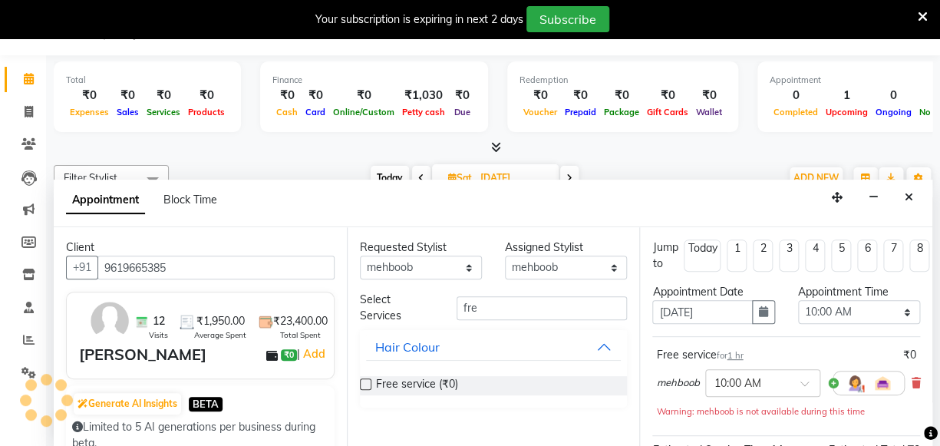
scroll to position [202, 0]
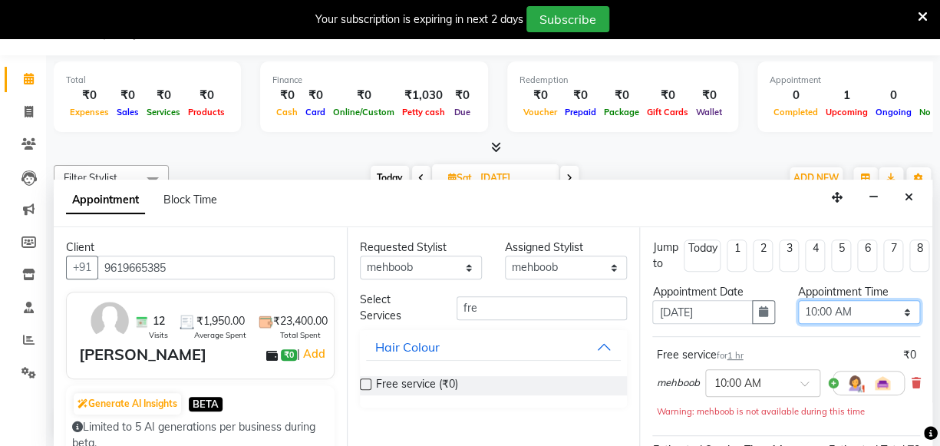
click at [872, 300] on select "Select 10:00 AM 10:15 AM 10:30 AM 10:45 AM 11:00 AM 11:15 AM 11:30 AM 11:45 AM …" at bounding box center [859, 312] width 122 height 24
select select "855"
click at [798, 300] on select "Select 10:00 AM 10:15 AM 10:30 AM 10:45 AM 11:00 AM 11:15 AM 11:30 AM 11:45 AM …" at bounding box center [859, 312] width 122 height 24
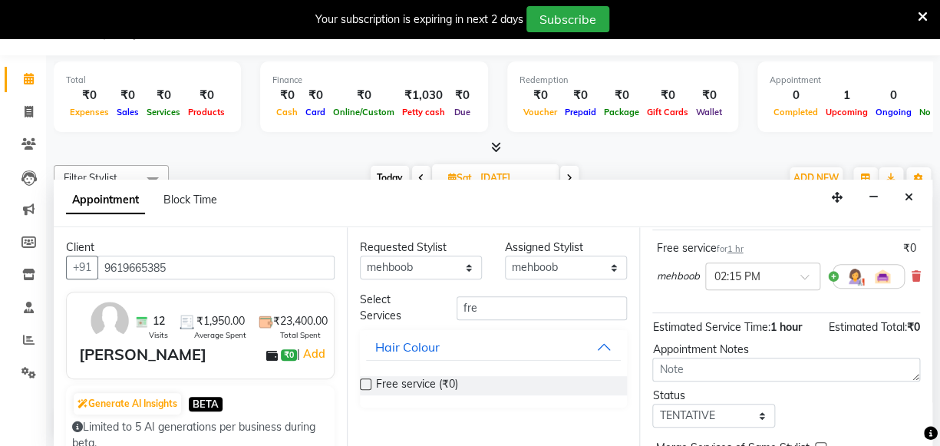
scroll to position [207, 0]
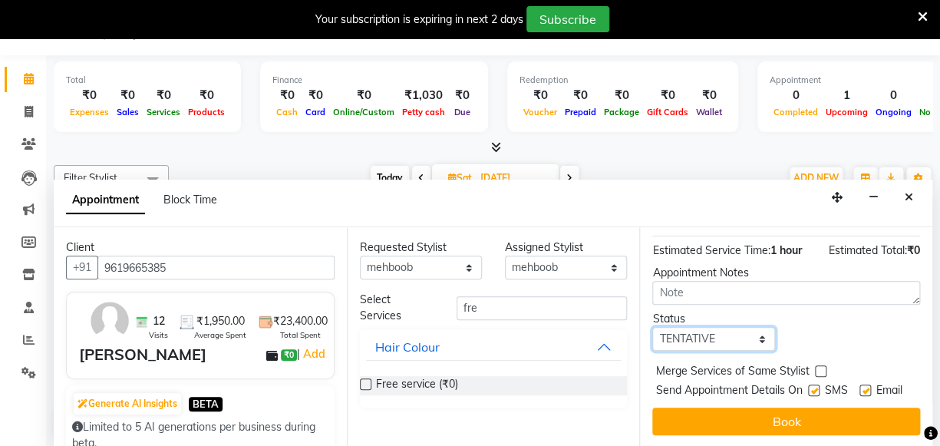
click at [736, 327] on select "Select TENTATIVE CONFIRM UPCOMING" at bounding box center [713, 339] width 122 height 24
select select "confirm booking"
click at [652, 327] on select "Select TENTATIVE CONFIRM UPCOMING" at bounding box center [713, 339] width 122 height 24
click at [859, 384] on label at bounding box center [865, 390] width 12 height 12
click at [859, 387] on input "checkbox" at bounding box center [864, 392] width 10 height 10
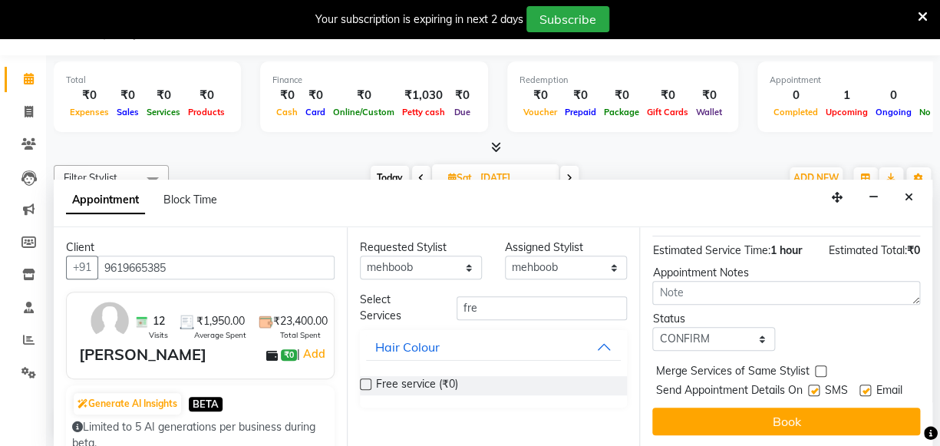
checkbox input "false"
click at [808, 384] on label at bounding box center [814, 390] width 12 height 12
click at [808, 387] on input "checkbox" at bounding box center [813, 392] width 10 height 10
checkbox input "false"
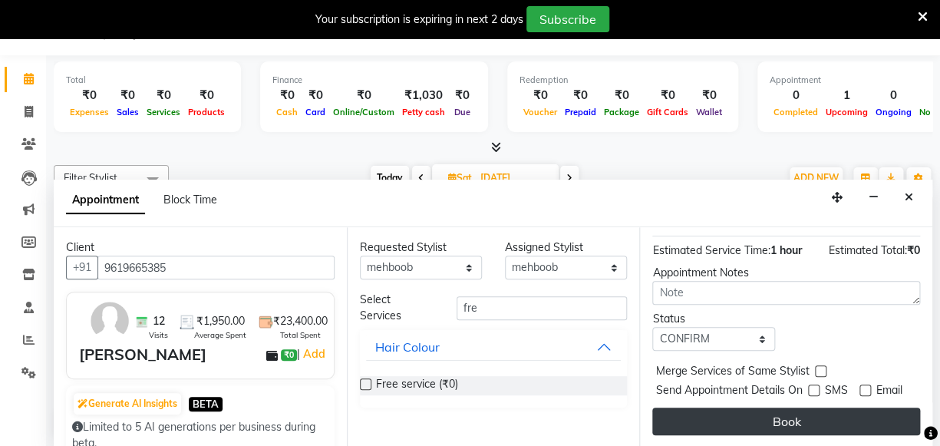
click at [800, 407] on button "Book" at bounding box center [786, 421] width 268 height 28
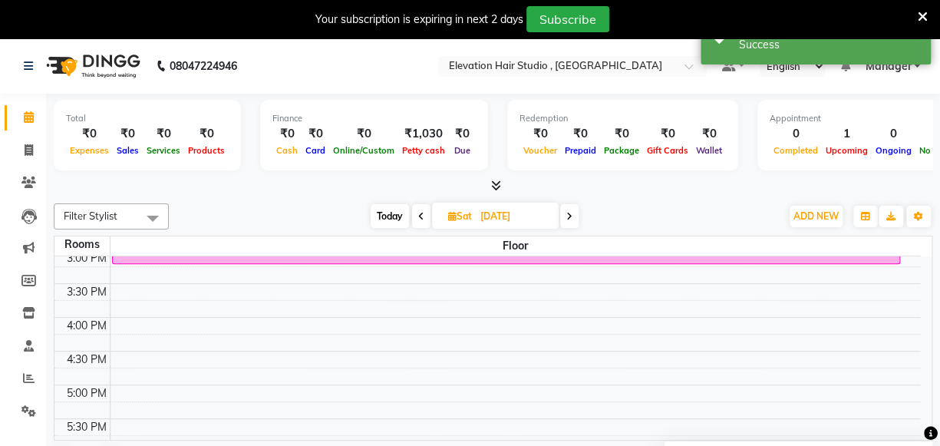
scroll to position [622, 0]
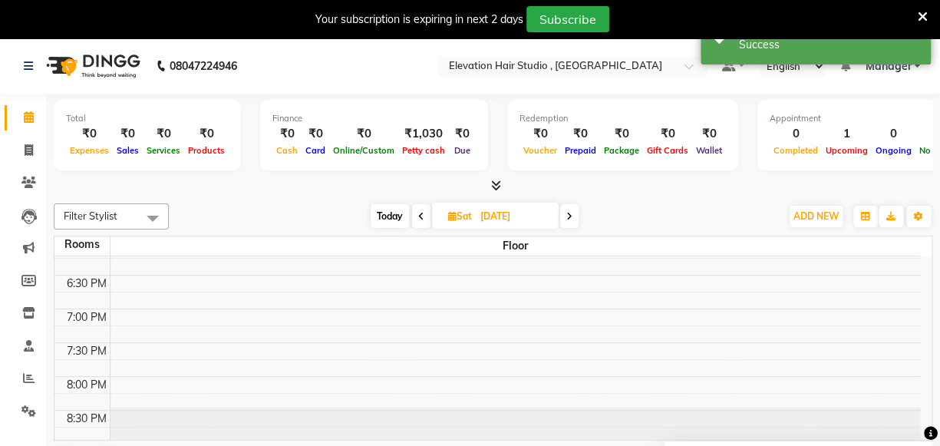
click at [393, 219] on span "Today" at bounding box center [390, 216] width 38 height 24
type input "03-09-2025"
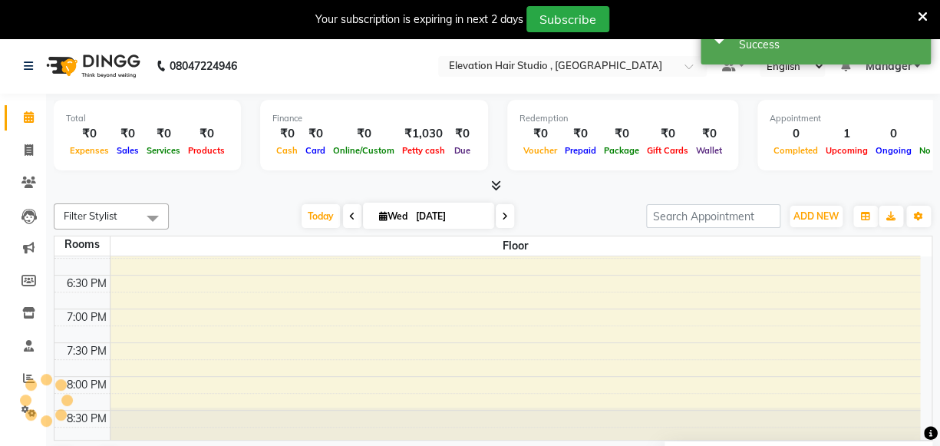
scroll to position [202, 0]
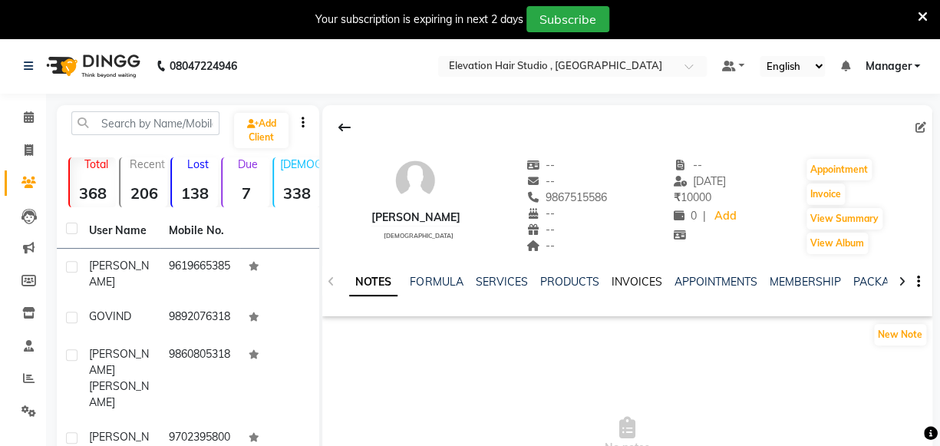
click at [626, 284] on link "INVOICES" at bounding box center [636, 282] width 51 height 14
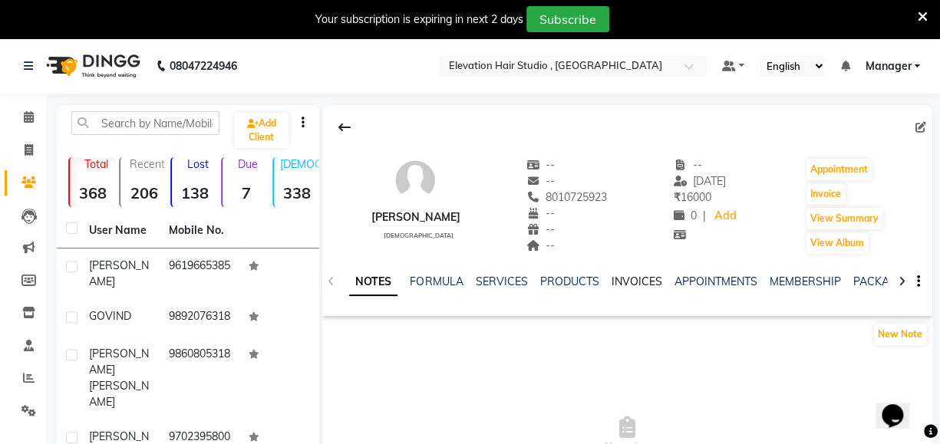
click at [631, 278] on link "INVOICES" at bounding box center [636, 282] width 51 height 14
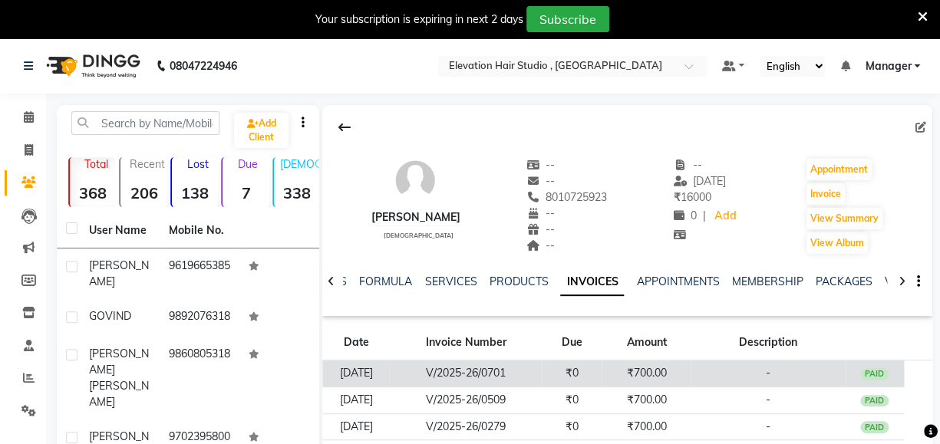
click at [770, 370] on span "-" at bounding box center [768, 373] width 5 height 14
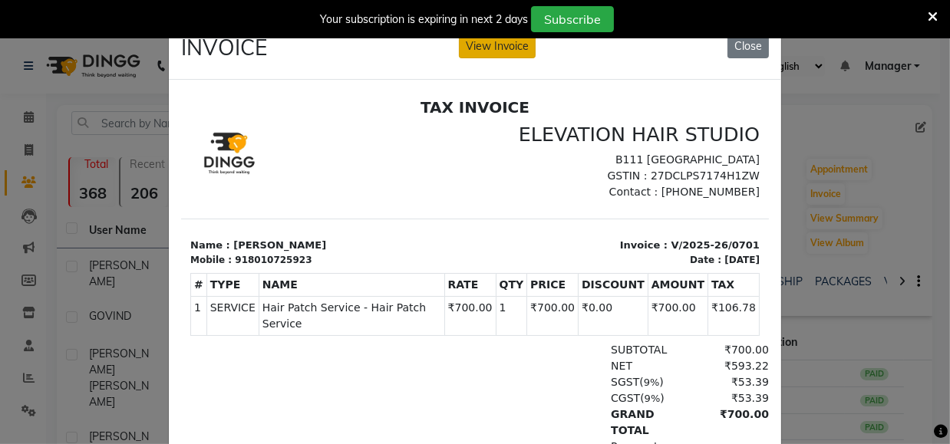
click at [525, 51] on button "View Invoice" at bounding box center [497, 47] width 77 height 24
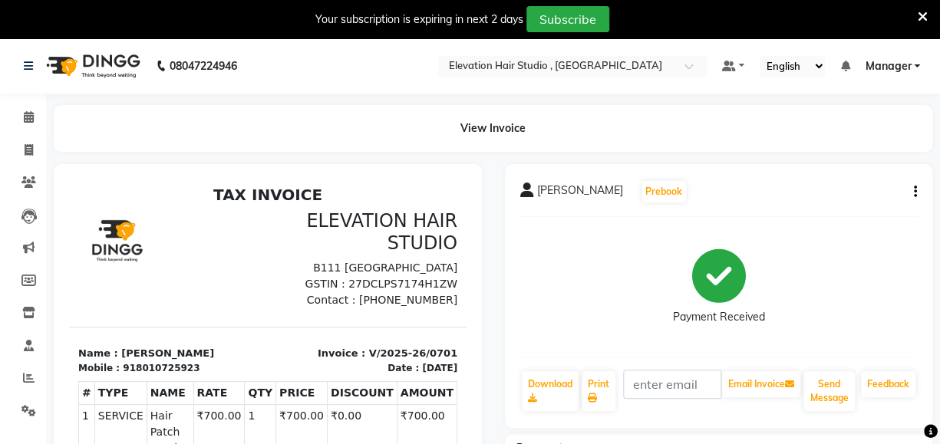
click at [914, 192] on icon "button" at bounding box center [915, 192] width 3 height 1
click at [852, 209] on div "Edit Invoice" at bounding box center [838, 210] width 105 height 19
select select "service"
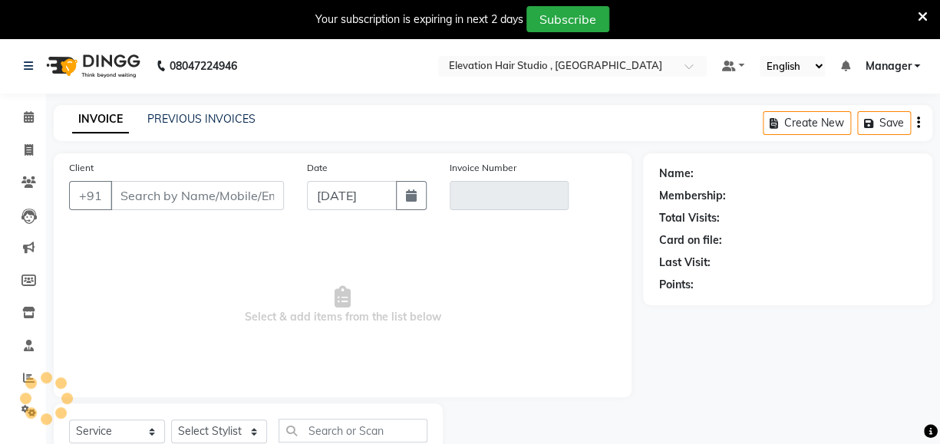
scroll to position [55, 0]
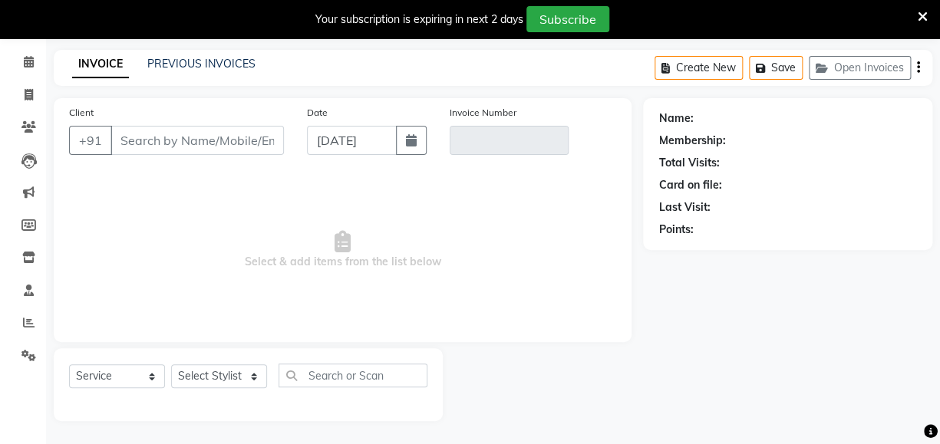
type input "8010725923"
type input "V/2025-26/0701"
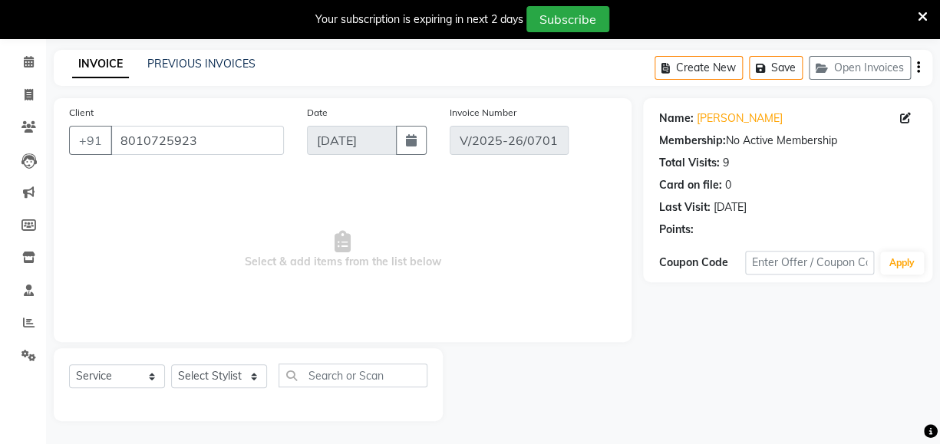
type input "09-08-2025"
select select "select"
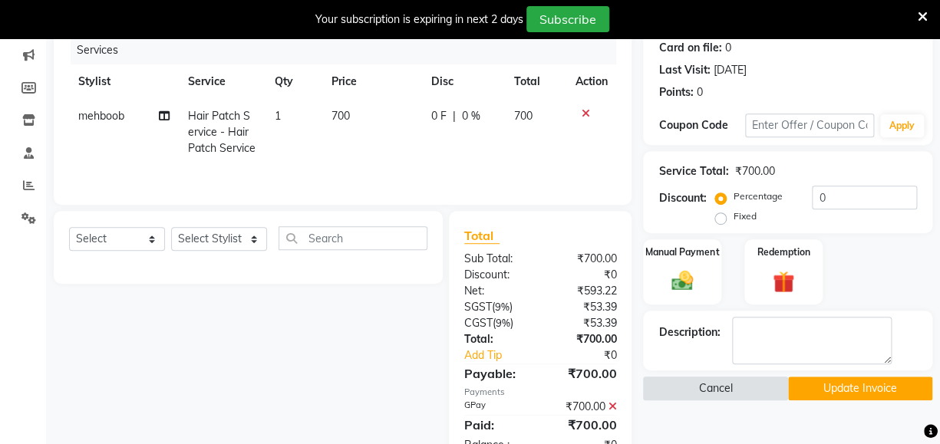
scroll to position [256, 0]
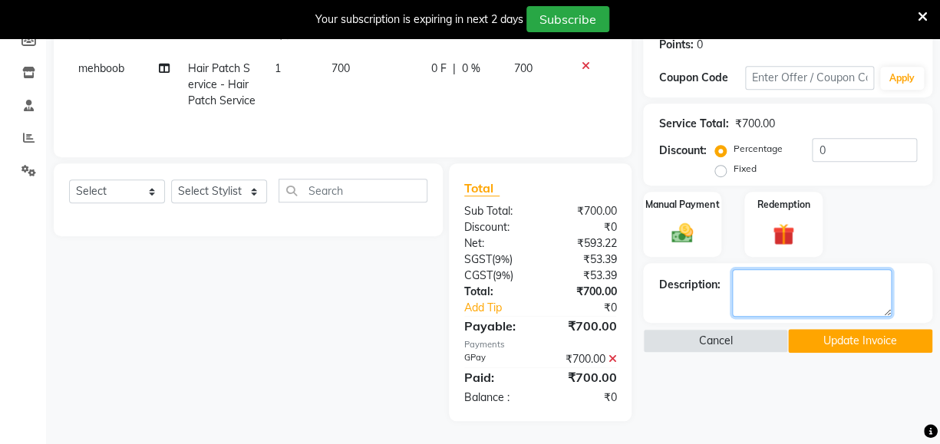
click at [767, 269] on textarea at bounding box center [812, 293] width 160 height 48
type textarea "next week"
click at [842, 329] on button "Update Invoice" at bounding box center [860, 341] width 144 height 24
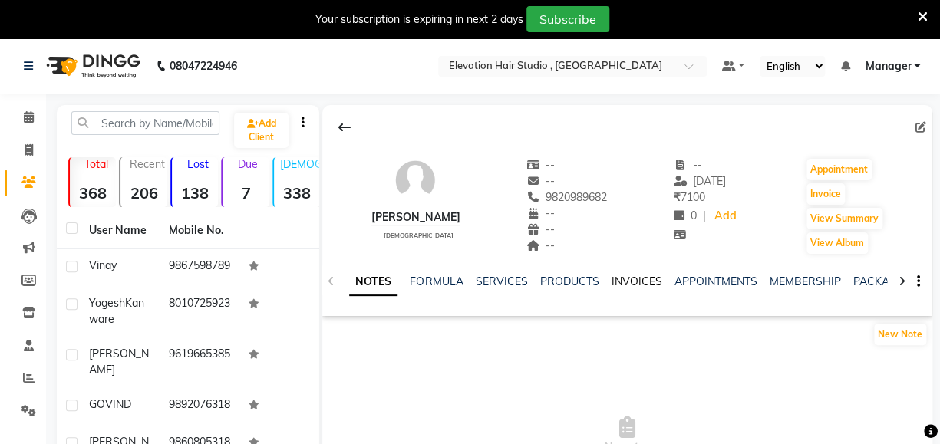
click at [625, 276] on link "INVOICES" at bounding box center [636, 282] width 51 height 14
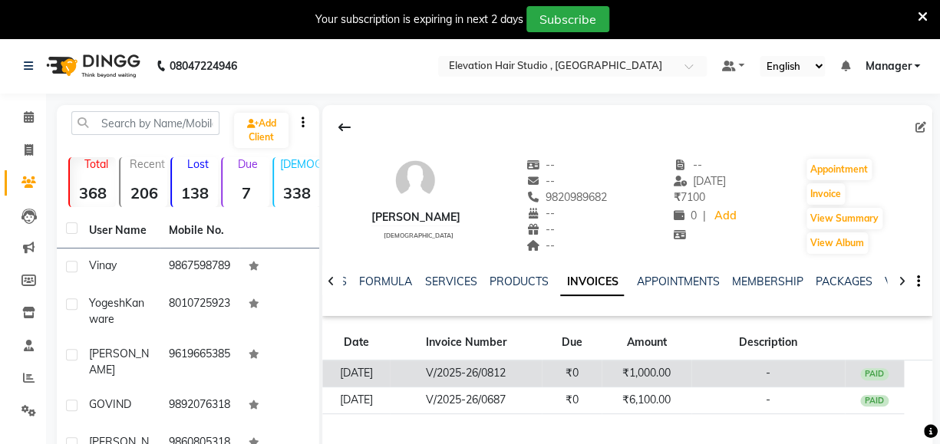
click at [601, 375] on td "₹0" at bounding box center [572, 374] width 60 height 27
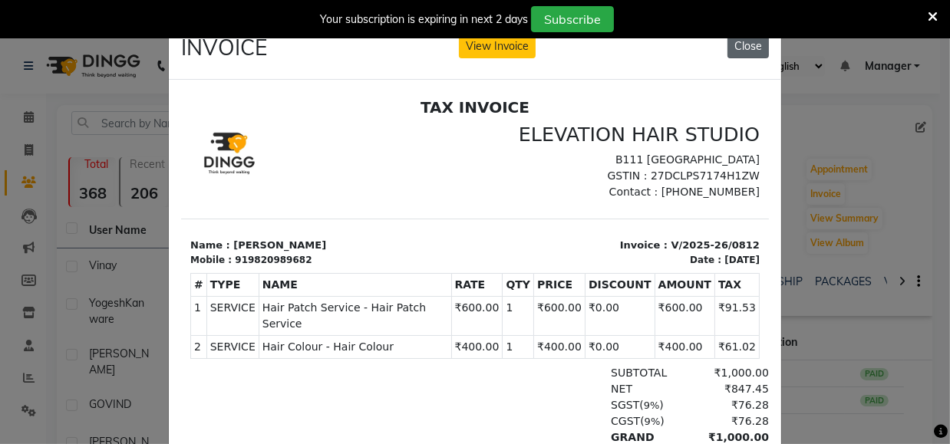
click at [727, 47] on button "Close" at bounding box center [747, 47] width 41 height 24
